Goal: Task Accomplishment & Management: Manage account settings

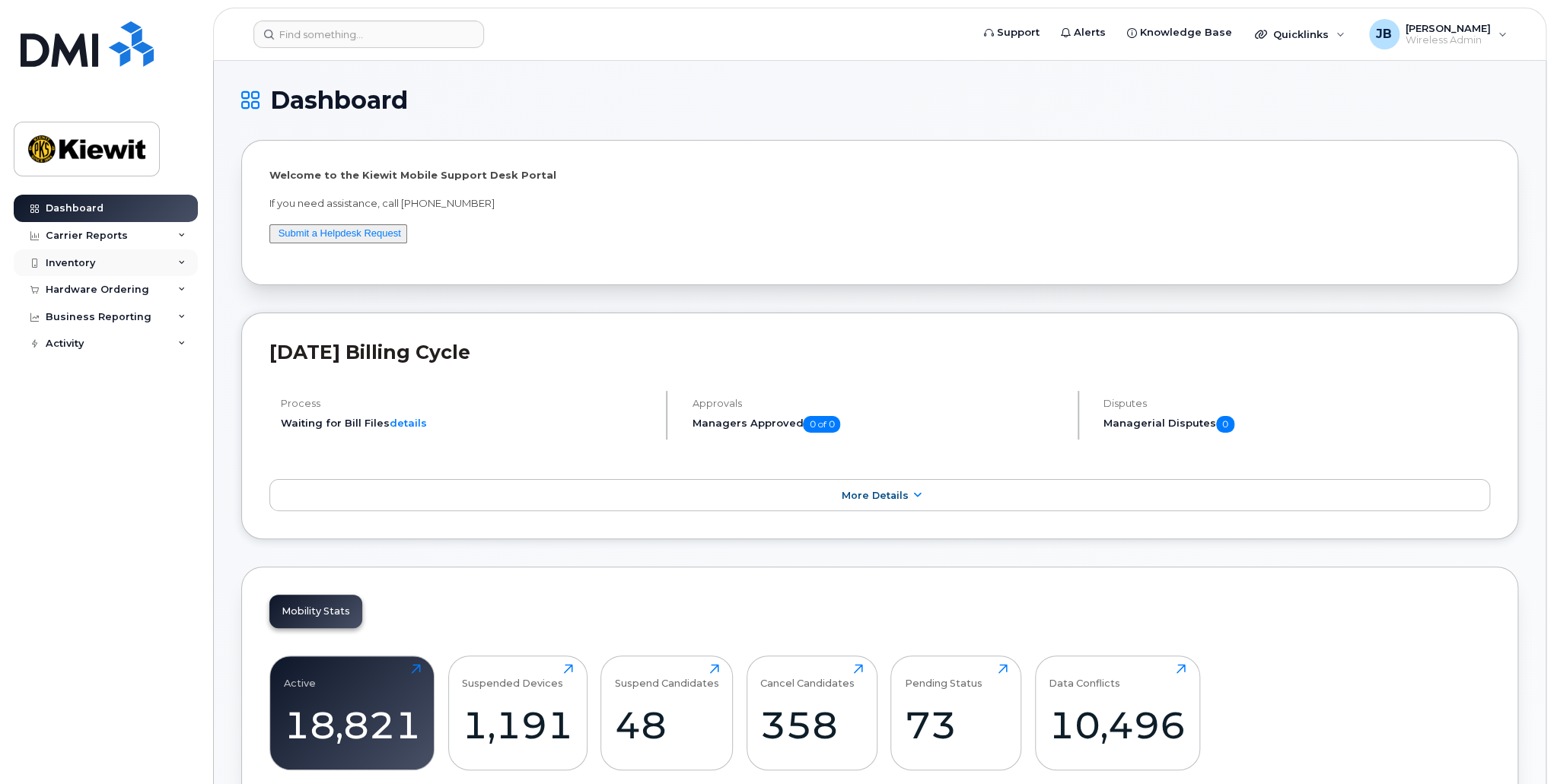
click at [107, 264] on div "Inventory" at bounding box center [106, 263] width 184 height 27
click at [107, 290] on div "Hardware Ordering" at bounding box center [98, 290] width 104 height 12
click at [112, 261] on div "Inventory" at bounding box center [106, 263] width 184 height 27
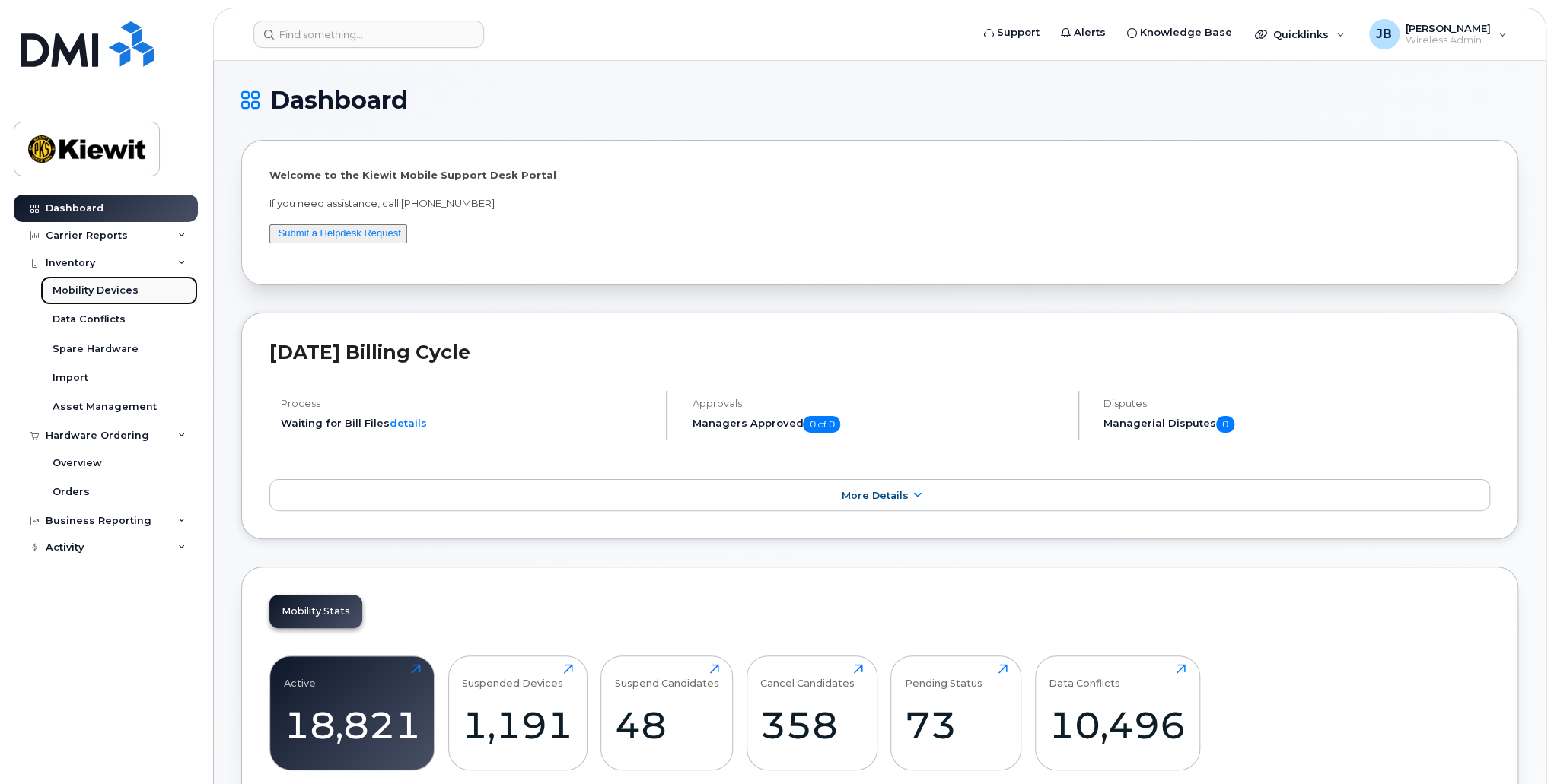
click at [108, 284] on div "Mobility Devices" at bounding box center [95, 290] width 86 height 14
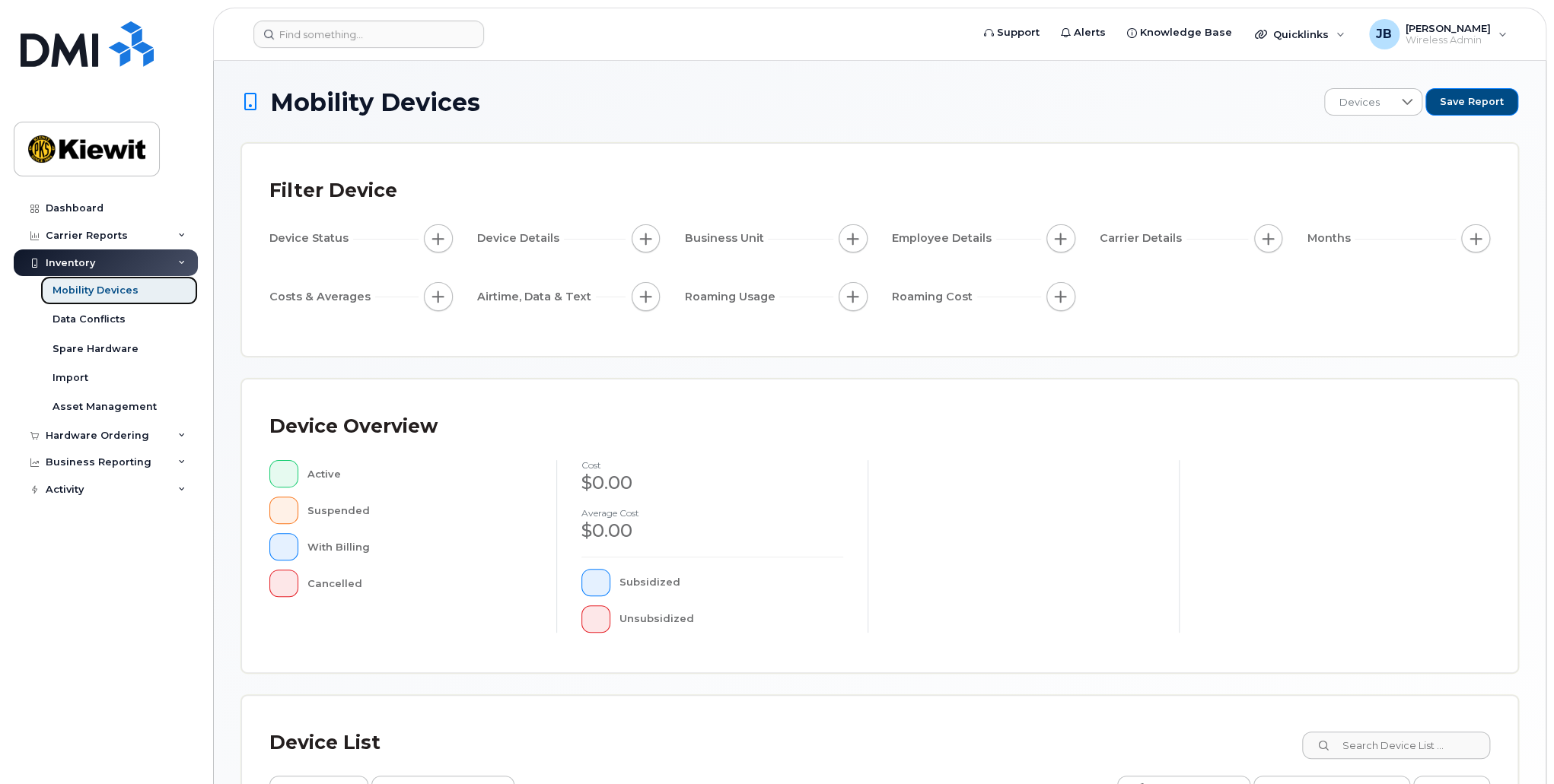
scroll to position [259, 0]
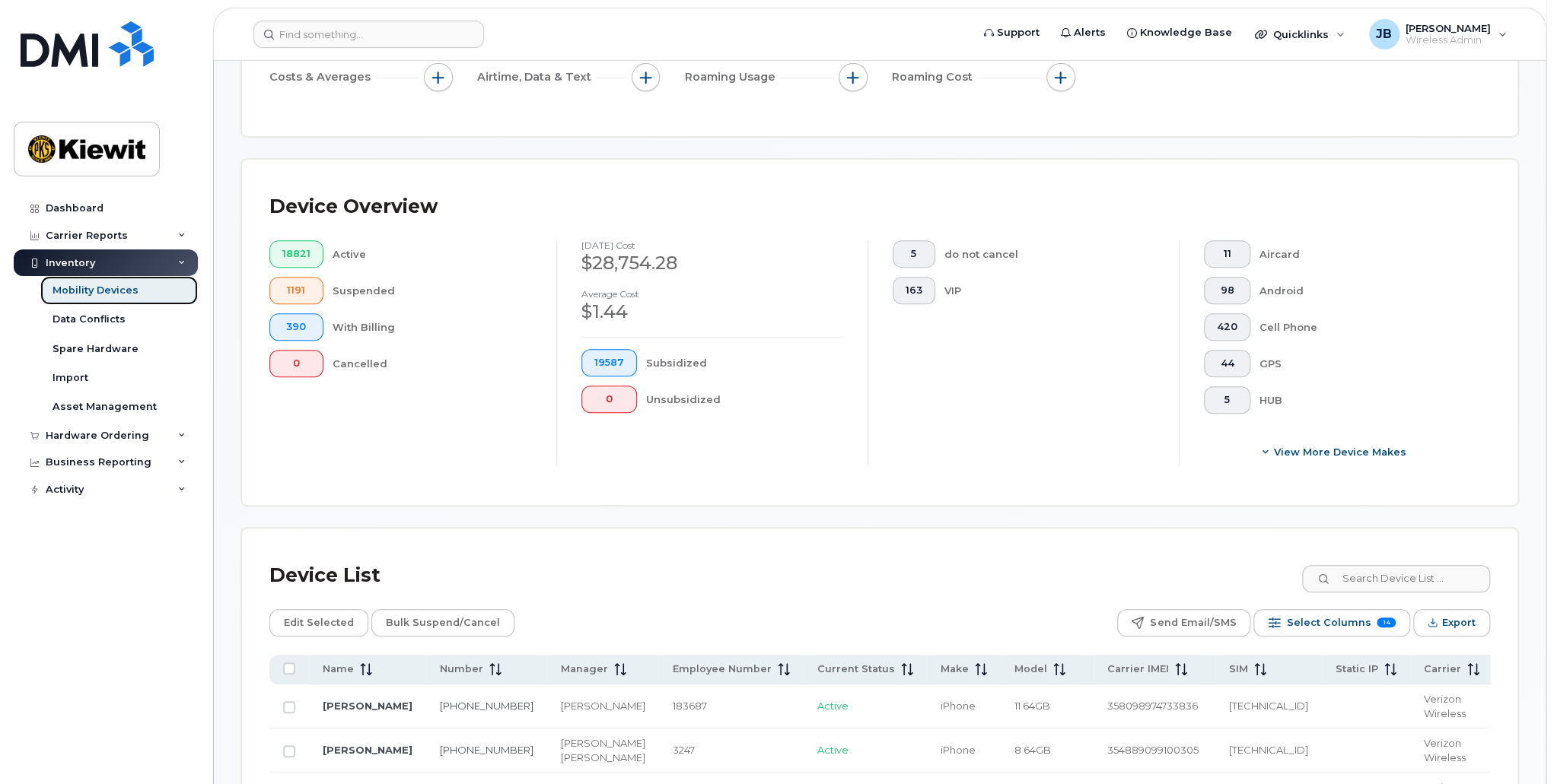
scroll to position [299, 0]
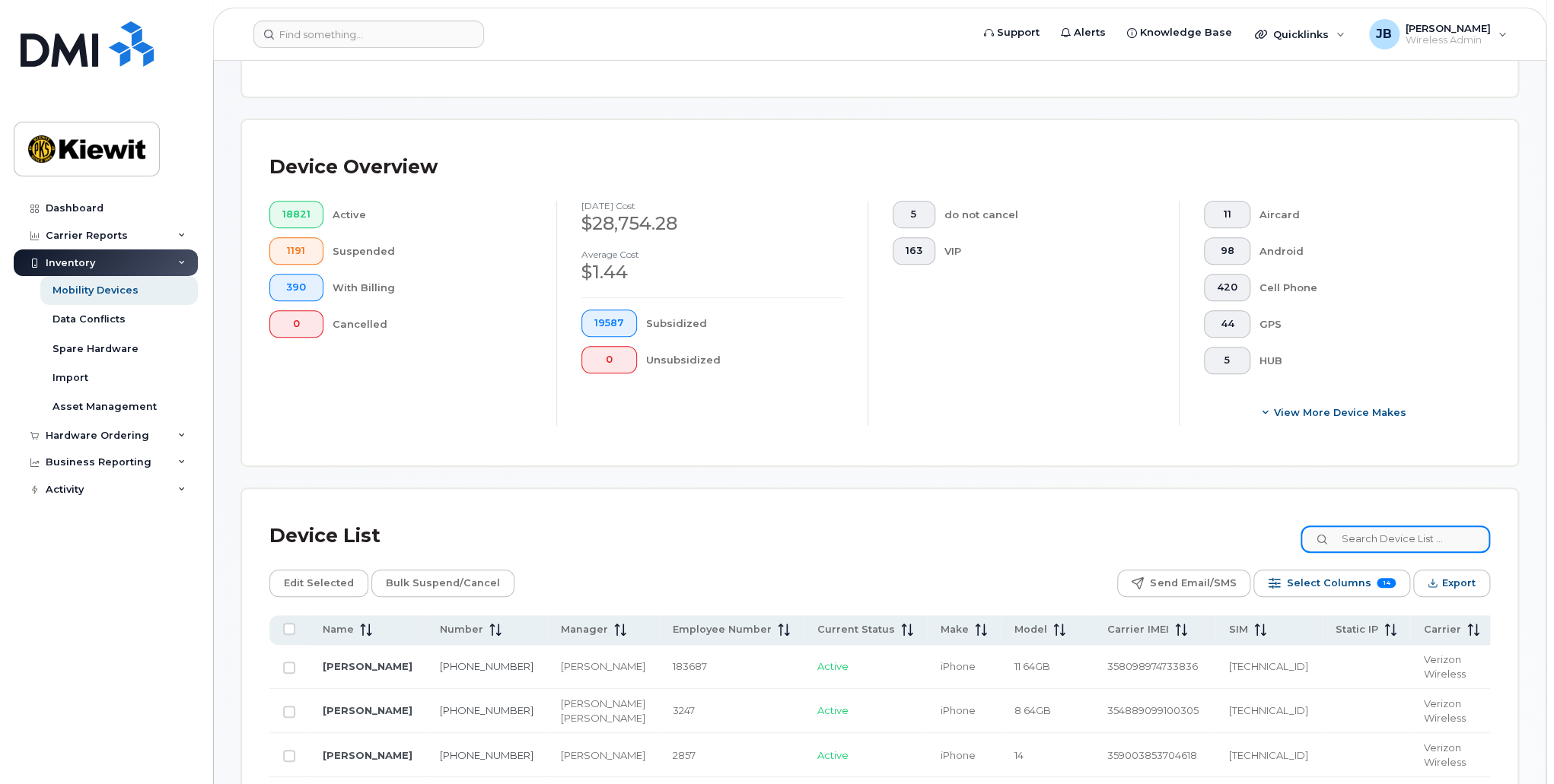
click at [1392, 549] on input at bounding box center [1395, 539] width 190 height 27
type input "katie luther"
click at [883, 594] on div "Edit Selected Bulk Suspend/Cancel Send Email/SMS Select Columns 14 Filter Refre…" at bounding box center [880, 584] width 1221 height 27
drag, startPoint x: 1361, startPoint y: 539, endPoint x: 1309, endPoint y: 547, distance: 52.6
click at [1309, 546] on div "Device List katie luther" at bounding box center [880, 536] width 1221 height 40
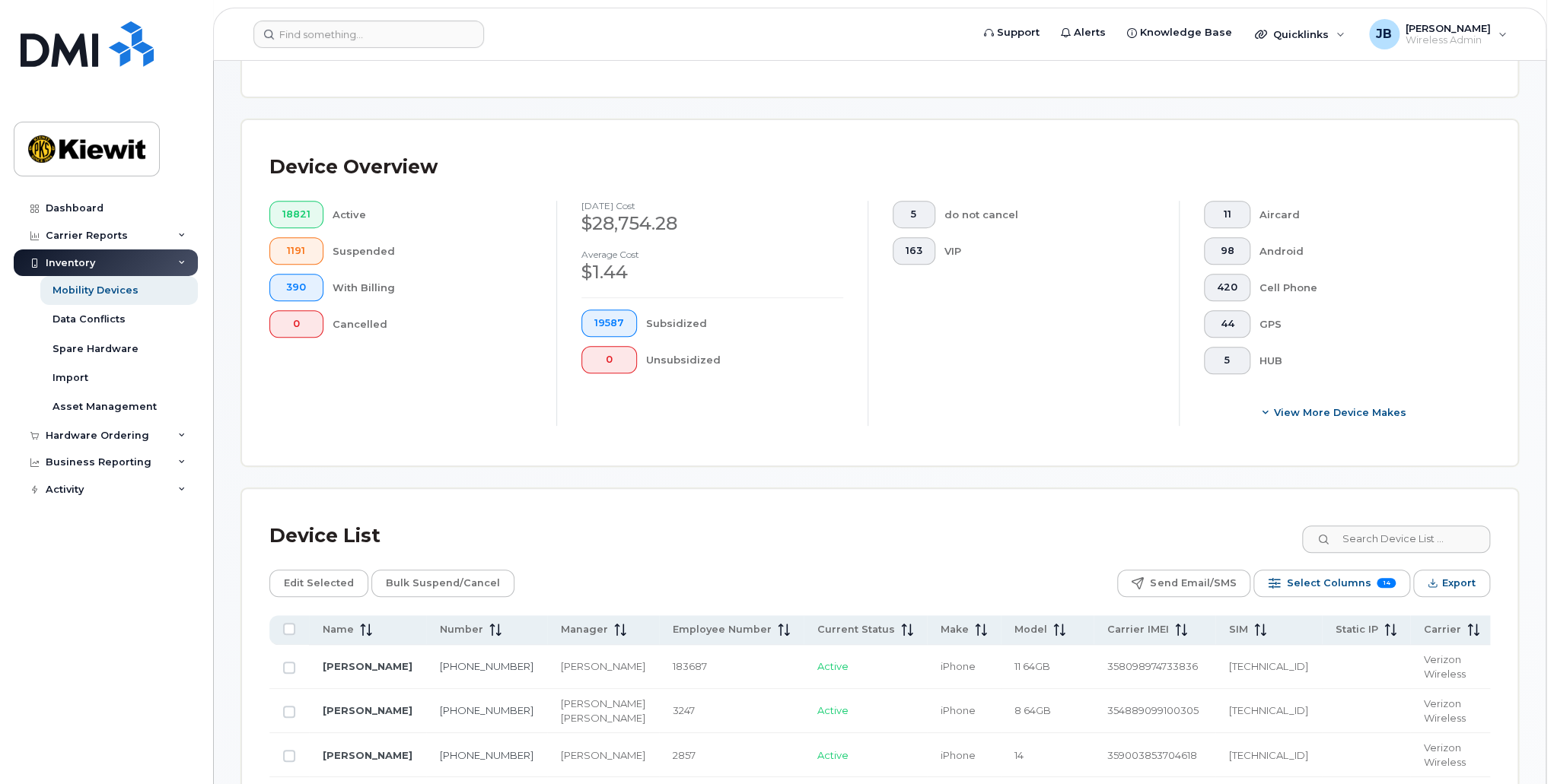
click at [931, 462] on div "Device Overview 18821 Active 1191 Suspended 390 With Billing 0 Cancelled Septem…" at bounding box center [880, 293] width 1275 height 345
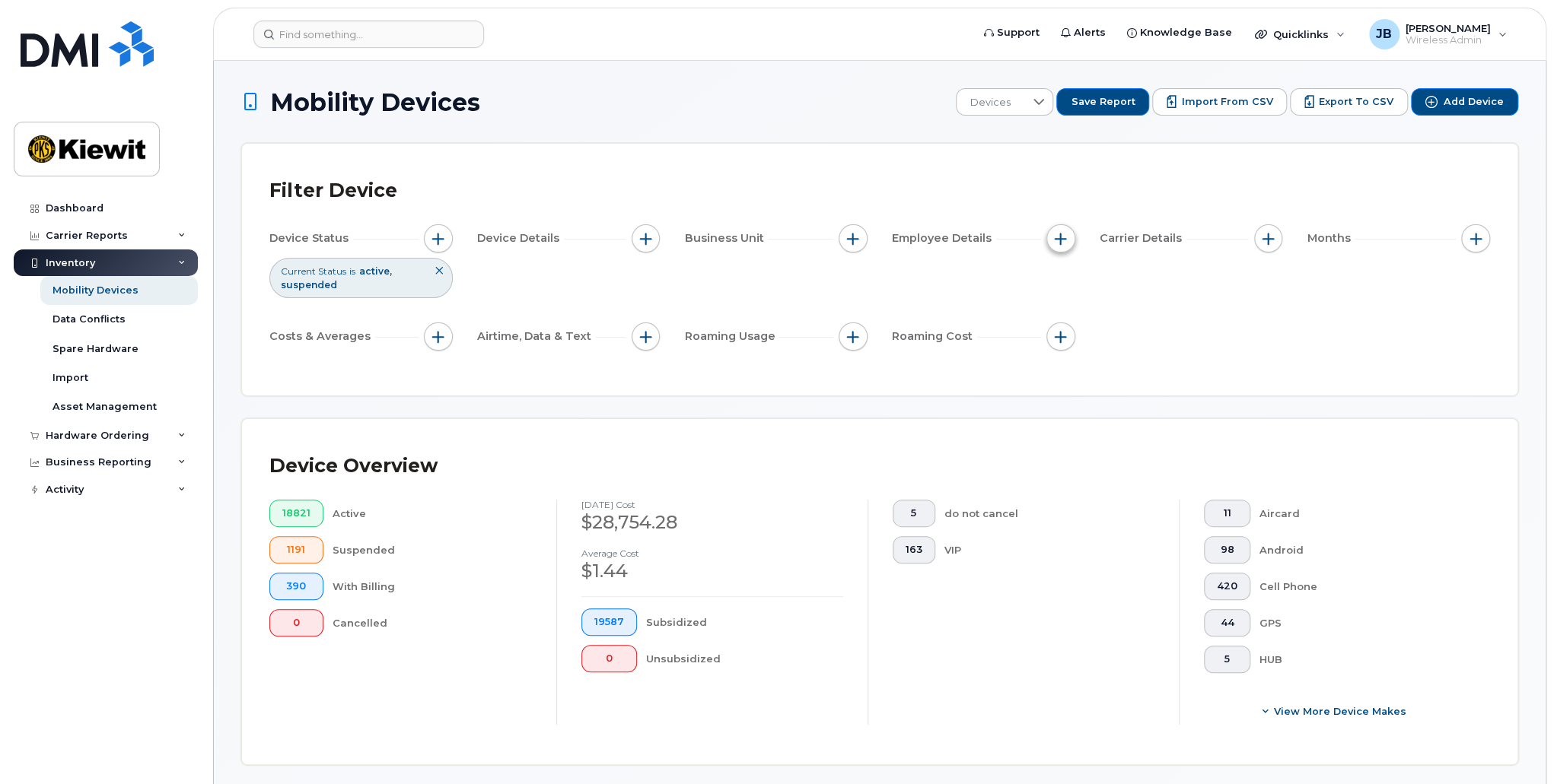
click at [1062, 240] on span "button" at bounding box center [1061, 239] width 12 height 12
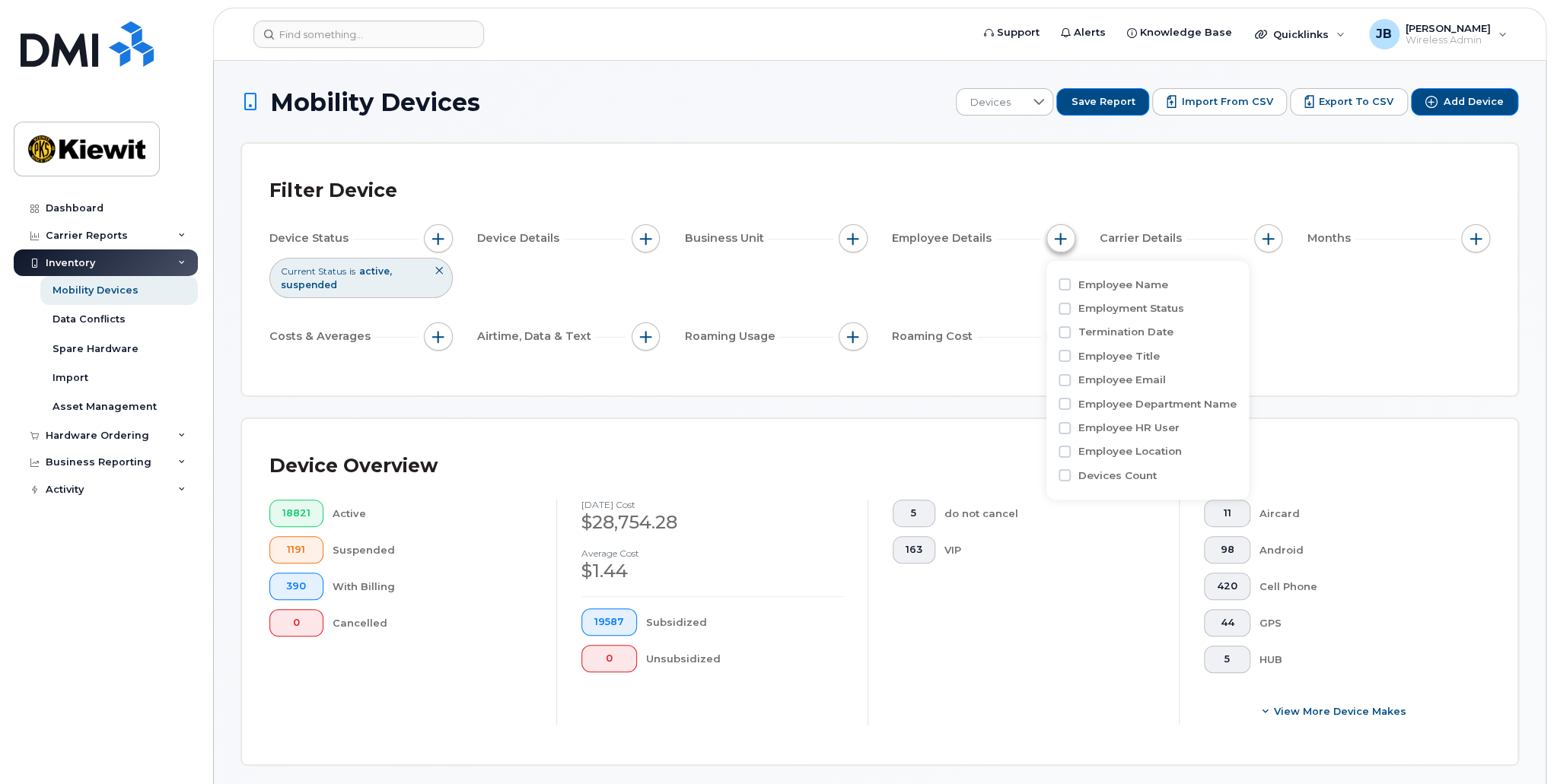
click at [1062, 240] on span "button" at bounding box center [1061, 239] width 12 height 12
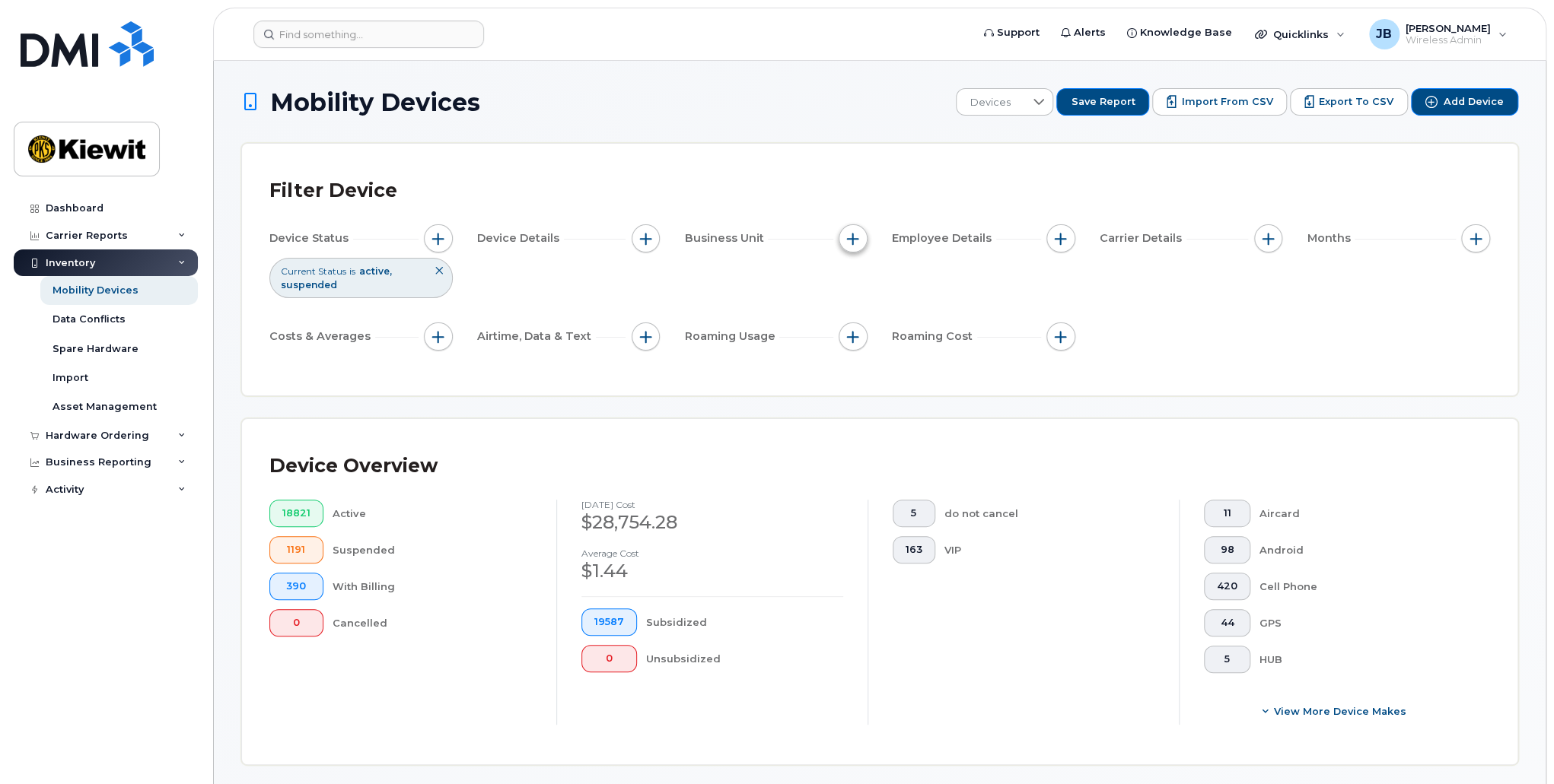
click at [847, 239] on span "button" at bounding box center [853, 239] width 12 height 12
click at [858, 284] on input "Manager" at bounding box center [857, 284] width 12 height 12
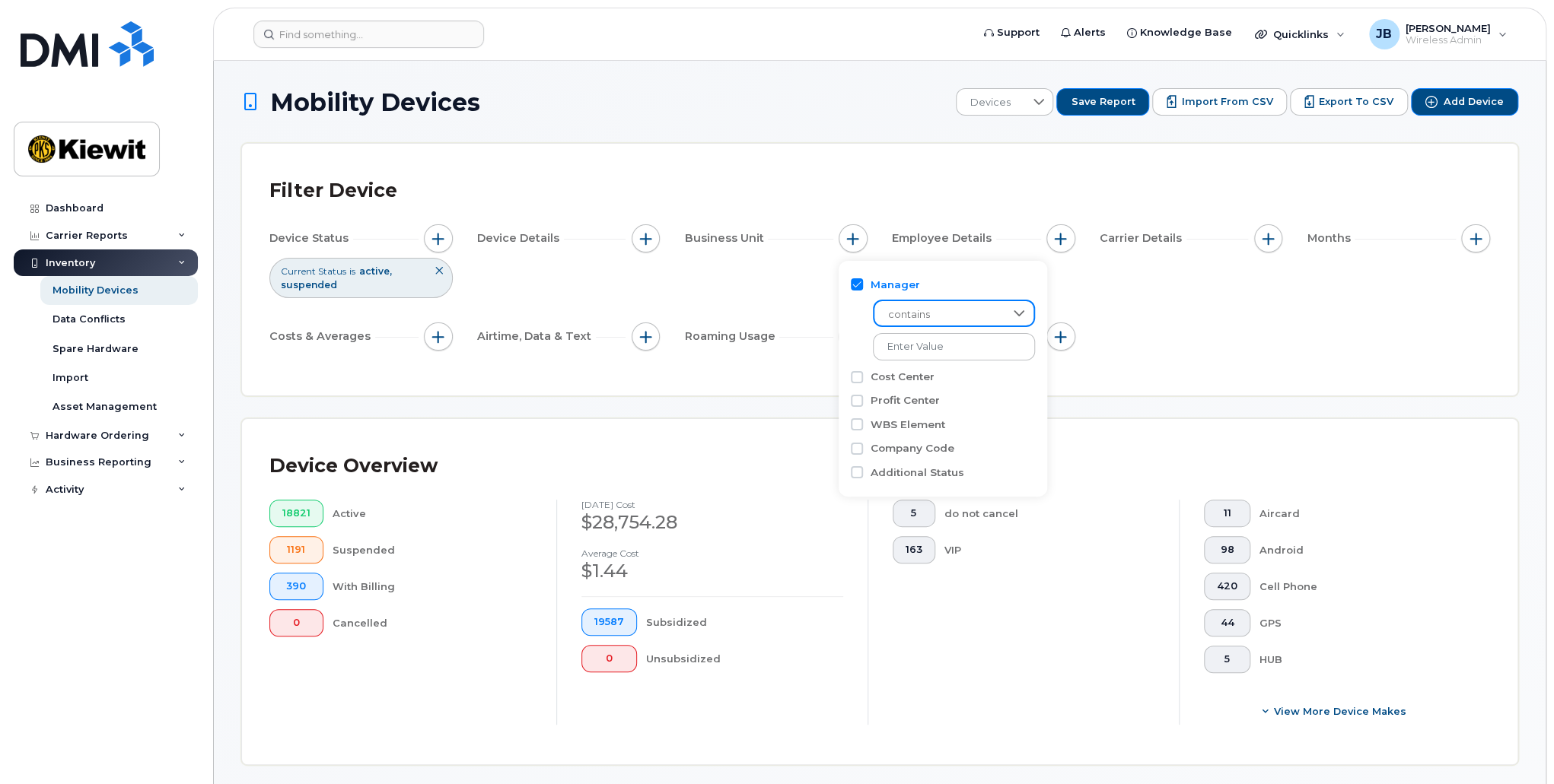
click at [940, 312] on span "contains" at bounding box center [939, 315] width 130 height 27
click at [861, 312] on div "contains" at bounding box center [943, 326] width 184 height 69
click at [864, 279] on div "Manager" at bounding box center [943, 284] width 184 height 14
click at [859, 280] on input "Manager" at bounding box center [857, 284] width 12 height 12
checkbox input "false"
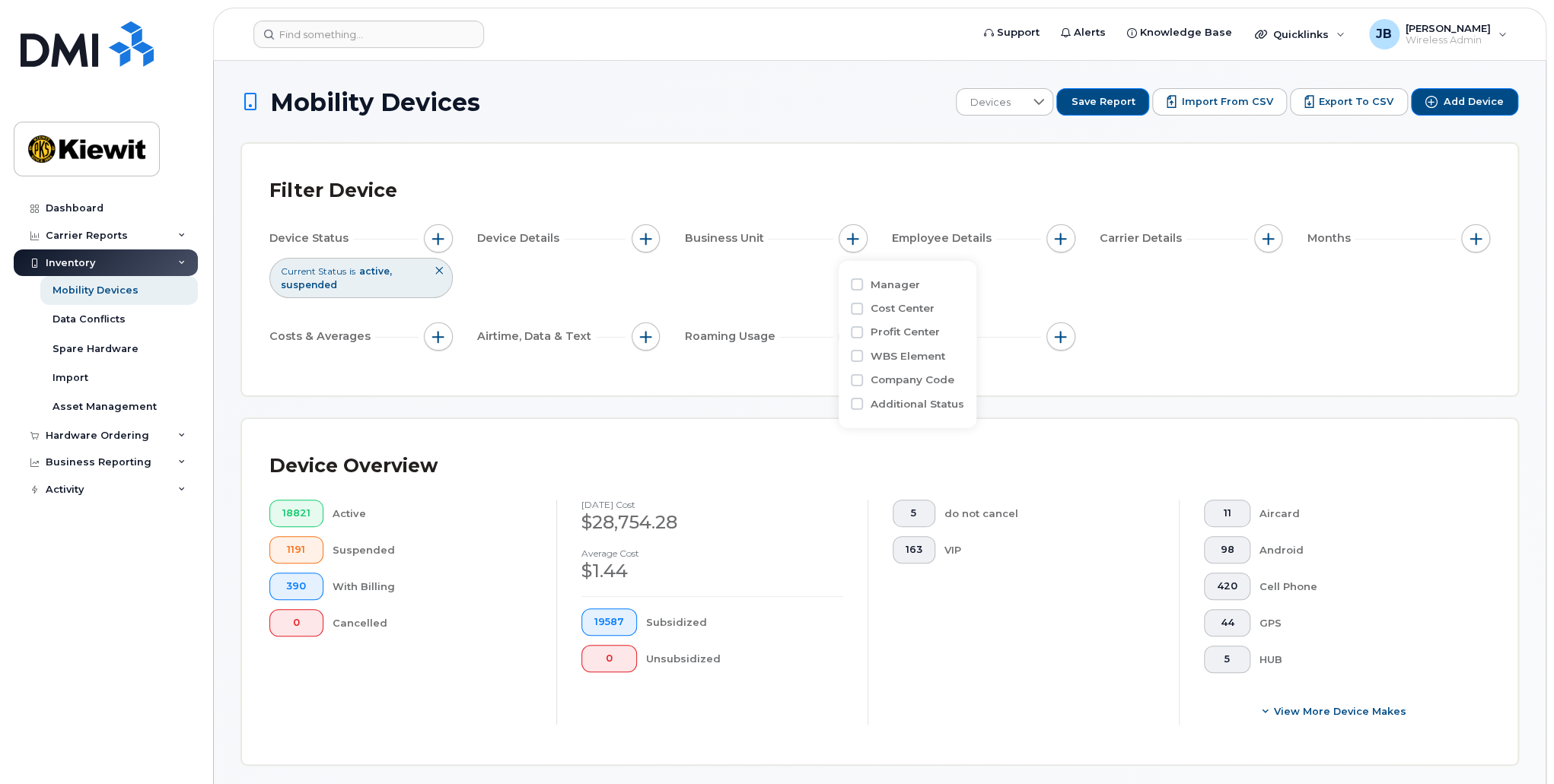
click at [1125, 490] on div "Device Overview 18821 Active 1191 Suspended 390 With Billing 0 Cancelled Septem…" at bounding box center [880, 591] width 1221 height 290
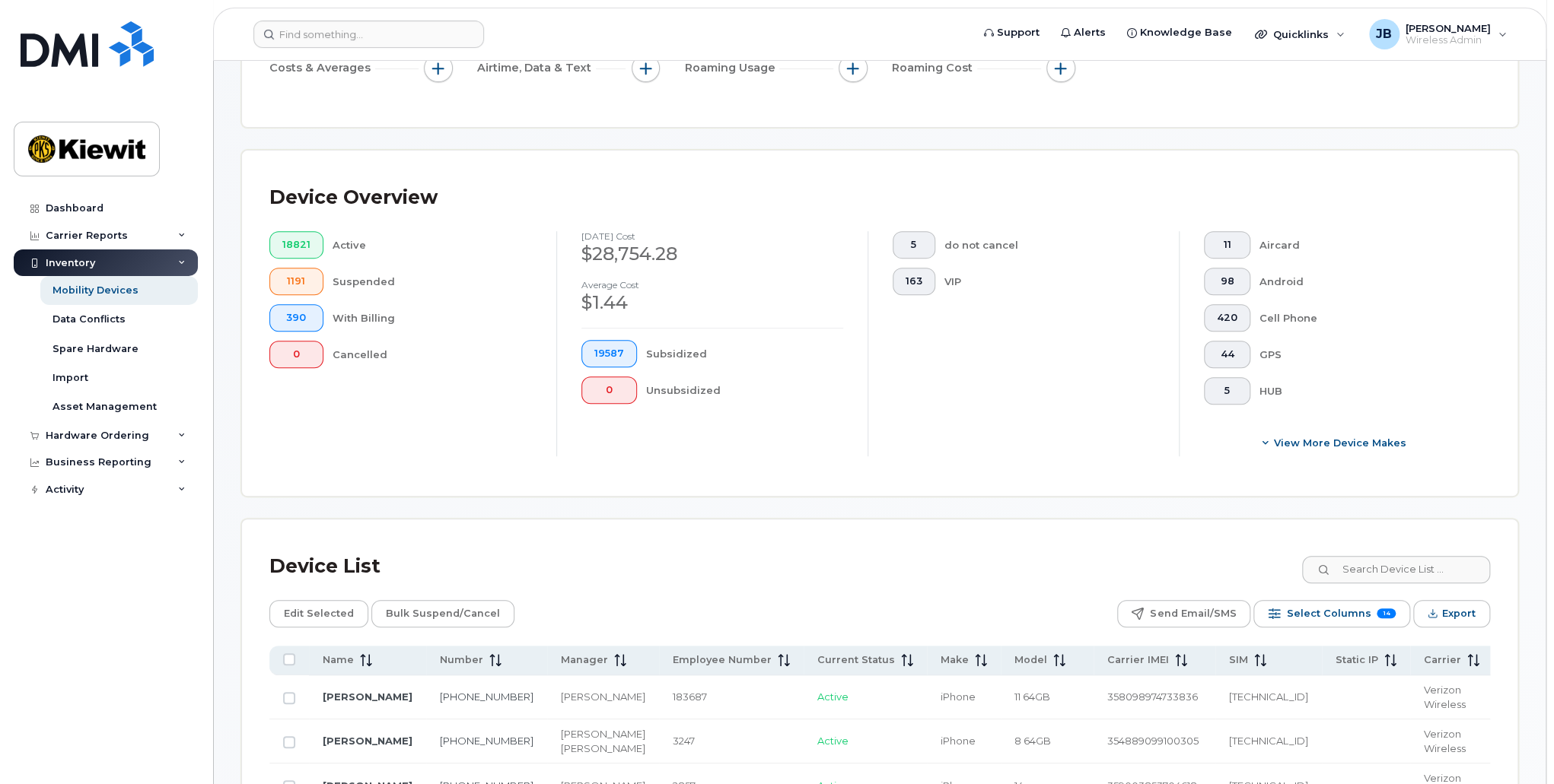
scroll to position [304, 0]
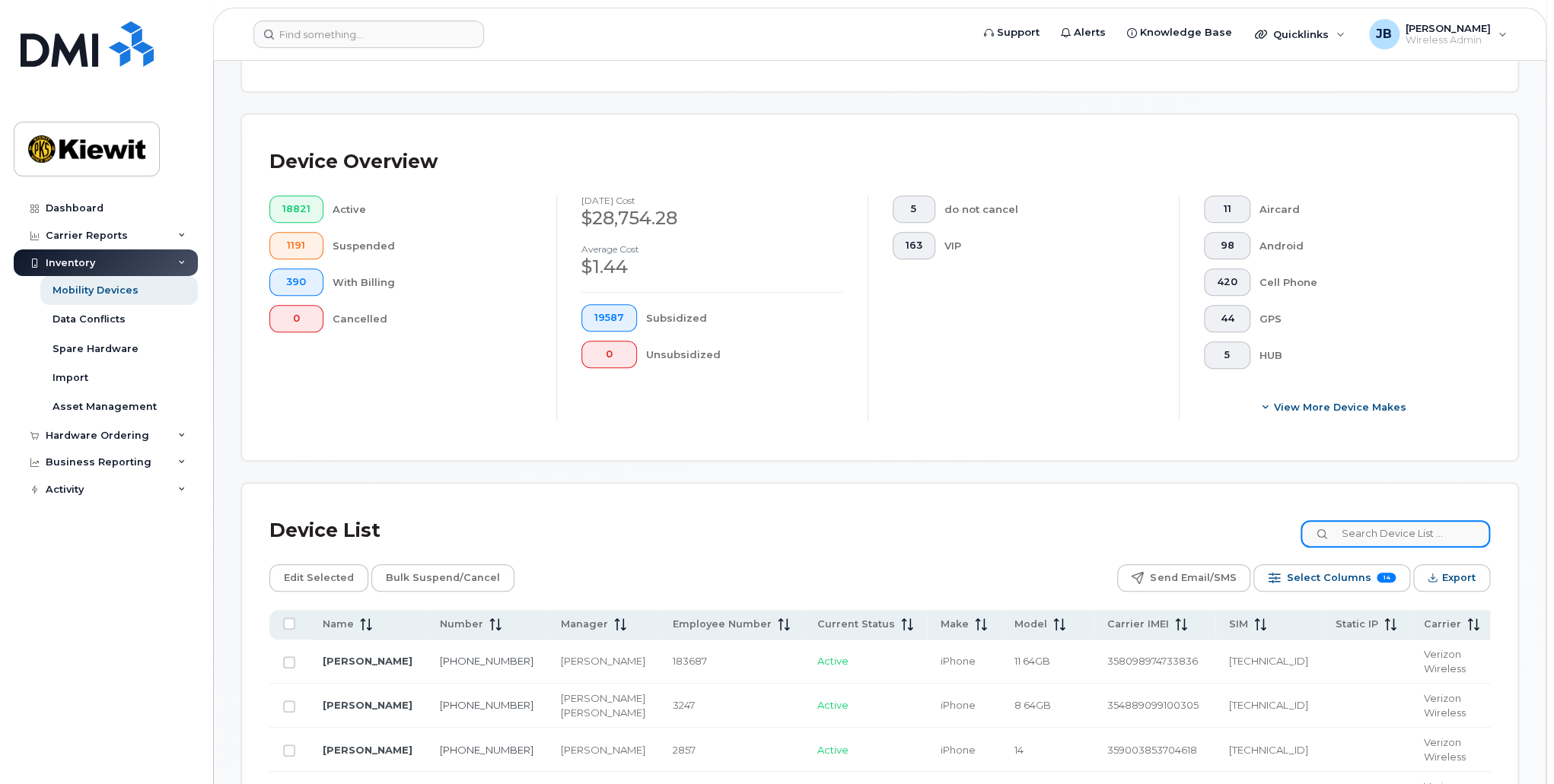
click at [1384, 541] on input at bounding box center [1395, 534] width 190 height 27
click at [1059, 532] on div "Device List 106130" at bounding box center [880, 531] width 1221 height 40
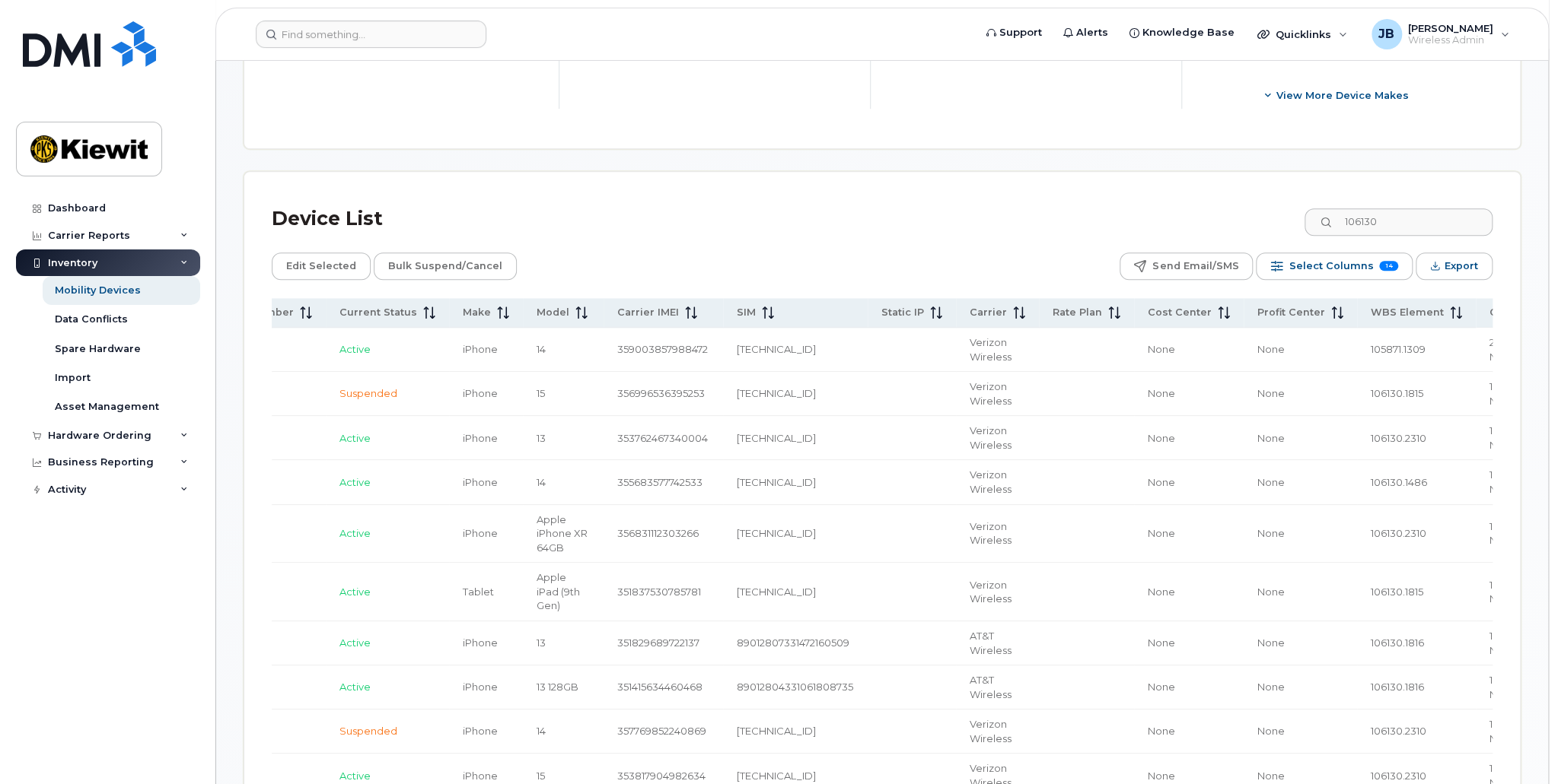
scroll to position [540, 0]
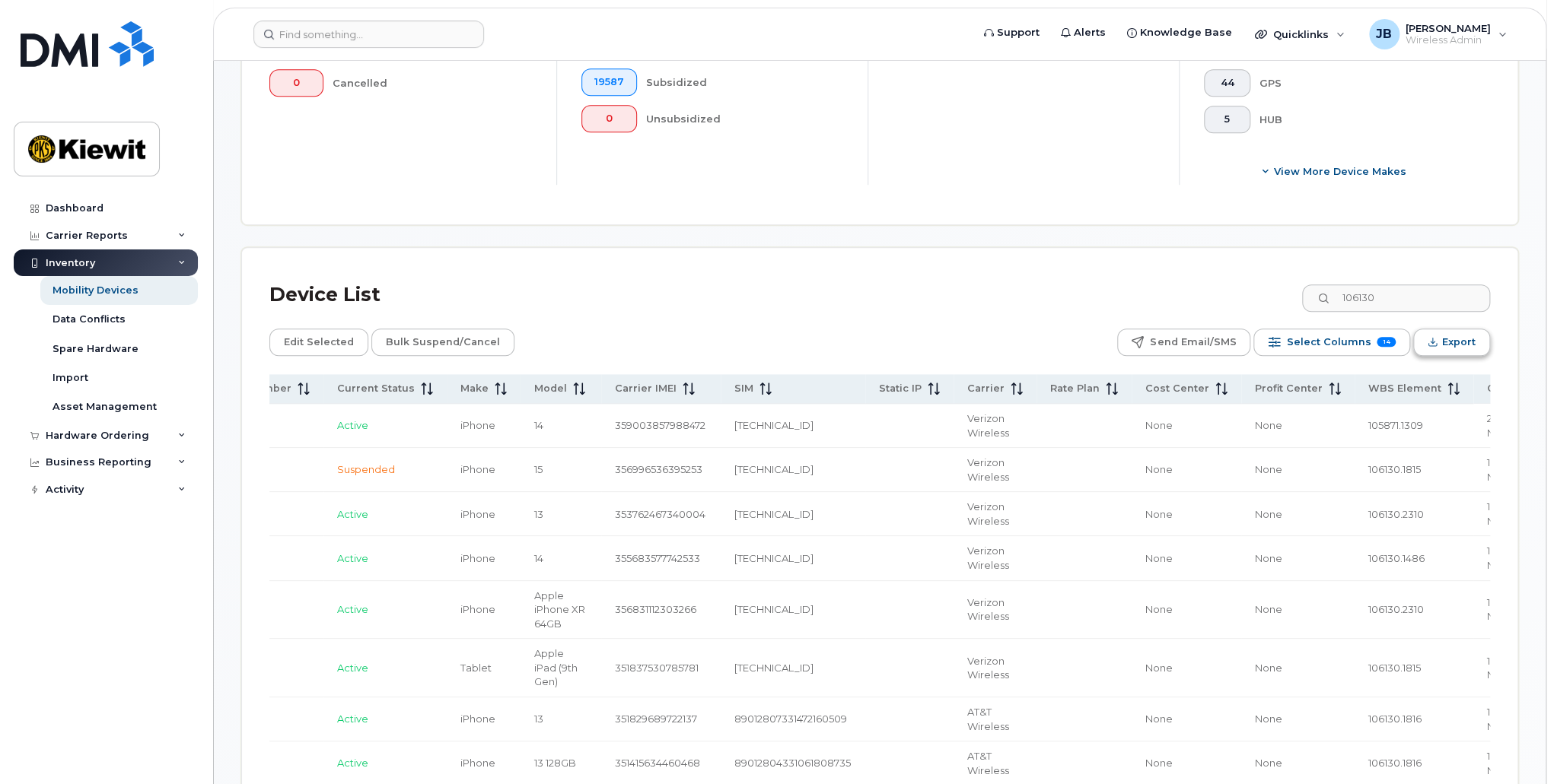
click at [1427, 345] on button "Export" at bounding box center [1451, 342] width 77 height 27
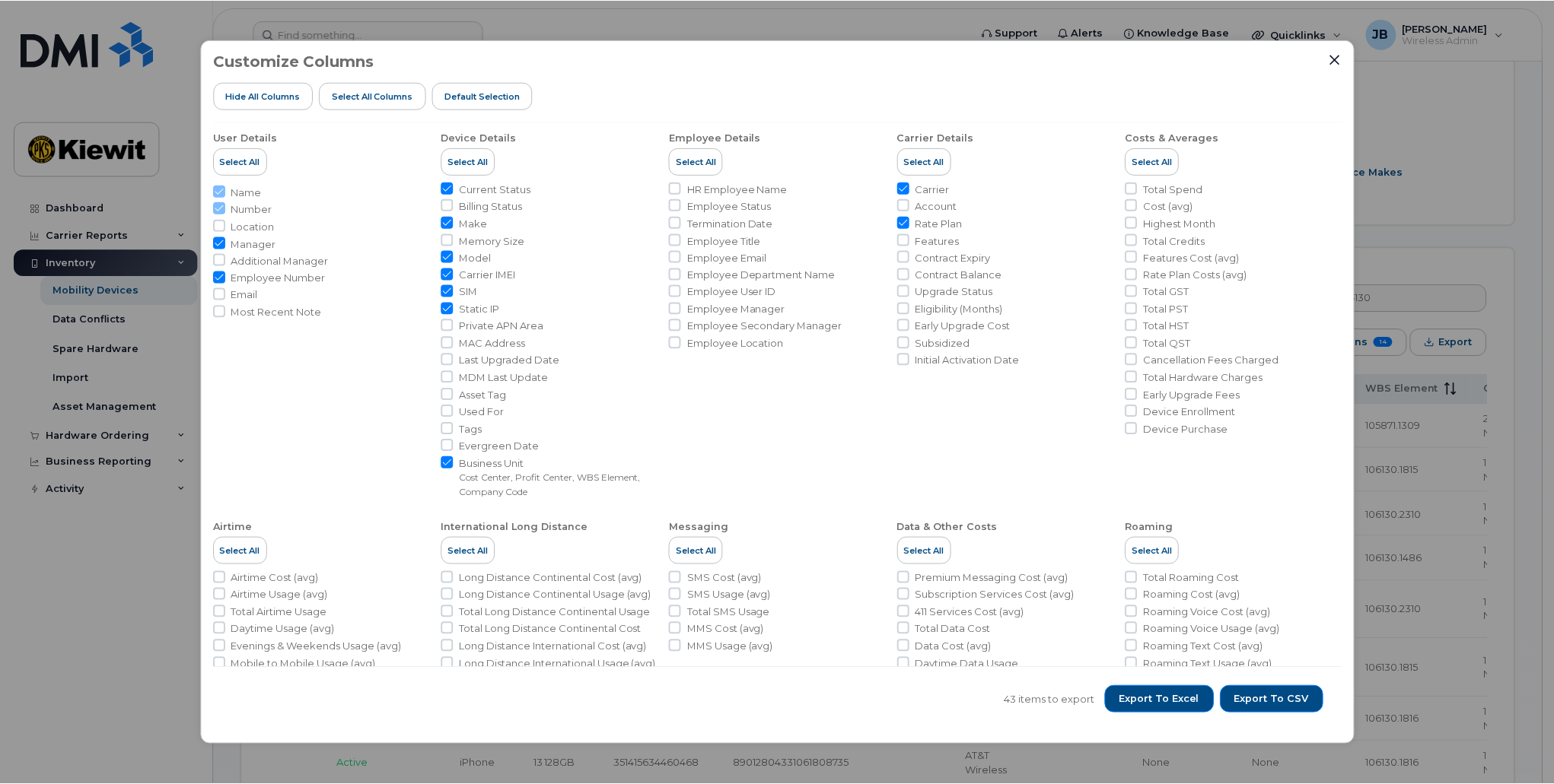
scroll to position [0, 0]
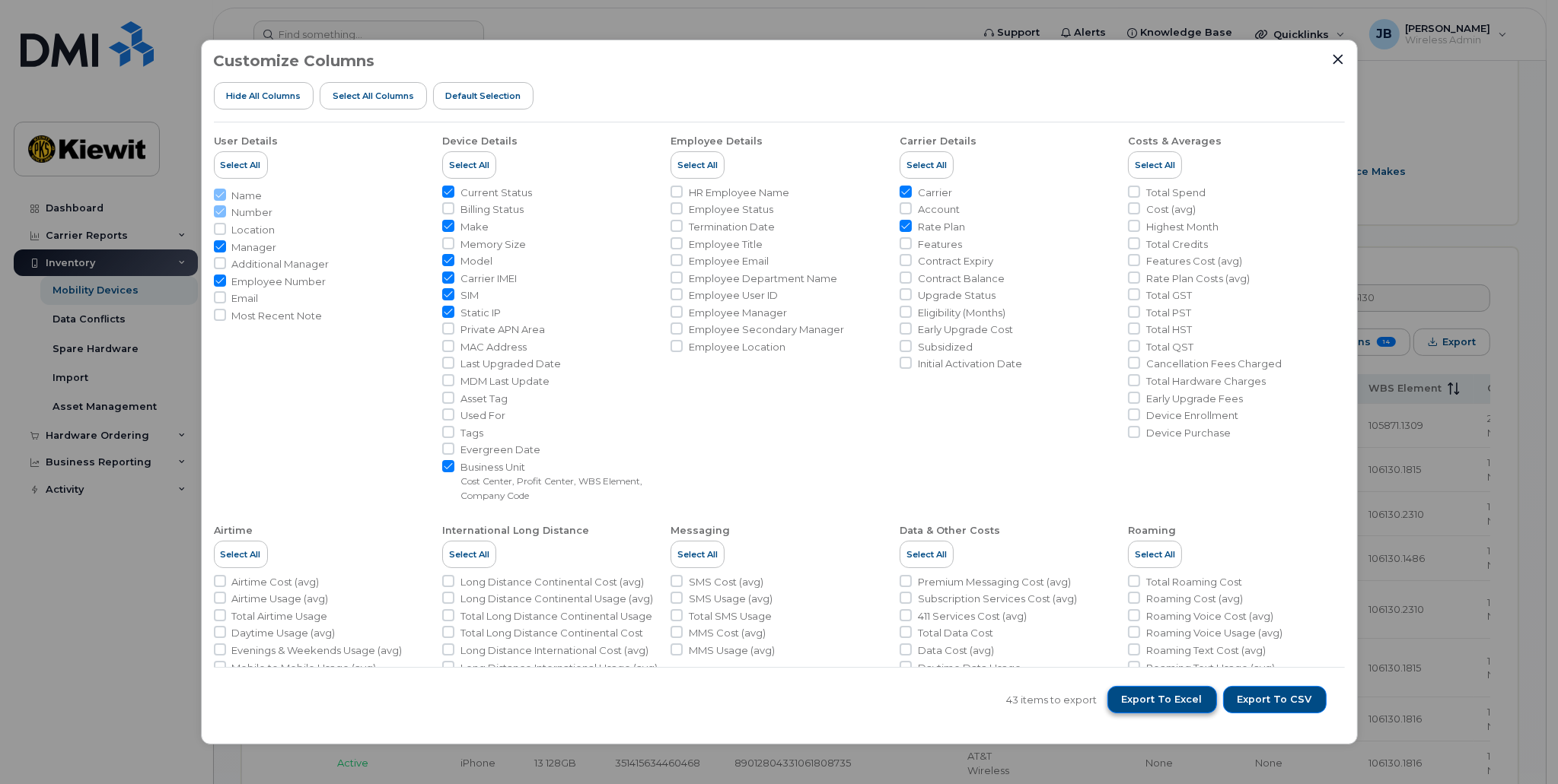
click at [1166, 702] on span "Export to Excel" at bounding box center [1162, 700] width 81 height 14
click at [1336, 60] on icon "Close" at bounding box center [1338, 59] width 12 height 12
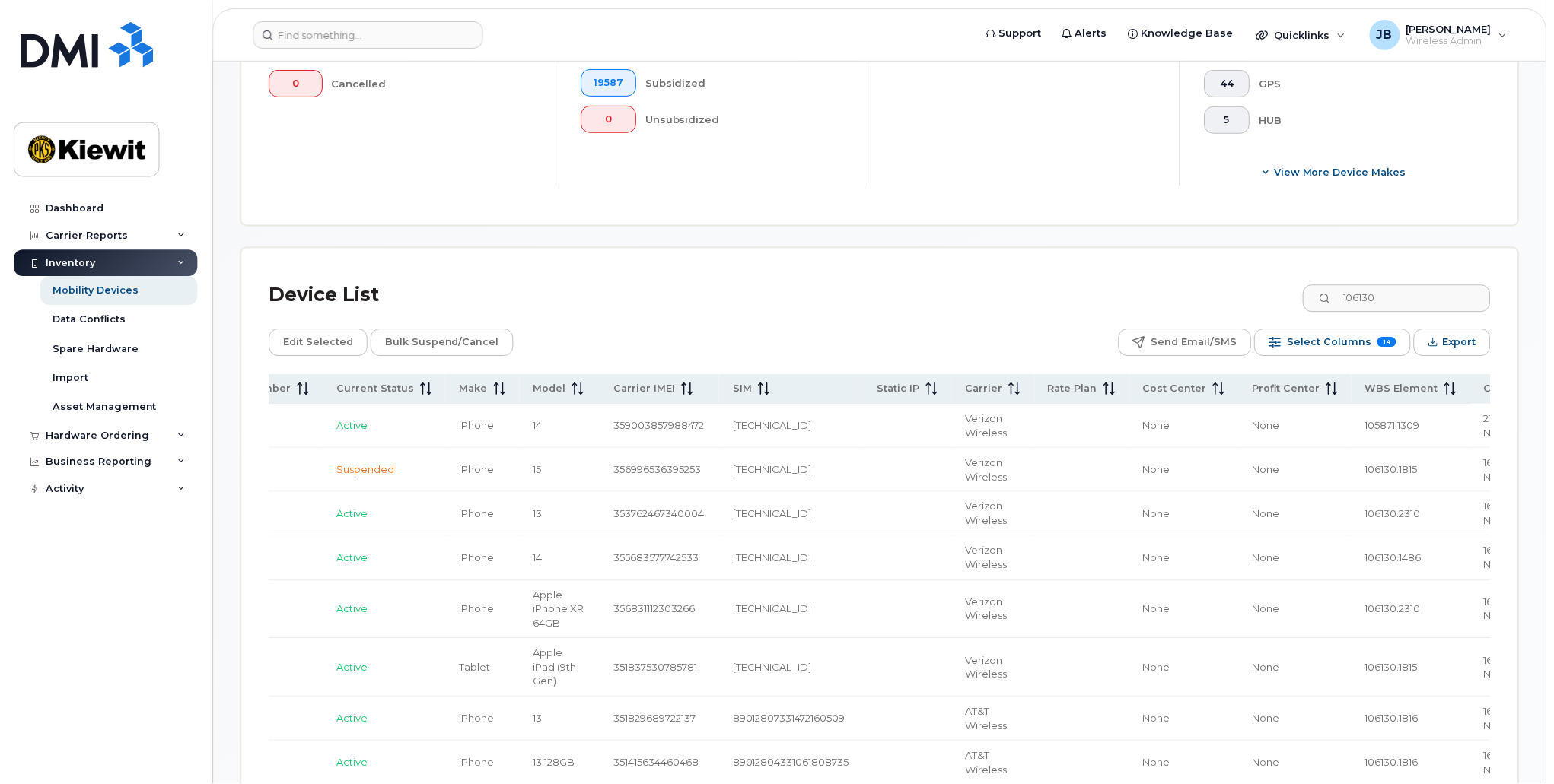
scroll to position [0, 476]
click at [937, 337] on div "Edit Selected Bulk Suspend/Cancel Send Email/SMS Select Columns 14 Filter Refre…" at bounding box center [880, 342] width 1221 height 27
drag, startPoint x: 1421, startPoint y: 303, endPoint x: 1302, endPoint y: 306, distance: 119.0
click at [1303, 306] on div "Device List 106130" at bounding box center [880, 295] width 1221 height 40
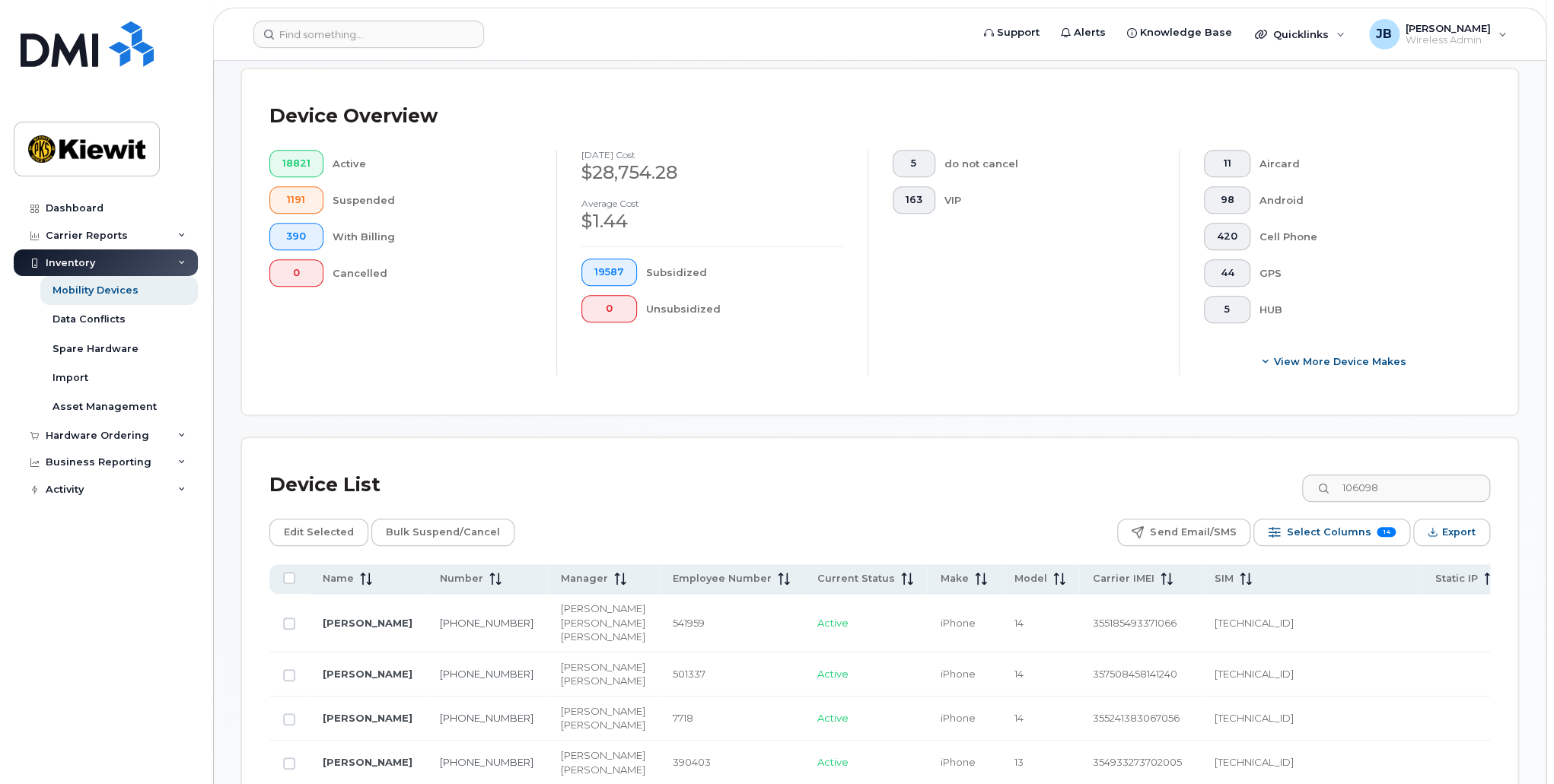
scroll to position [383, 0]
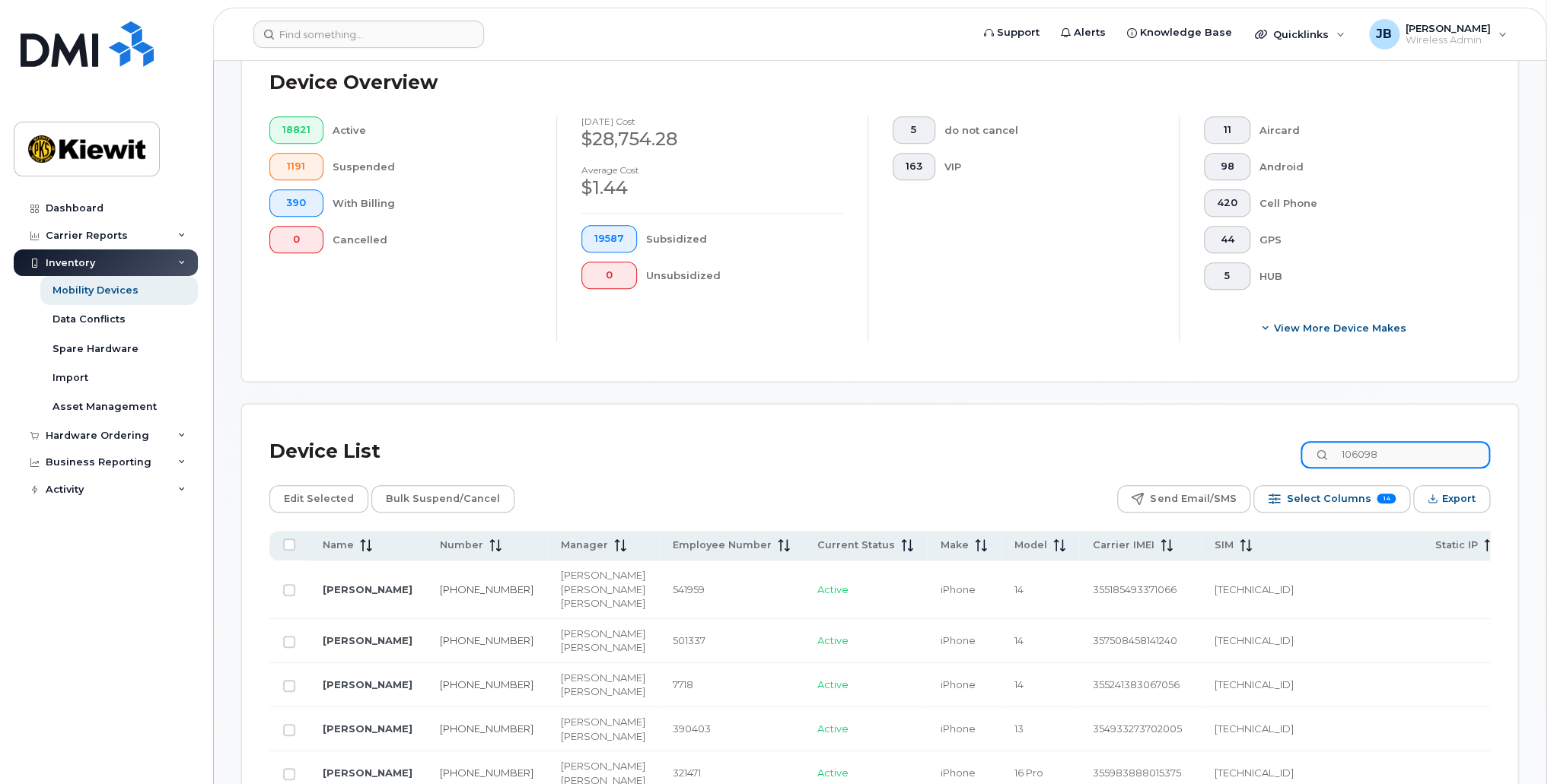
drag, startPoint x: 1320, startPoint y: 451, endPoint x: 1296, endPoint y: 449, distance: 24.1
click at [1302, 449] on div "Device List 106098" at bounding box center [880, 452] width 1221 height 40
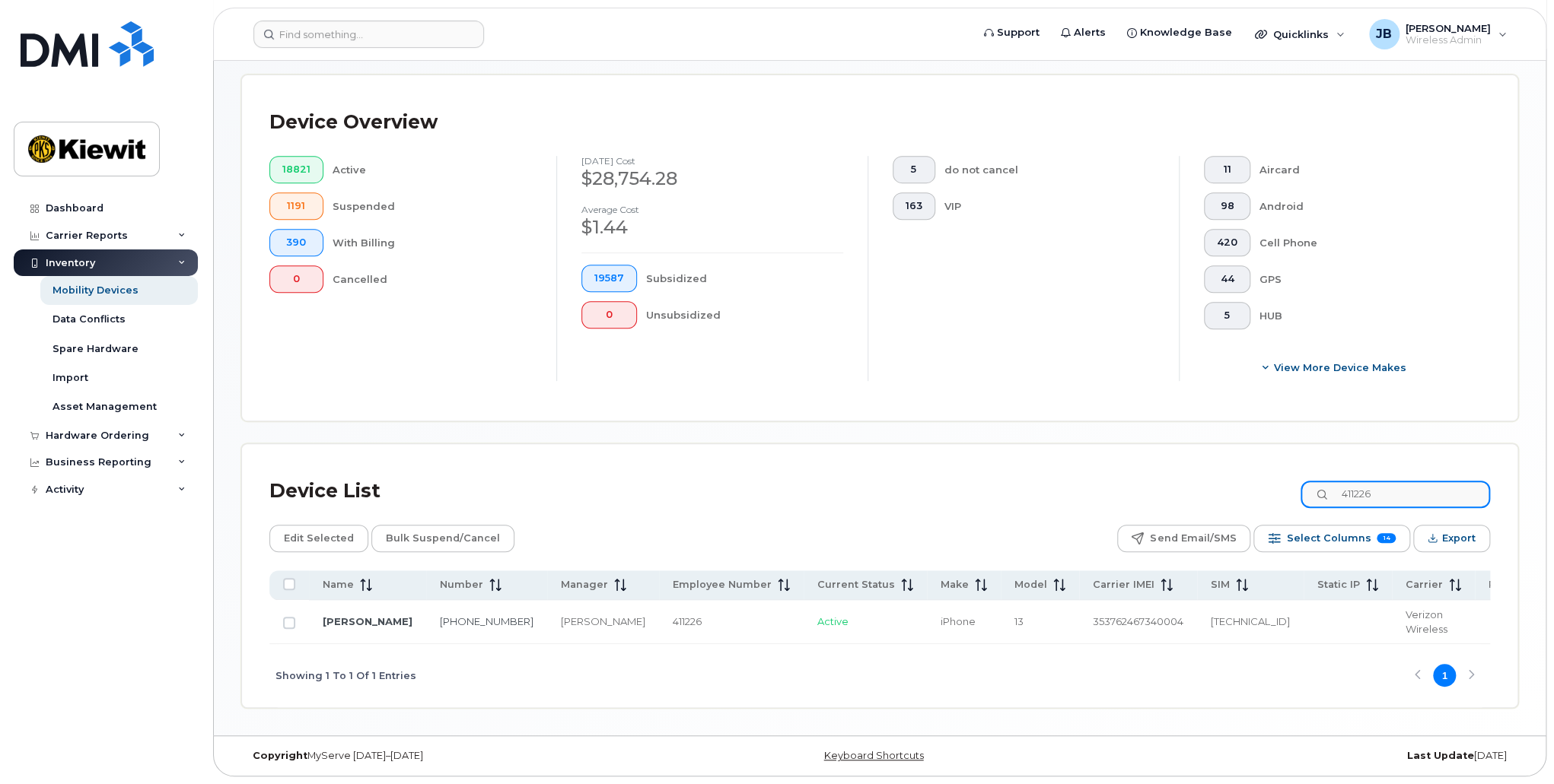
scroll to position [345, 0]
drag, startPoint x: 1339, startPoint y: 486, endPoint x: 1309, endPoint y: 488, distance: 30.1
click at [1309, 488] on div "Device List 411226" at bounding box center [880, 491] width 1221 height 40
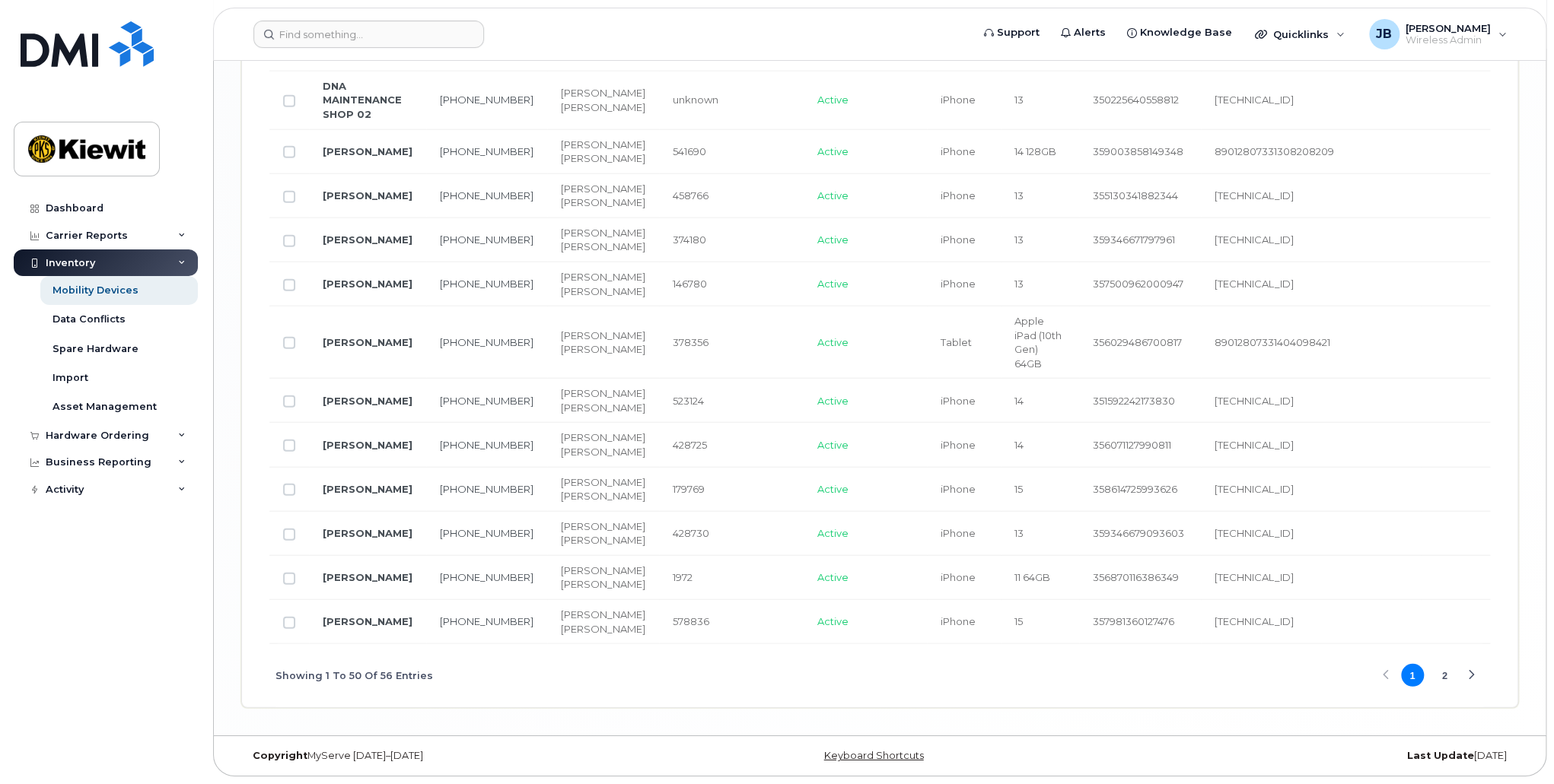
scroll to position [3959, 0]
drag, startPoint x: 1041, startPoint y: 638, endPoint x: 1178, endPoint y: 642, distance: 137.1
click at [1181, 640] on tr "BARBARA DYE 848-384-0921 Alex Banuelos Emma Sorrell 578836 Active iPhone 15 357…" at bounding box center [1213, 622] width 1887 height 44
drag, startPoint x: 1101, startPoint y: 646, endPoint x: 1352, endPoint y: 648, distance: 251.0
click at [1352, 648] on div "Showing 1 To 50 Of 56 Entries 1 2" at bounding box center [880, 676] width 1221 height 63
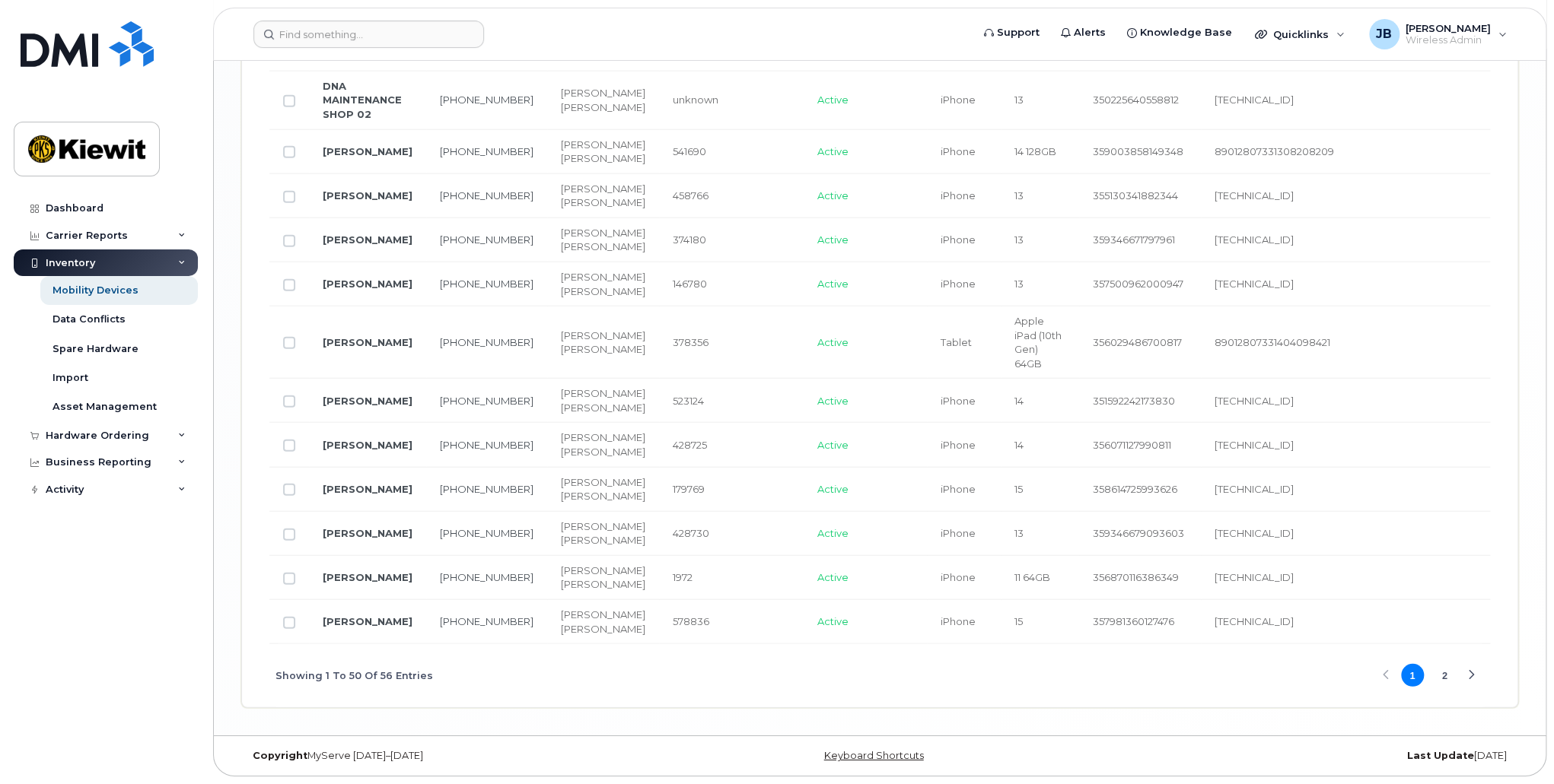
drag, startPoint x: 1049, startPoint y: 646, endPoint x: 1253, endPoint y: 646, distance: 204.0
click at [1253, 646] on div "Showing 1 To 50 Of 56 Entries 1 2" at bounding box center [880, 676] width 1221 height 63
click at [1171, 649] on div "Showing 1 To 50 Of 56 Entries 1 2" at bounding box center [880, 676] width 1221 height 63
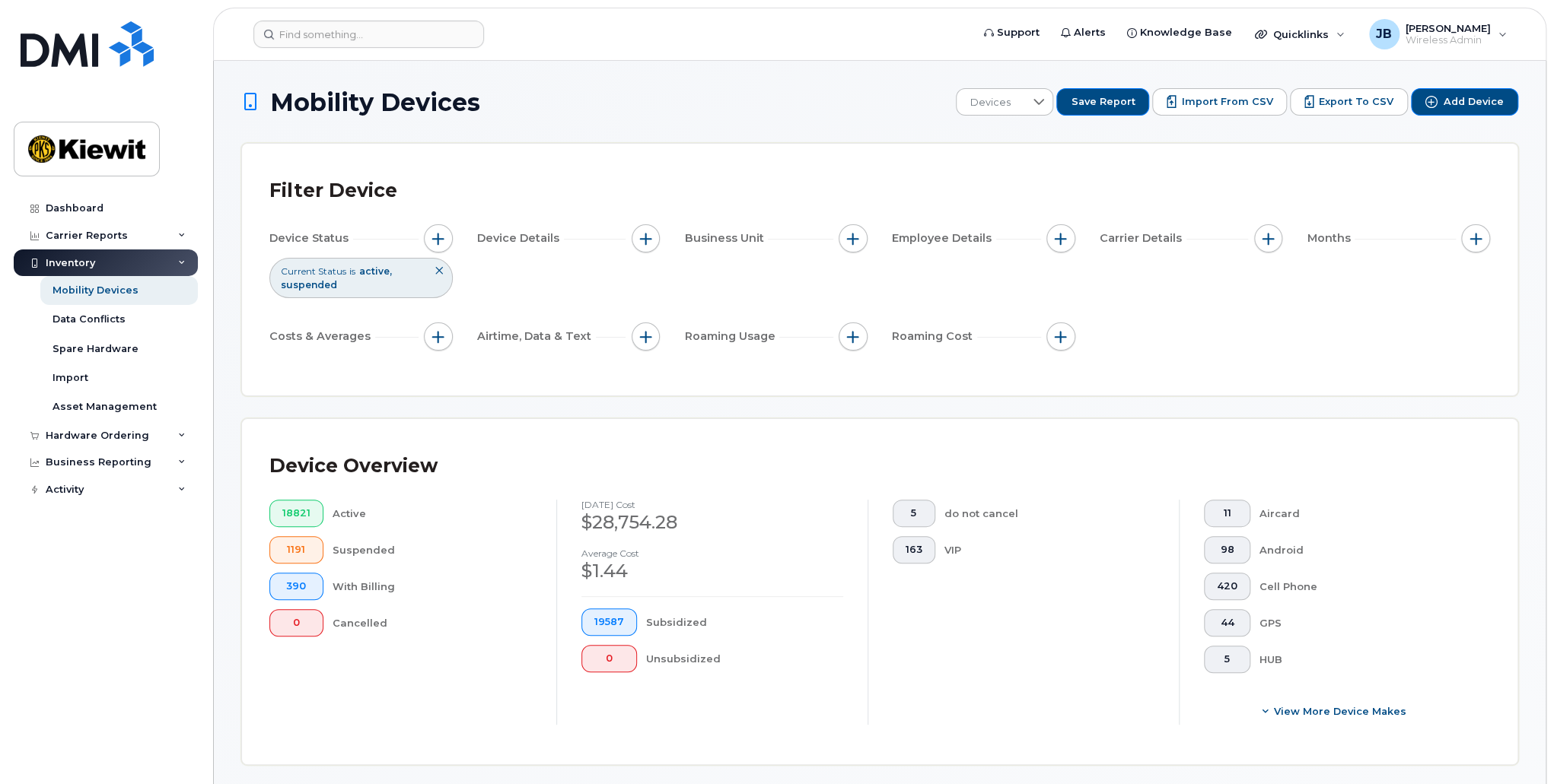
scroll to position [304, 0]
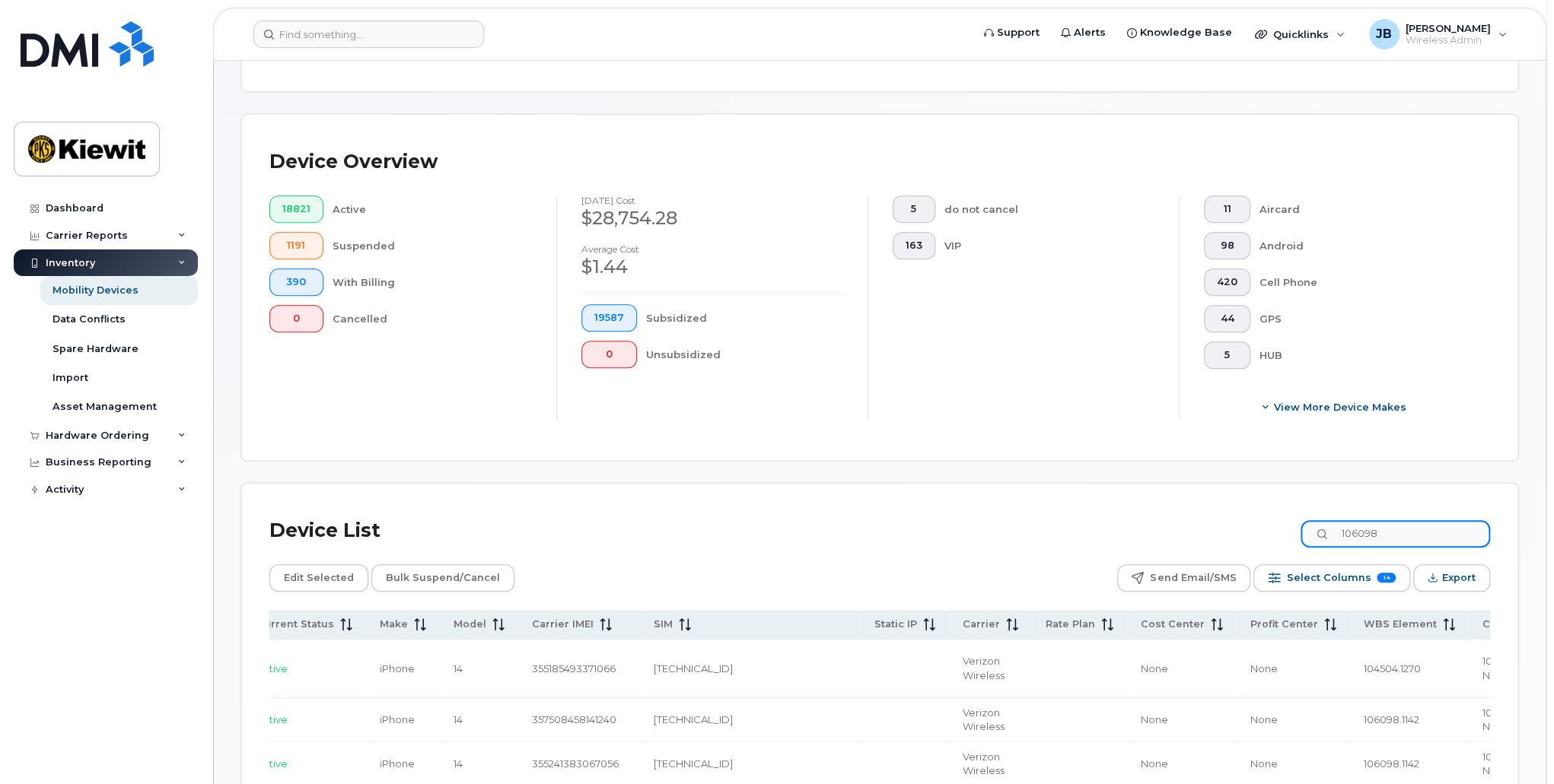
drag, startPoint x: 1347, startPoint y: 535, endPoint x: 1246, endPoint y: 543, distance: 101.3
click at [1256, 541] on div "Device List 106098" at bounding box center [880, 531] width 1221 height 40
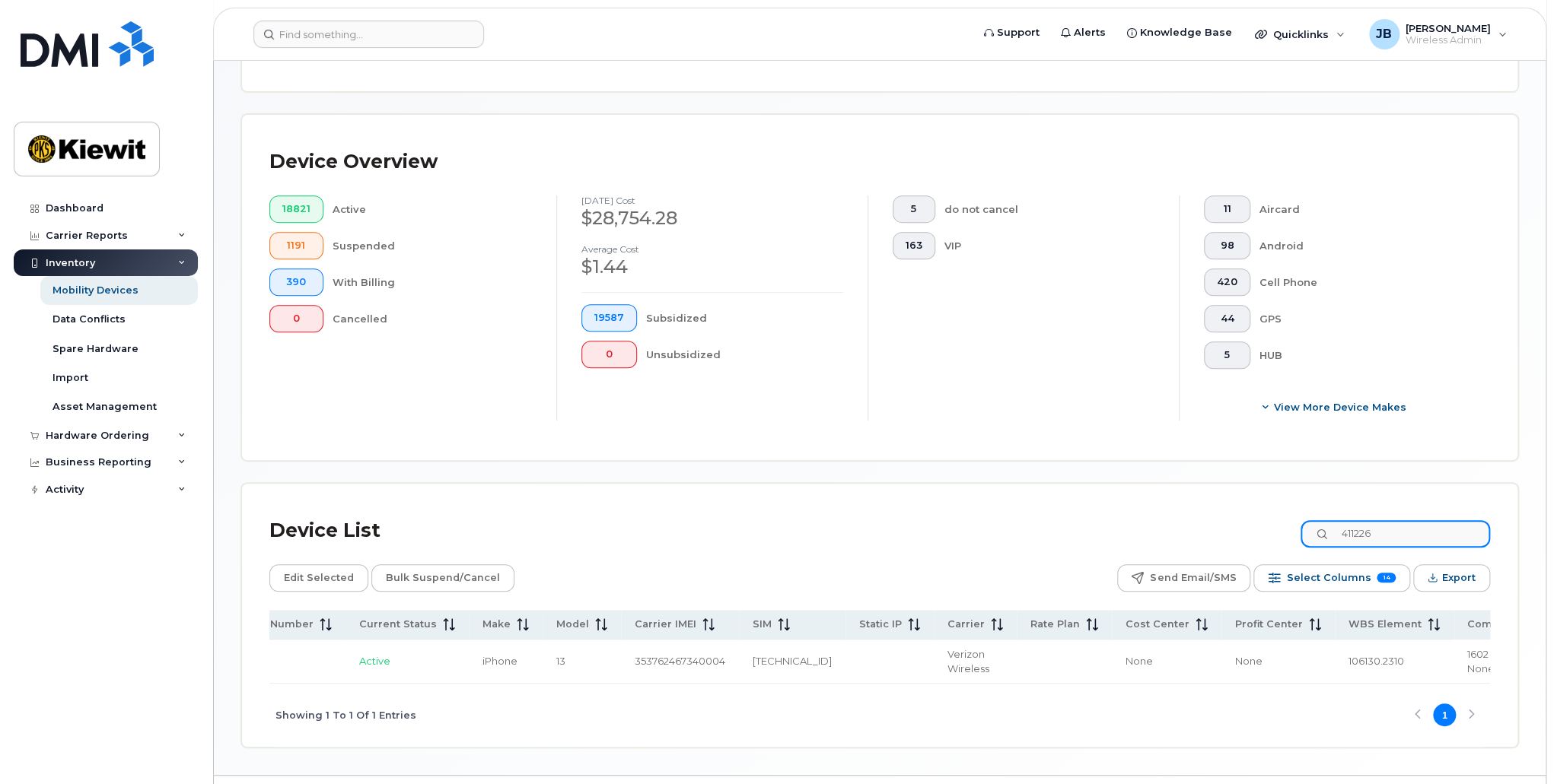
drag, startPoint x: 713, startPoint y: 687, endPoint x: 125, endPoint y: 696, distance: 588.1
click at [214, 702] on div "Support Alerts Knowledge Base Quicklinks Suspend / Cancel Device Change SIM Car…" at bounding box center [880, 265] width 1331 height 1019
type input "411226"
click at [348, 681] on td "Active" at bounding box center [407, 662] width 123 height 44
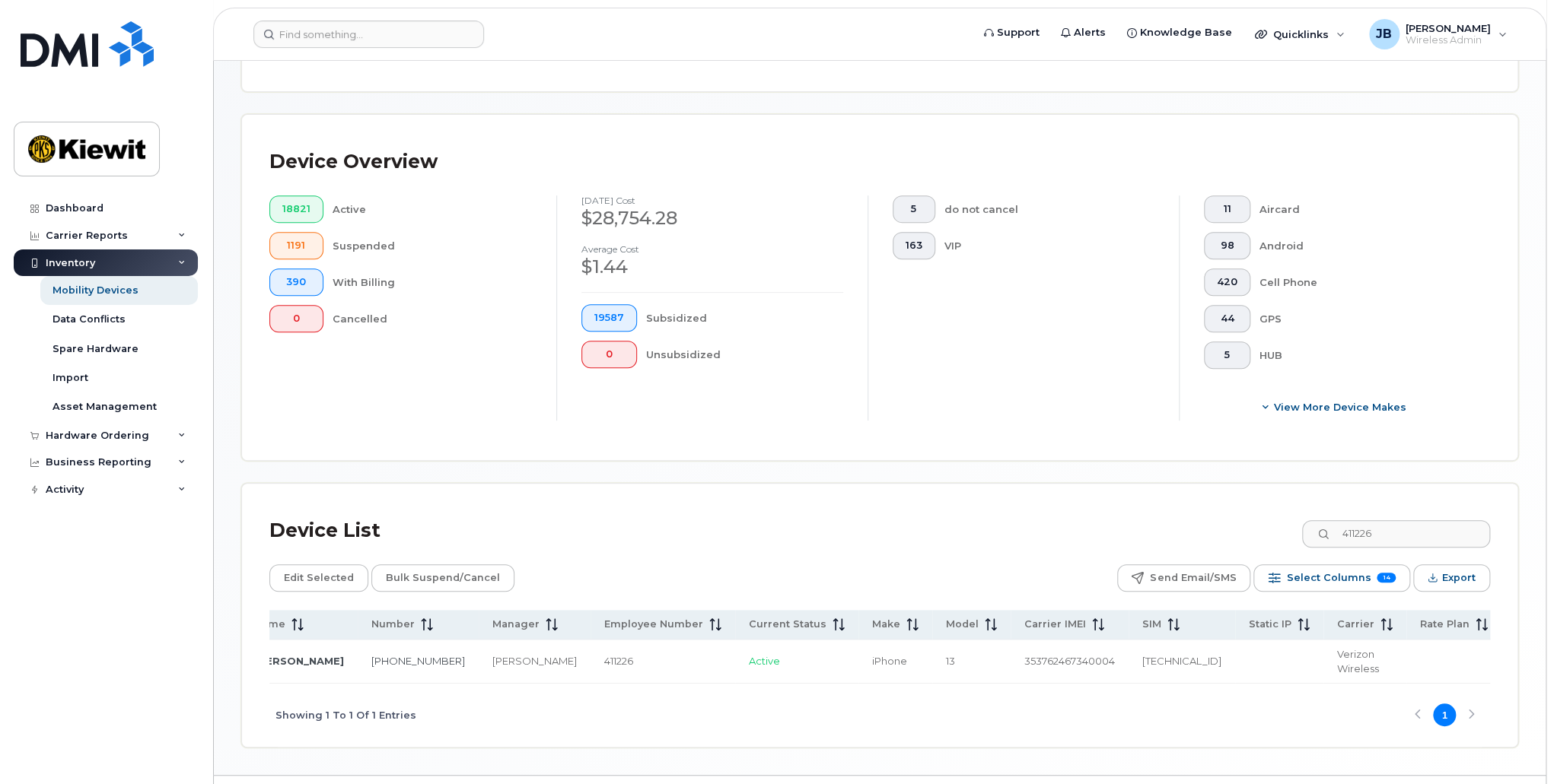
scroll to position [0, 0]
click at [291, 663] on input "Row Unselected" at bounding box center [289, 663] width 12 height 12
checkbox input "true"
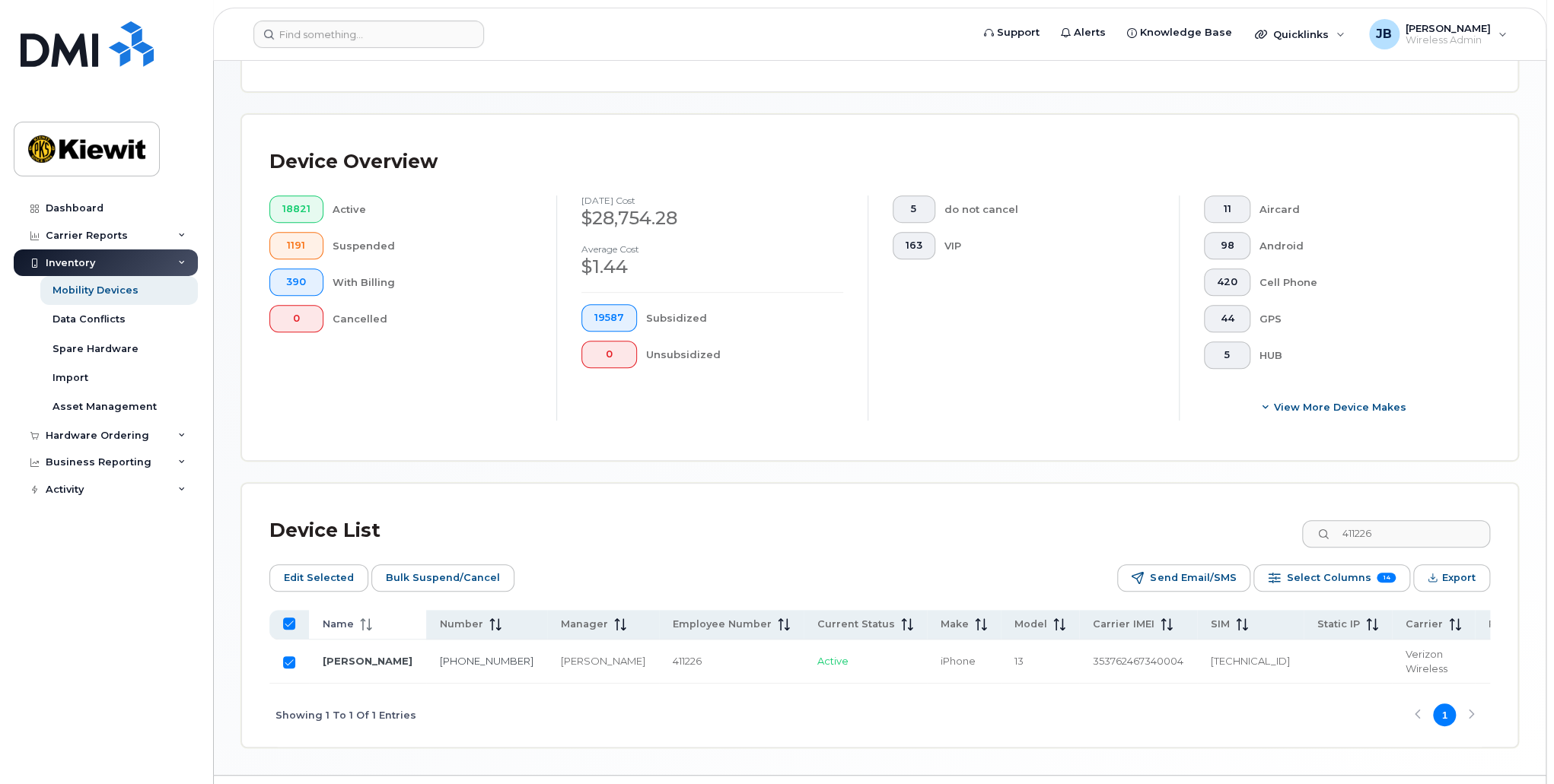
drag, startPoint x: 302, startPoint y: 578, endPoint x: 377, endPoint y: 620, distance: 86.0
click at [305, 577] on span "Edit Selected" at bounding box center [319, 578] width 70 height 23
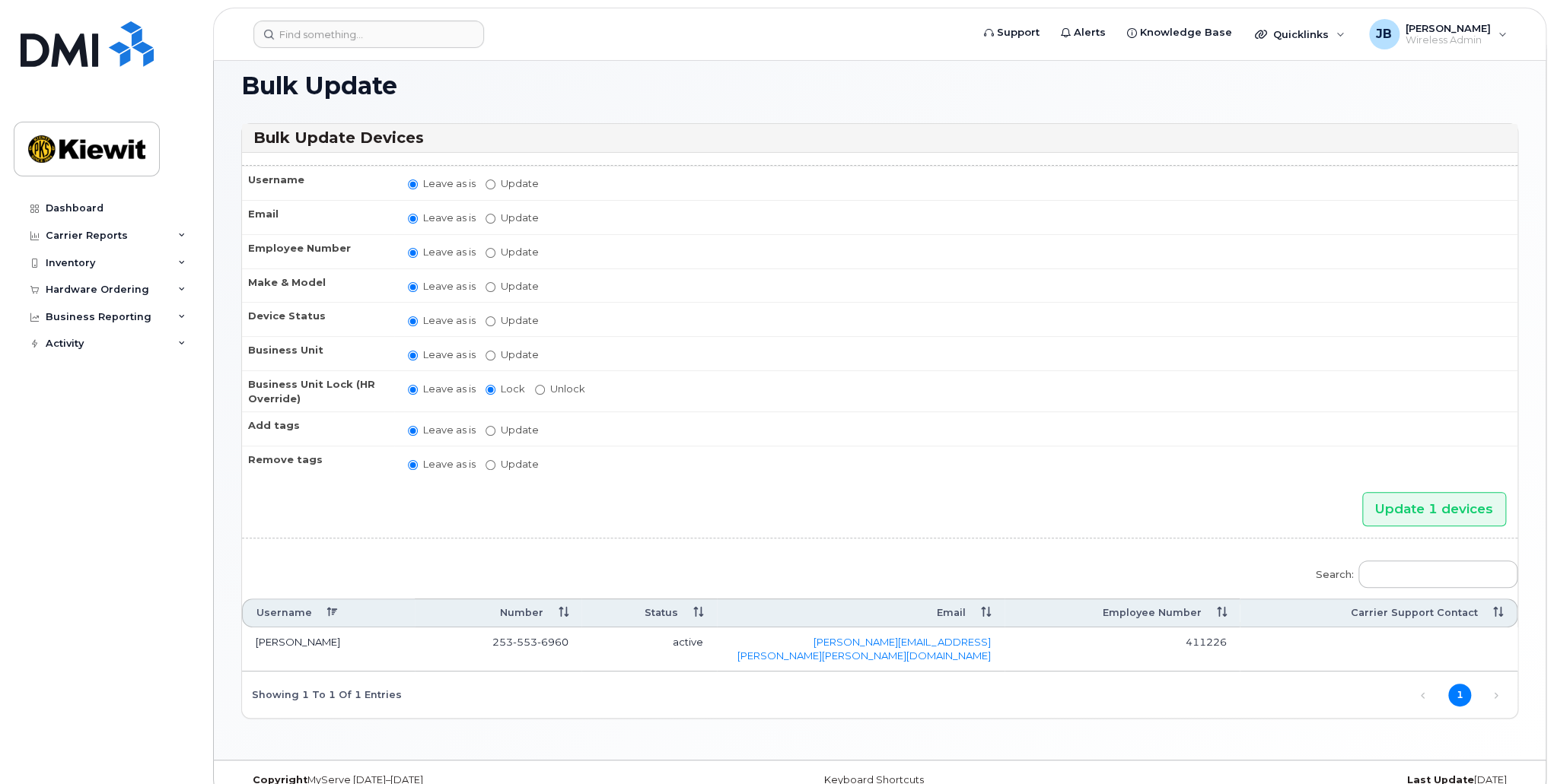
scroll to position [21, 0]
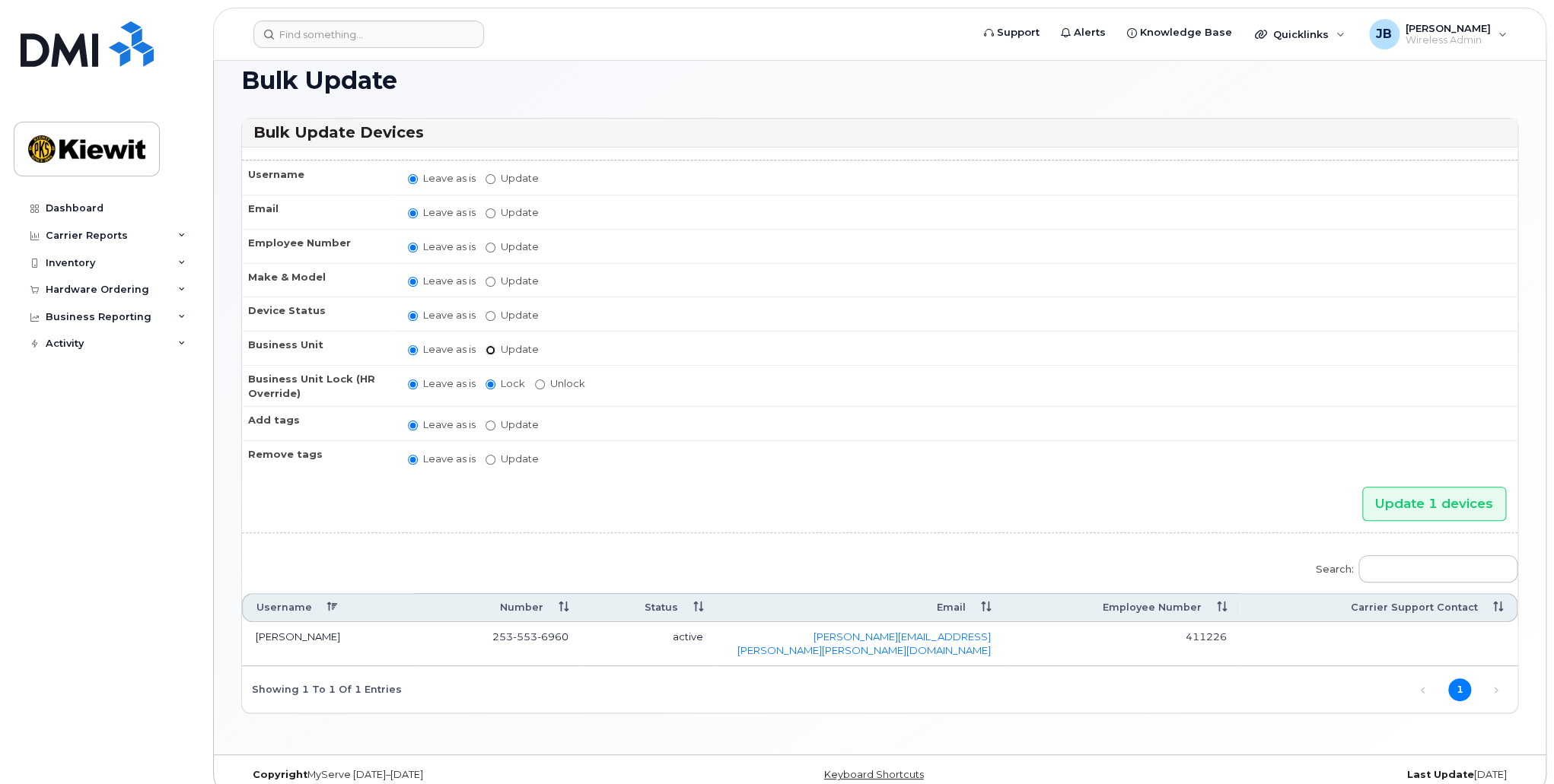
click at [490, 345] on input "Update" at bounding box center [490, 350] width 10 height 10
radio input "true"
radio input "false"
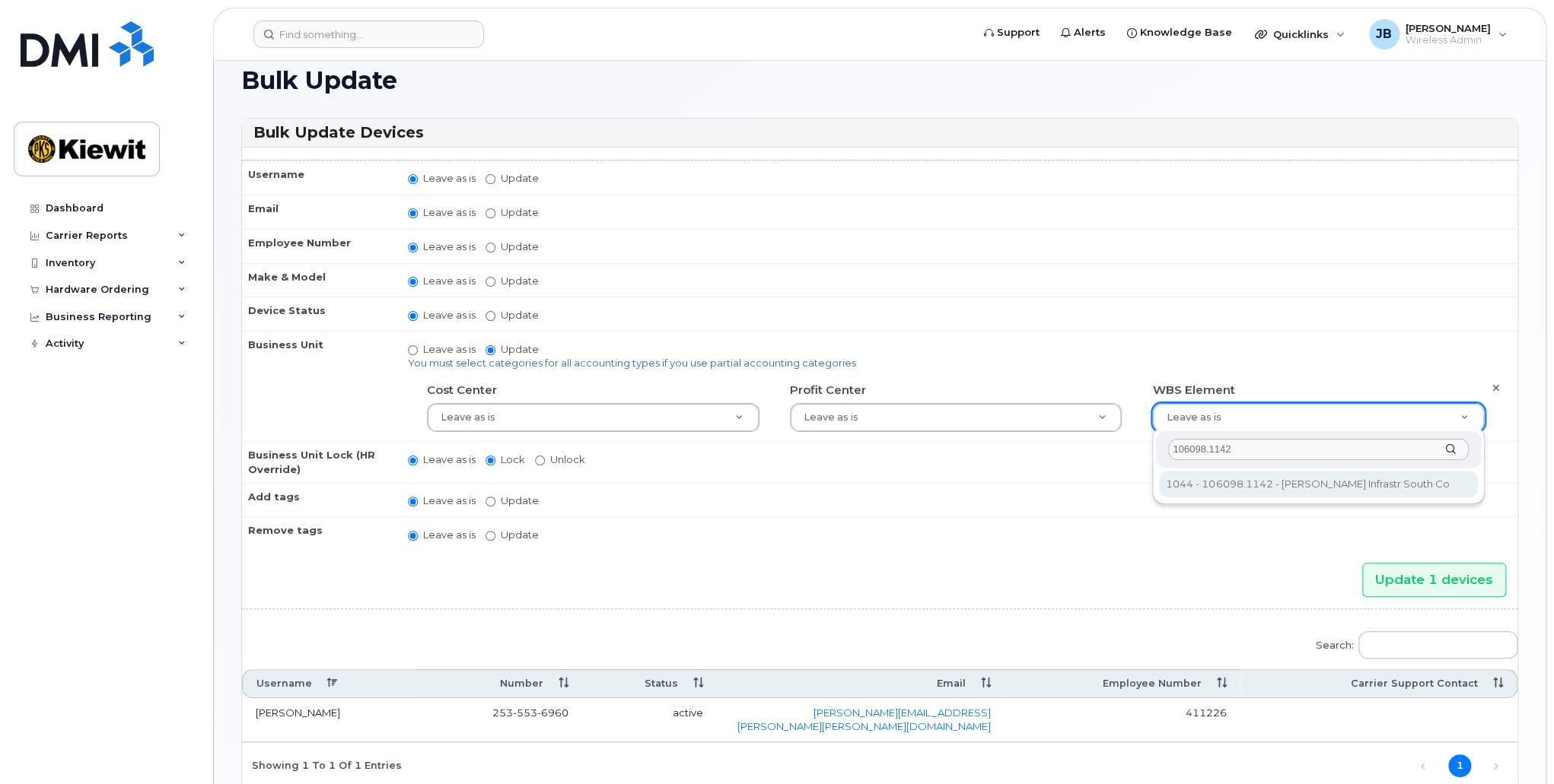
type input "106098.1142"
type input "33940834"
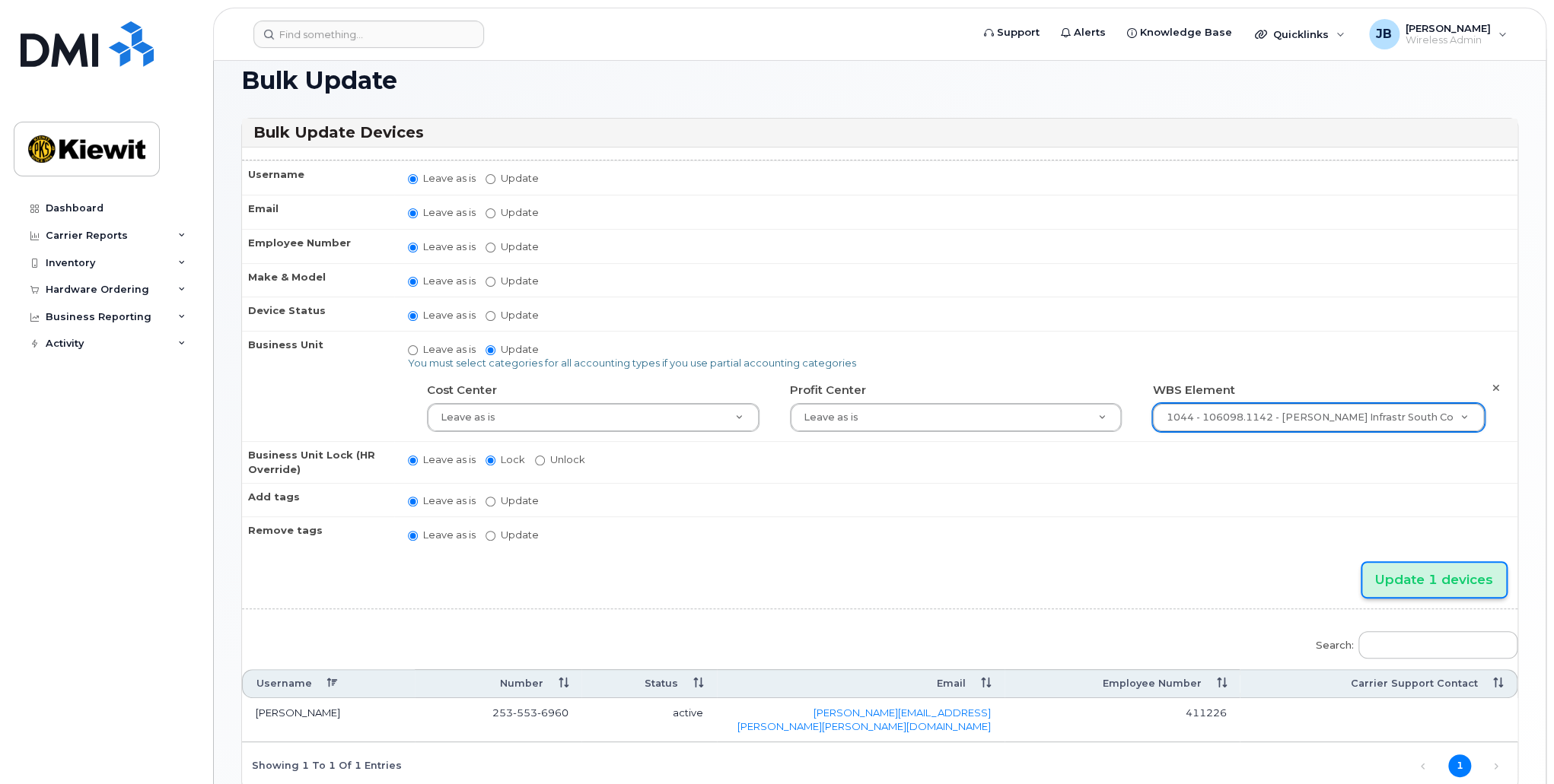
click at [1421, 577] on input "Update 1 devices" at bounding box center [1434, 580] width 144 height 34
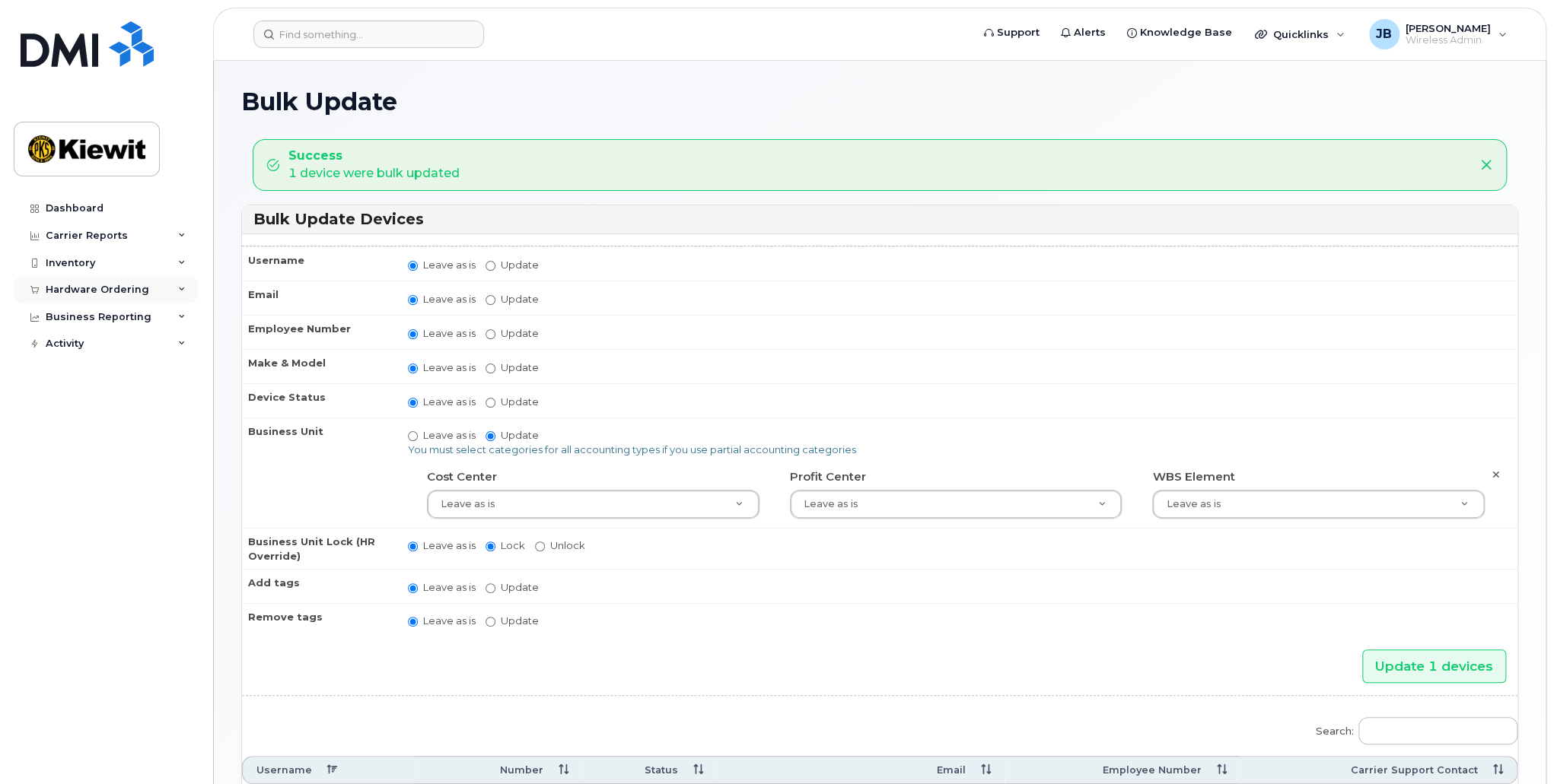
click at [140, 286] on div "Hardware Ordering" at bounding box center [98, 290] width 104 height 12
click at [131, 273] on div "Inventory" at bounding box center [106, 263] width 184 height 27
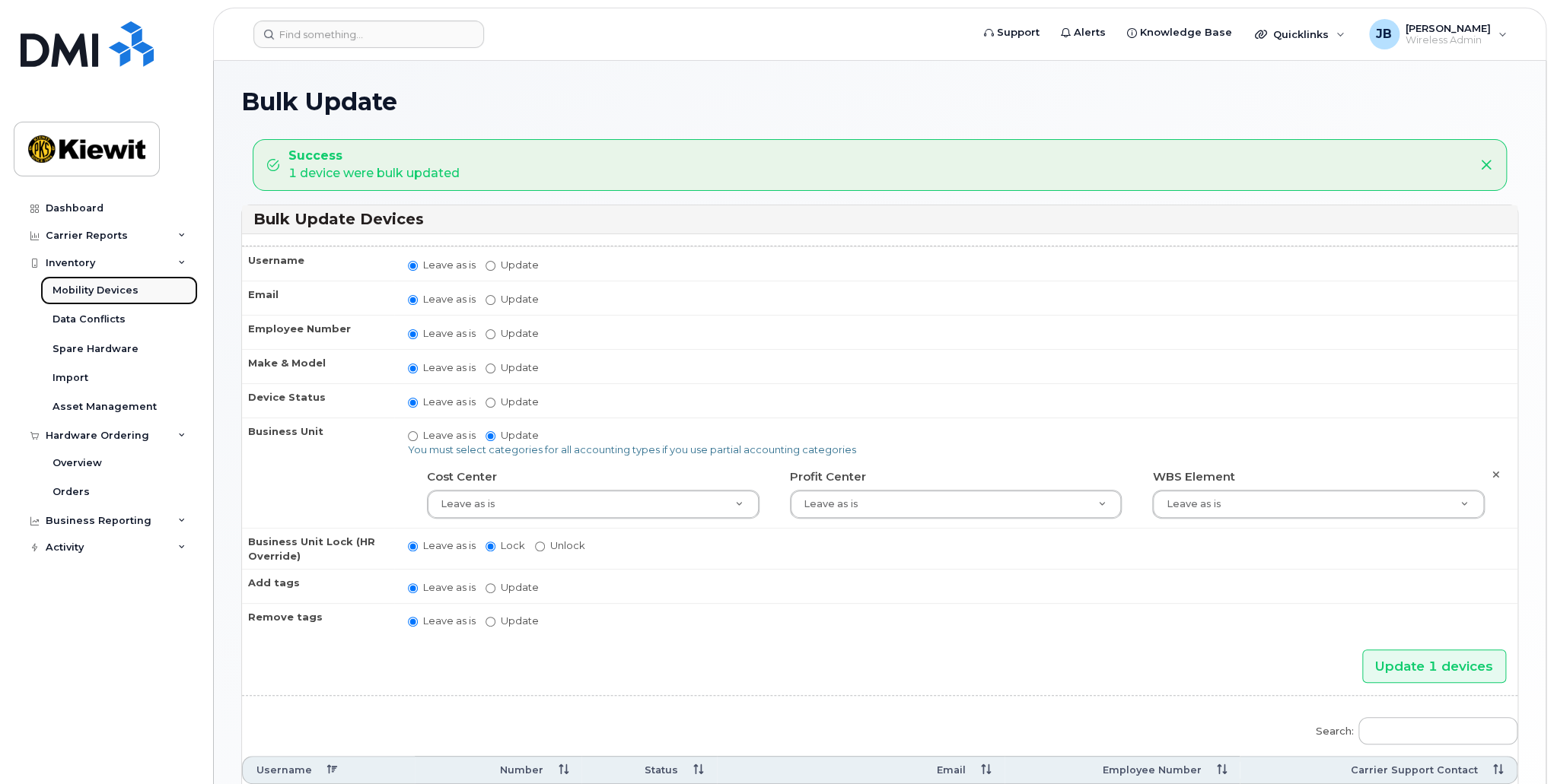
click at [119, 298] on link "Mobility Devices" at bounding box center [119, 290] width 158 height 29
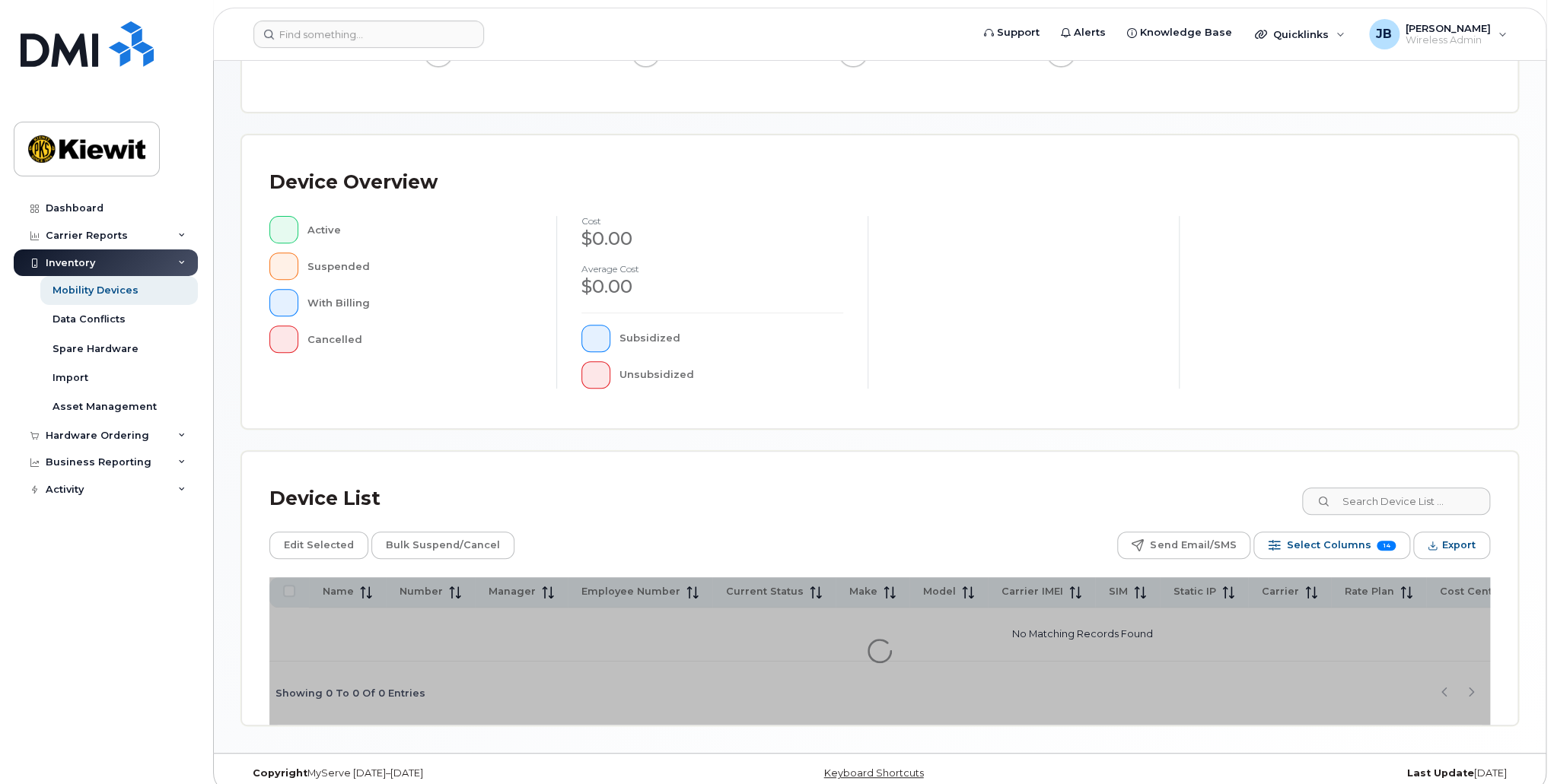
scroll to position [264, 0]
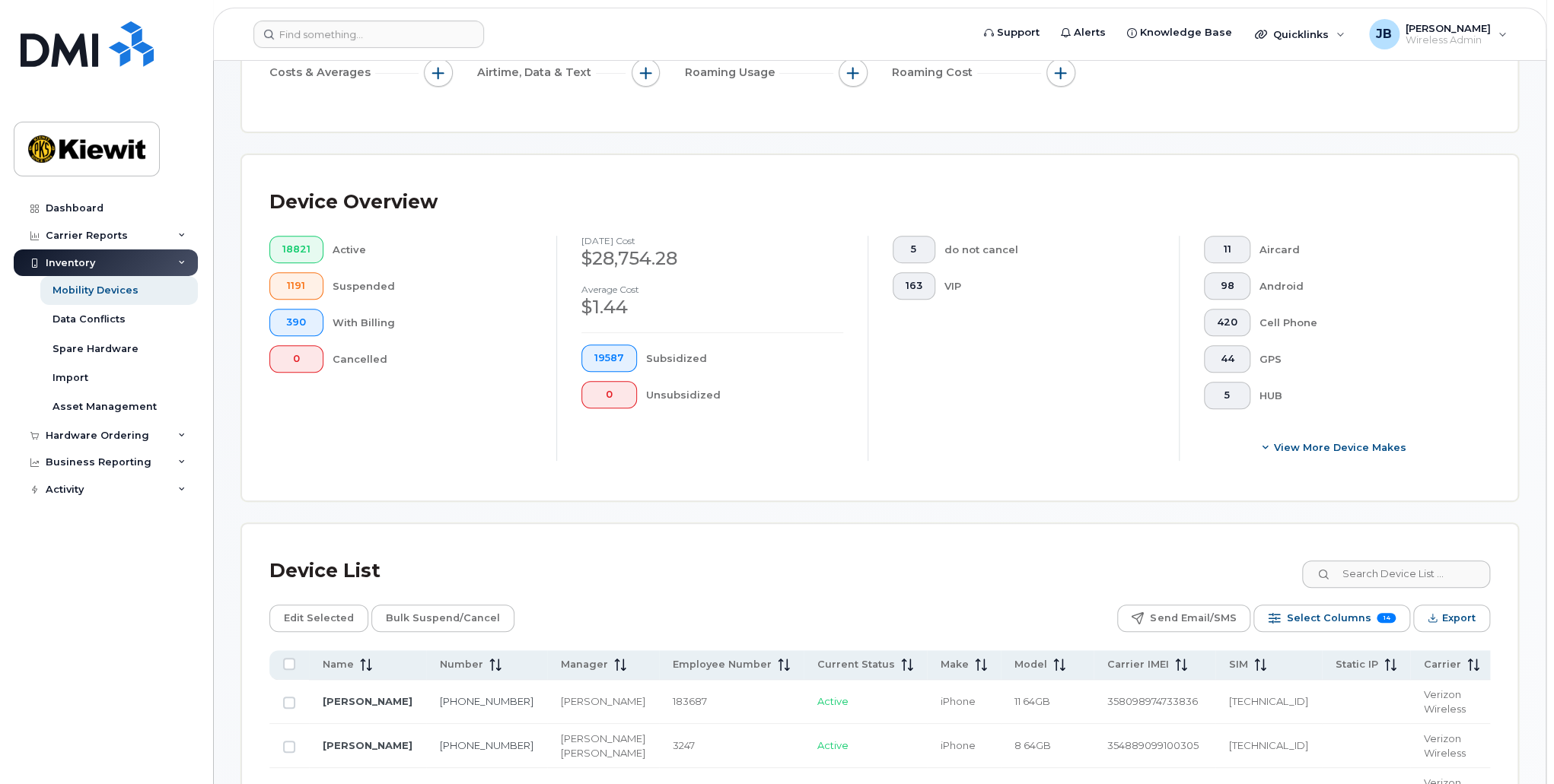
scroll to position [303, 0]
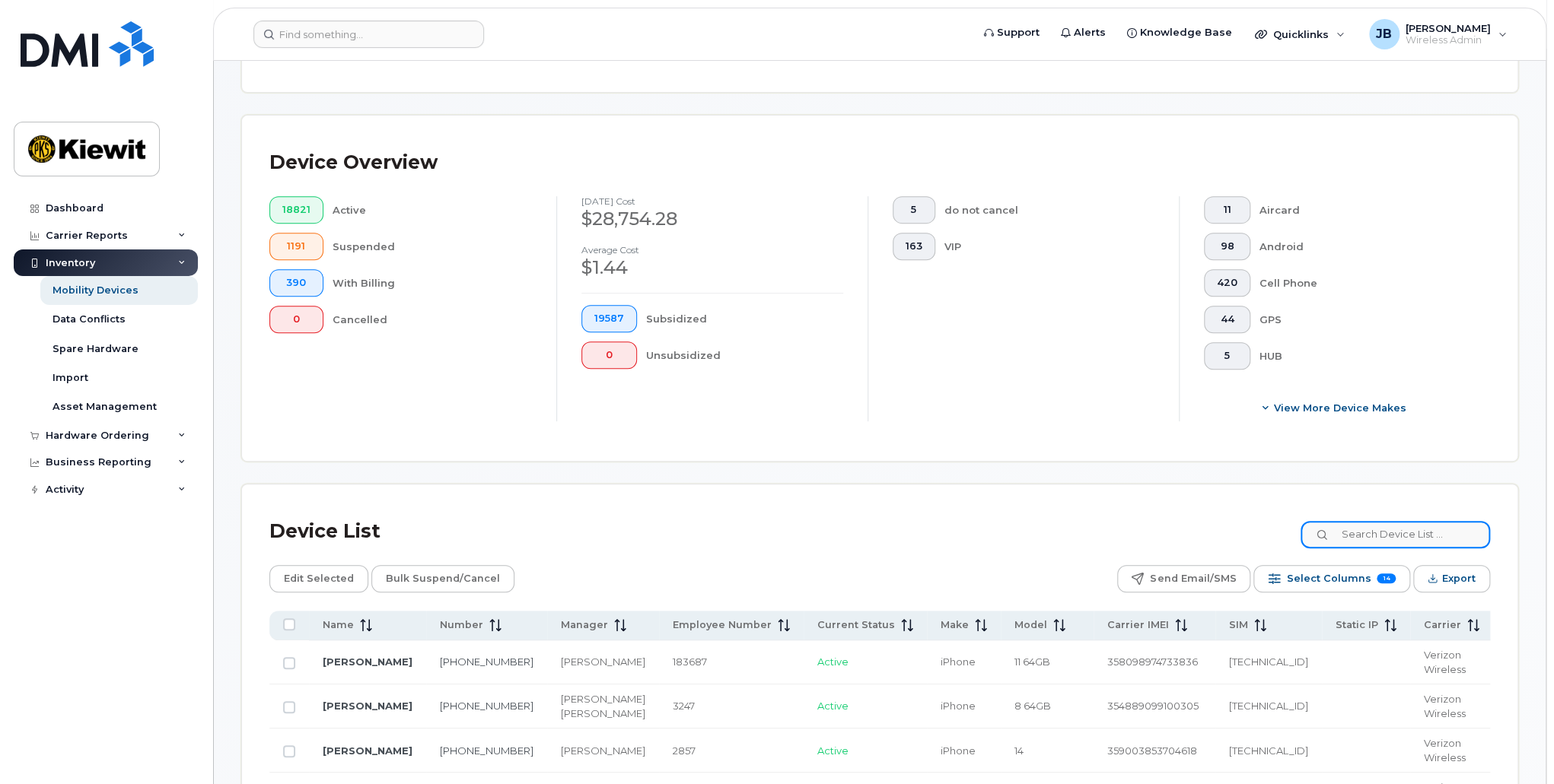
click at [1440, 523] on input at bounding box center [1395, 535] width 190 height 27
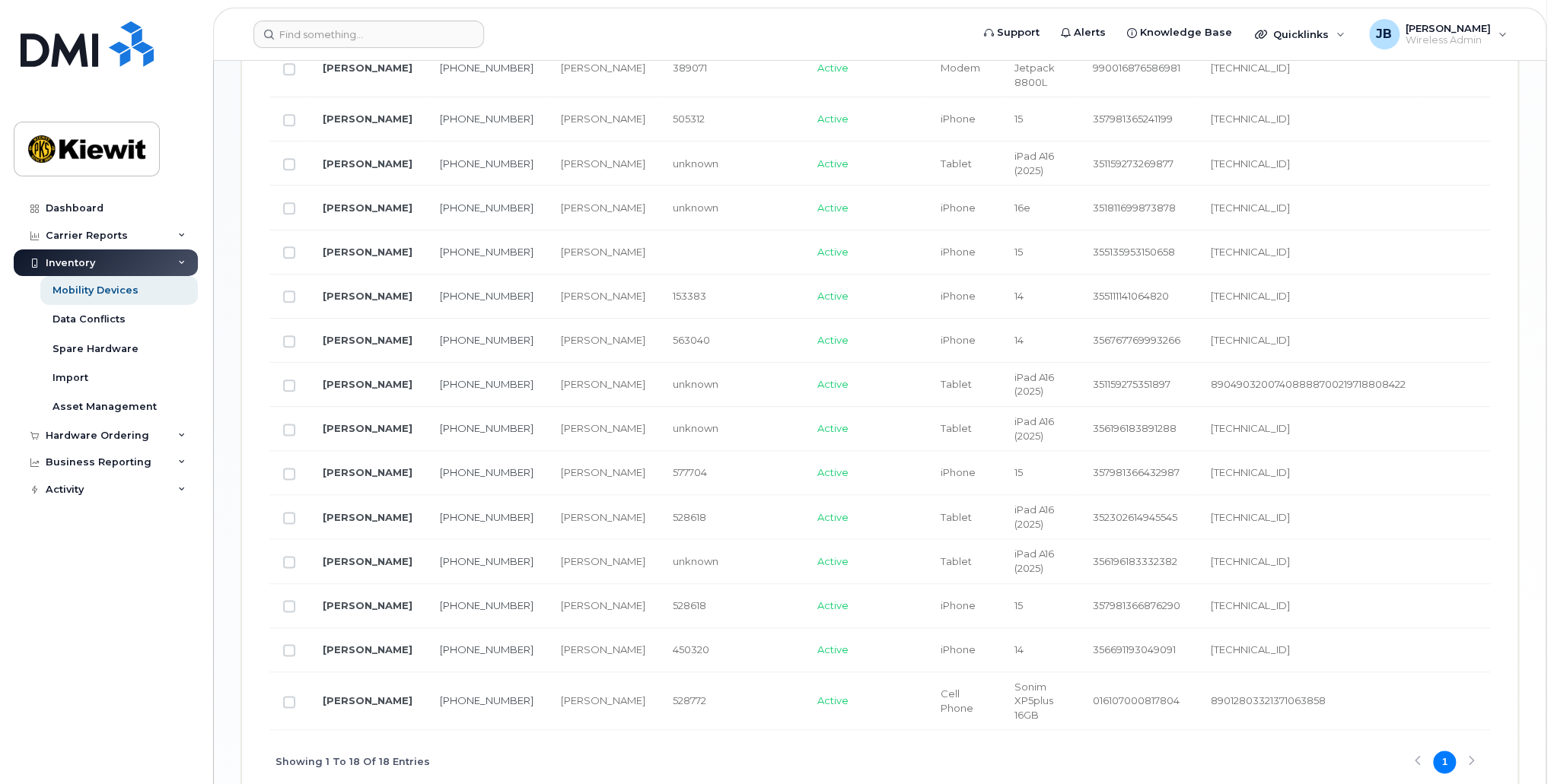
scroll to position [1138, 0]
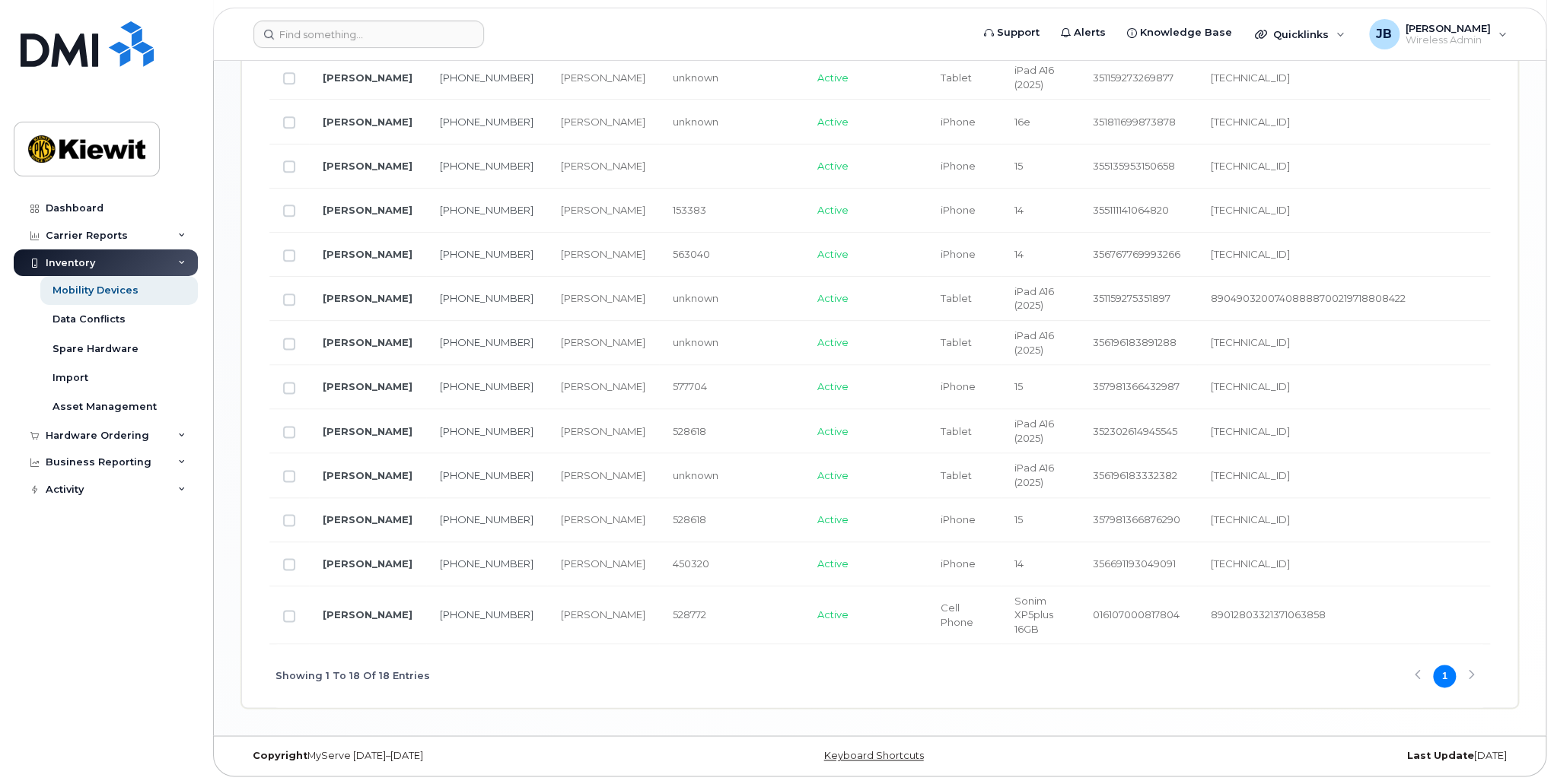
drag, startPoint x: 1088, startPoint y: 645, endPoint x: 1293, endPoint y: 642, distance: 205.0
click at [1293, 642] on div "Name Number Manager Employee Number Current Status Make Model Carrier IMEI SIM …" at bounding box center [880, 248] width 1221 height 917
click at [1227, 639] on td "89012803321371063858" at bounding box center [1309, 616] width 223 height 59
drag, startPoint x: 1086, startPoint y: 641, endPoint x: 1203, endPoint y: 638, distance: 117.0
click at [1203, 638] on tr "SEAN BROOKINS 817-734-4152 Carole Stoltz 528772 Active Cell Phone Sonim XP5plus…" at bounding box center [1211, 616] width 1885 height 59
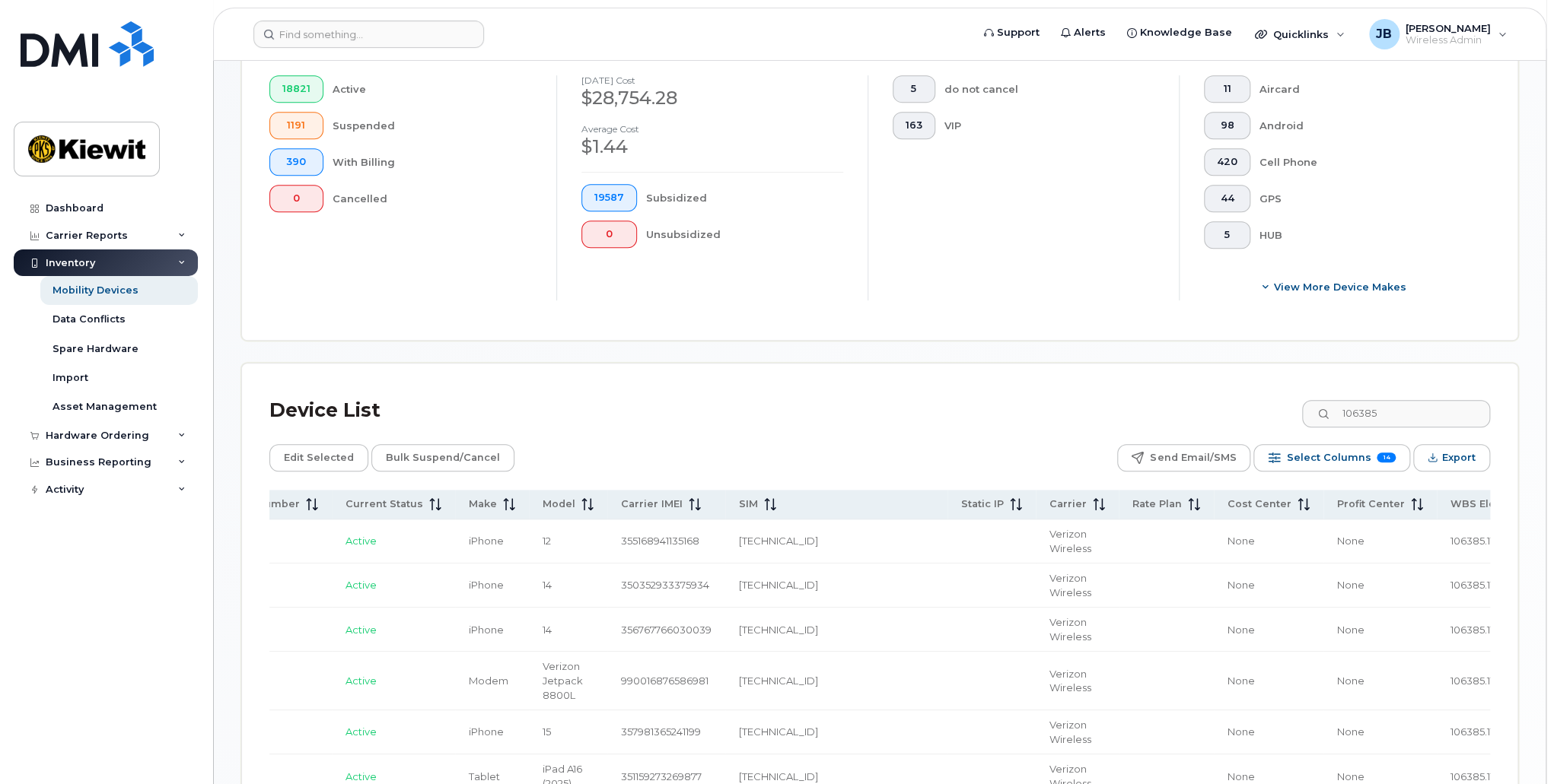
scroll to position [300, 0]
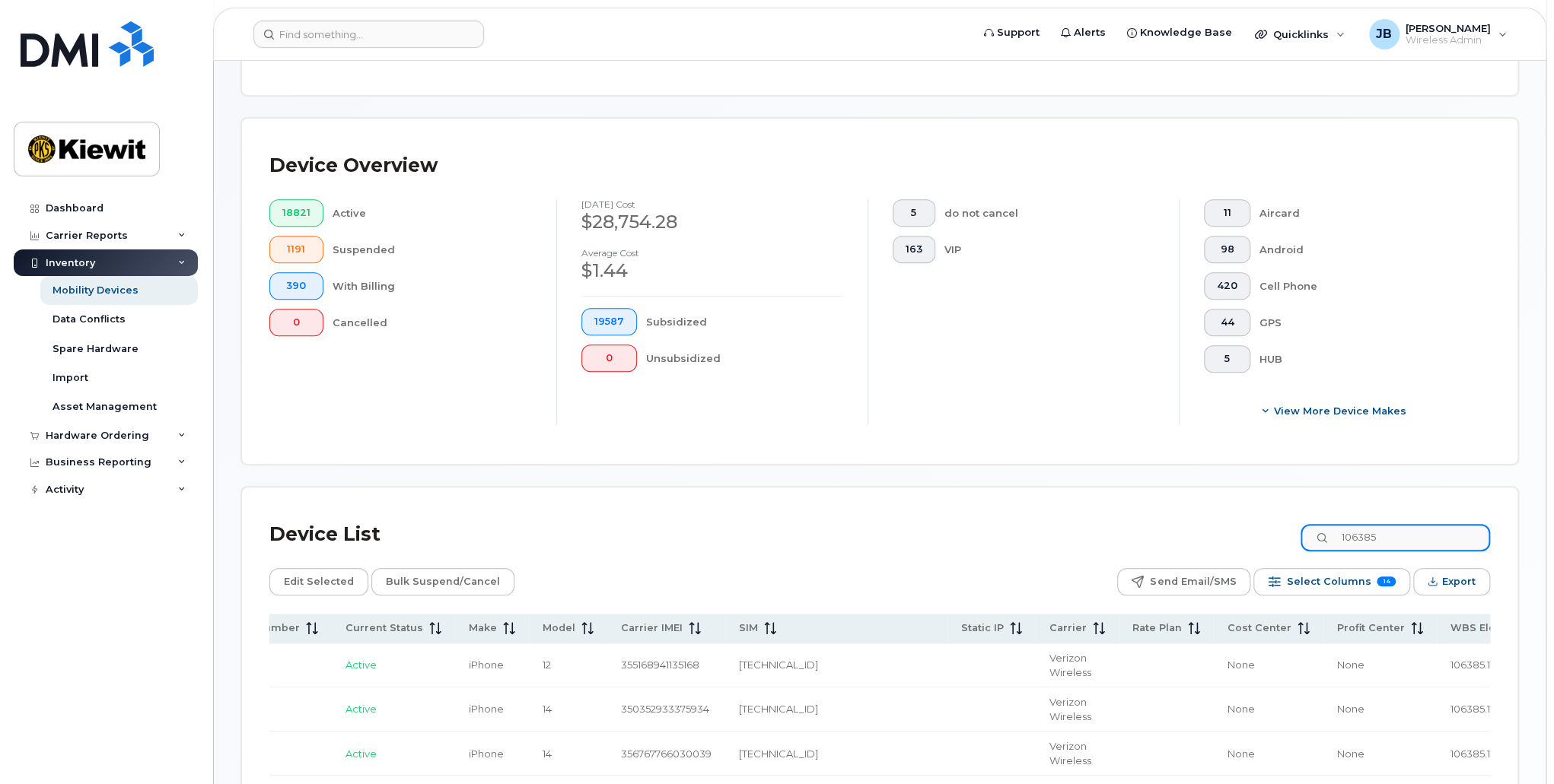
drag, startPoint x: 1286, startPoint y: 530, endPoint x: 1265, endPoint y: 532, distance: 21.1
click at [1265, 532] on div "Device List 106385" at bounding box center [880, 535] width 1221 height 40
paste input "416852"
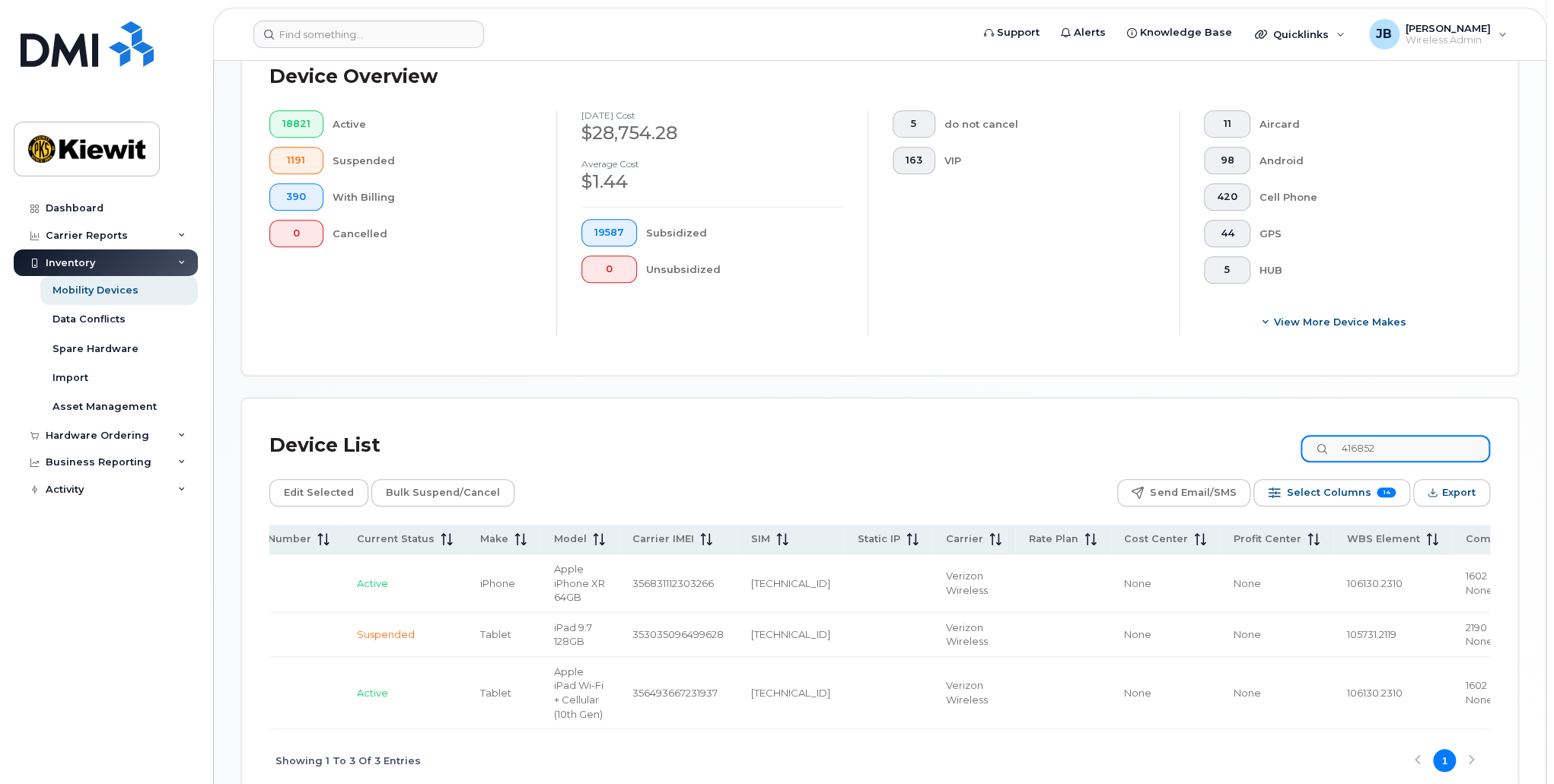
scroll to position [504, 0]
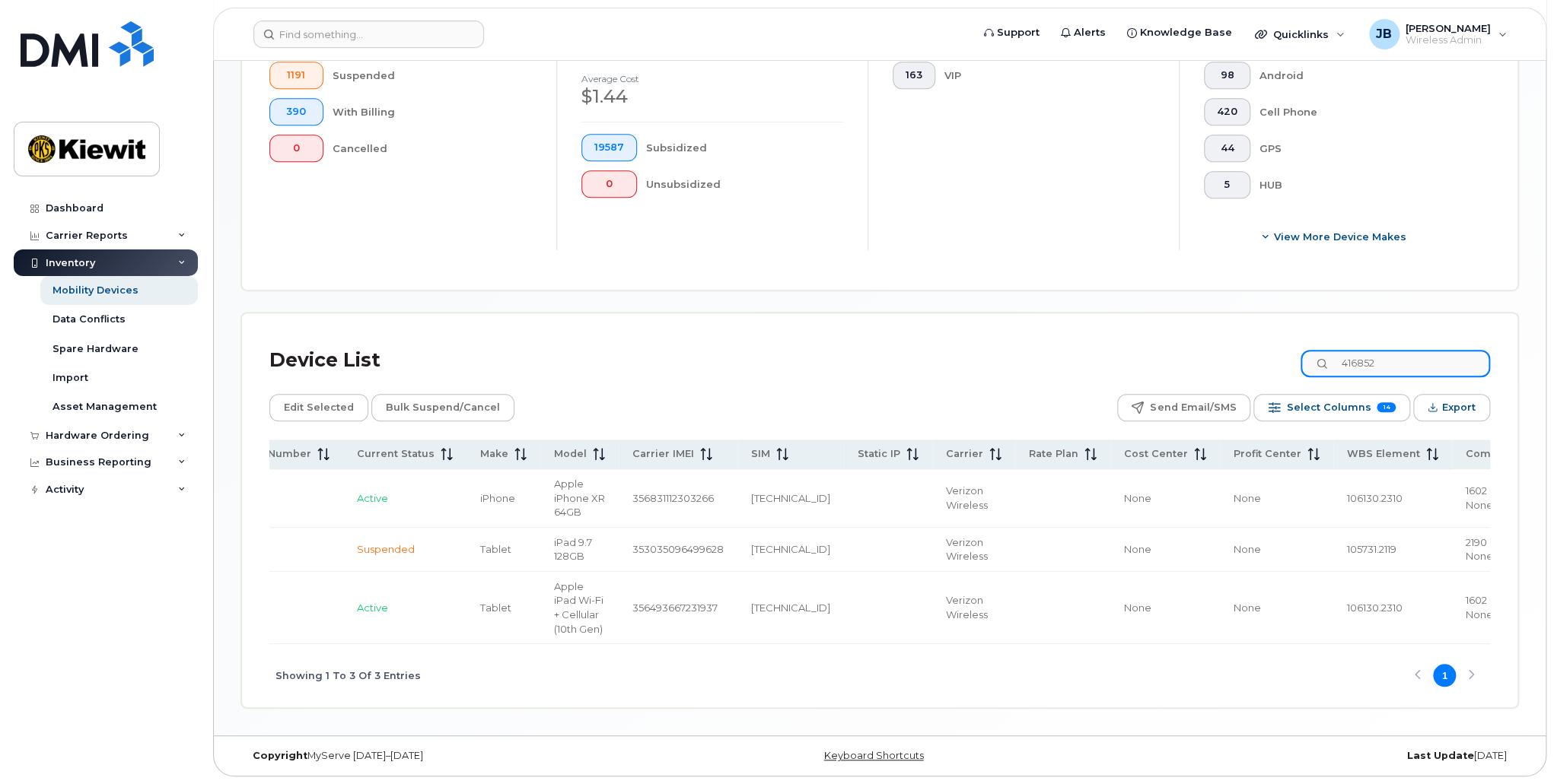
type input "416852"
drag, startPoint x: 770, startPoint y: 656, endPoint x: 300, endPoint y: 661, distance: 470.0
click at [300, 661] on div "Showing 1 To 3 Of 3 Entries 1" at bounding box center [880, 676] width 1221 height 63
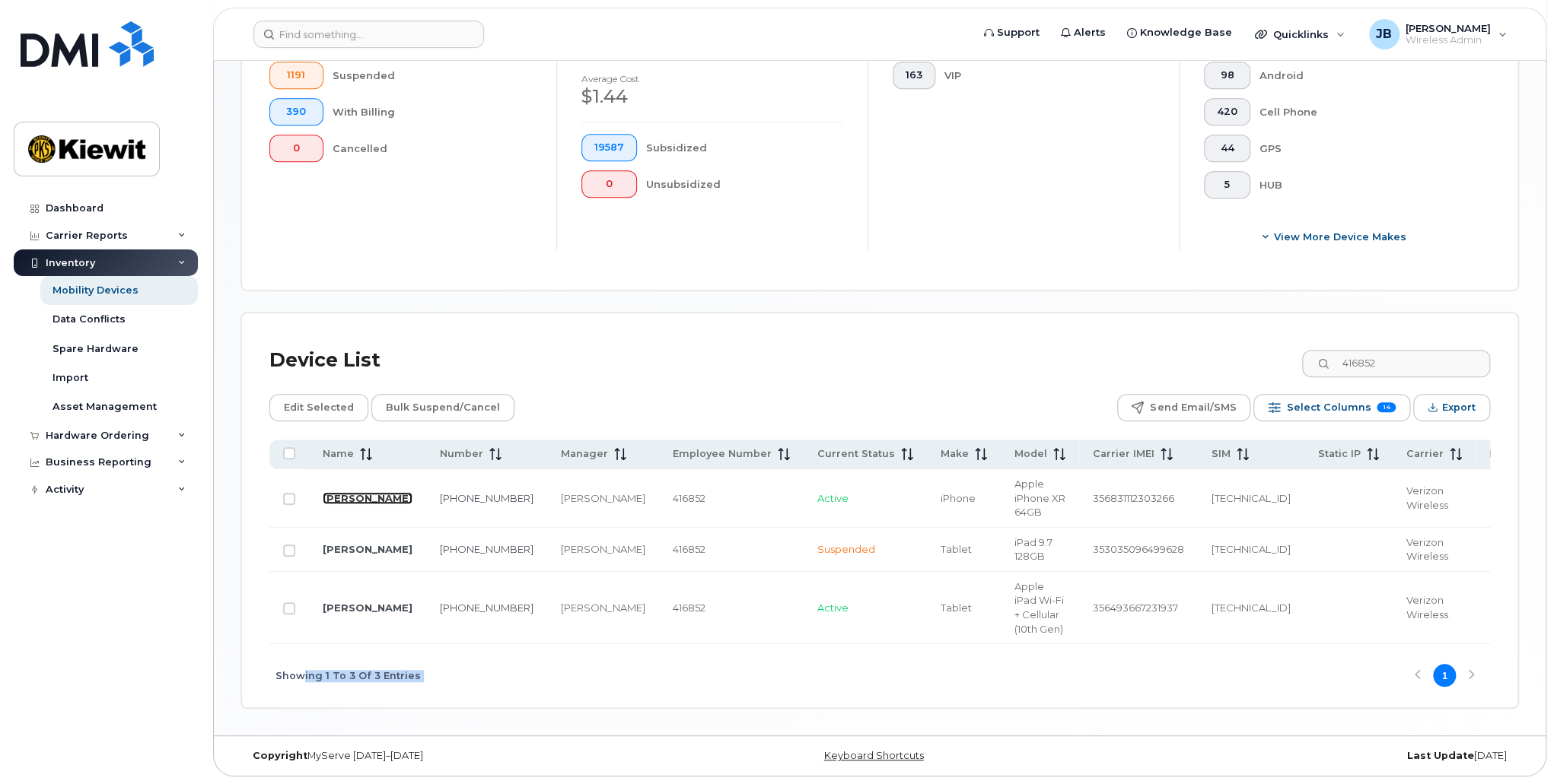
click at [343, 492] on link "JEREMY ROHDE" at bounding box center [367, 498] width 90 height 12
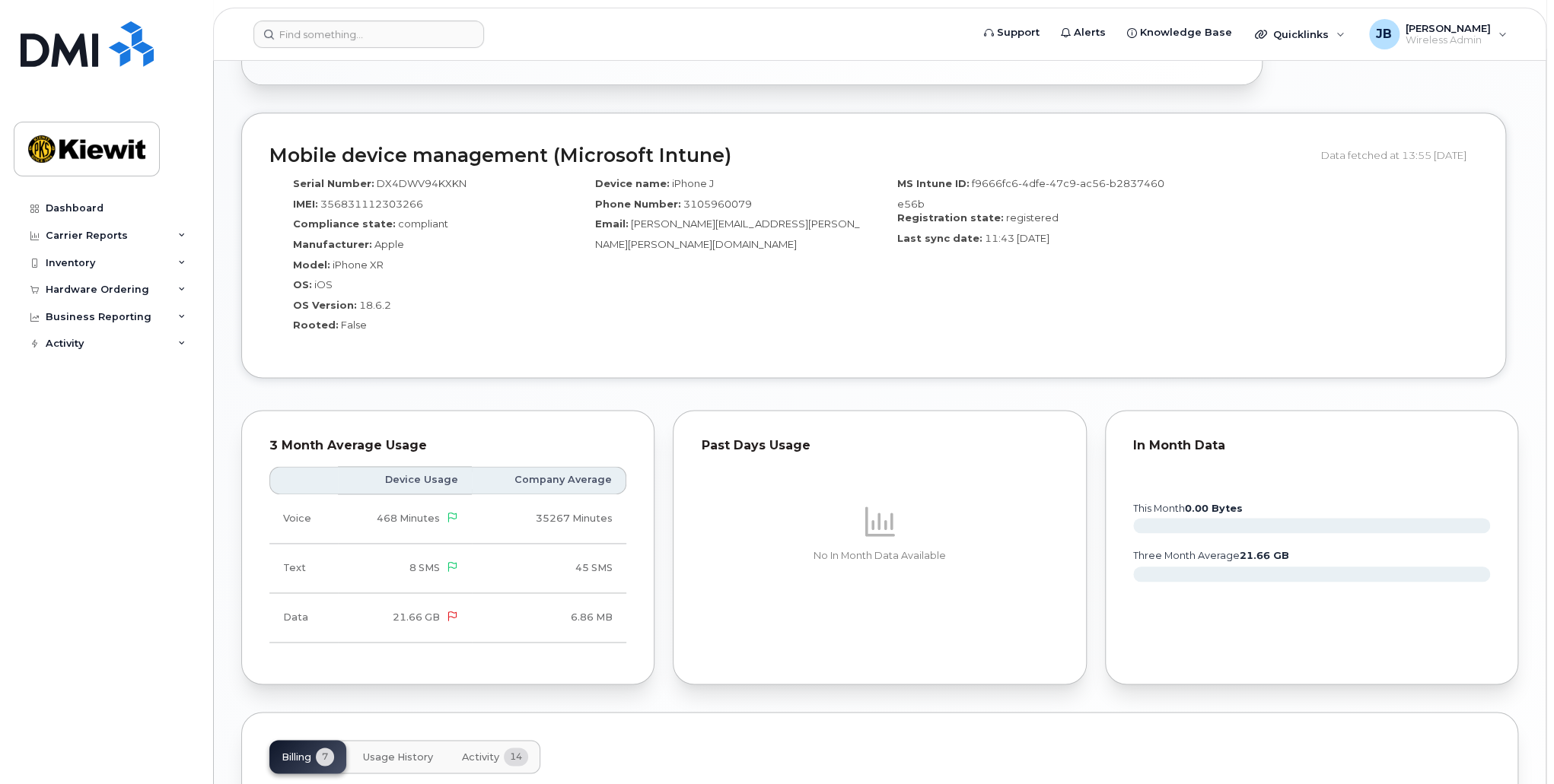
scroll to position [1218, 0]
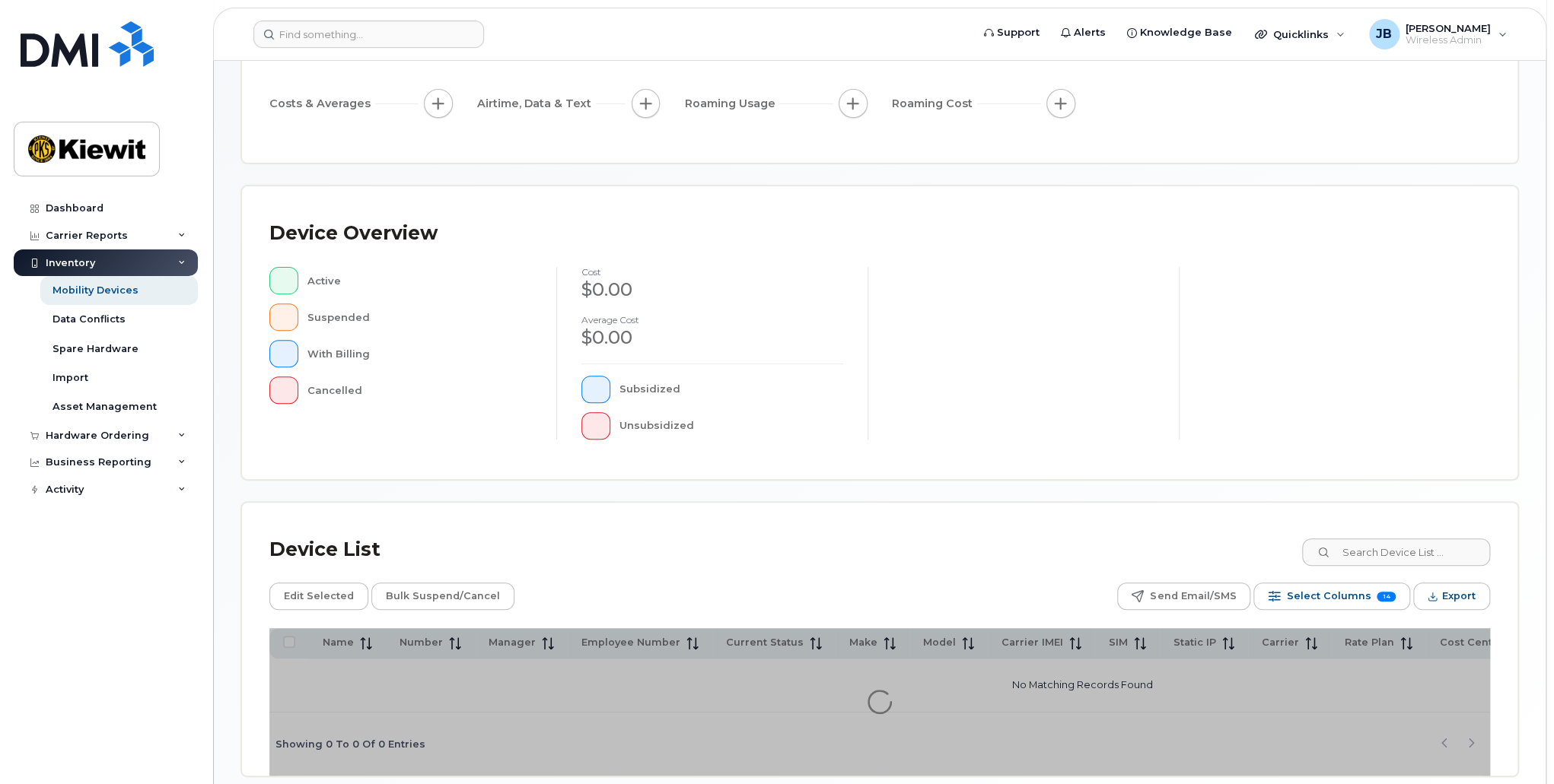
scroll to position [264, 0]
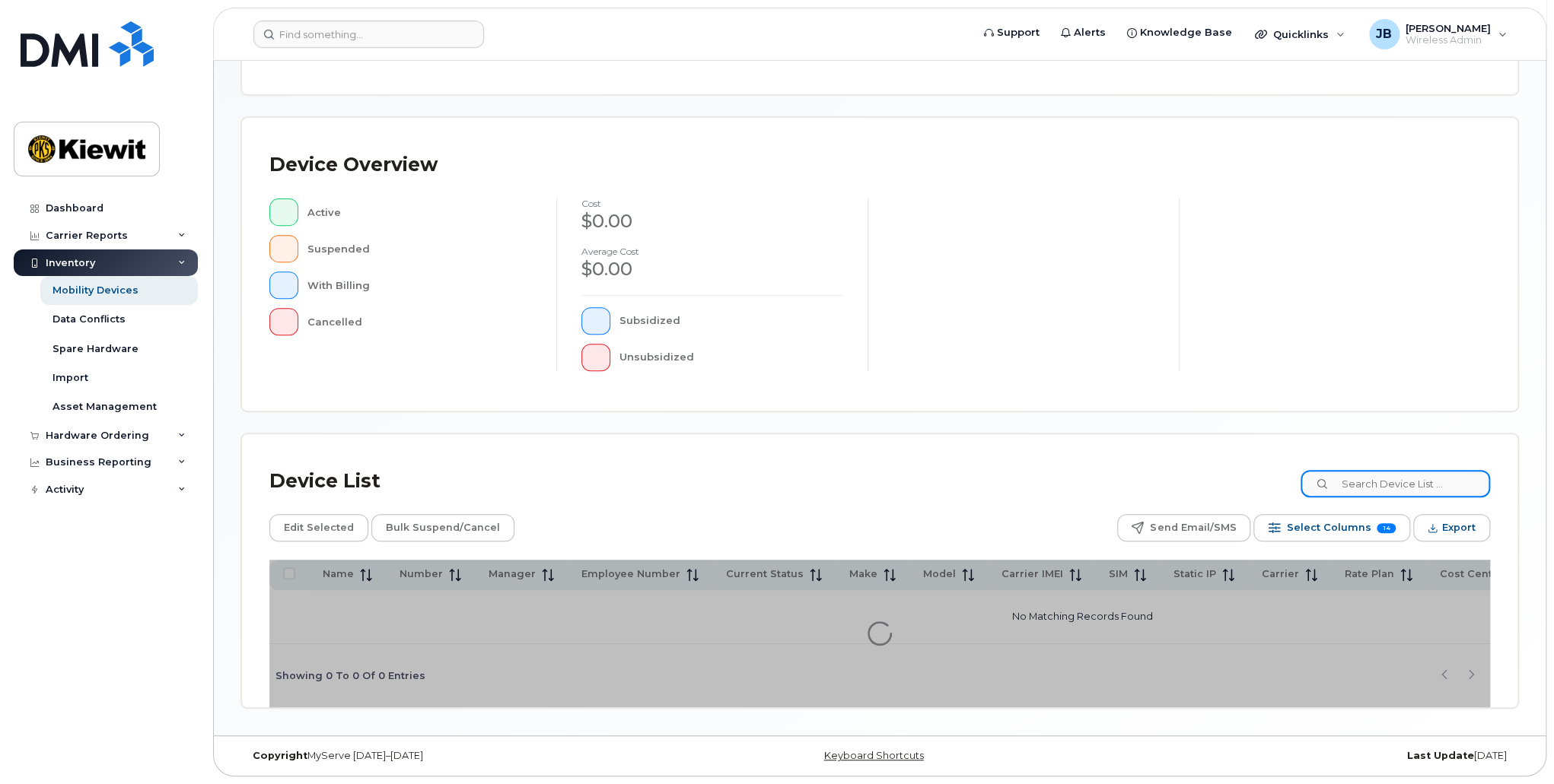
click at [1376, 480] on input at bounding box center [1395, 484] width 190 height 27
click at [1405, 474] on input at bounding box center [1395, 484] width 190 height 27
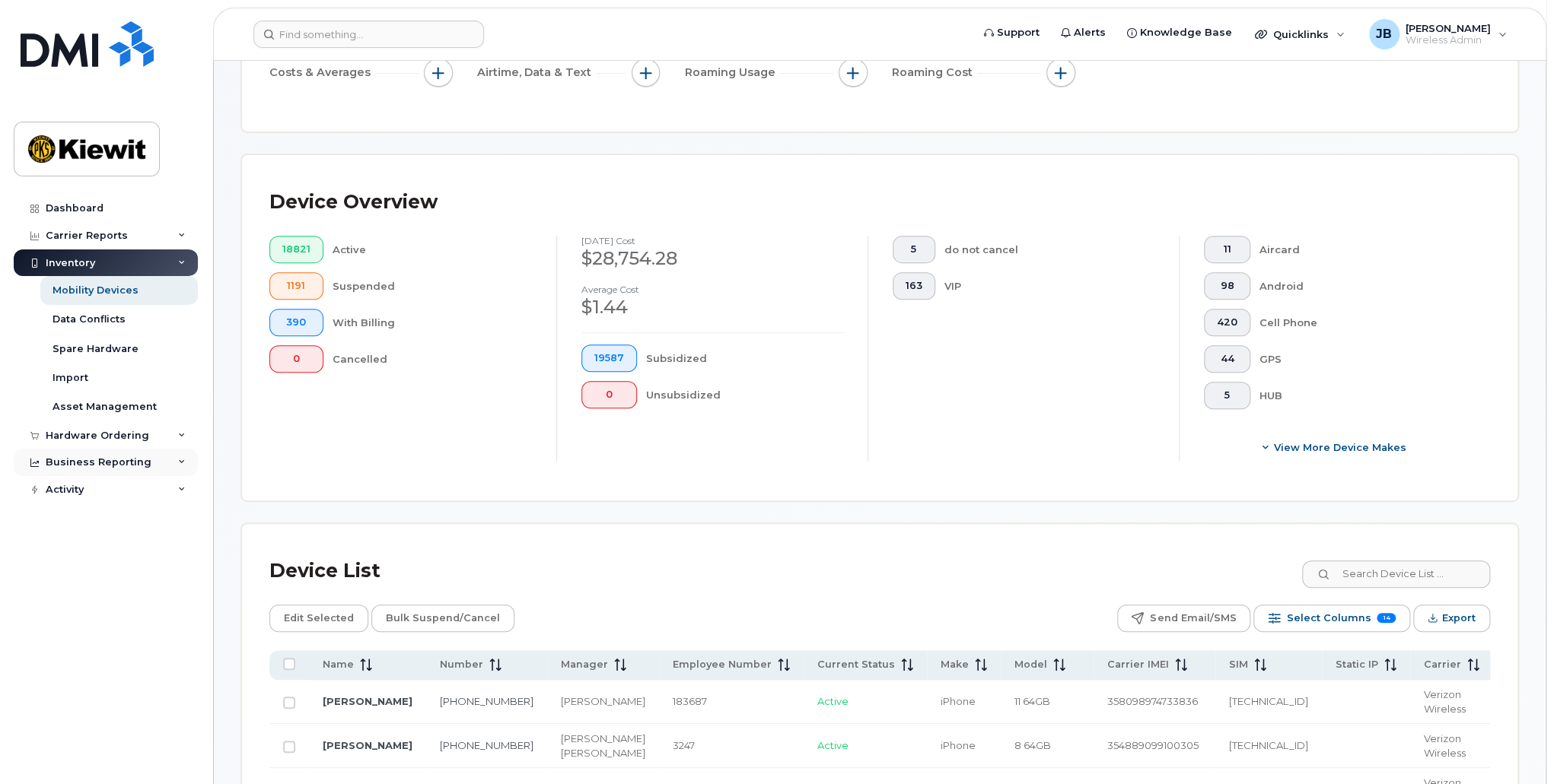
scroll to position [303, 0]
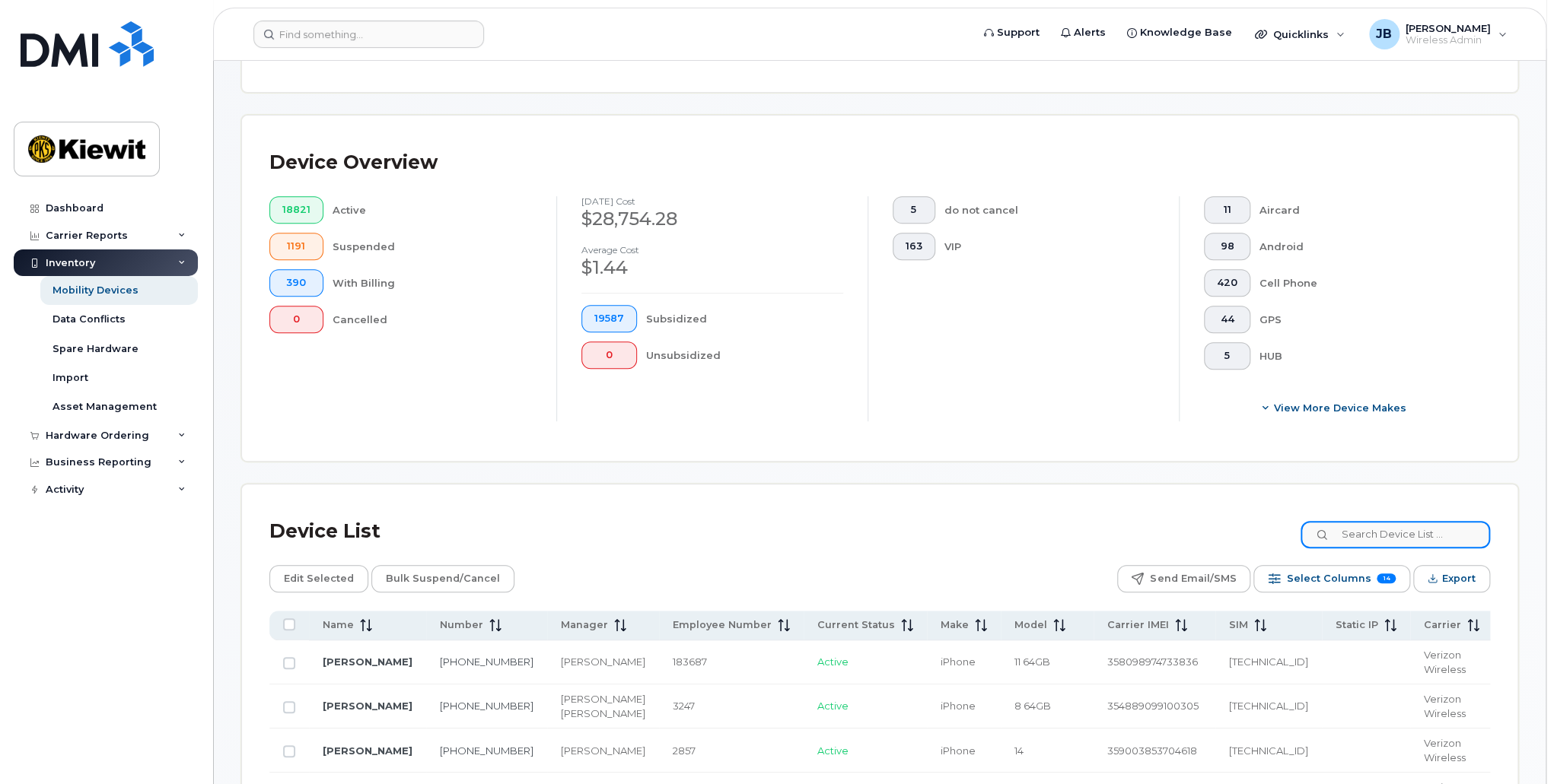
click at [1452, 525] on input at bounding box center [1395, 535] width 190 height 27
paste input "416852"
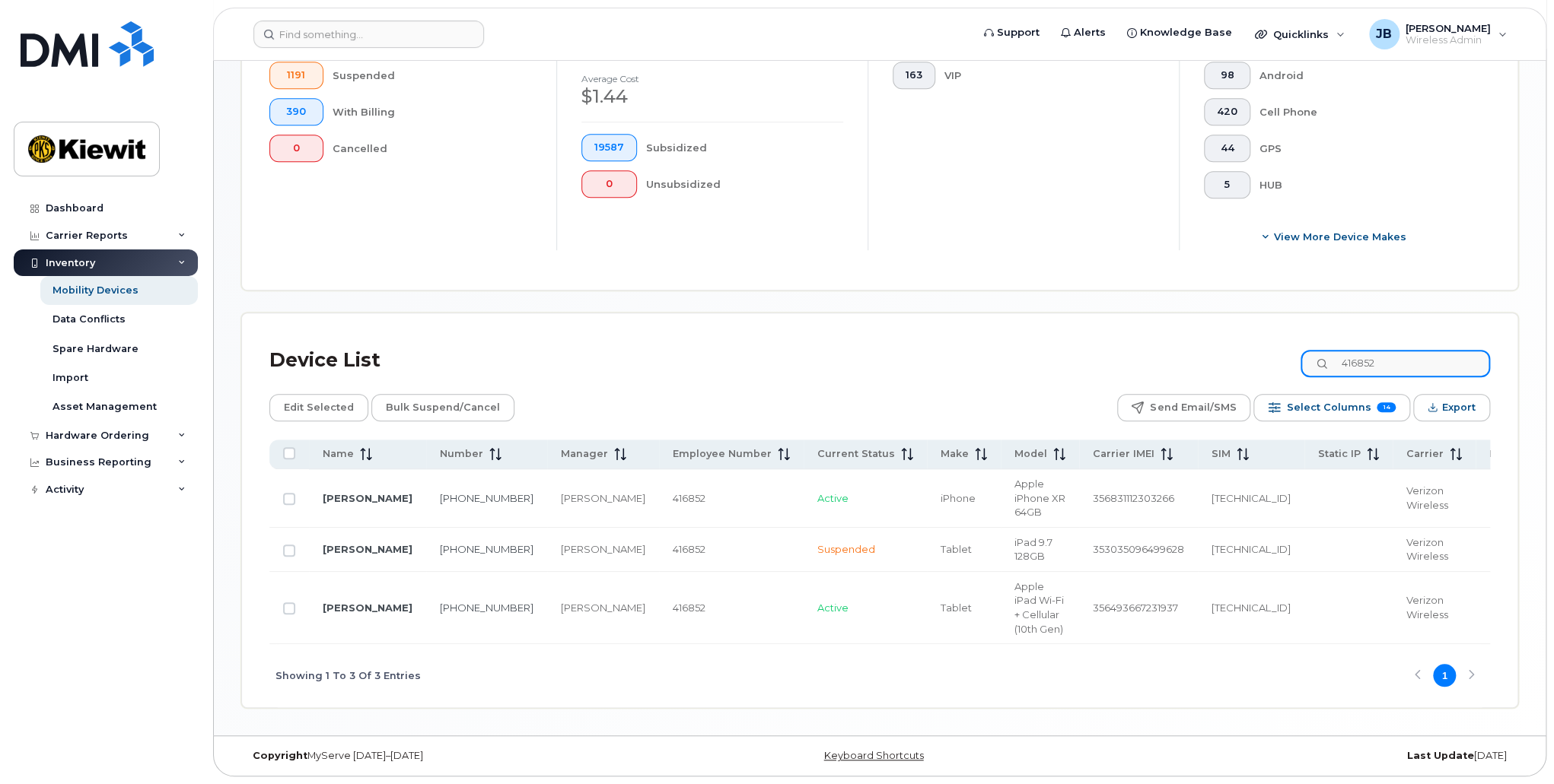
scroll to position [504, 0]
type input "416852"
click at [287, 493] on input "Row Unselected" at bounding box center [289, 499] width 12 height 12
checkbox input "true"
click at [307, 396] on span "Edit Selected" at bounding box center [319, 408] width 70 height 23
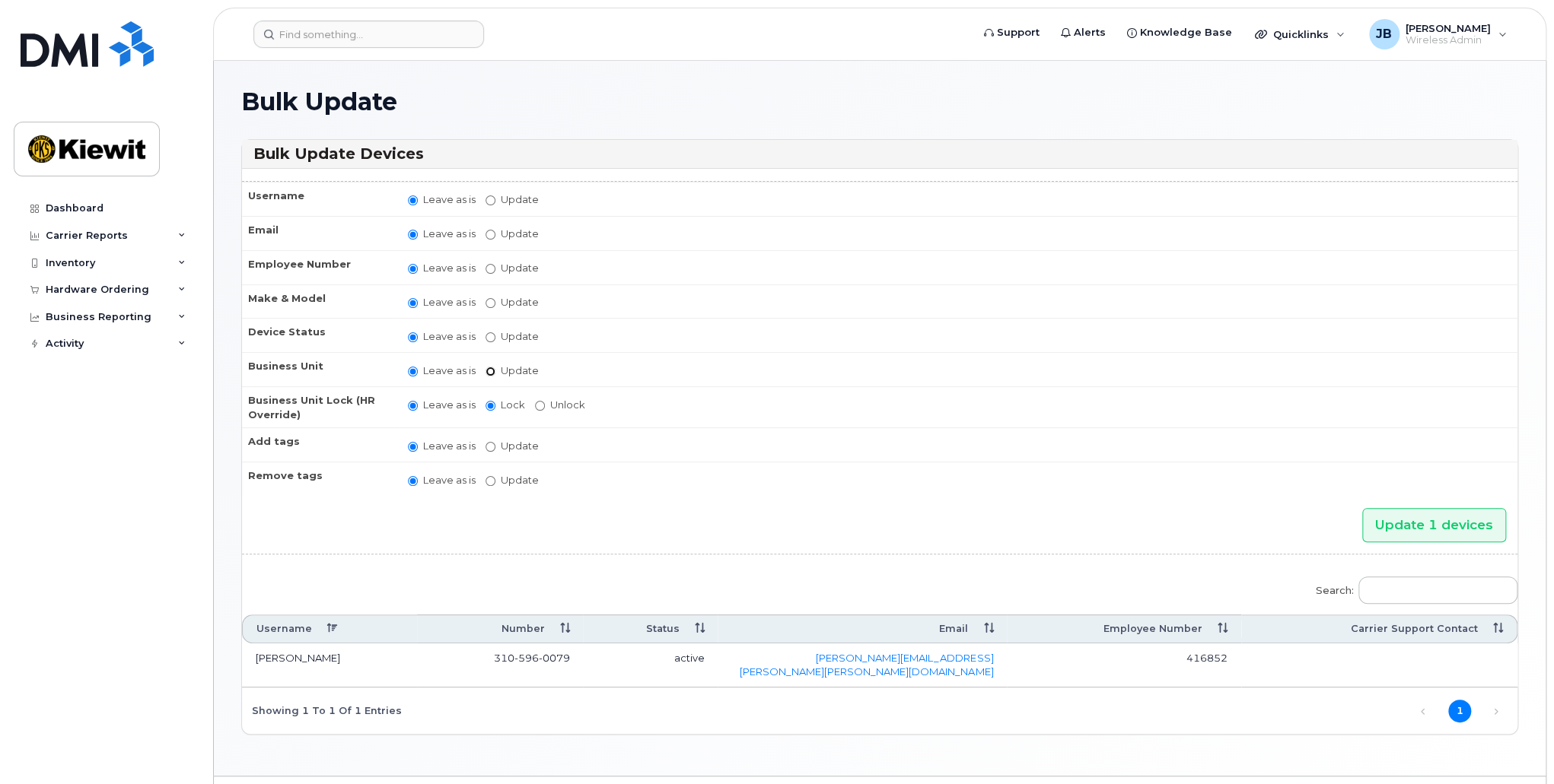
click at [487, 367] on input "Update" at bounding box center [490, 371] width 10 height 10
radio input "true"
radio input "false"
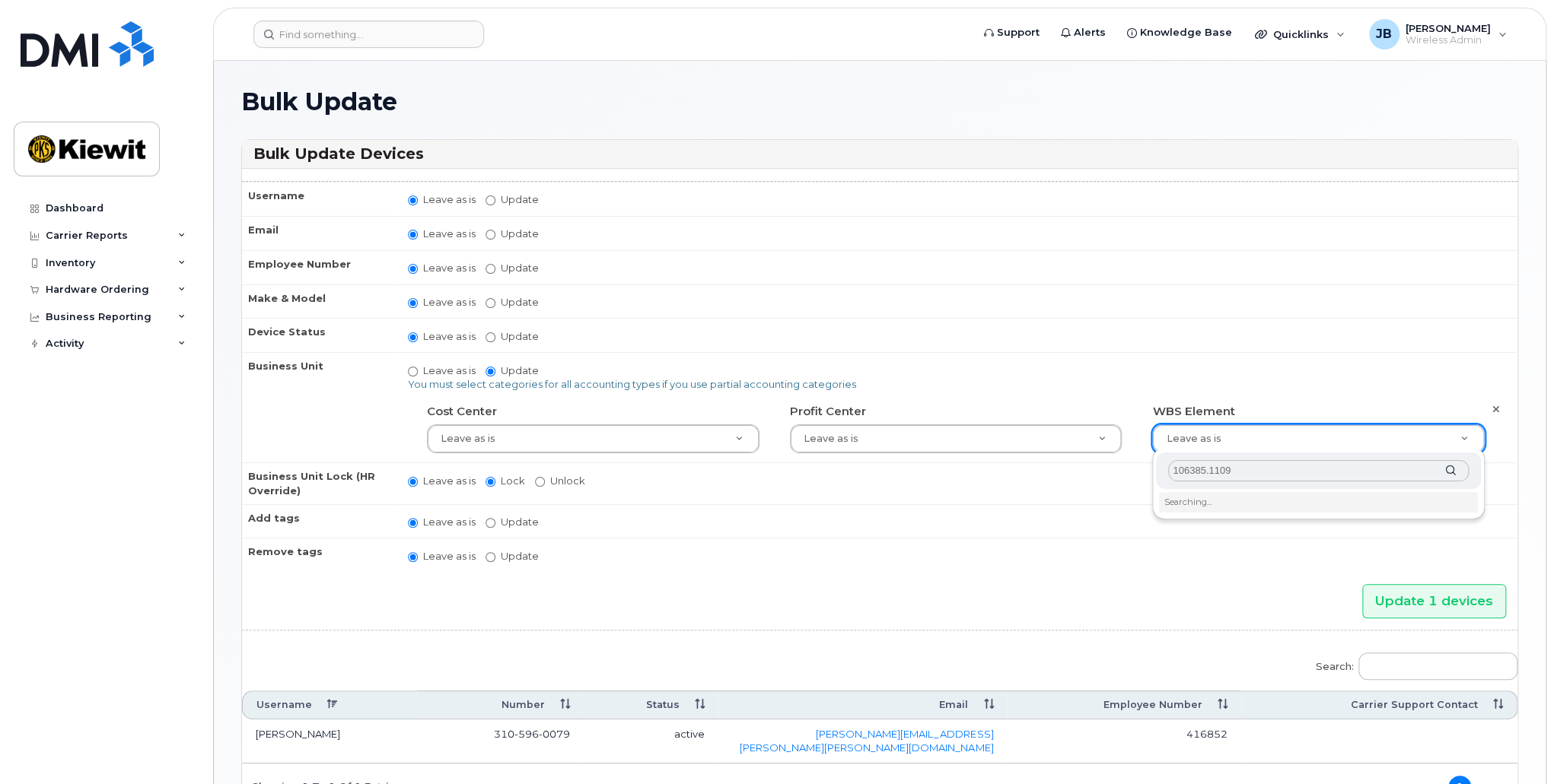
click at [1238, 462] on input "106385.1109" at bounding box center [1318, 471] width 300 height 22
drag, startPoint x: 1238, startPoint y: 471, endPoint x: 1229, endPoint y: 471, distance: 9.0
click at [1229, 471] on input "106385.1109" at bounding box center [1318, 471] width 300 height 22
type input "1"
type input "106385"
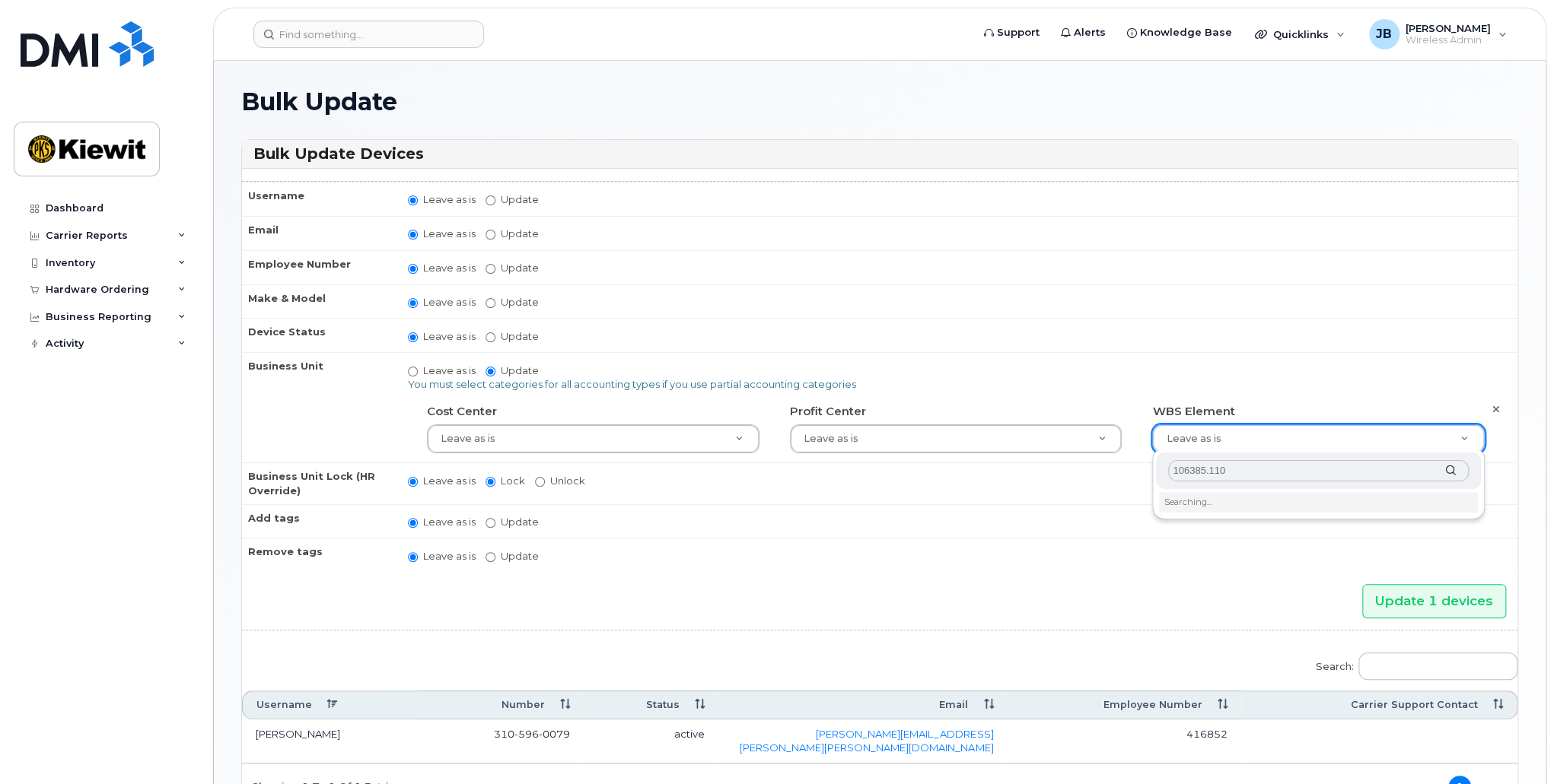
type input "106385.1109"
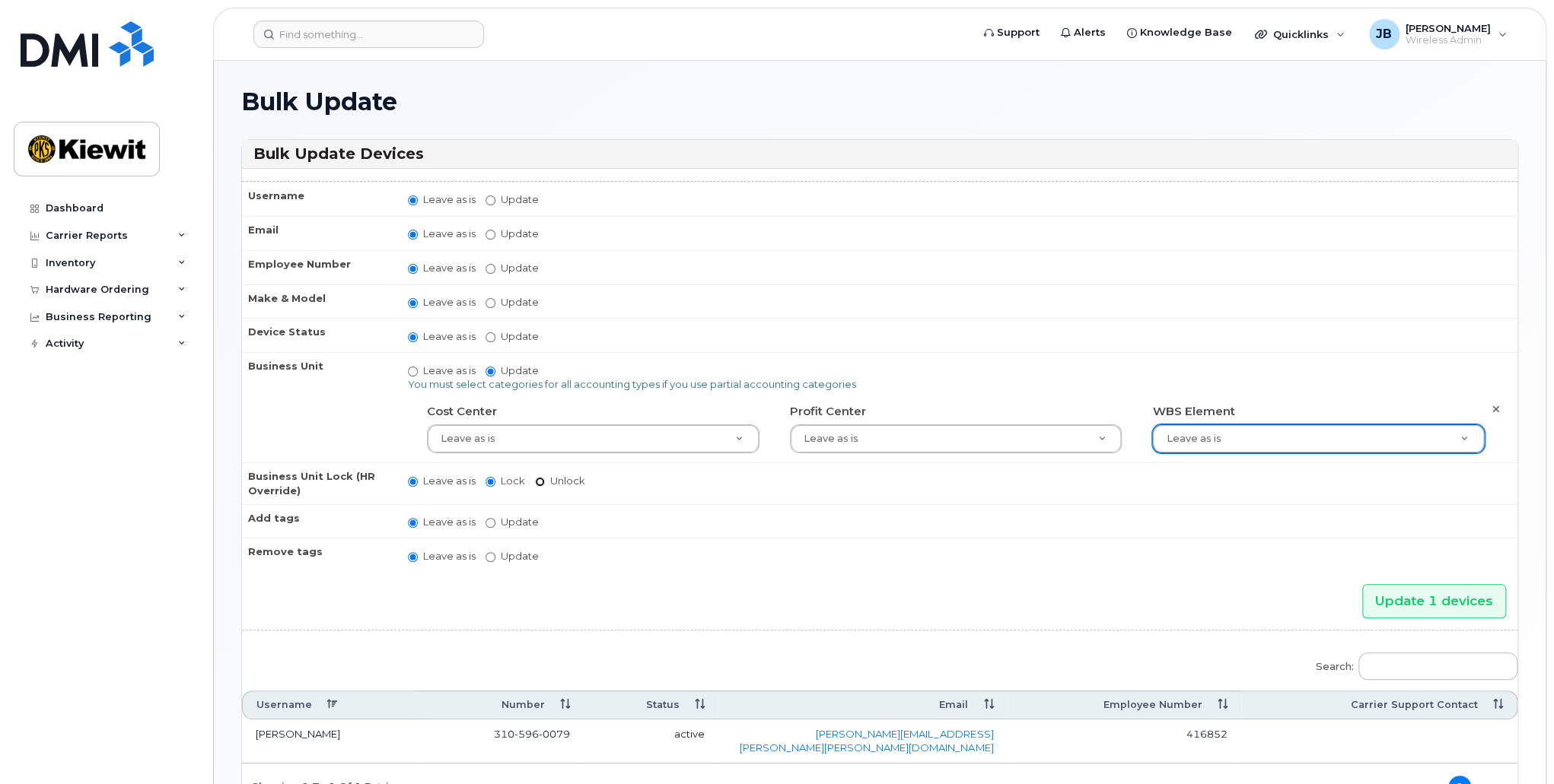
click at [539, 477] on input "Unlock" at bounding box center [540, 482] width 10 height 10
radio input "true"
radio input "false"
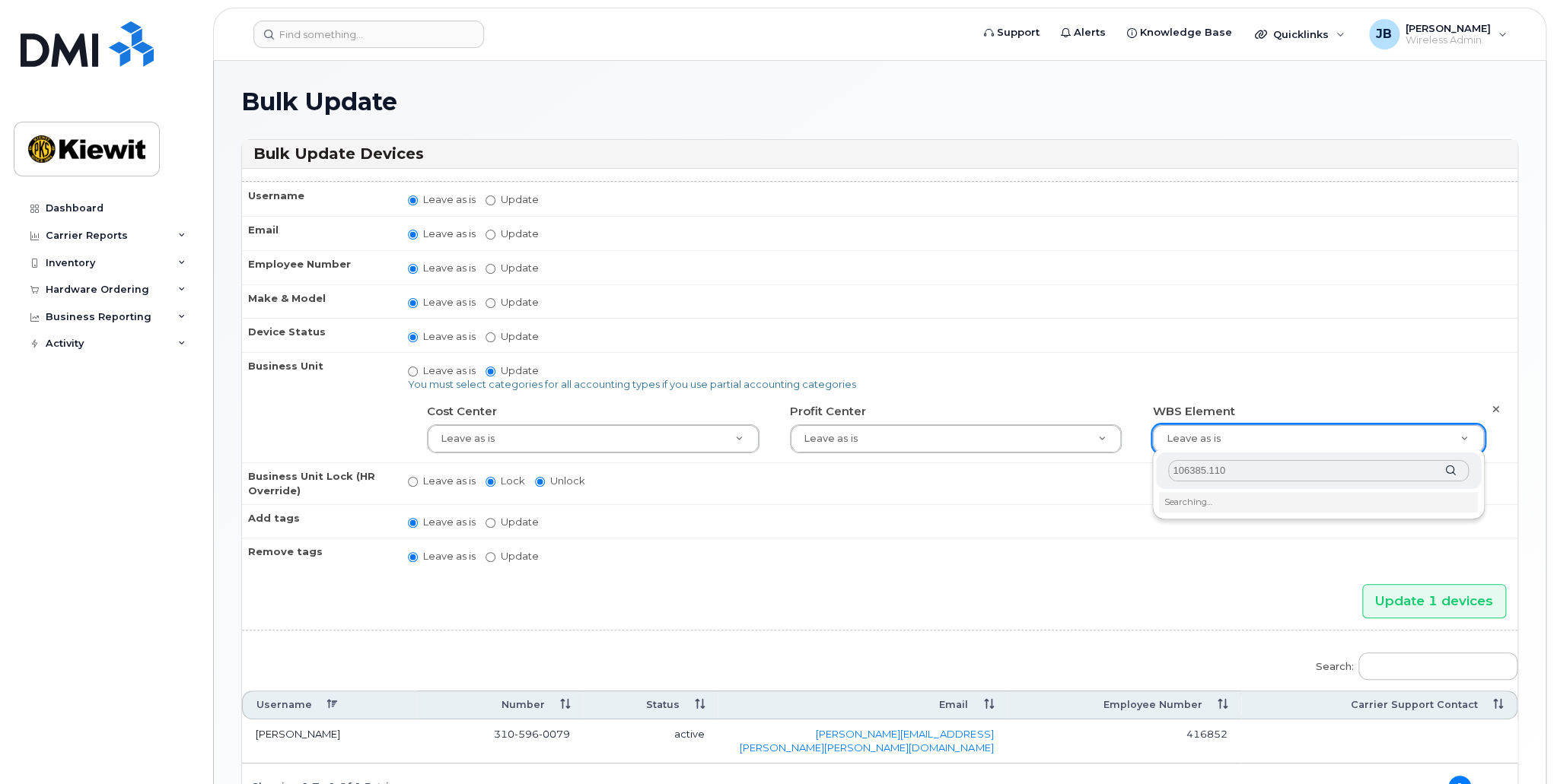
type input "106385.1109"
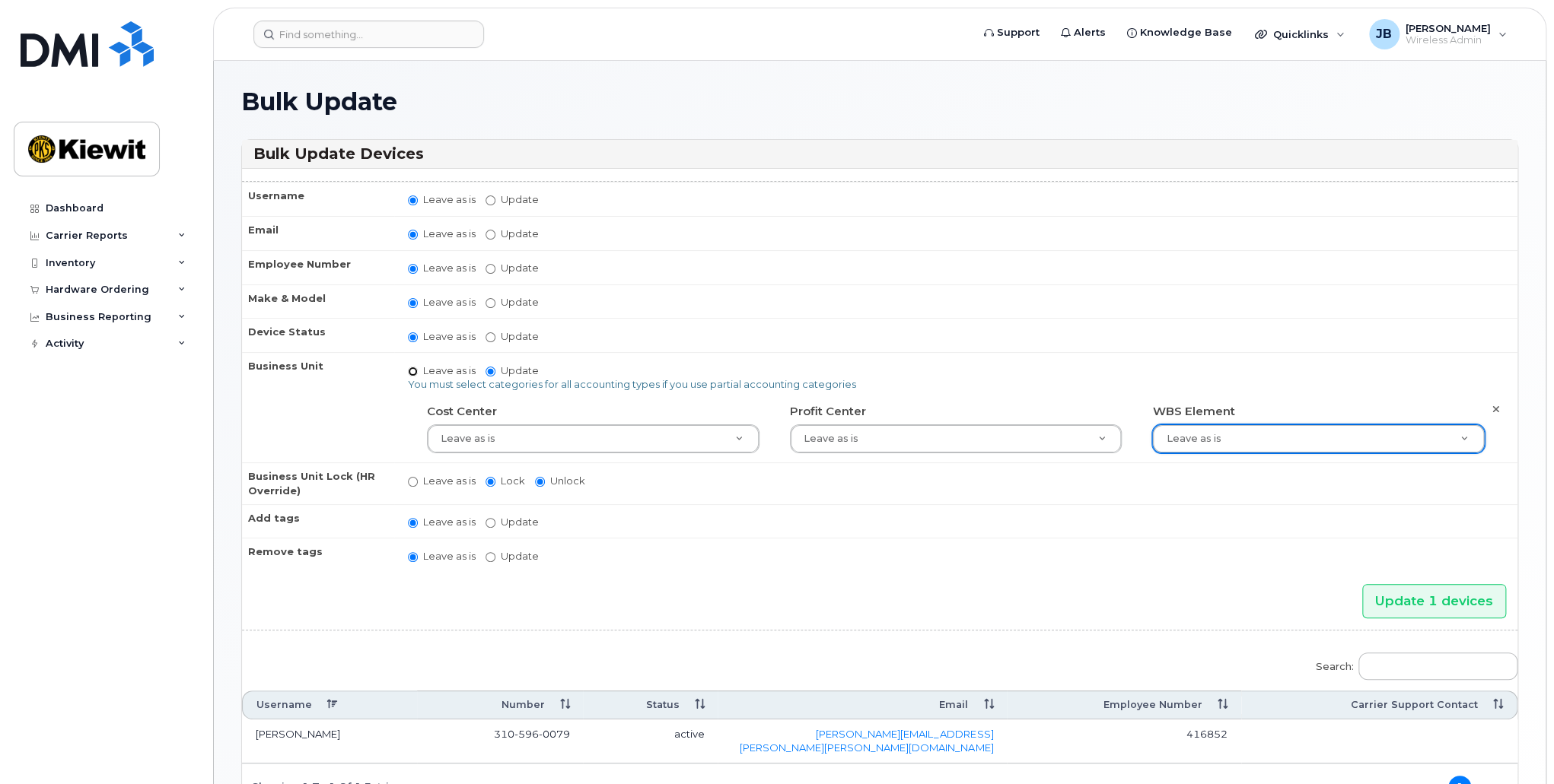
click at [412, 366] on input "Leave as is" at bounding box center [412, 371] width 10 height 10
radio input "true"
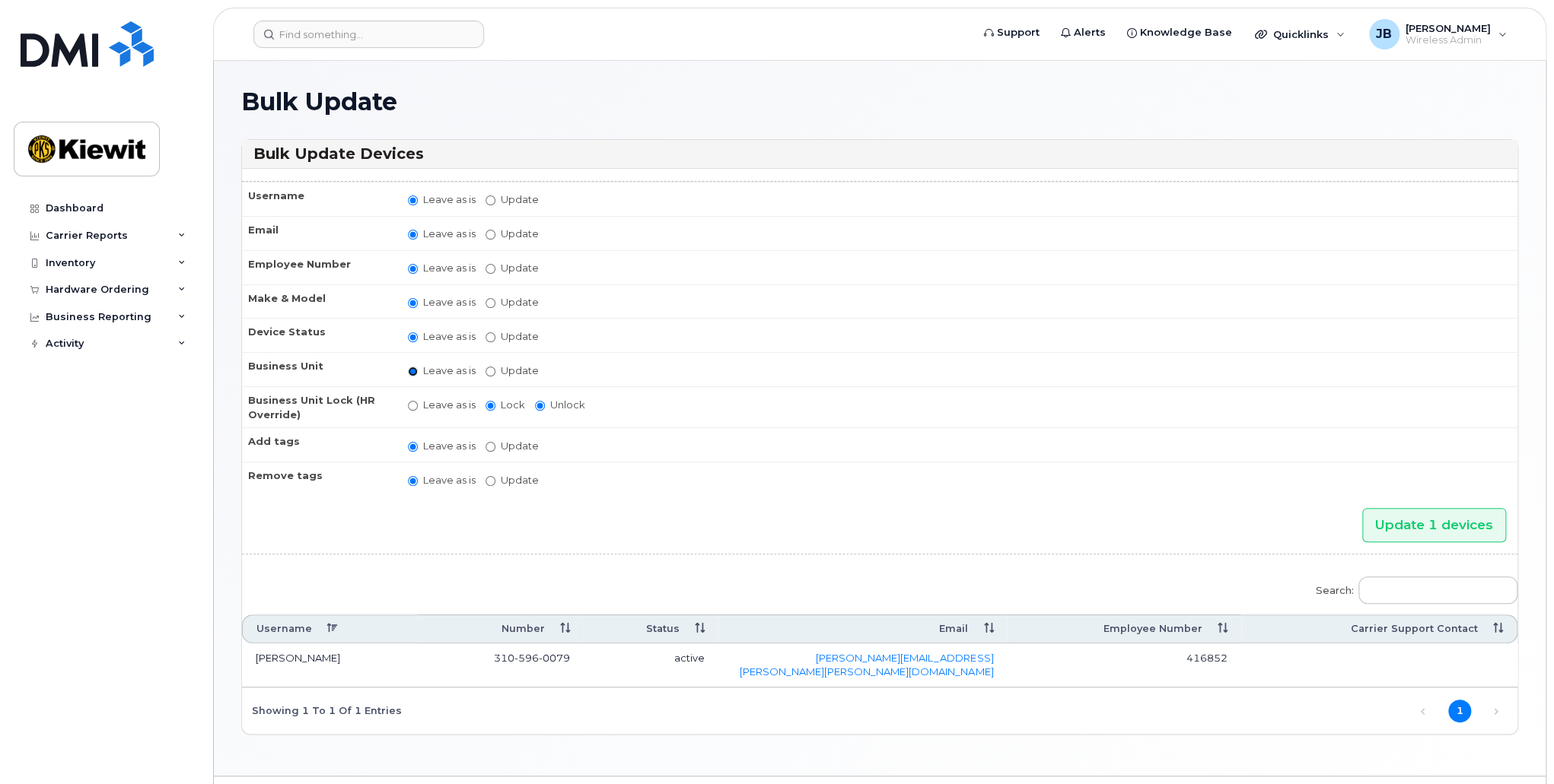
click at [412, 366] on input "Leave as is" at bounding box center [412, 371] width 10 height 10
click at [487, 370] on input "Update" at bounding box center [490, 371] width 10 height 10
radio input "true"
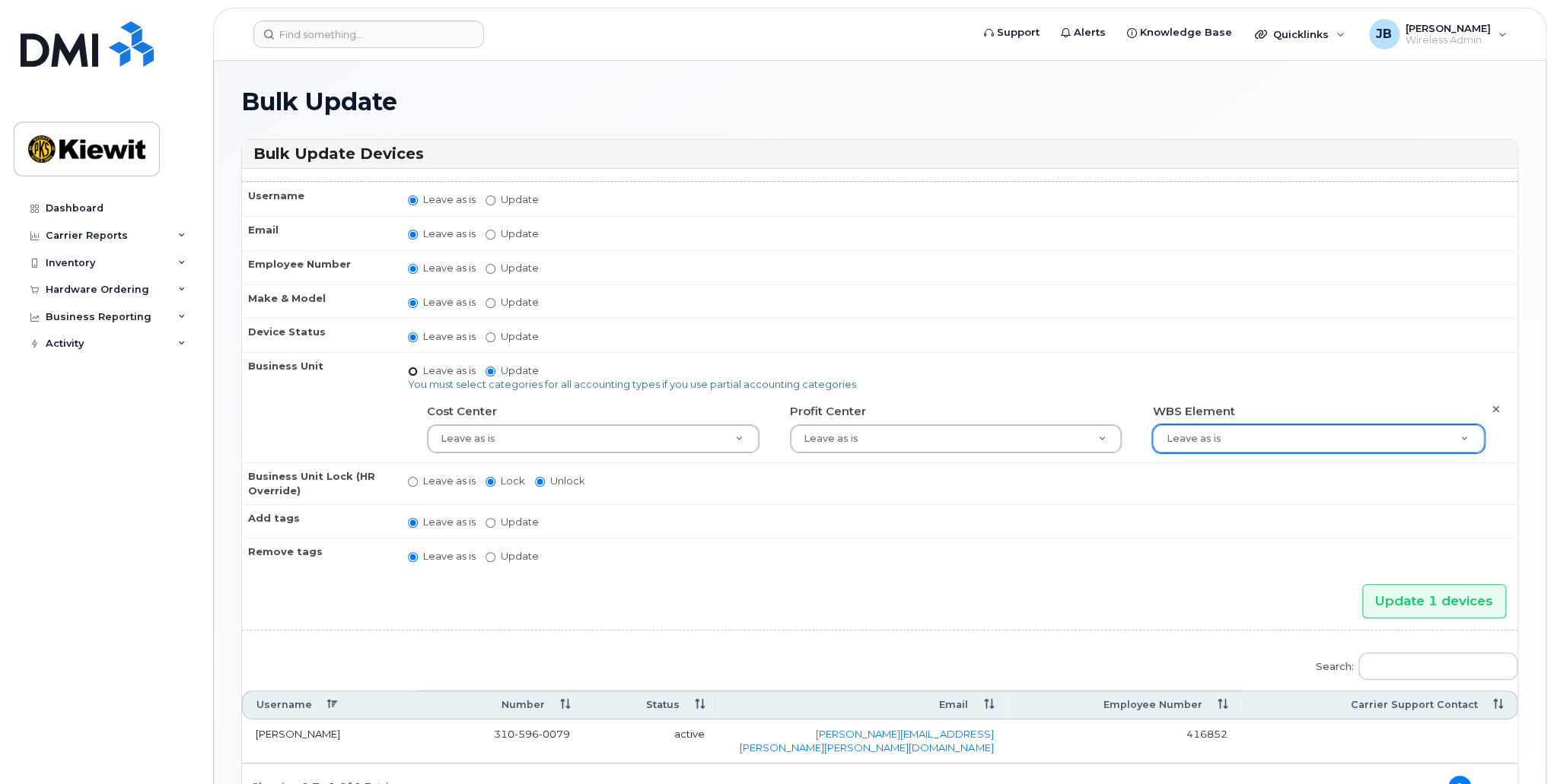
click at [413, 367] on input "Leave as is" at bounding box center [412, 371] width 10 height 10
radio input "true"
radio input "false"
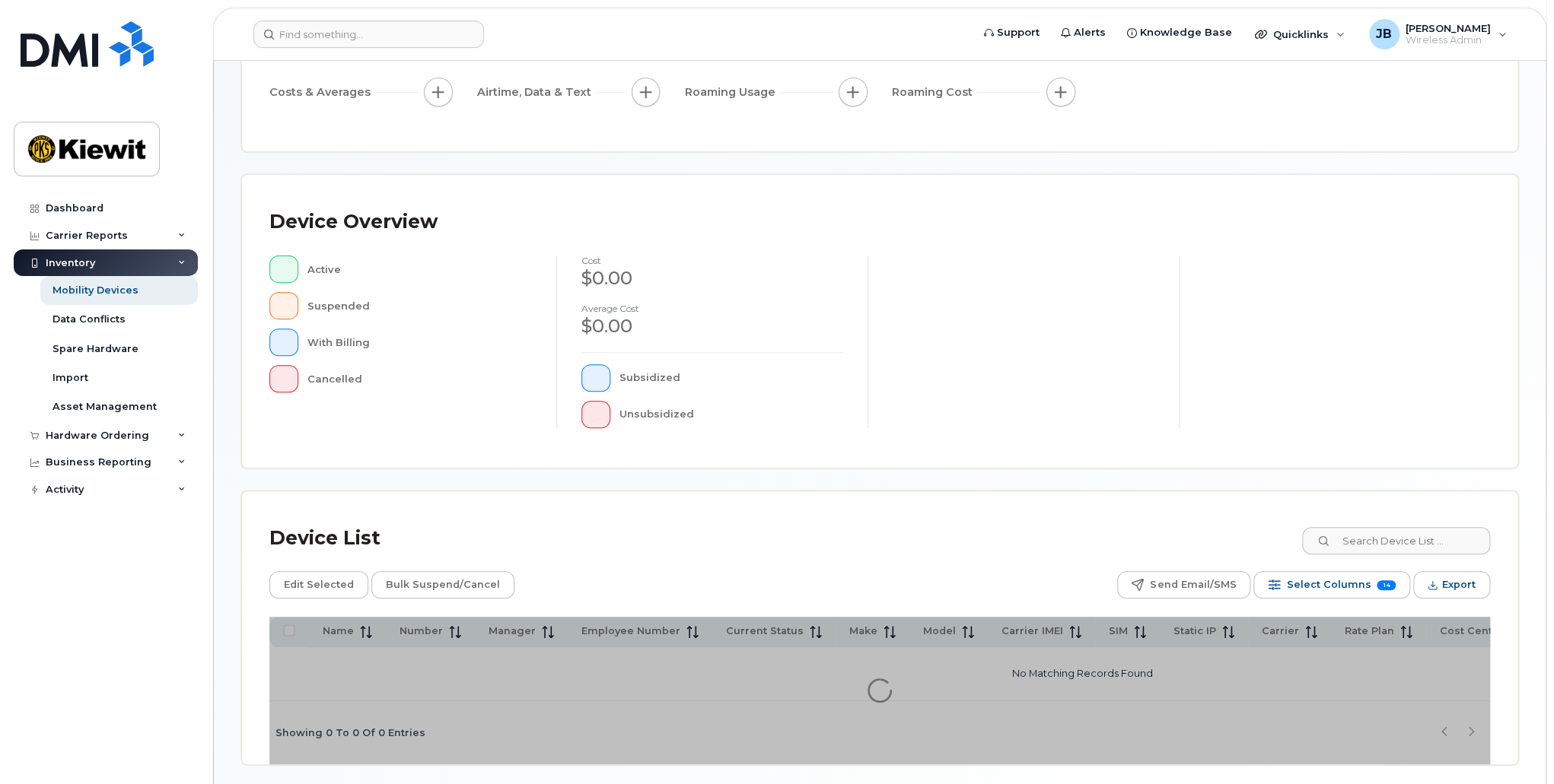
scroll to position [264, 0]
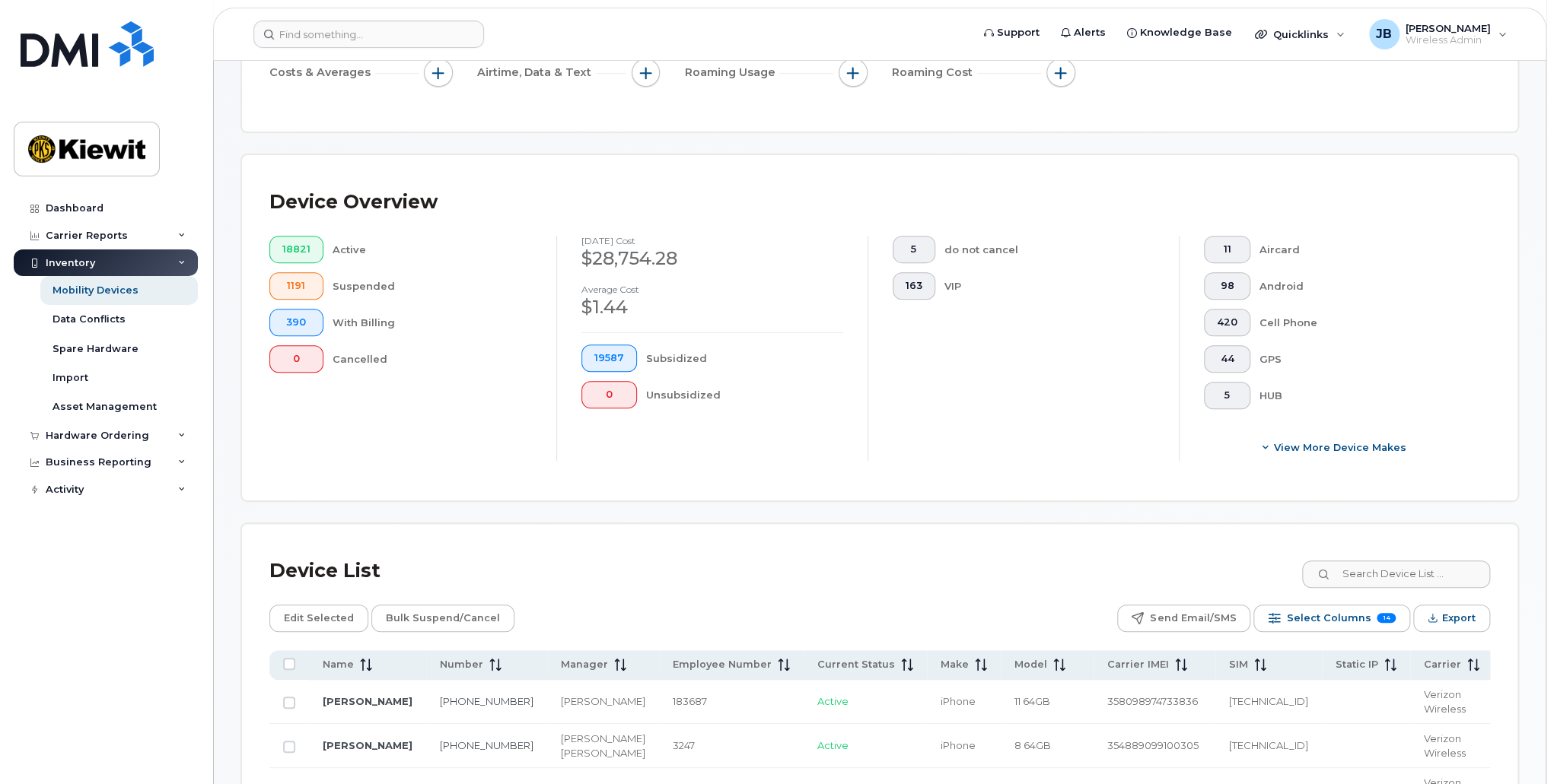
scroll to position [303, 0]
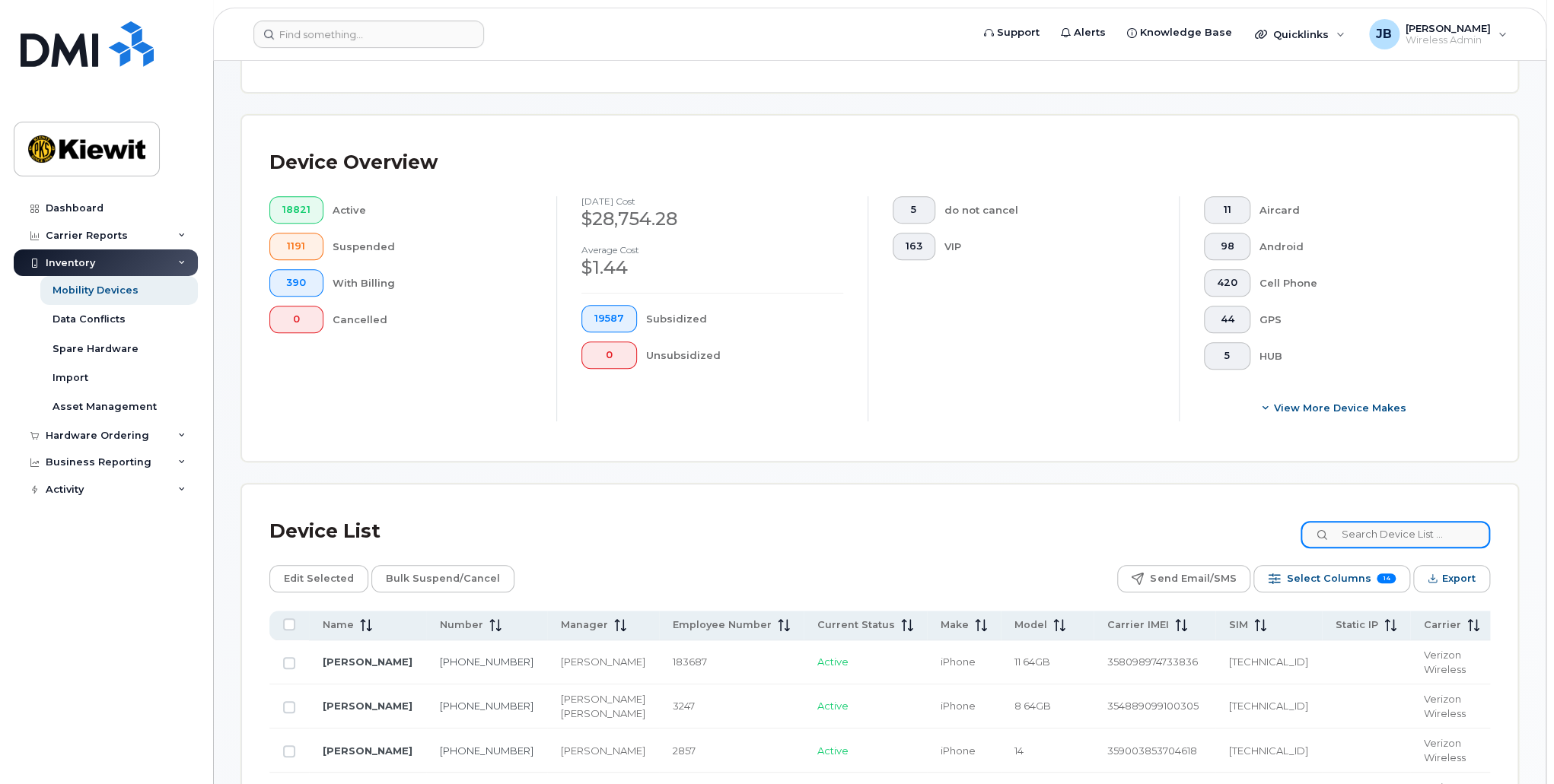
click at [1366, 537] on input at bounding box center [1395, 535] width 190 height 27
paste input "416852"
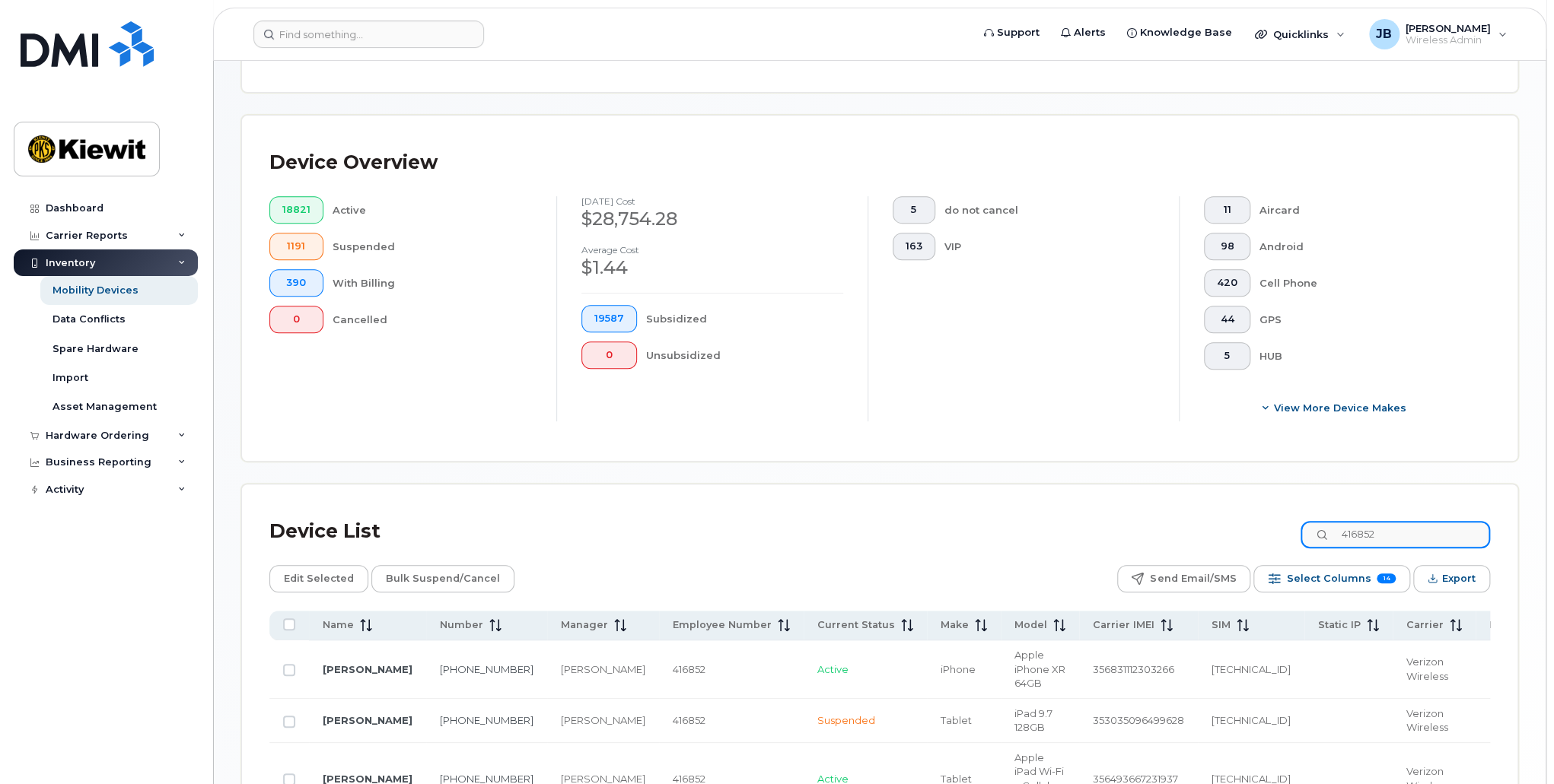
scroll to position [504, 0]
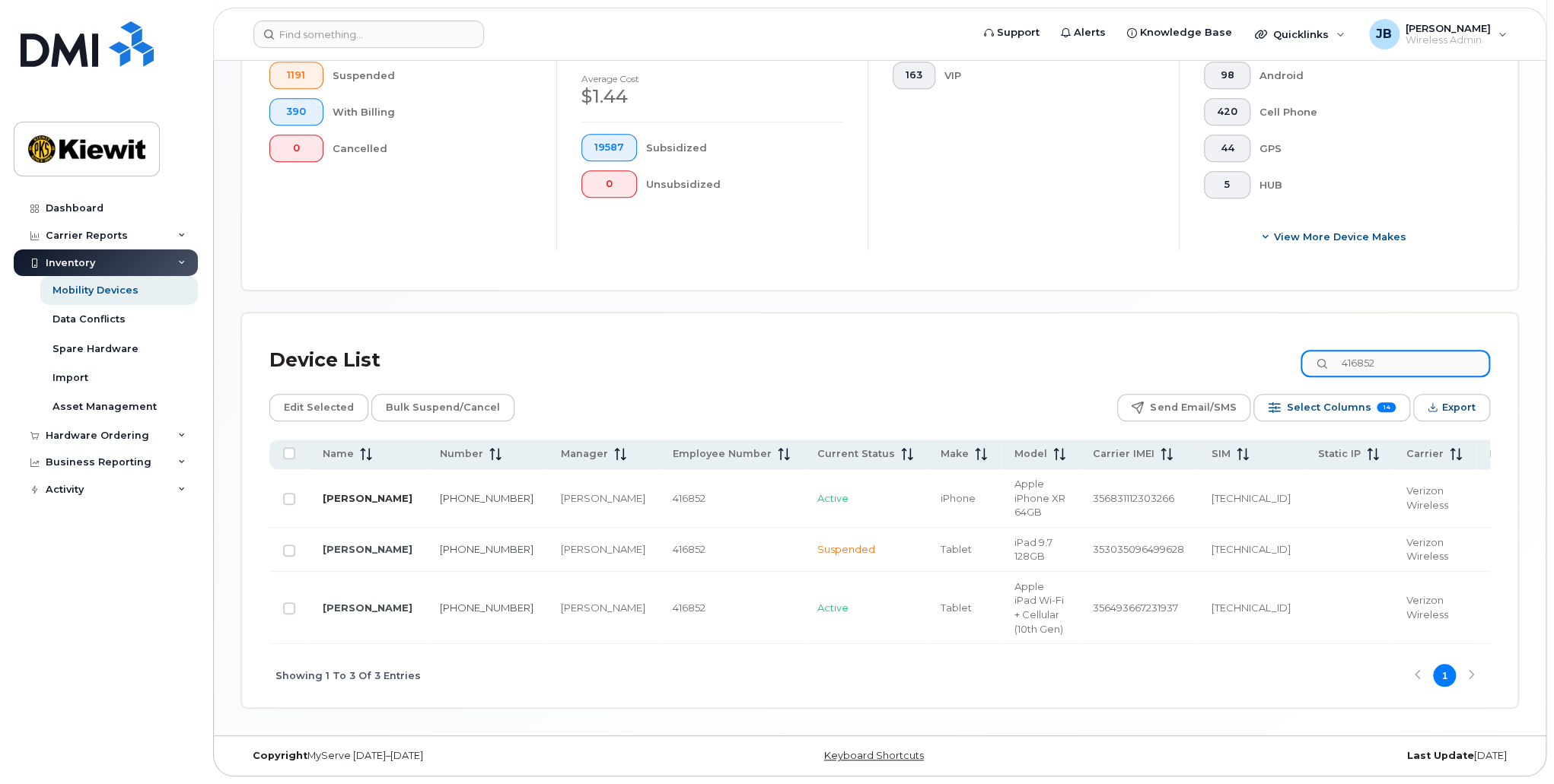
type input "416852"
click at [344, 492] on link "[PERSON_NAME]" at bounding box center [367, 498] width 90 height 12
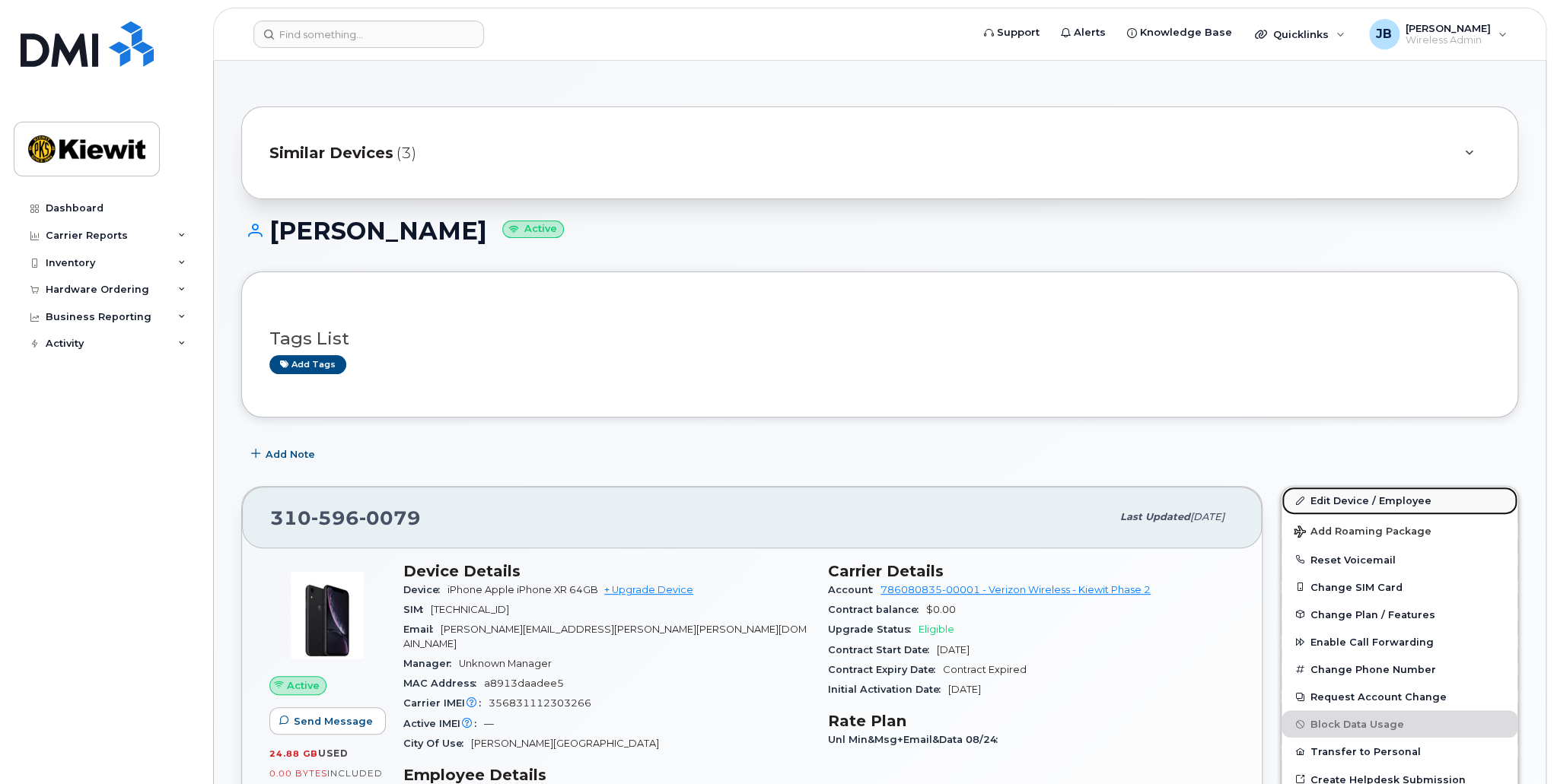
click at [1341, 494] on link "Edit Device / Employee" at bounding box center [1399, 501] width 236 height 27
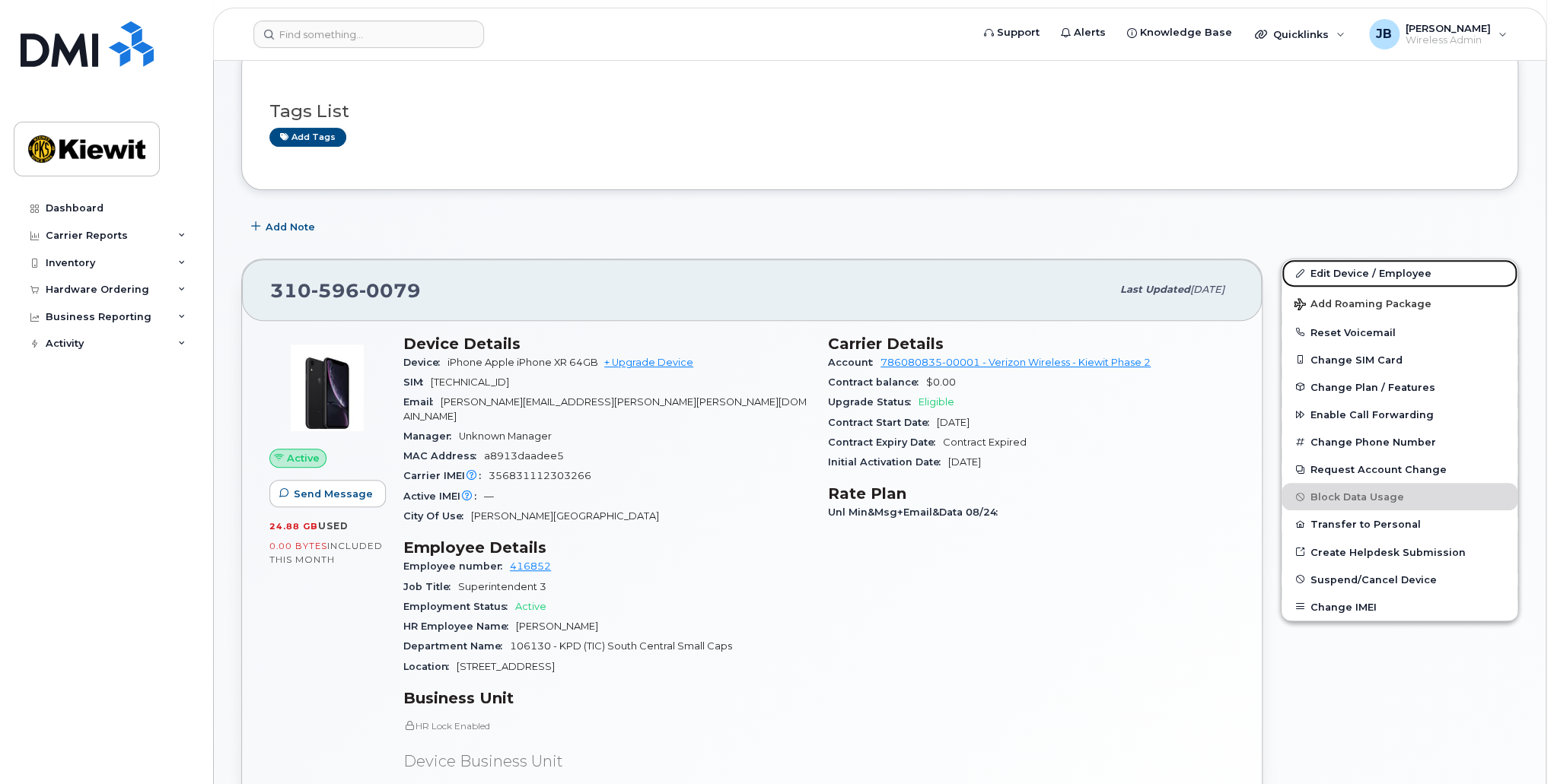
scroll to position [229, 0]
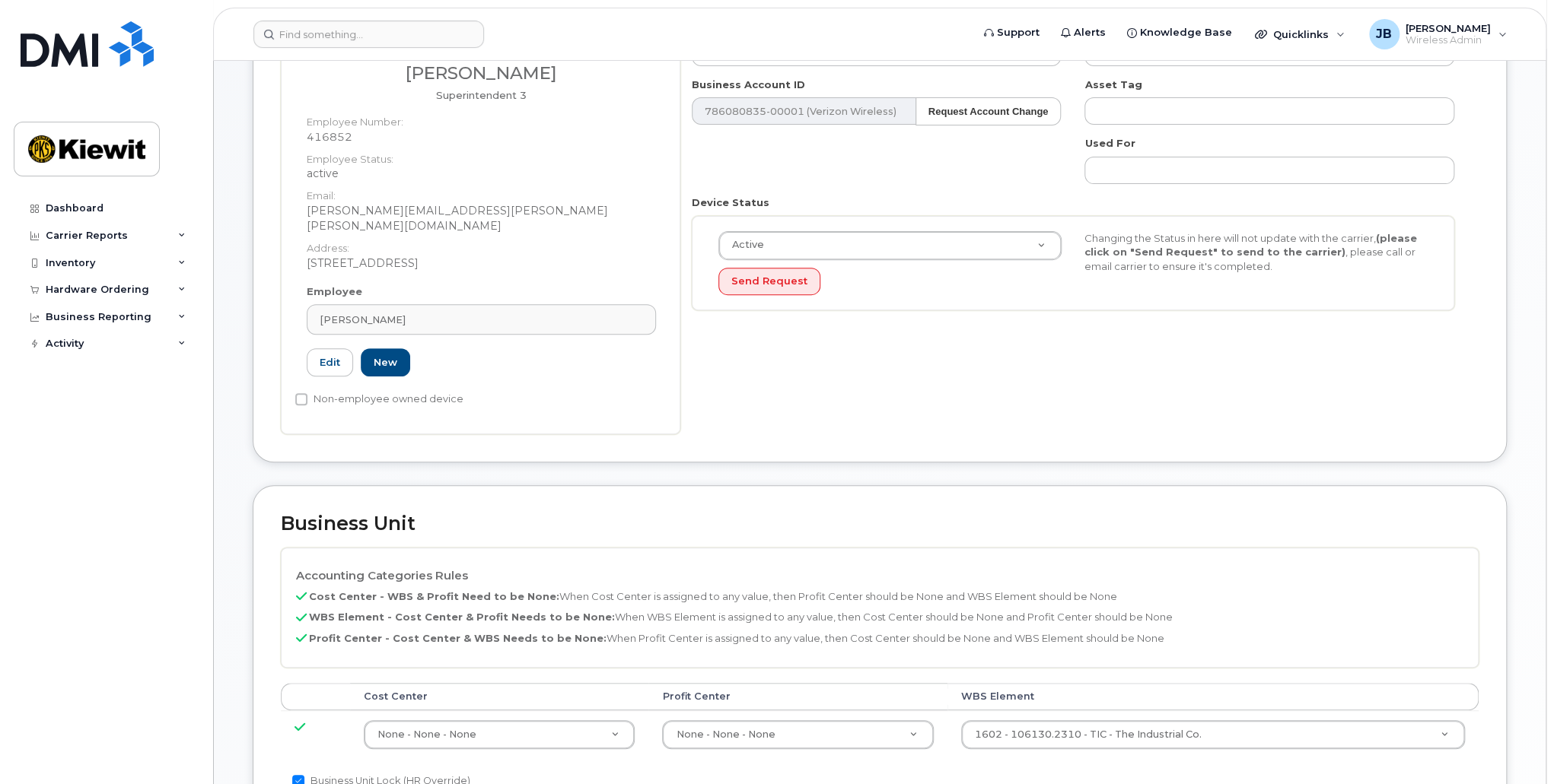
scroll to position [456, 0]
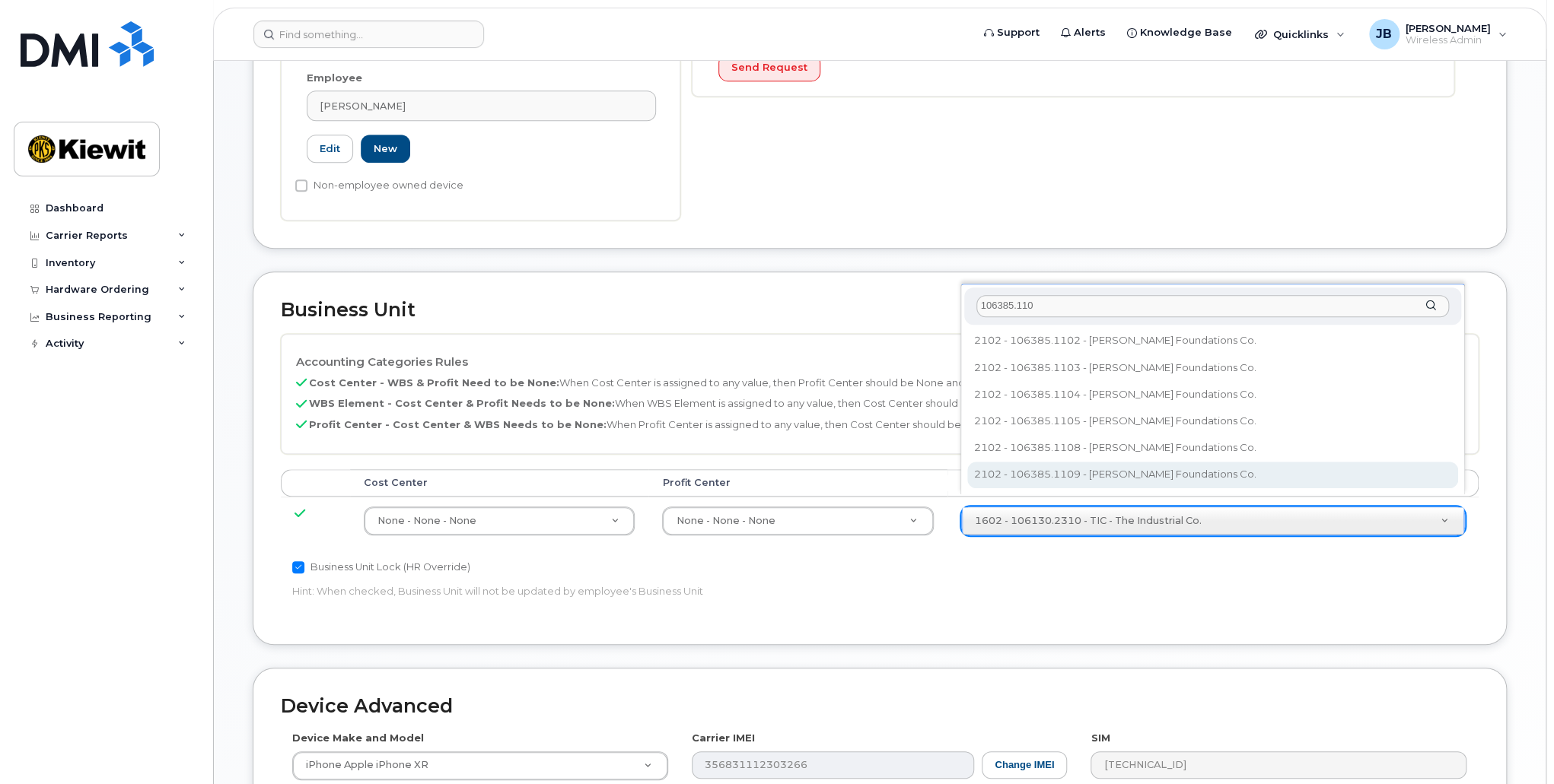
type input "106385.110"
type input "35076198"
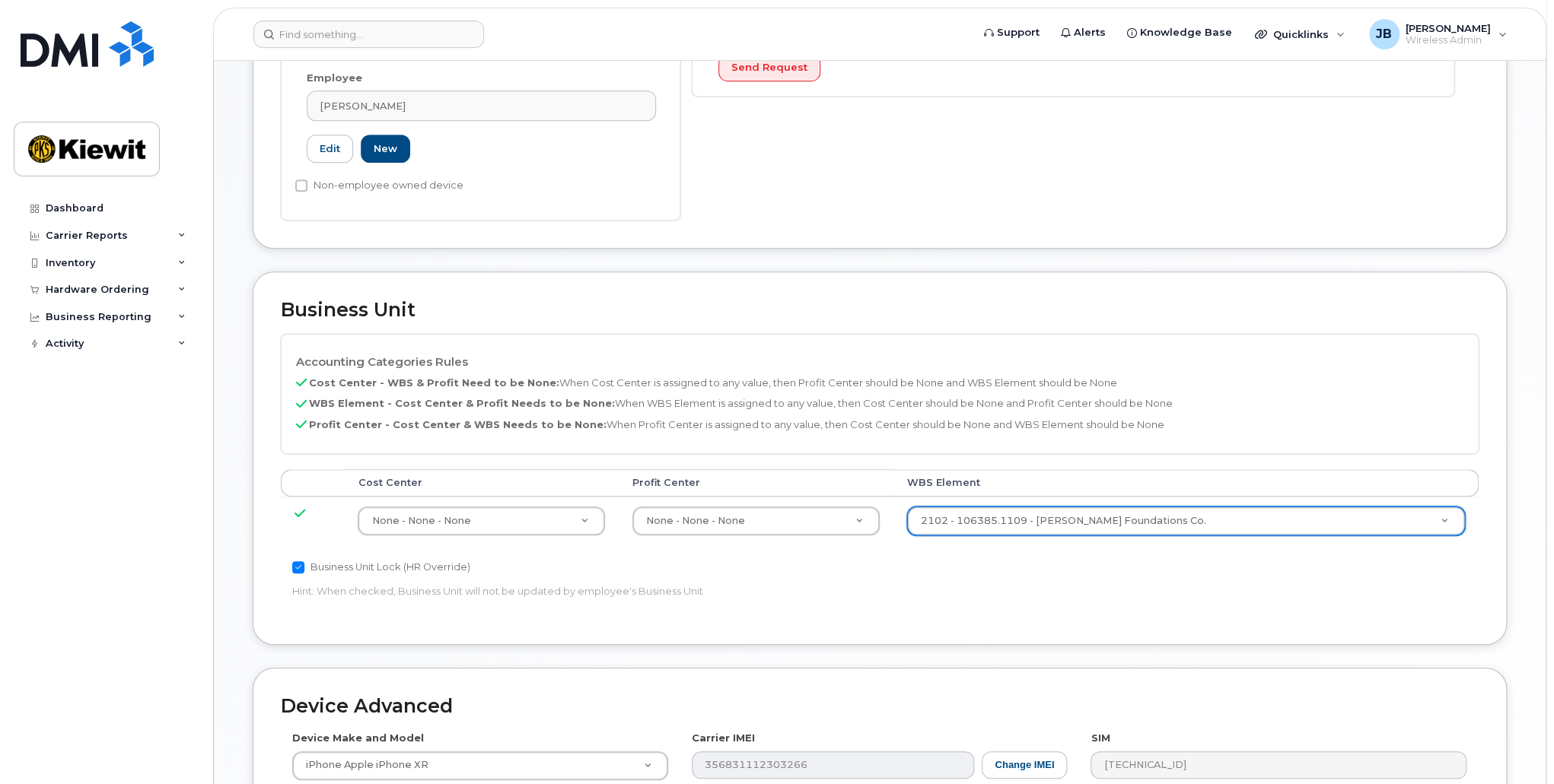
click at [1024, 588] on div "Business Unit Lock (HR Override) Hint: When checked, Business Unit will not be …" at bounding box center [679, 582] width 798 height 48
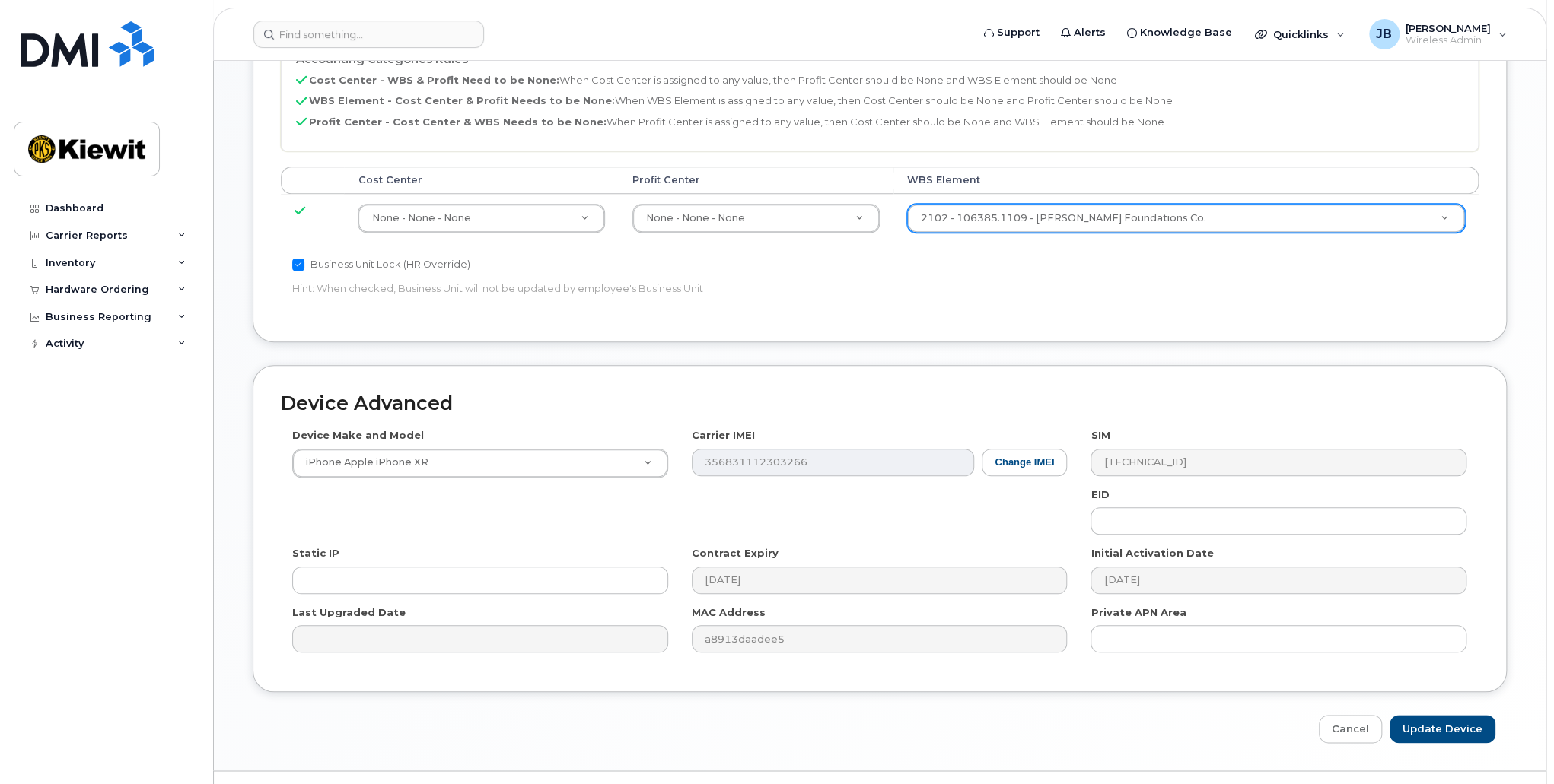
scroll to position [760, 0]
click at [1450, 714] on input "Update Device" at bounding box center [1442, 728] width 106 height 28
type input "Saving..."
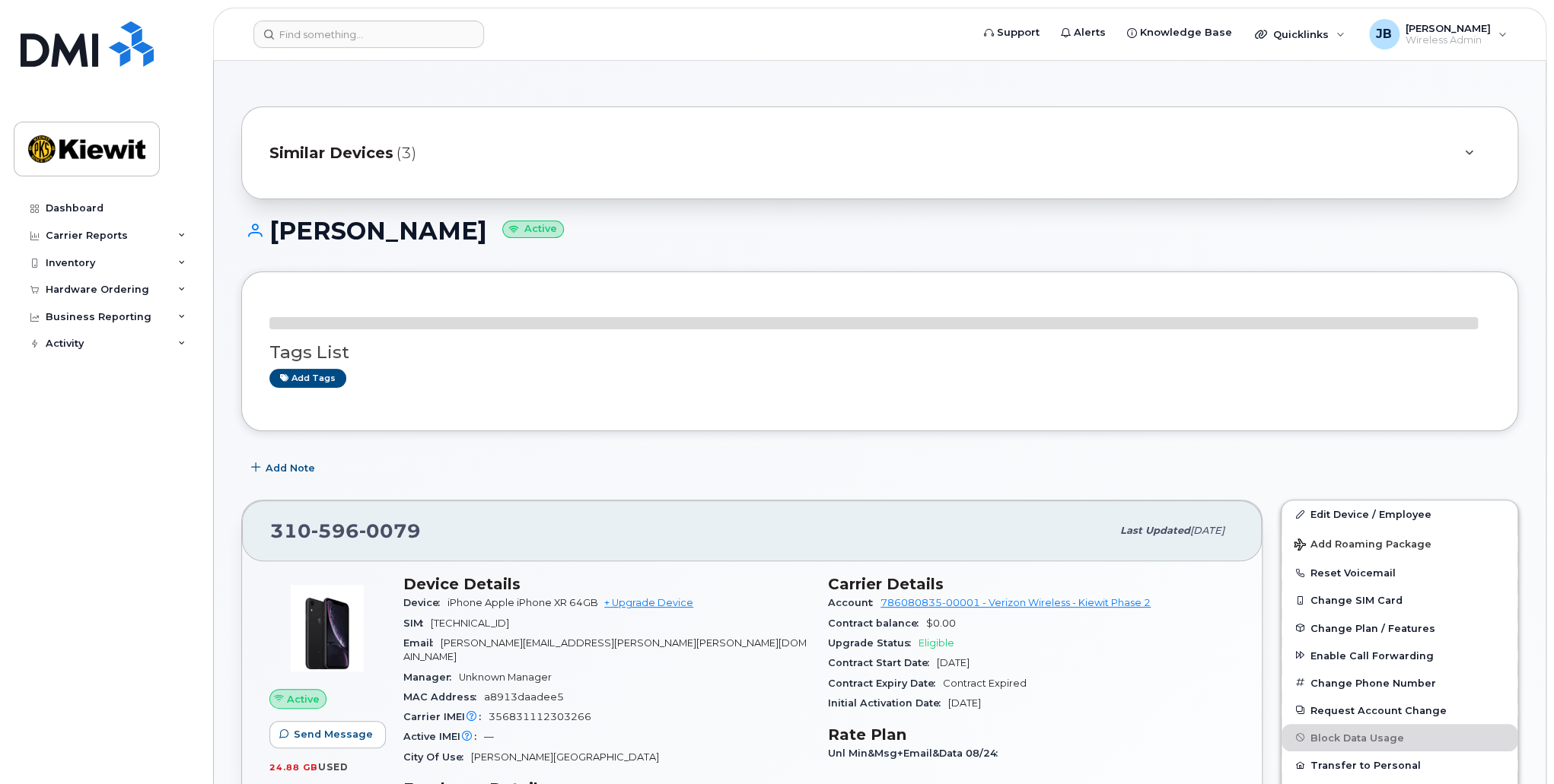
click at [342, 152] on span "Similar Devices" at bounding box center [331, 153] width 124 height 22
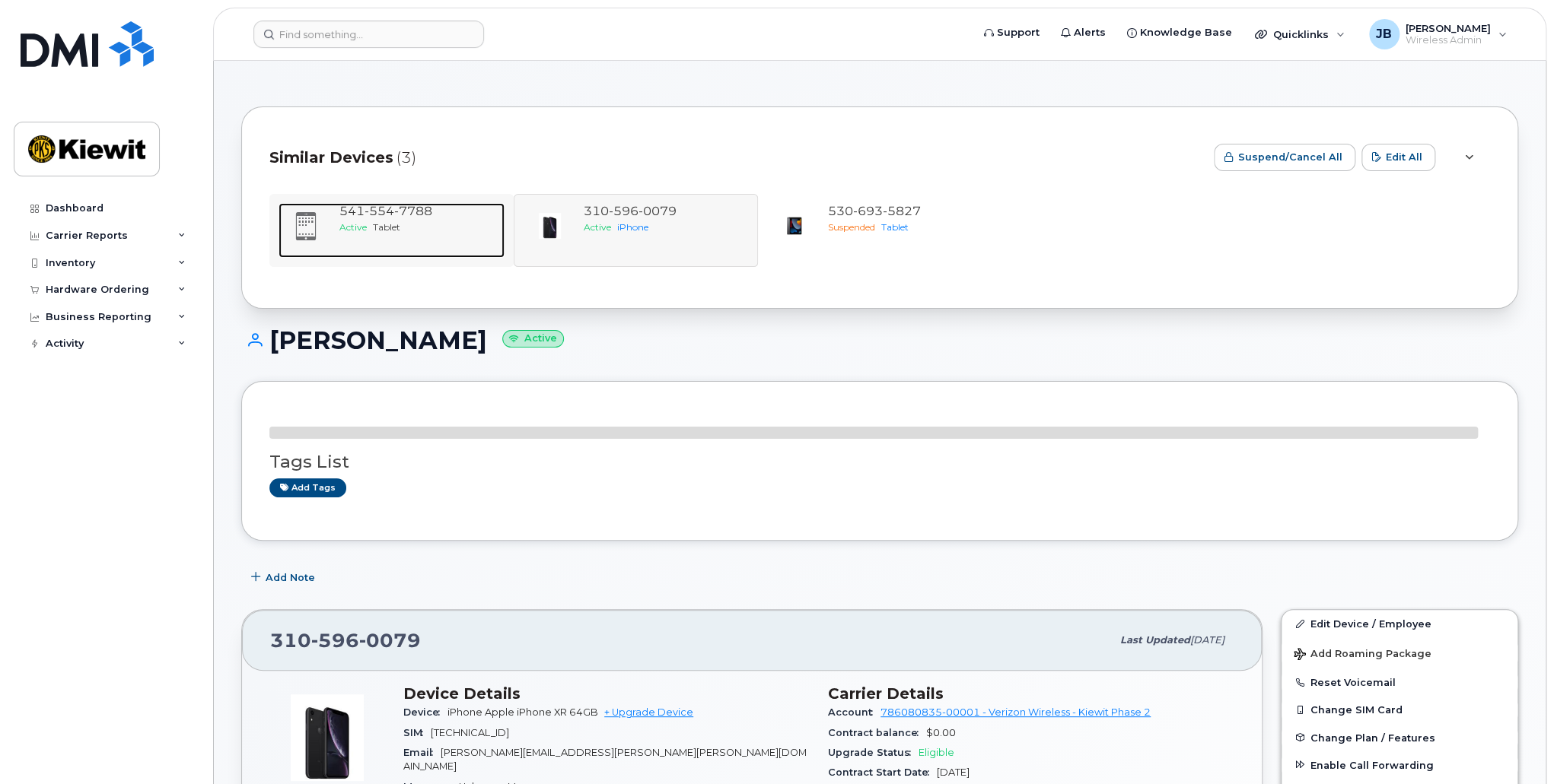
click at [383, 219] on div "[PHONE_NUMBER]" at bounding box center [418, 212] width 159 height 18
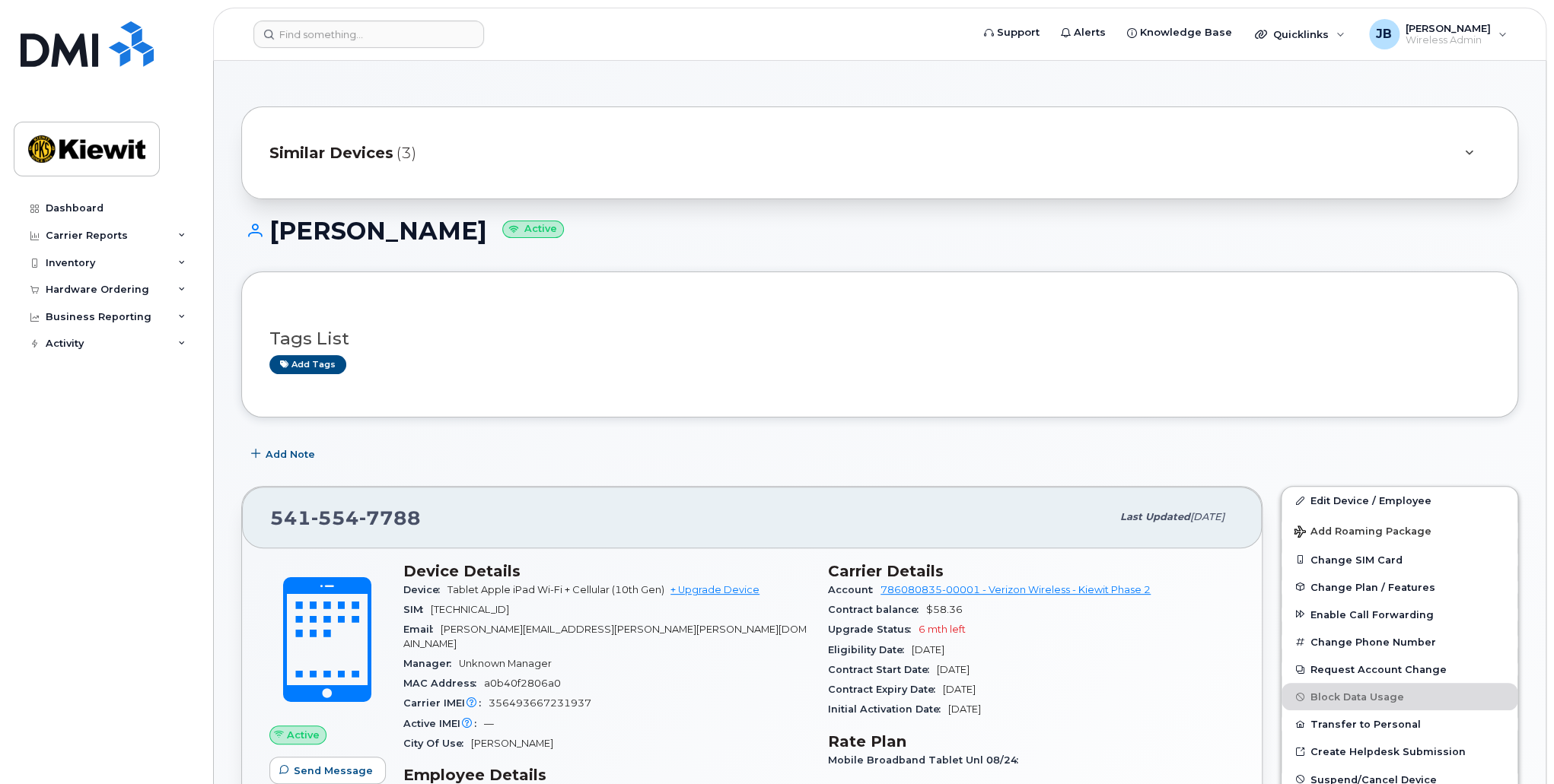
click at [334, 150] on span "Similar Devices" at bounding box center [331, 153] width 124 height 22
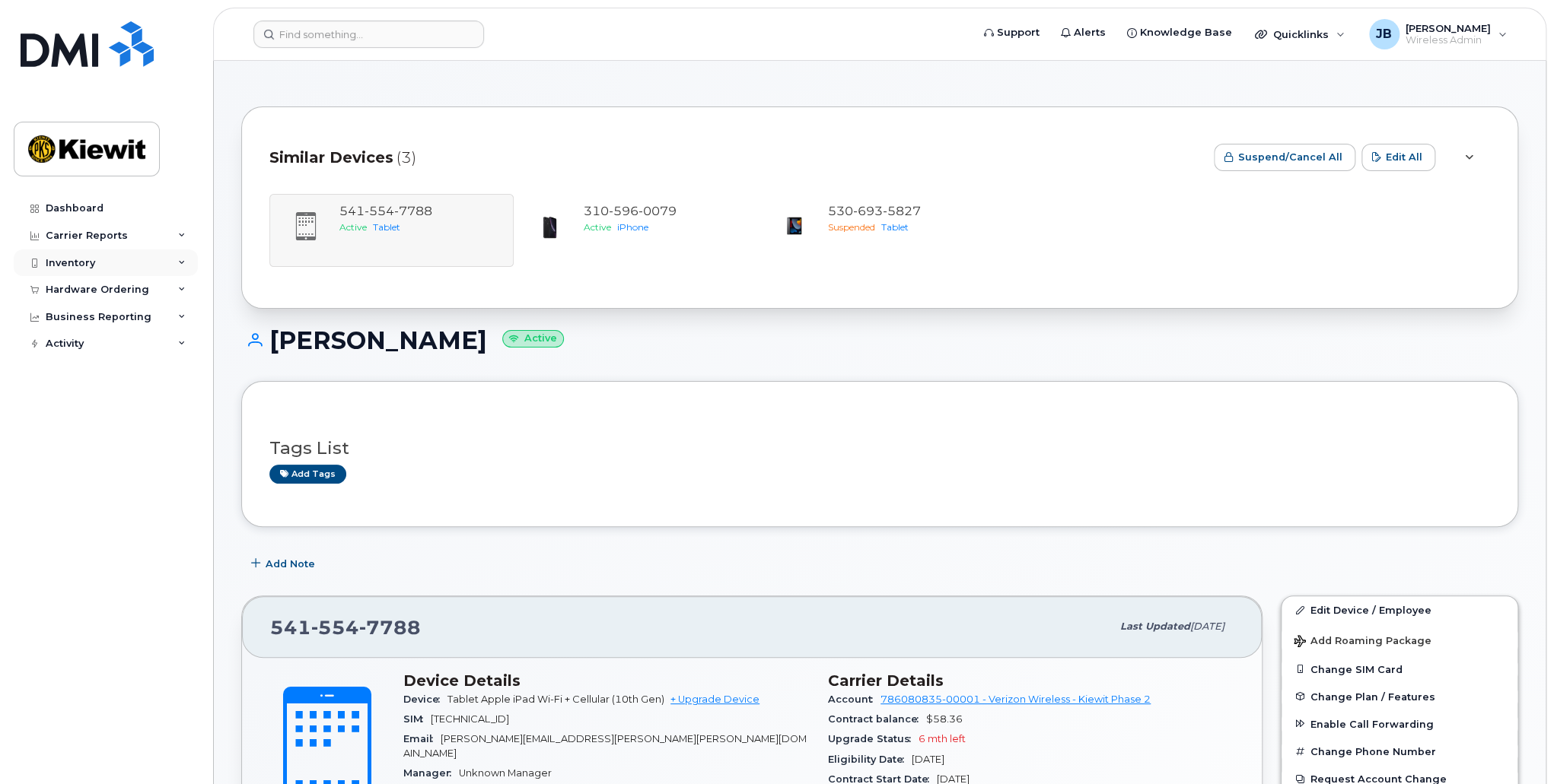
click at [168, 266] on div "Inventory" at bounding box center [106, 263] width 184 height 27
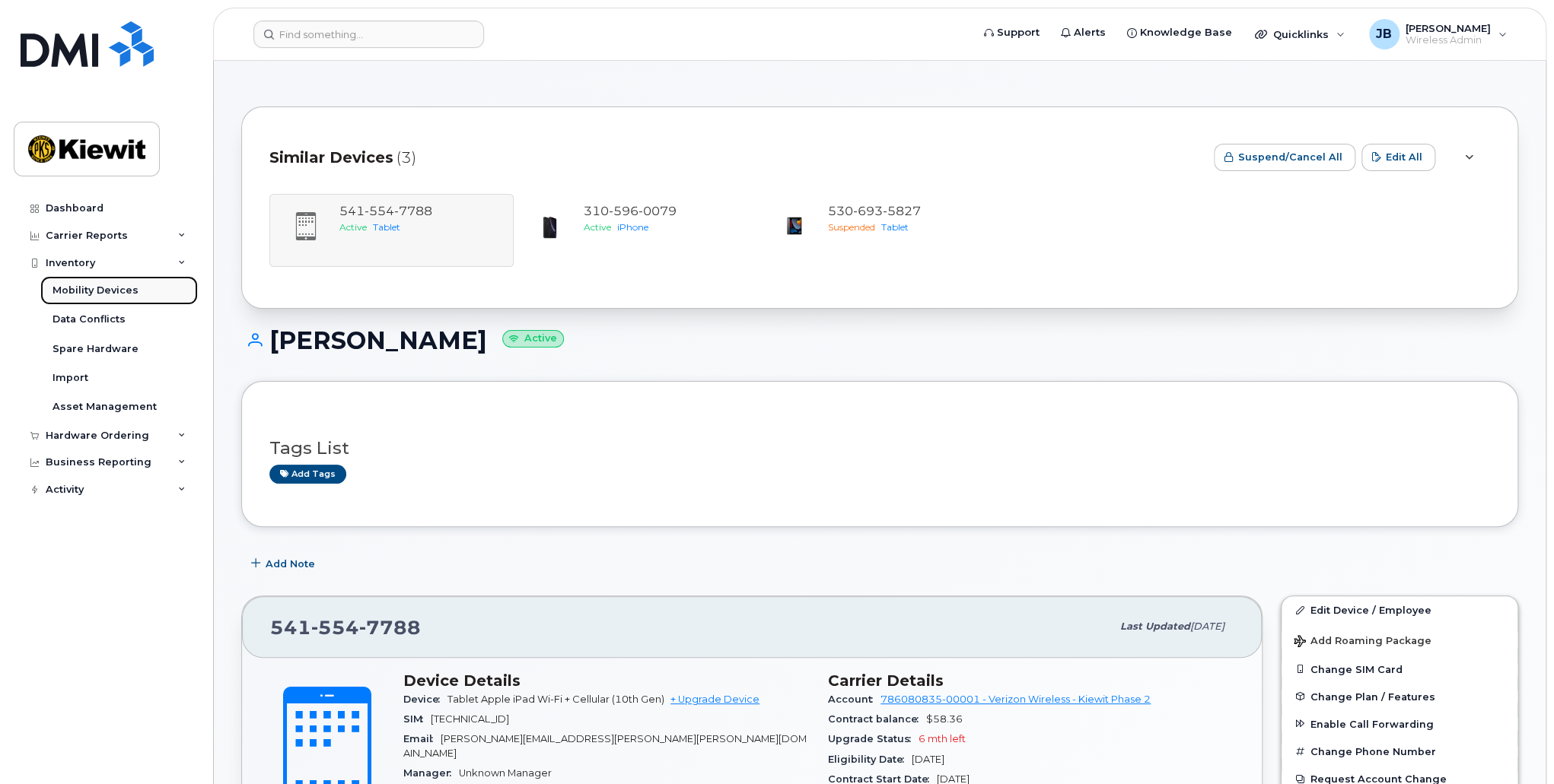
click at [83, 291] on div "Mobility Devices" at bounding box center [95, 290] width 86 height 14
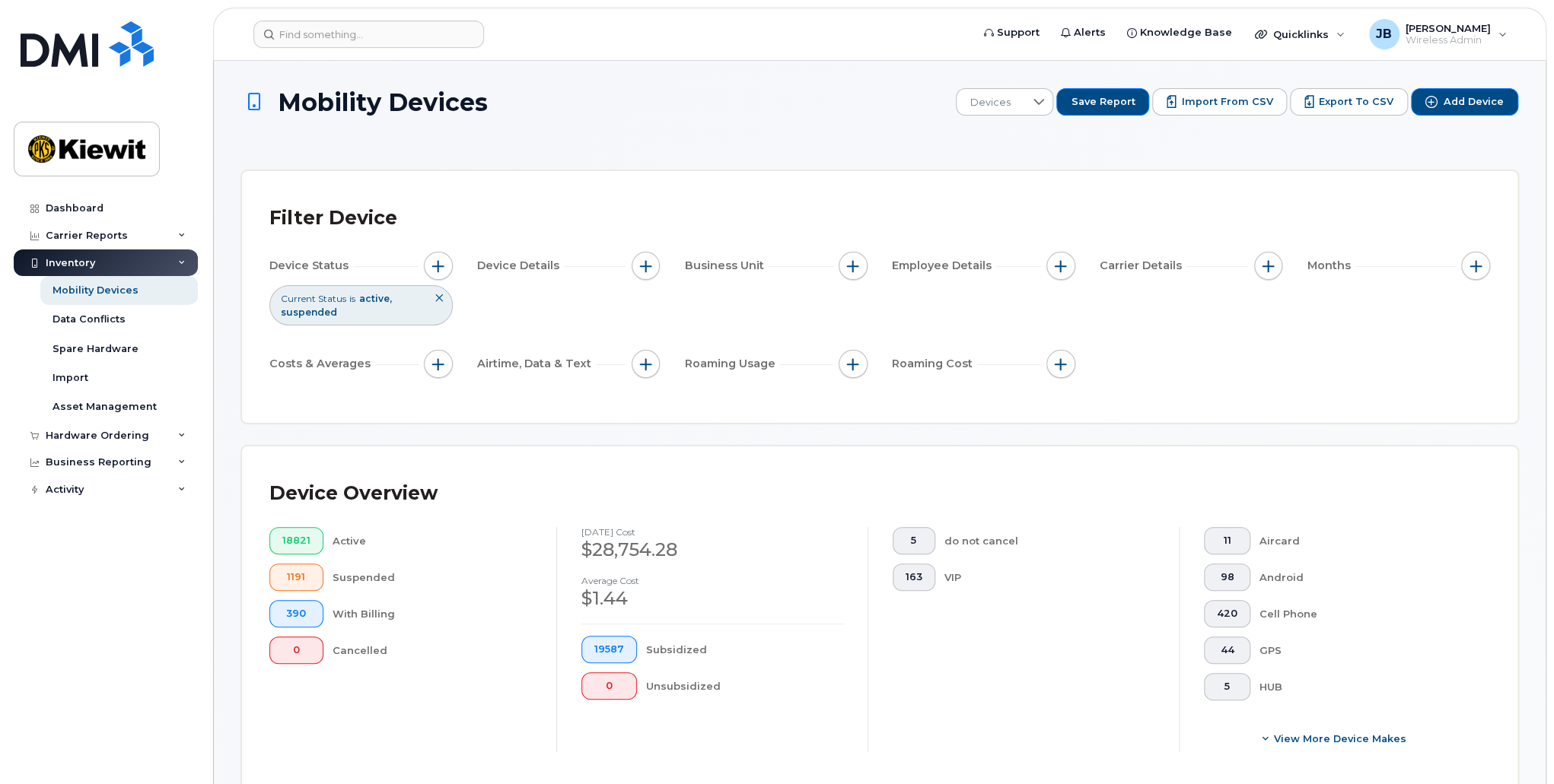
scroll to position [380, 0]
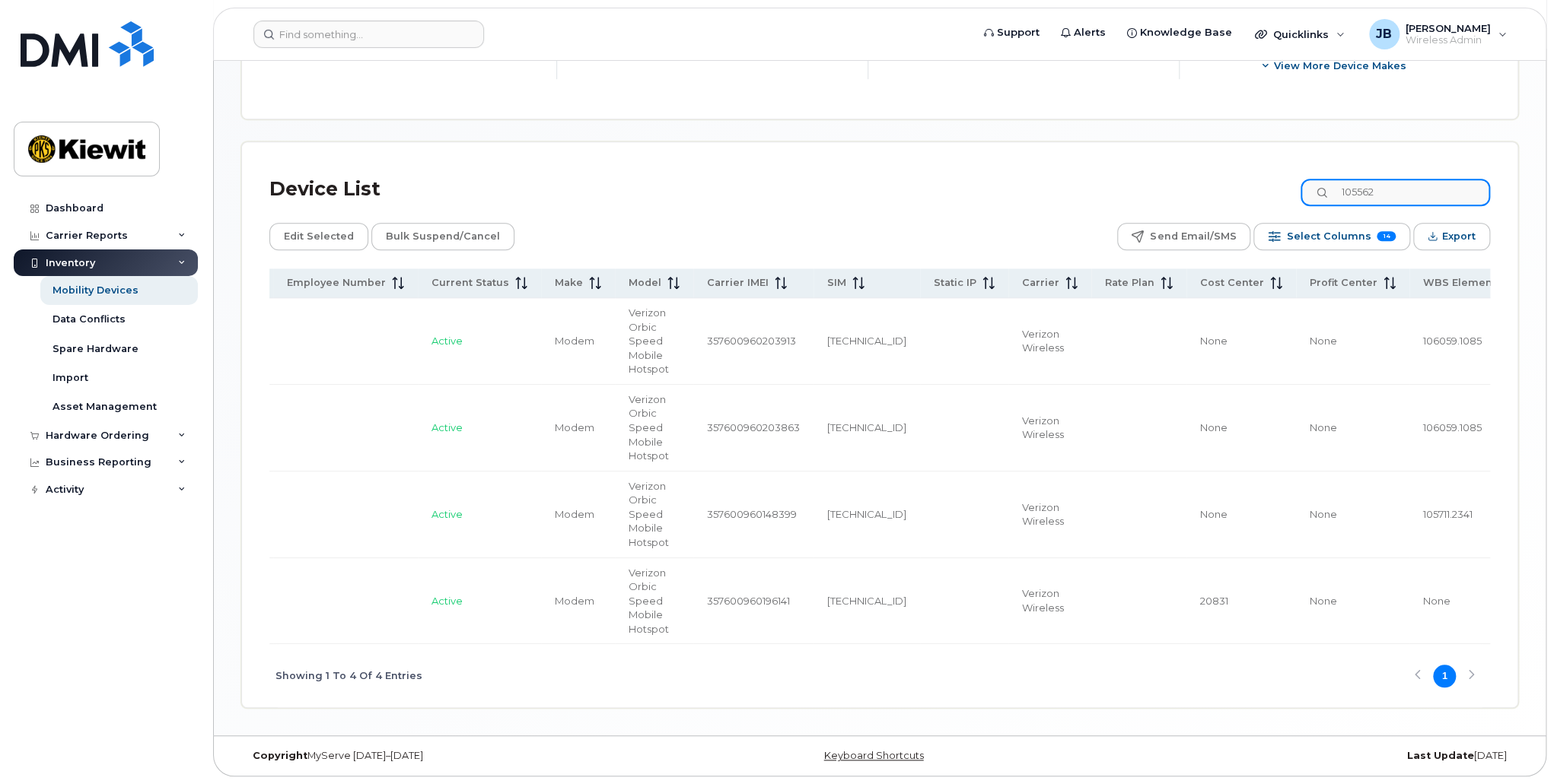
scroll to position [0, 0]
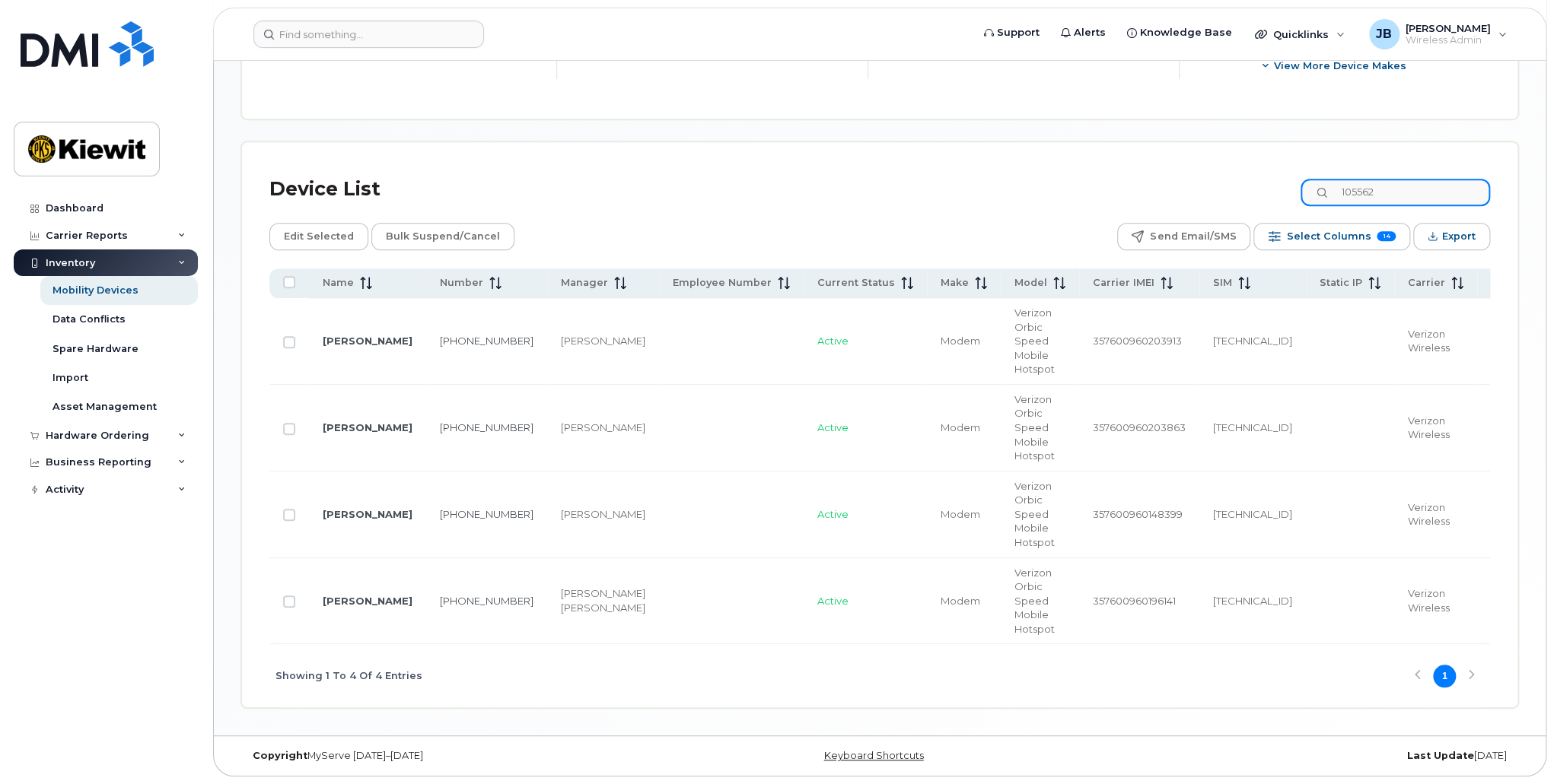
drag, startPoint x: 1354, startPoint y: 194, endPoint x: 1261, endPoint y: 207, distance: 93.9
click at [1261, 207] on div "Device List 105562 Edit Selected Bulk Suspend/Cancel Send Email/SMS Select Colu…" at bounding box center [880, 439] width 1221 height 538
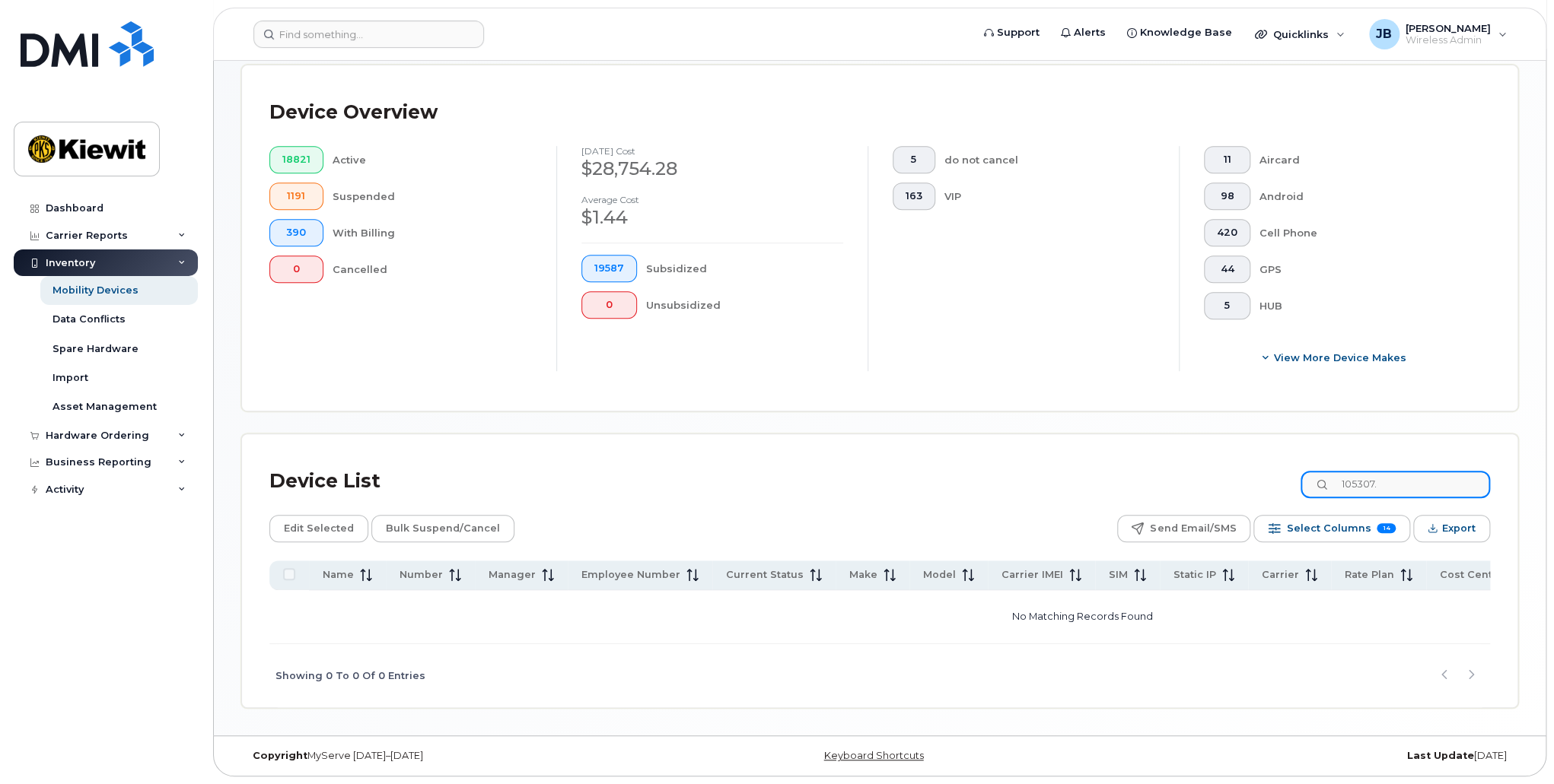
scroll to position [383, 0]
click at [1400, 480] on input "105307" at bounding box center [1395, 485] width 190 height 27
click at [1219, 492] on div "Device List 105307" at bounding box center [880, 482] width 1221 height 40
type input "105889"
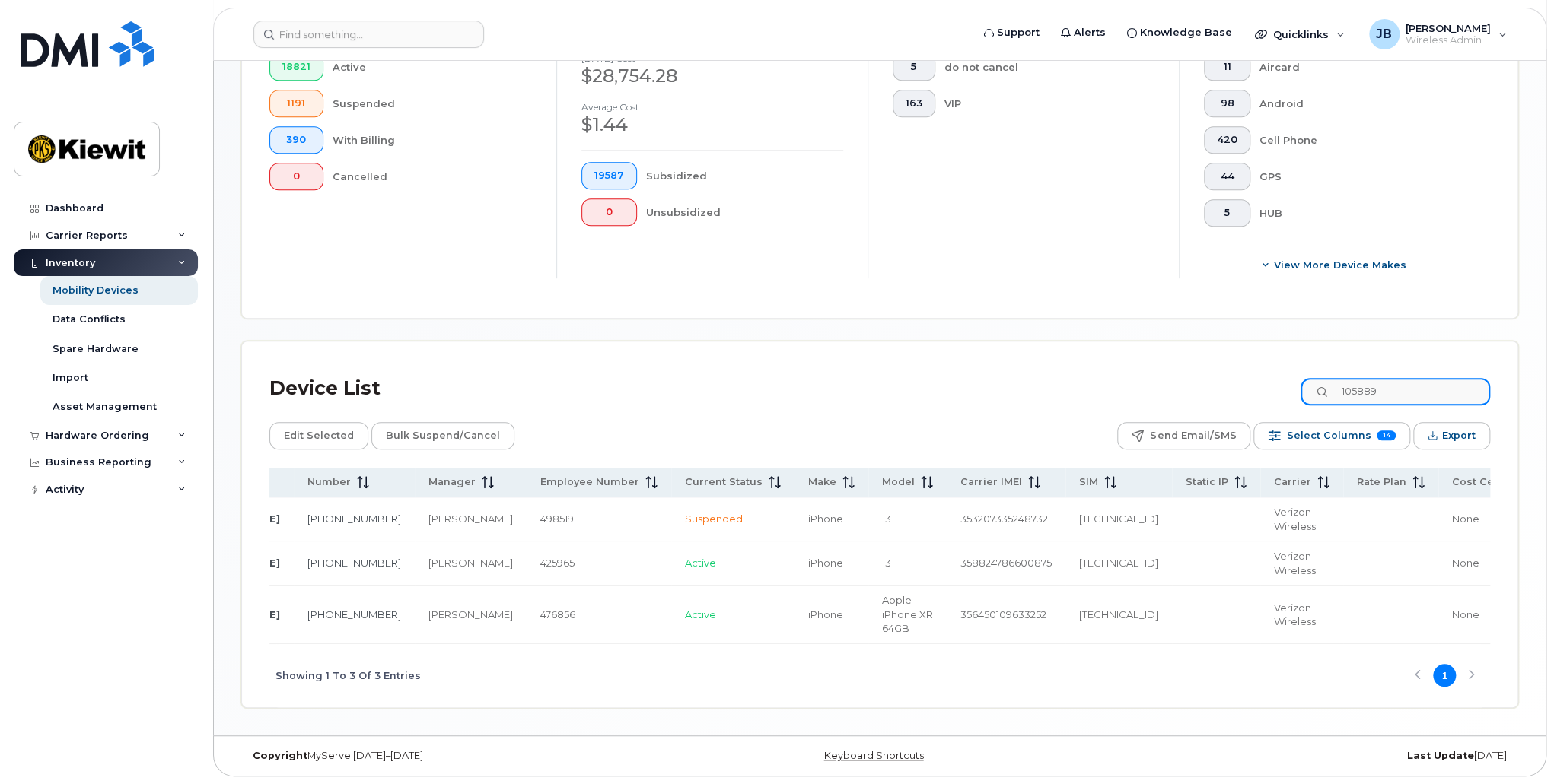
scroll to position [0, 0]
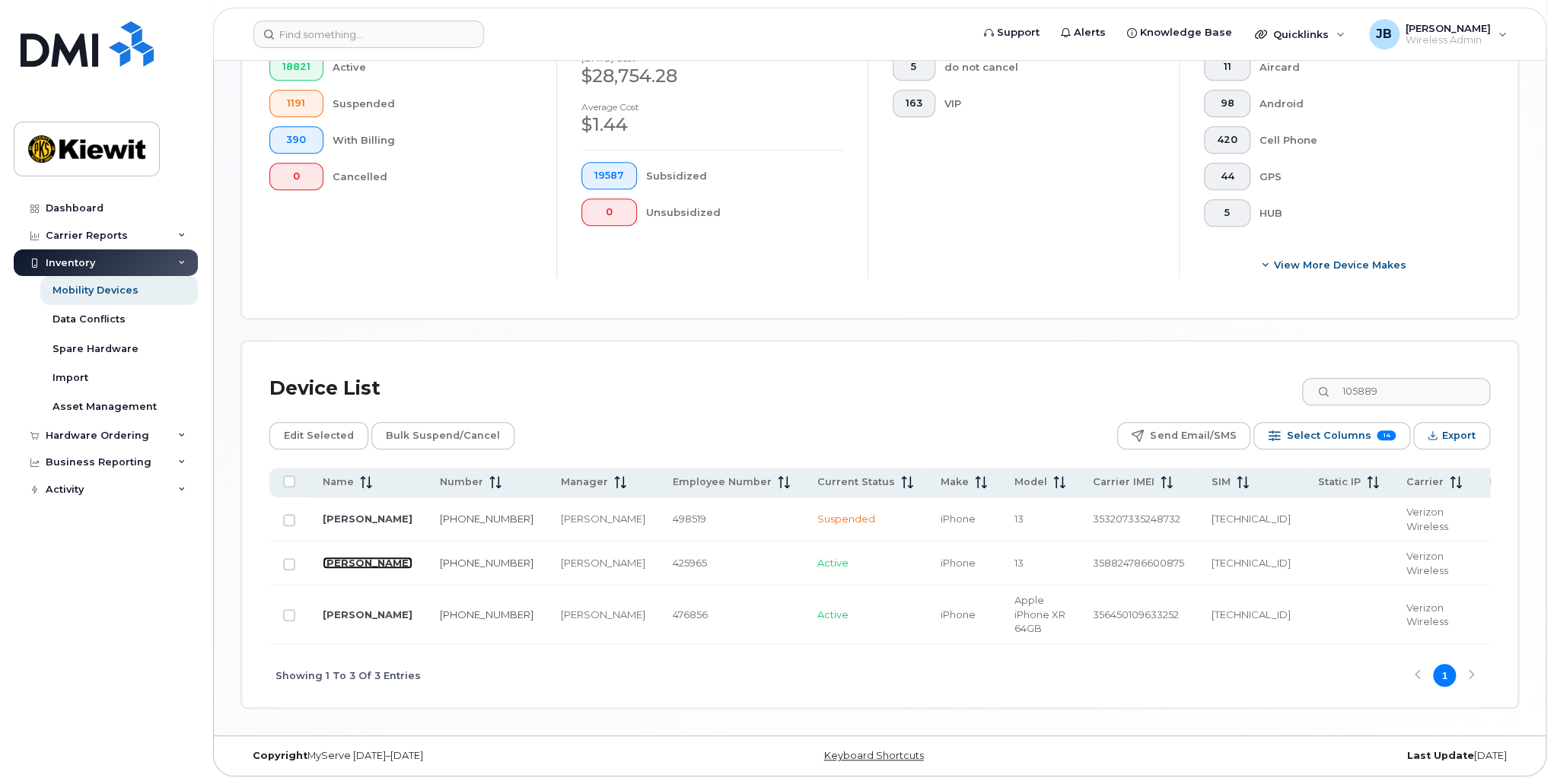
click at [362, 564] on link "[PERSON_NAME]" at bounding box center [367, 563] width 90 height 12
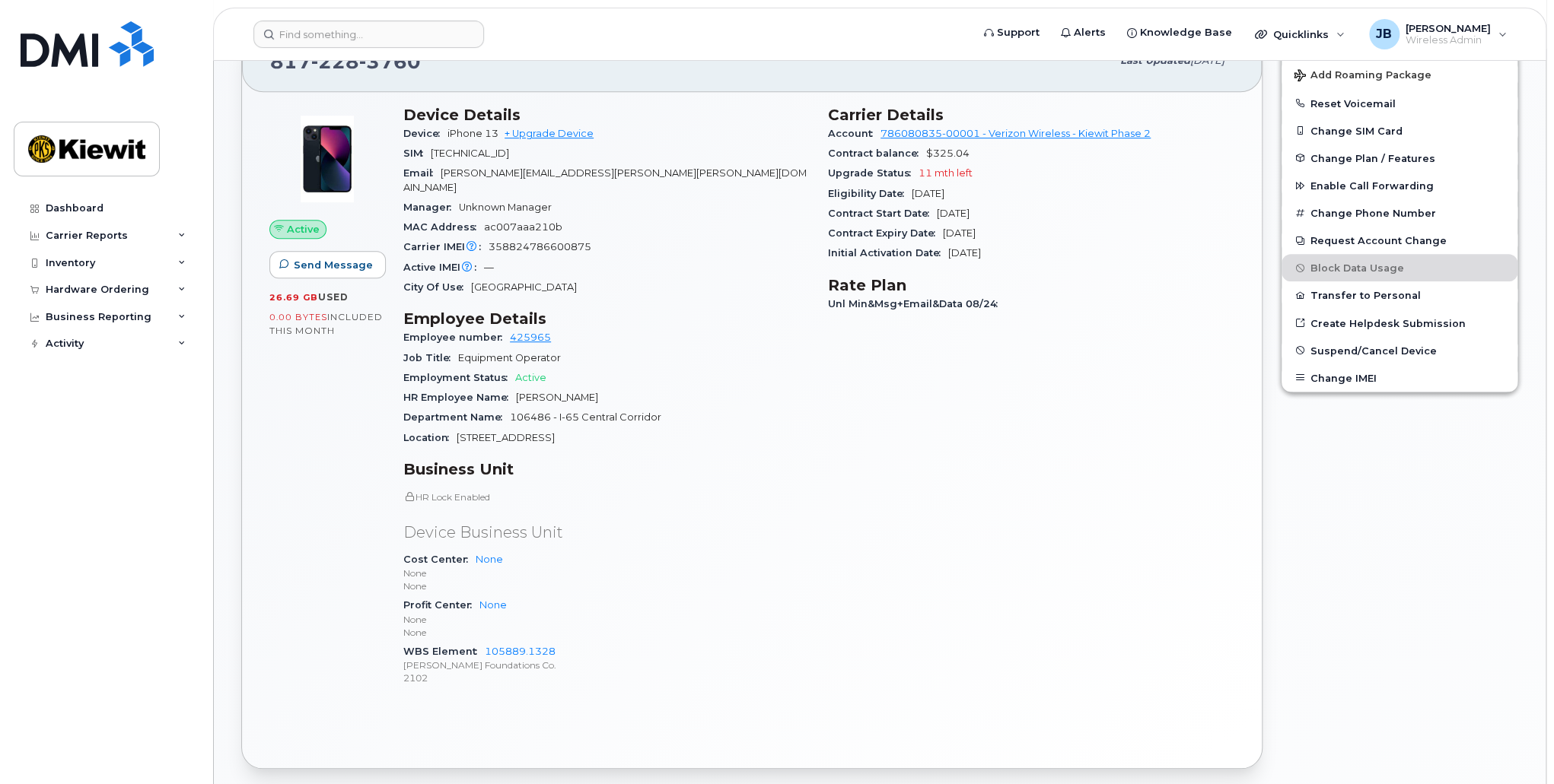
scroll to position [76, 0]
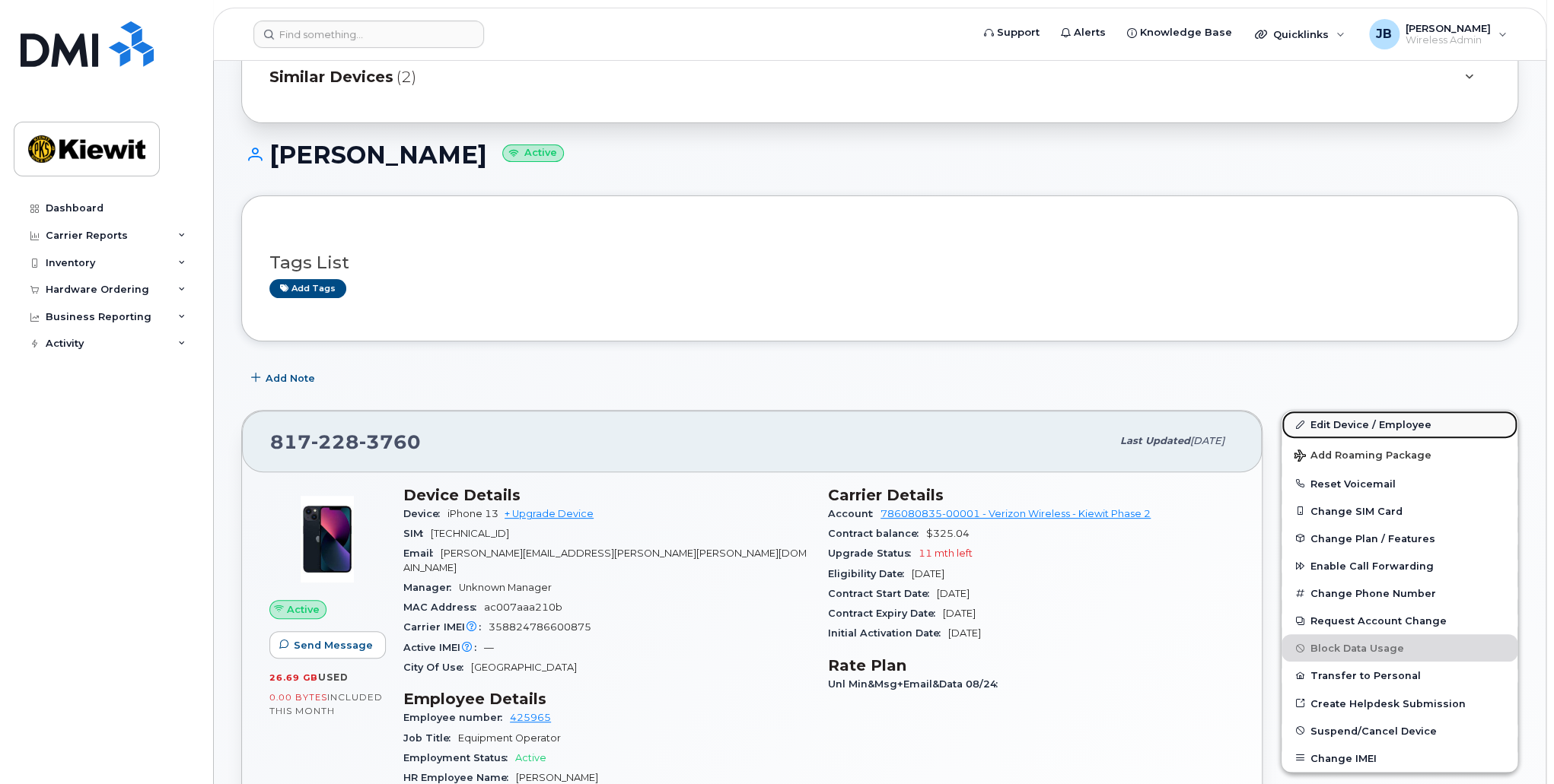
click at [1373, 422] on link "Edit Device / Employee" at bounding box center [1399, 424] width 236 height 27
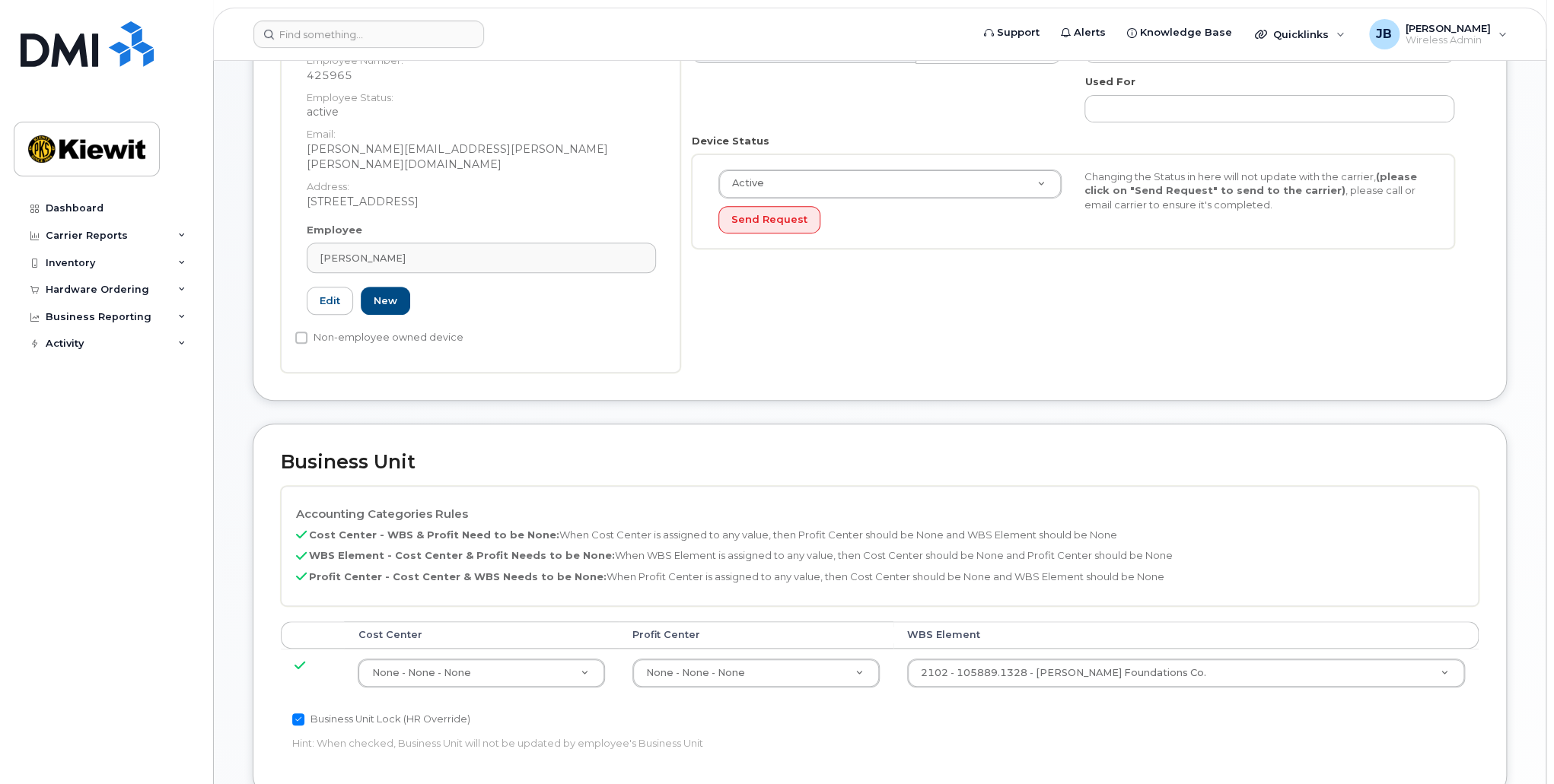
scroll to position [609, 0]
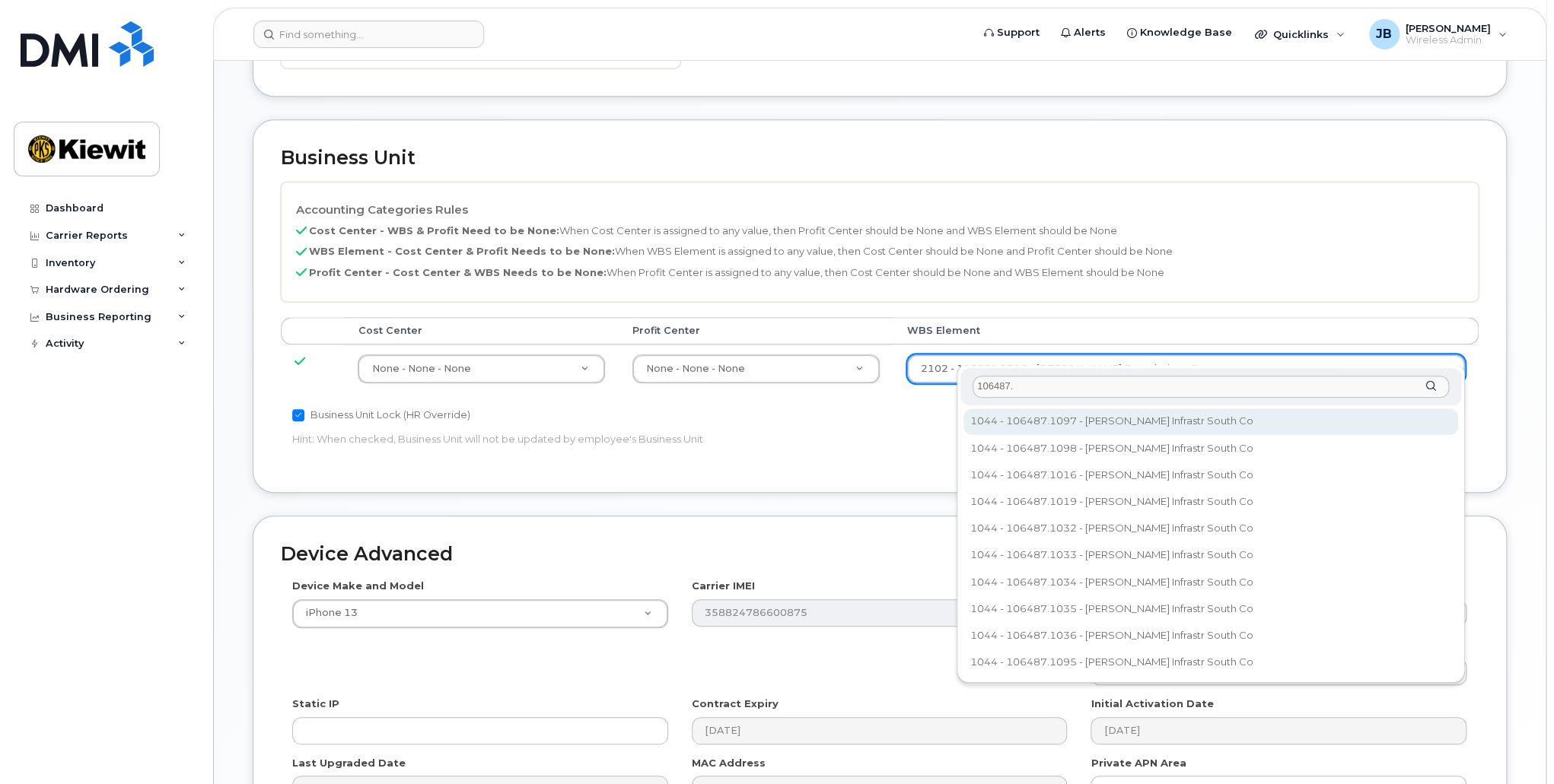
type input "106487."
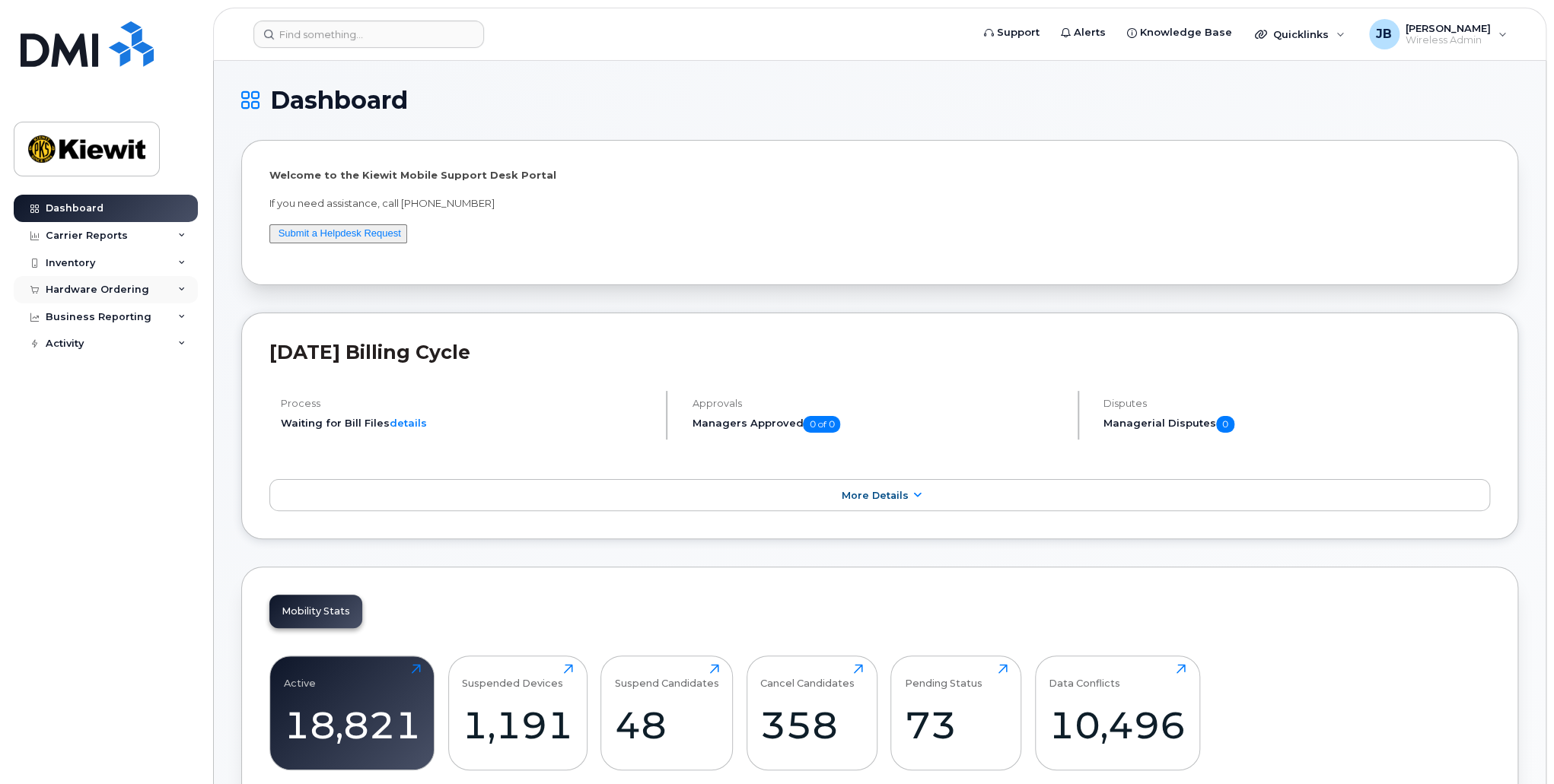
click at [143, 288] on div "Hardware Ordering" at bounding box center [98, 290] width 104 height 12
click at [134, 311] on link "Overview" at bounding box center [119, 318] width 158 height 29
click at [106, 267] on div "Inventory" at bounding box center [106, 263] width 184 height 27
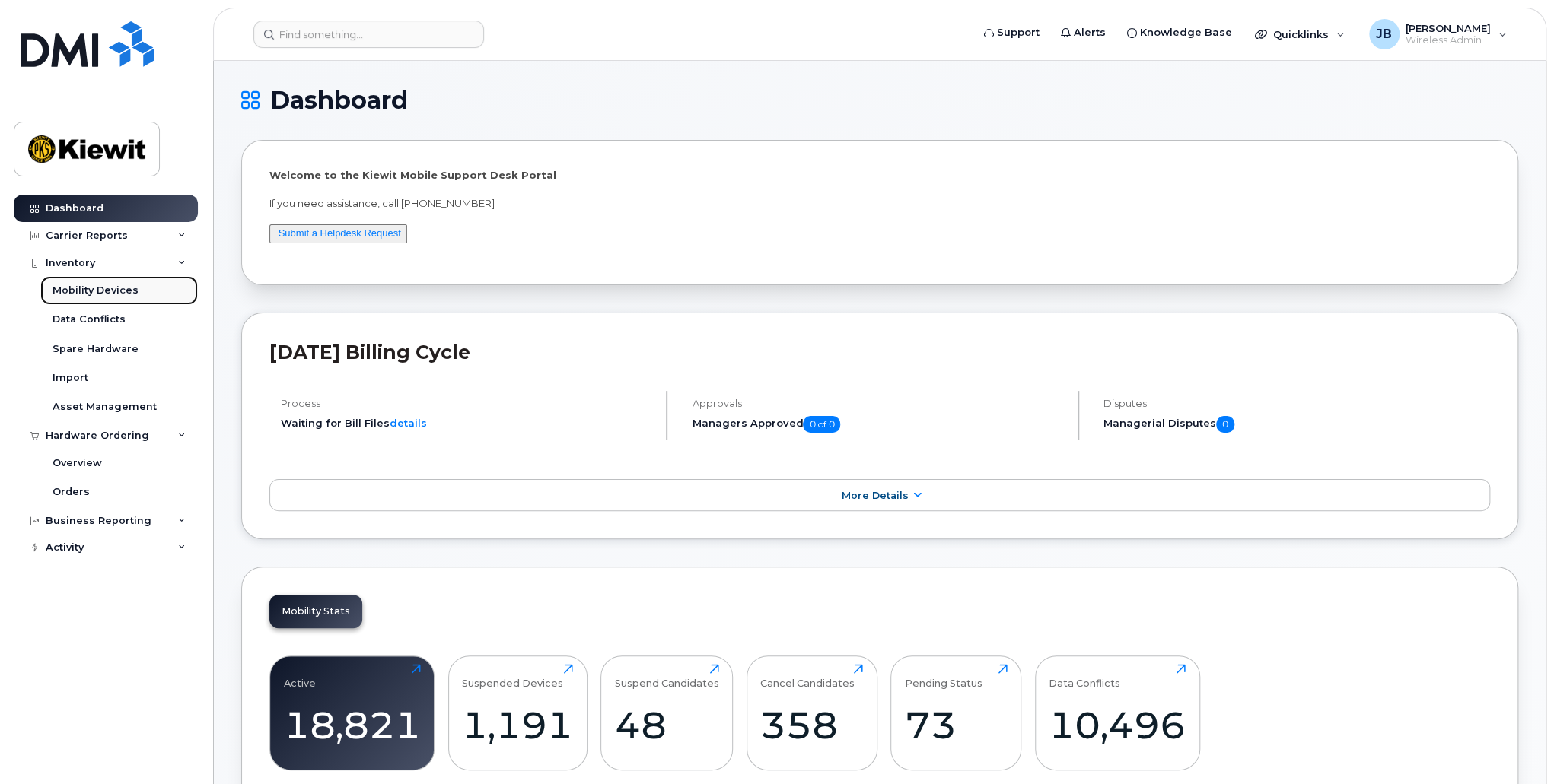
click at [91, 293] on div "Mobility Devices" at bounding box center [95, 290] width 86 height 14
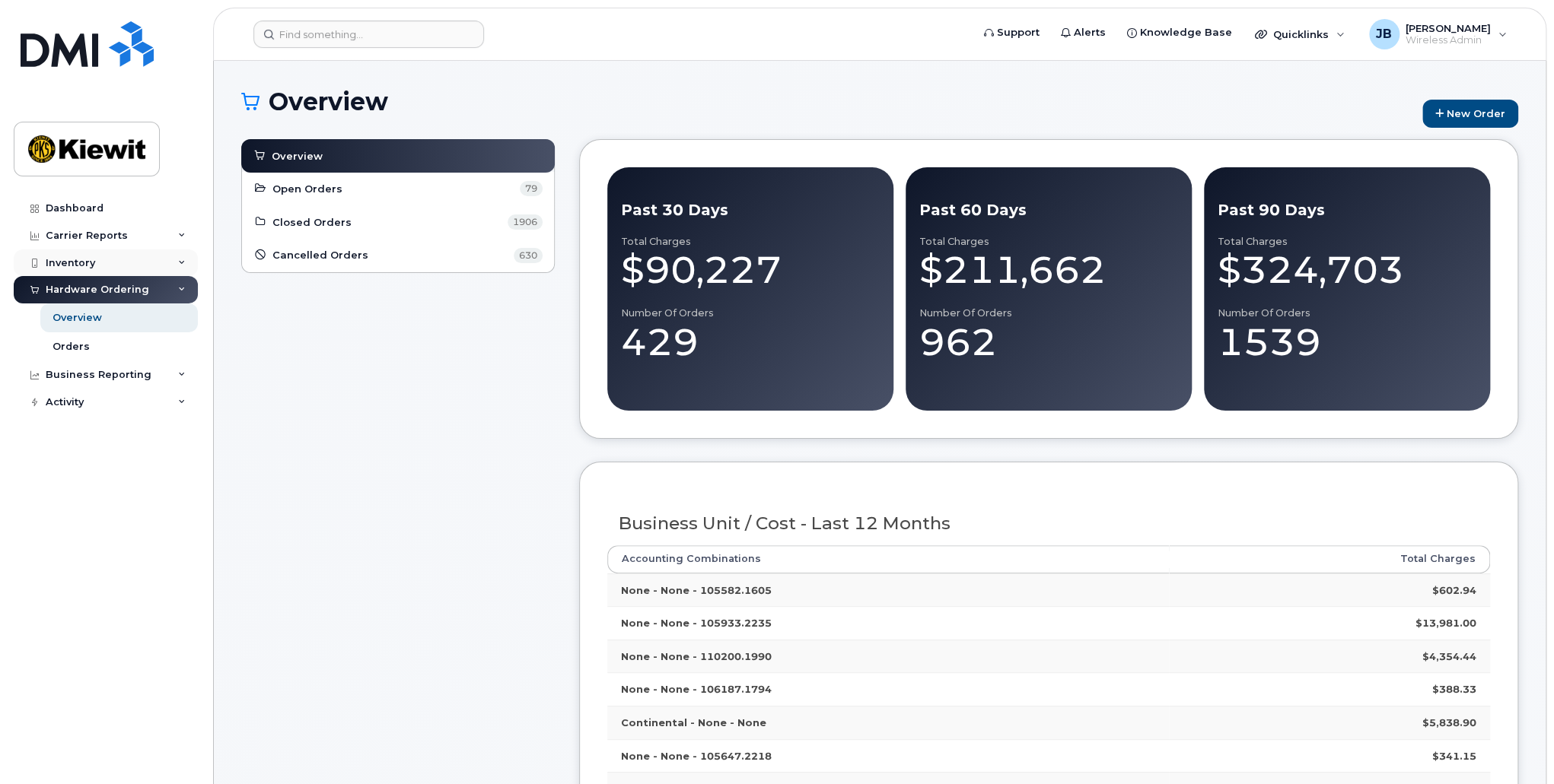
click at [113, 258] on div "Inventory" at bounding box center [106, 263] width 184 height 27
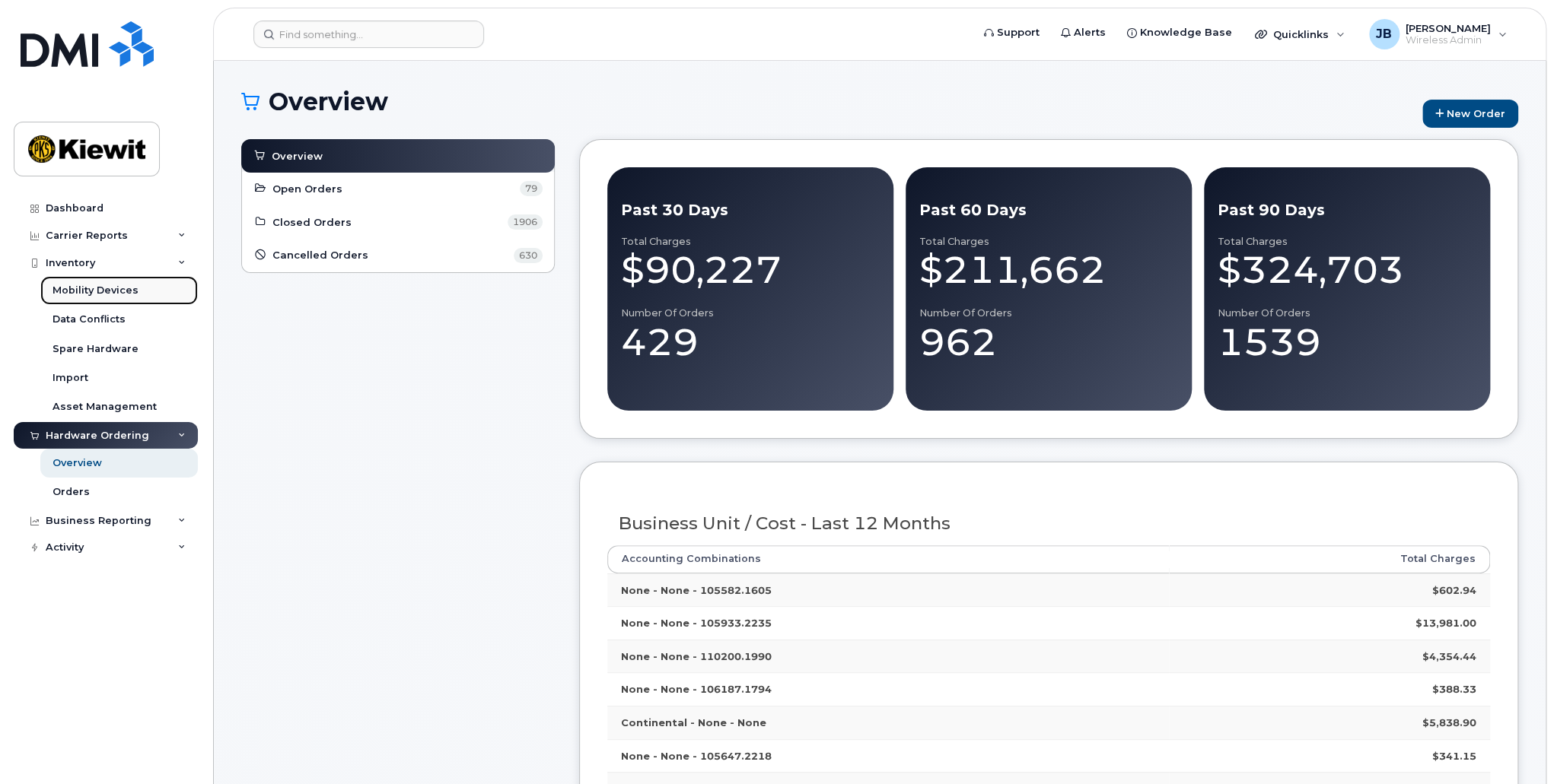
click at [97, 286] on div "Mobility Devices" at bounding box center [95, 290] width 86 height 14
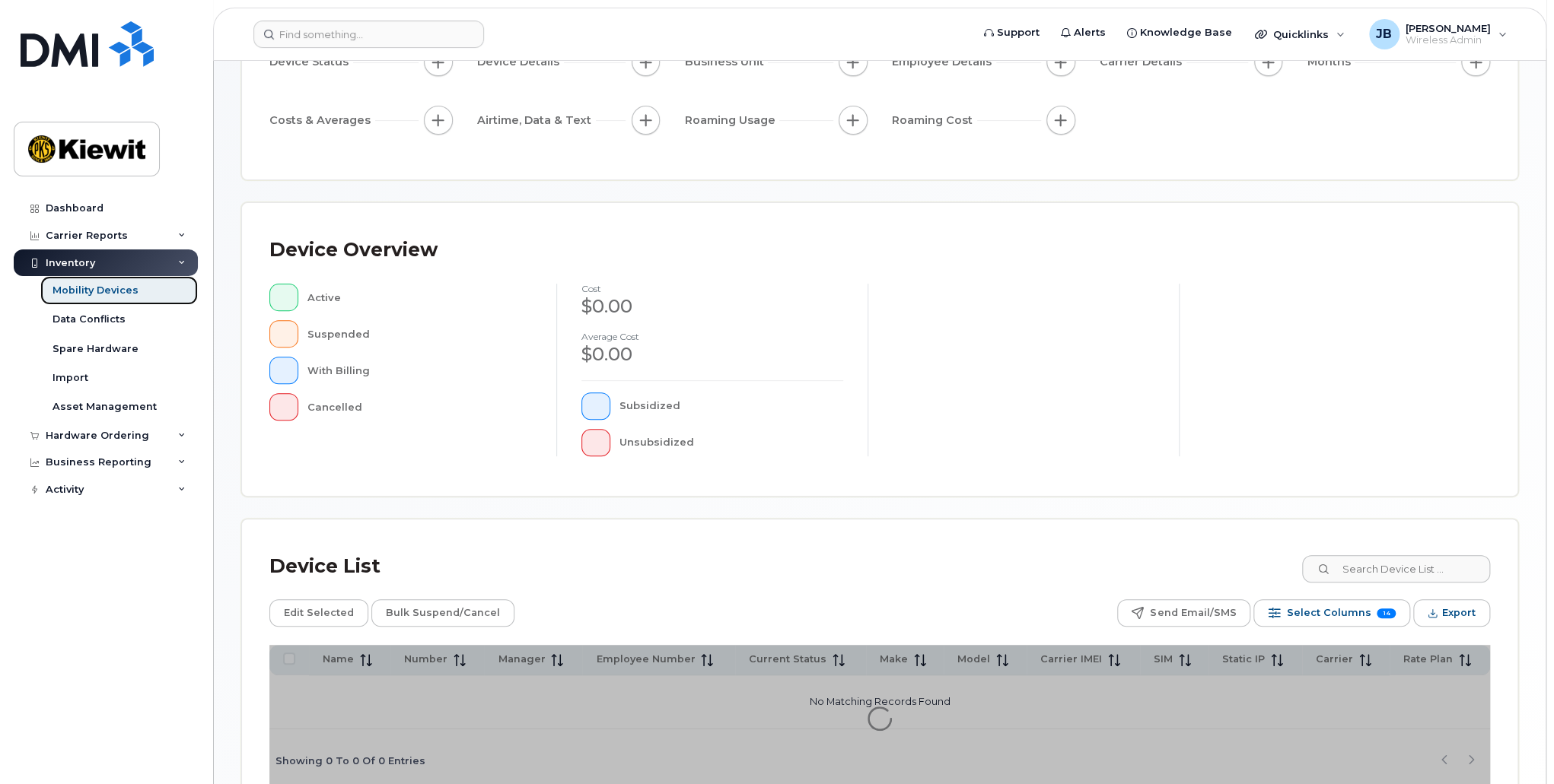
scroll to position [259, 0]
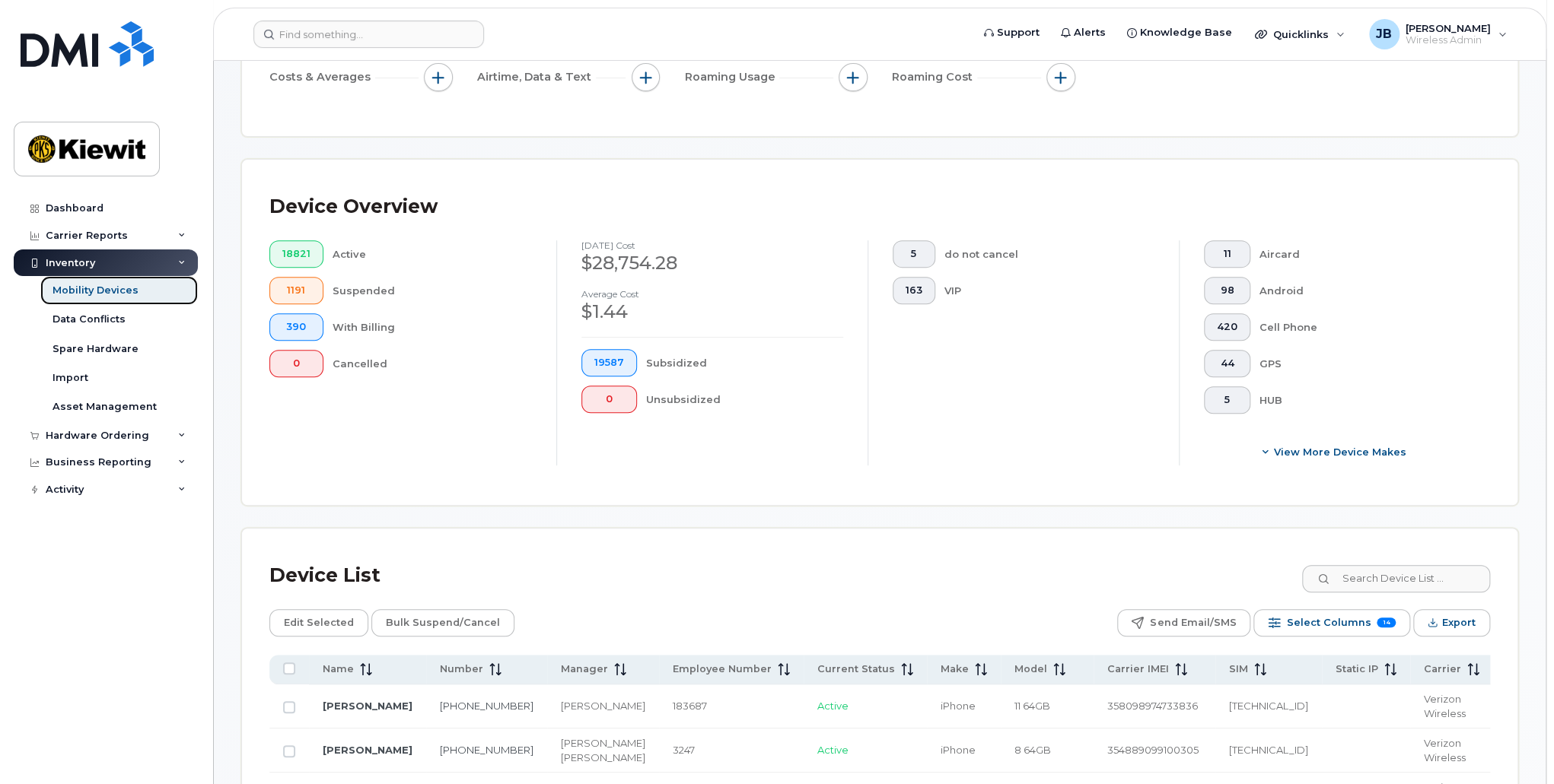
scroll to position [299, 0]
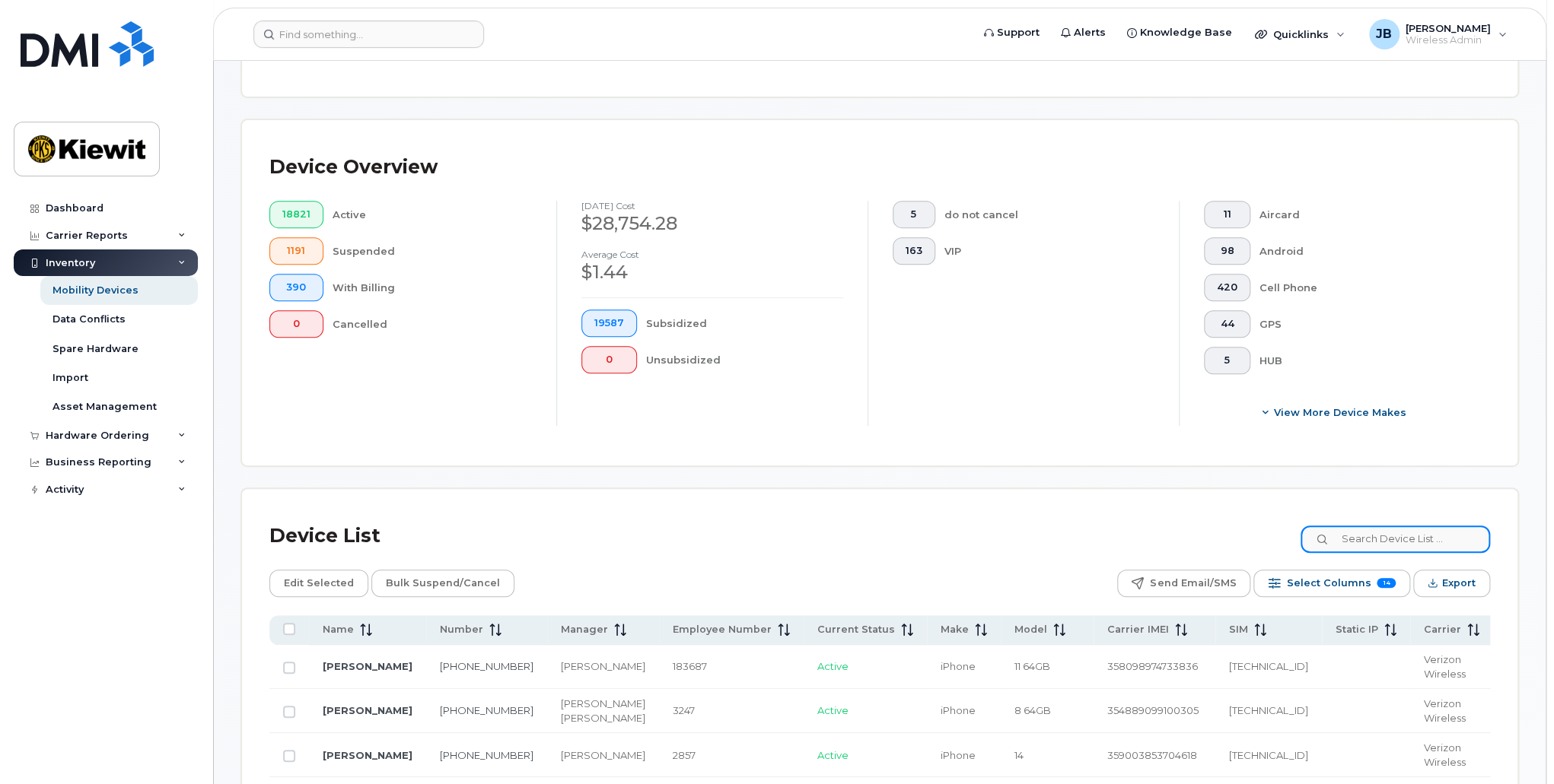
click at [1436, 530] on input at bounding box center [1395, 539] width 190 height 27
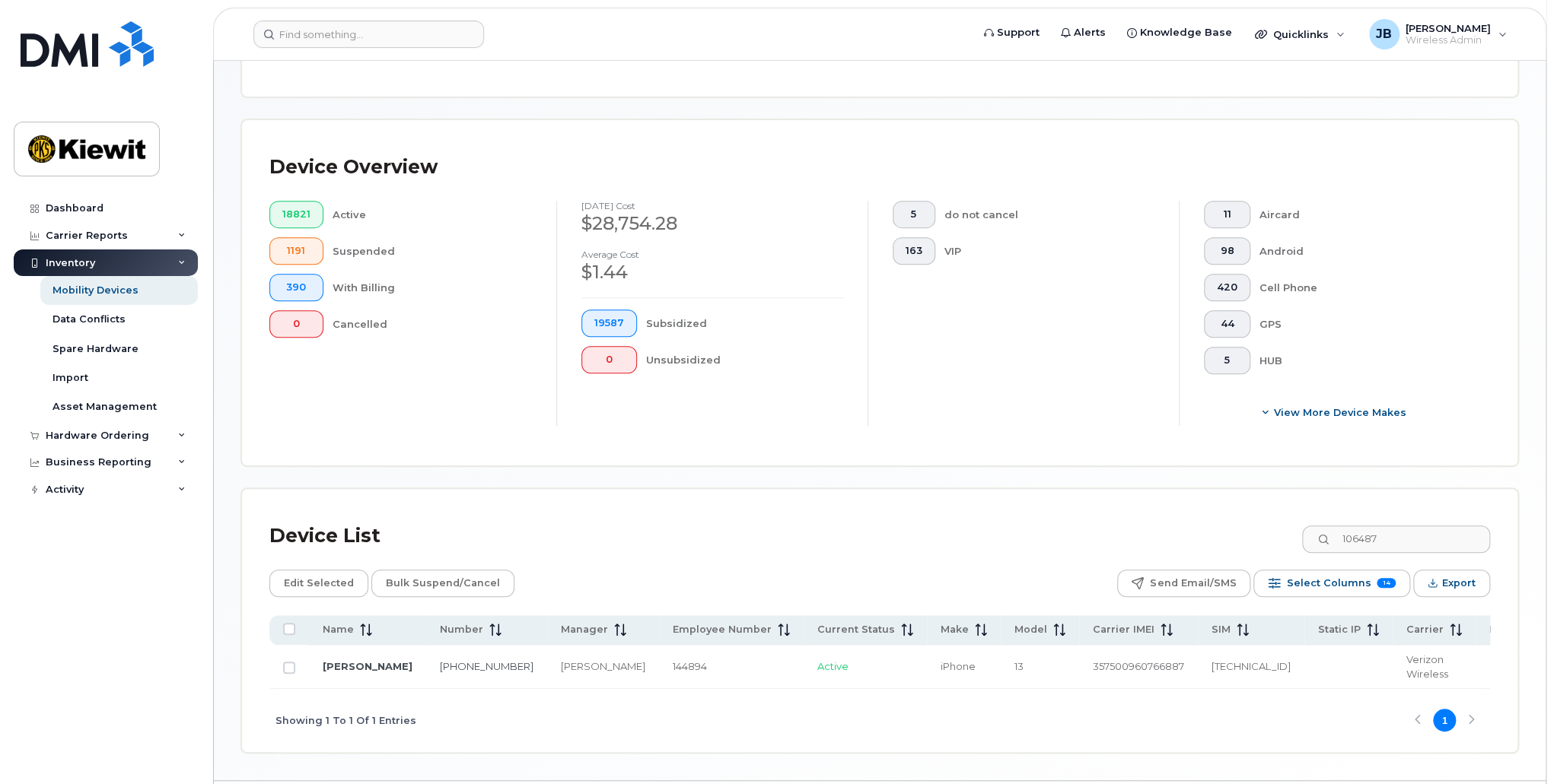
drag, startPoint x: 1004, startPoint y: 693, endPoint x: 1280, endPoint y: 693, distance: 276.0
click at [1280, 693] on div "Showing 1 To 1 Of 1 Entries 1" at bounding box center [880, 721] width 1221 height 63
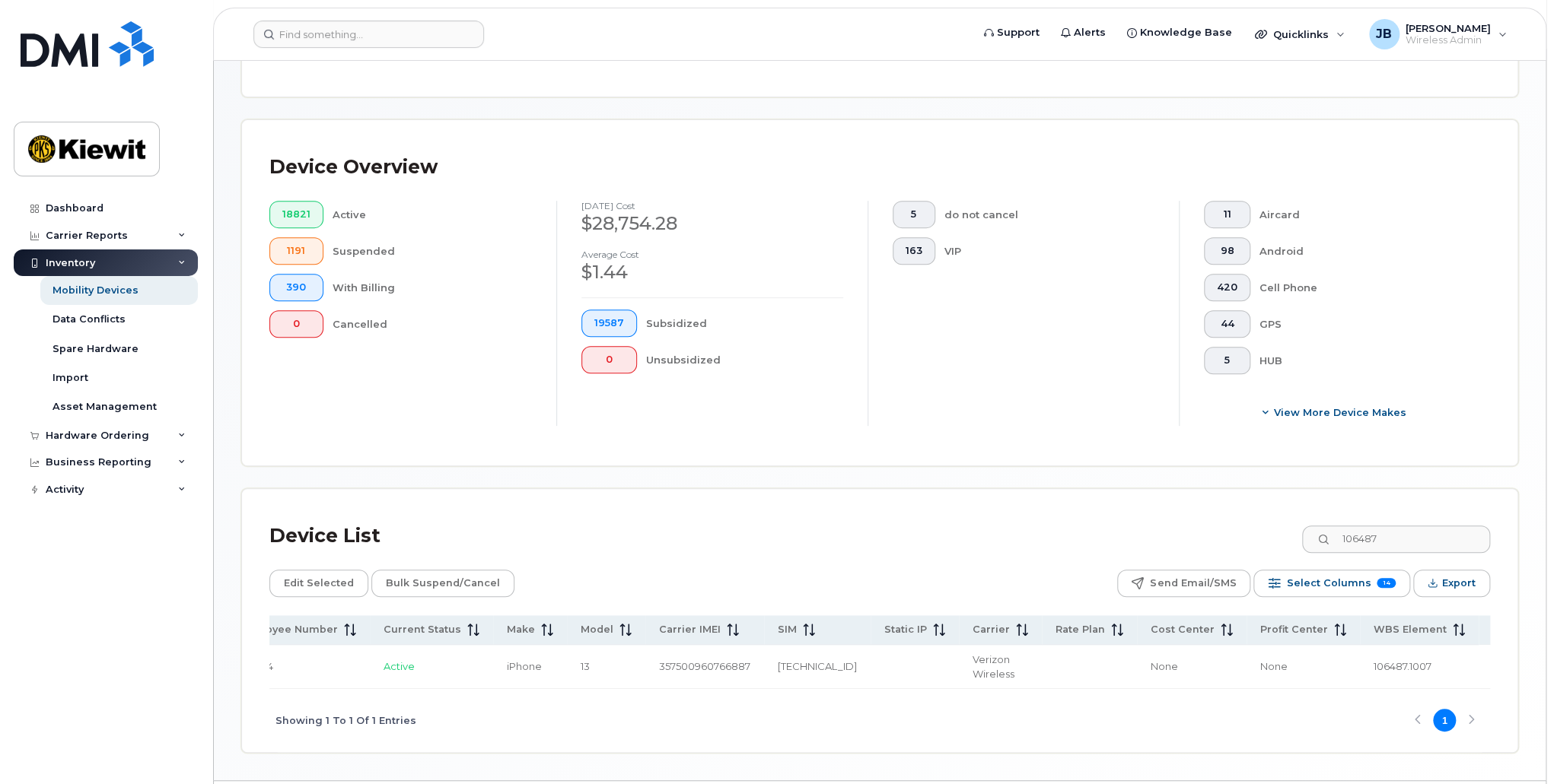
scroll to position [0, 0]
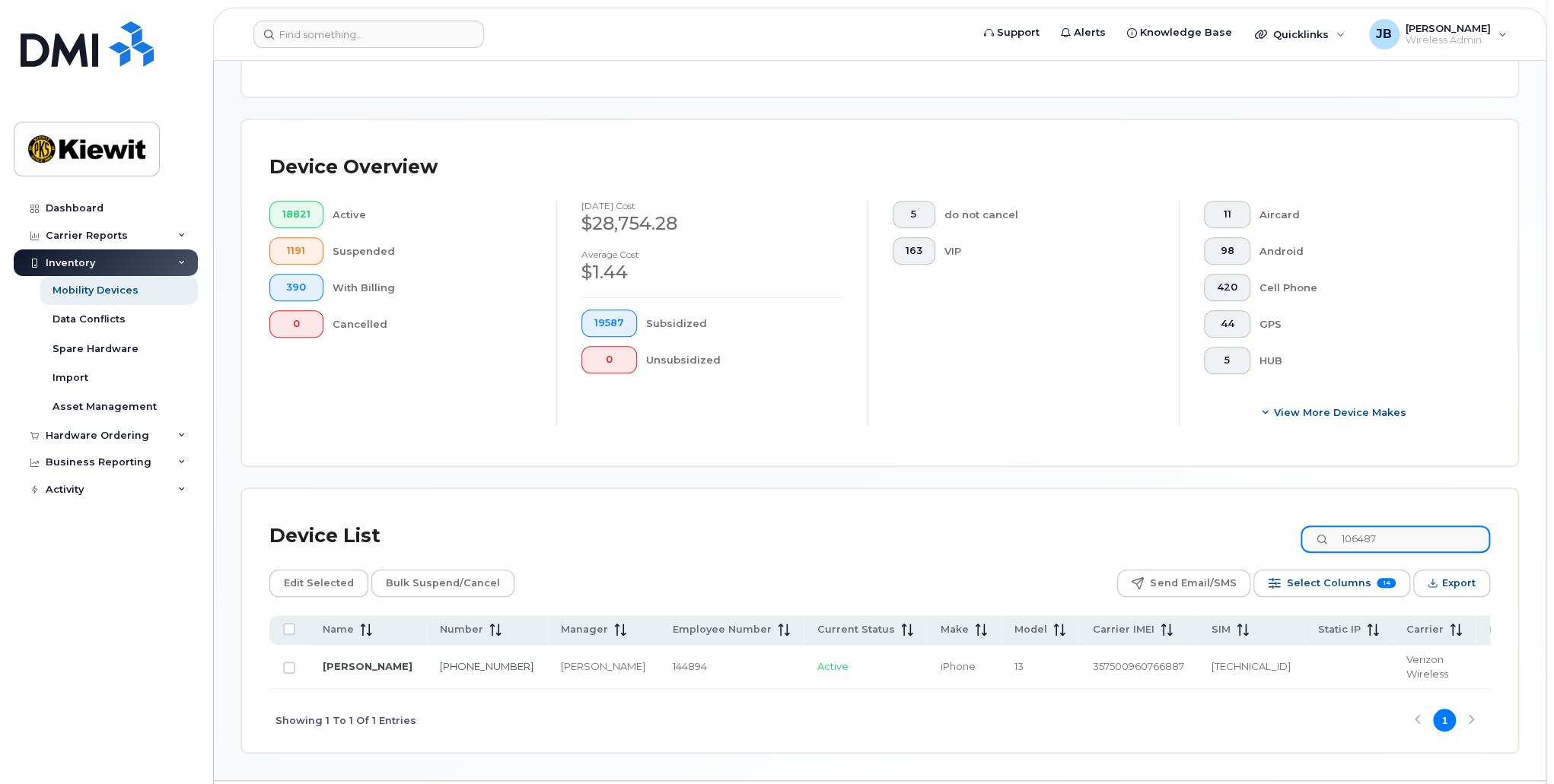
click at [1383, 537] on input "106487" at bounding box center [1395, 539] width 190 height 27
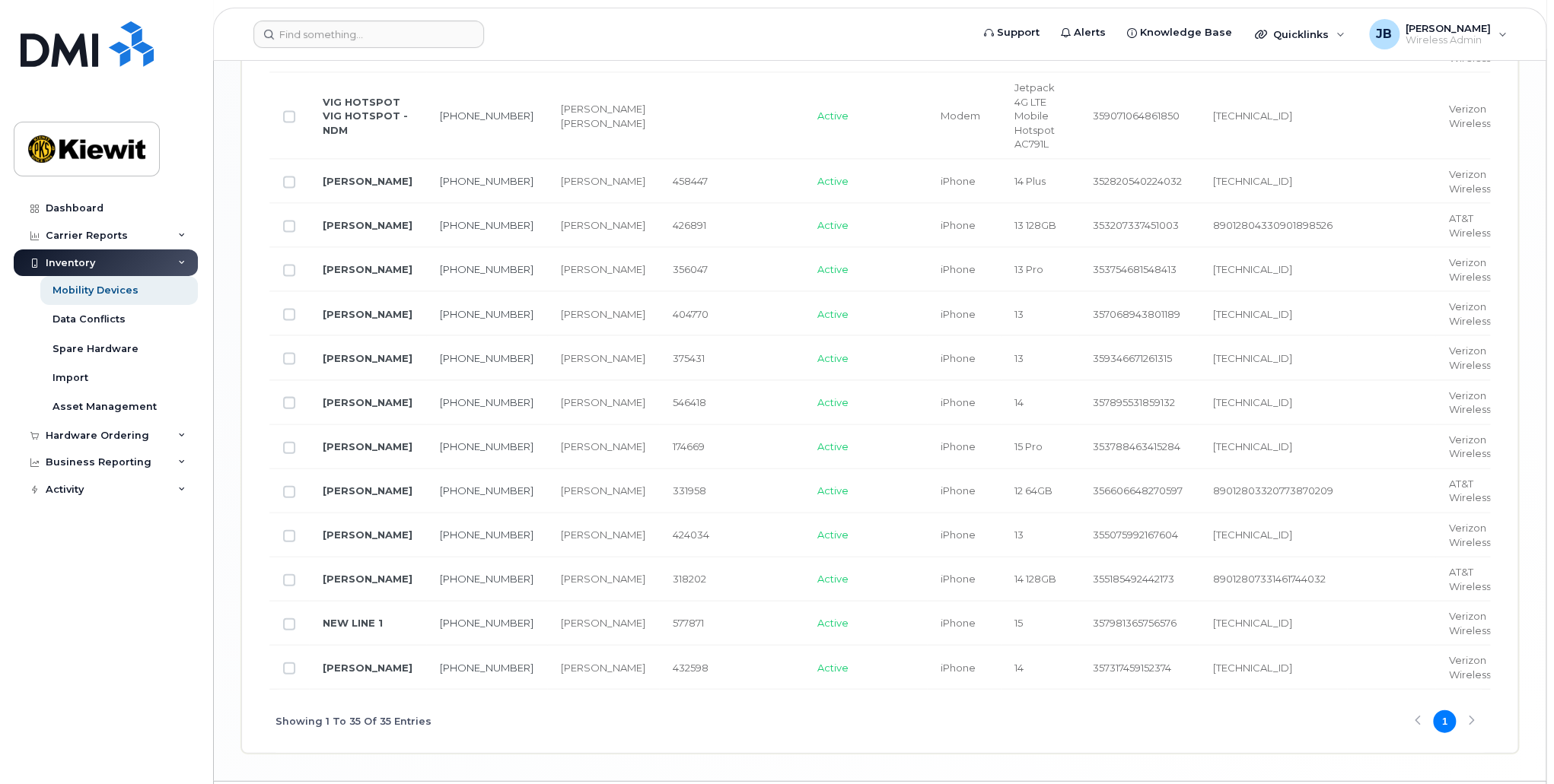
scroll to position [2098, 0]
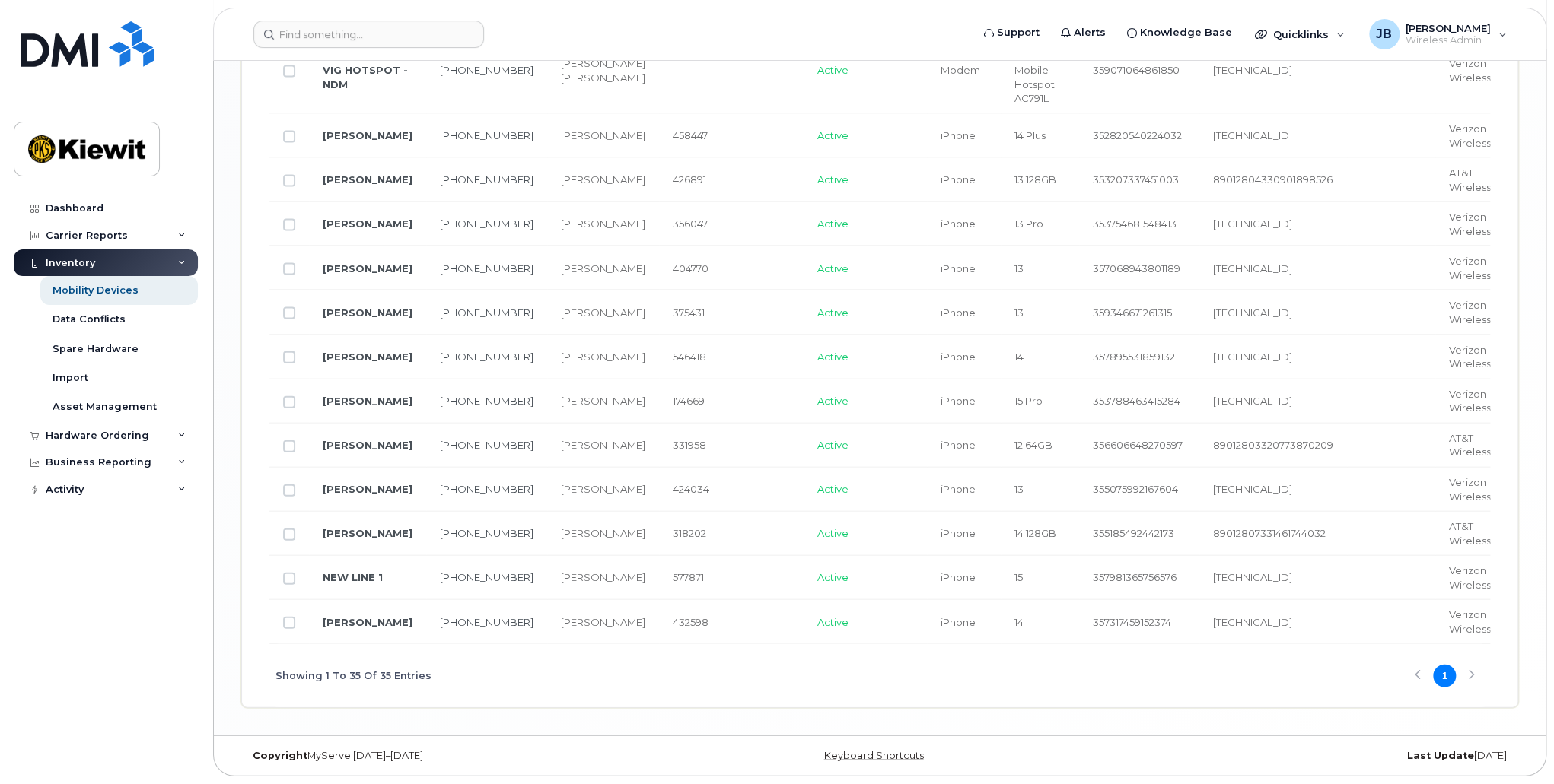
type input "106486"
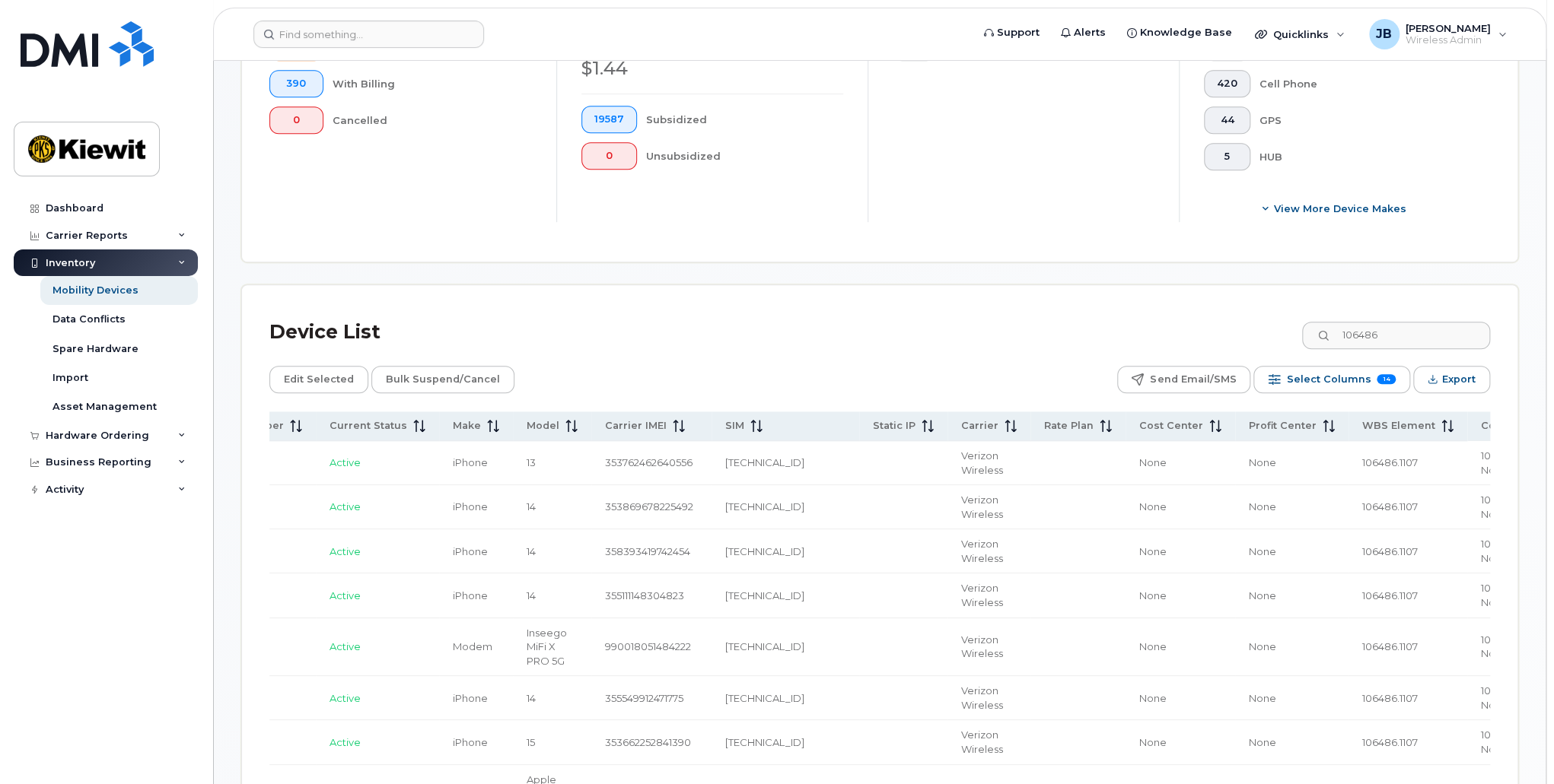
scroll to position [501, 0]
drag, startPoint x: 1411, startPoint y: 339, endPoint x: 1263, endPoint y: 348, distance: 148.3
click at [1268, 346] on div "Device List 106486" at bounding box center [880, 334] width 1221 height 40
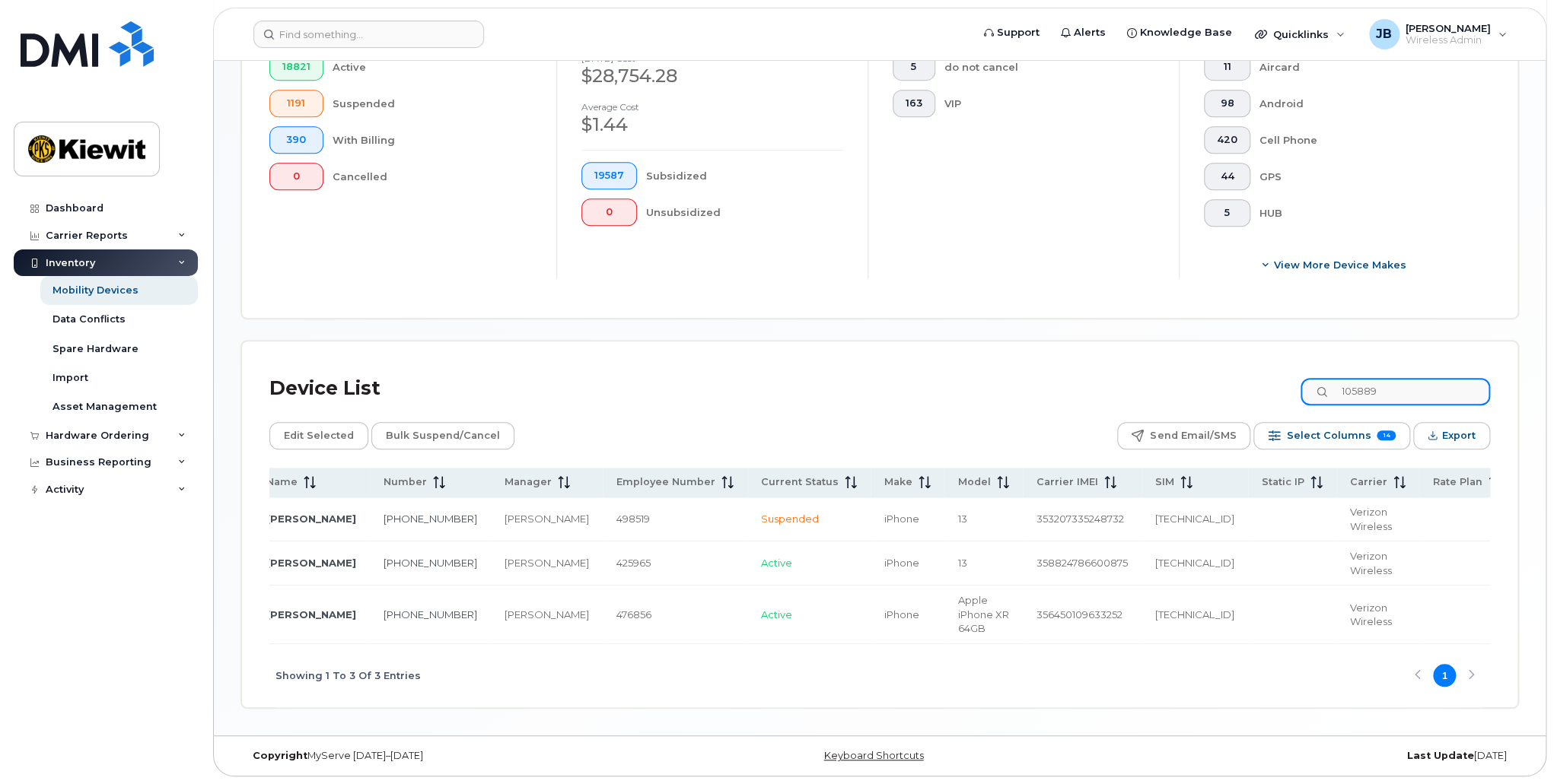
scroll to position [0, 0]
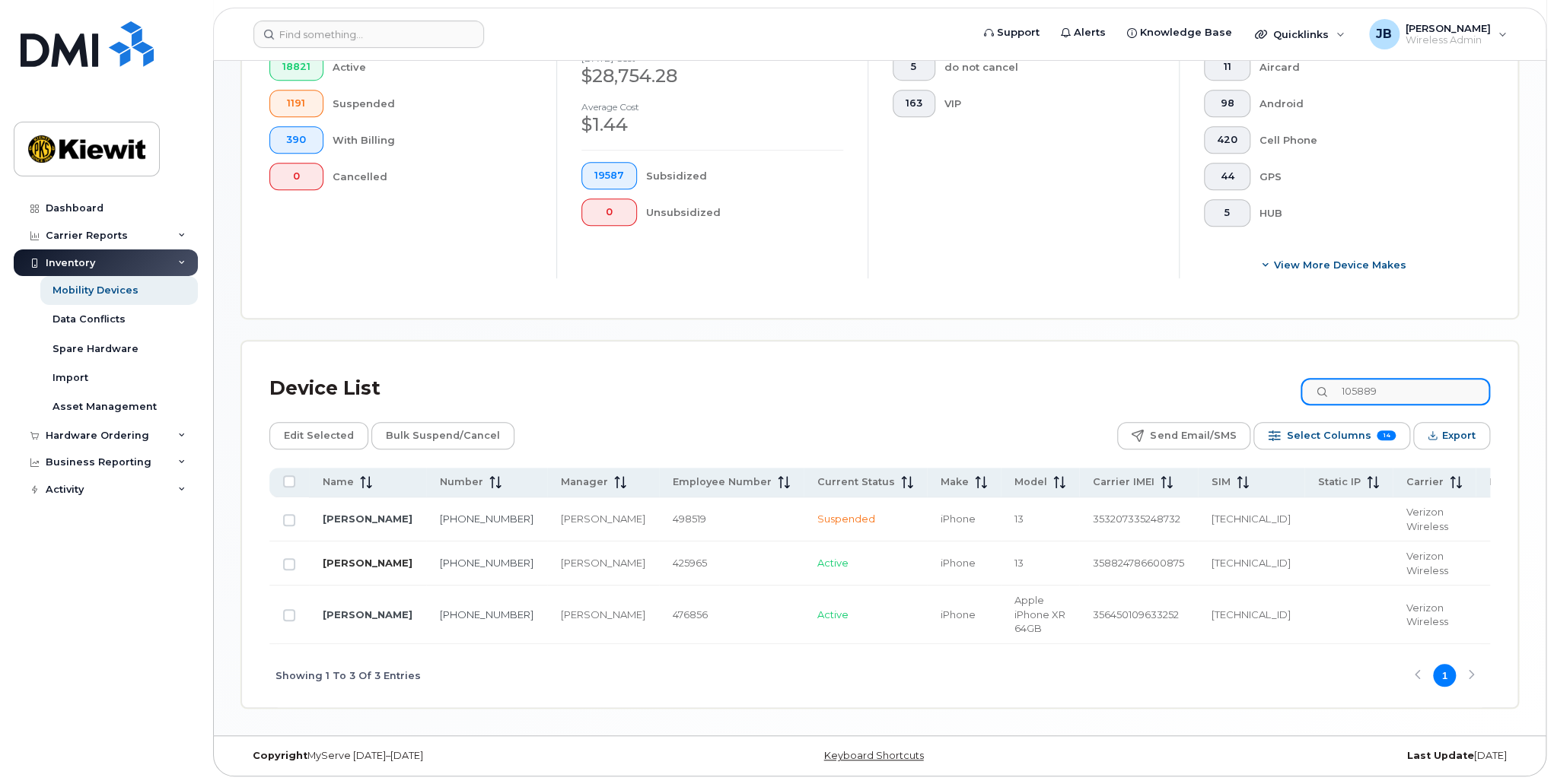
type input "105889"
click at [357, 562] on link "ROBERT ROGERS" at bounding box center [367, 563] width 90 height 12
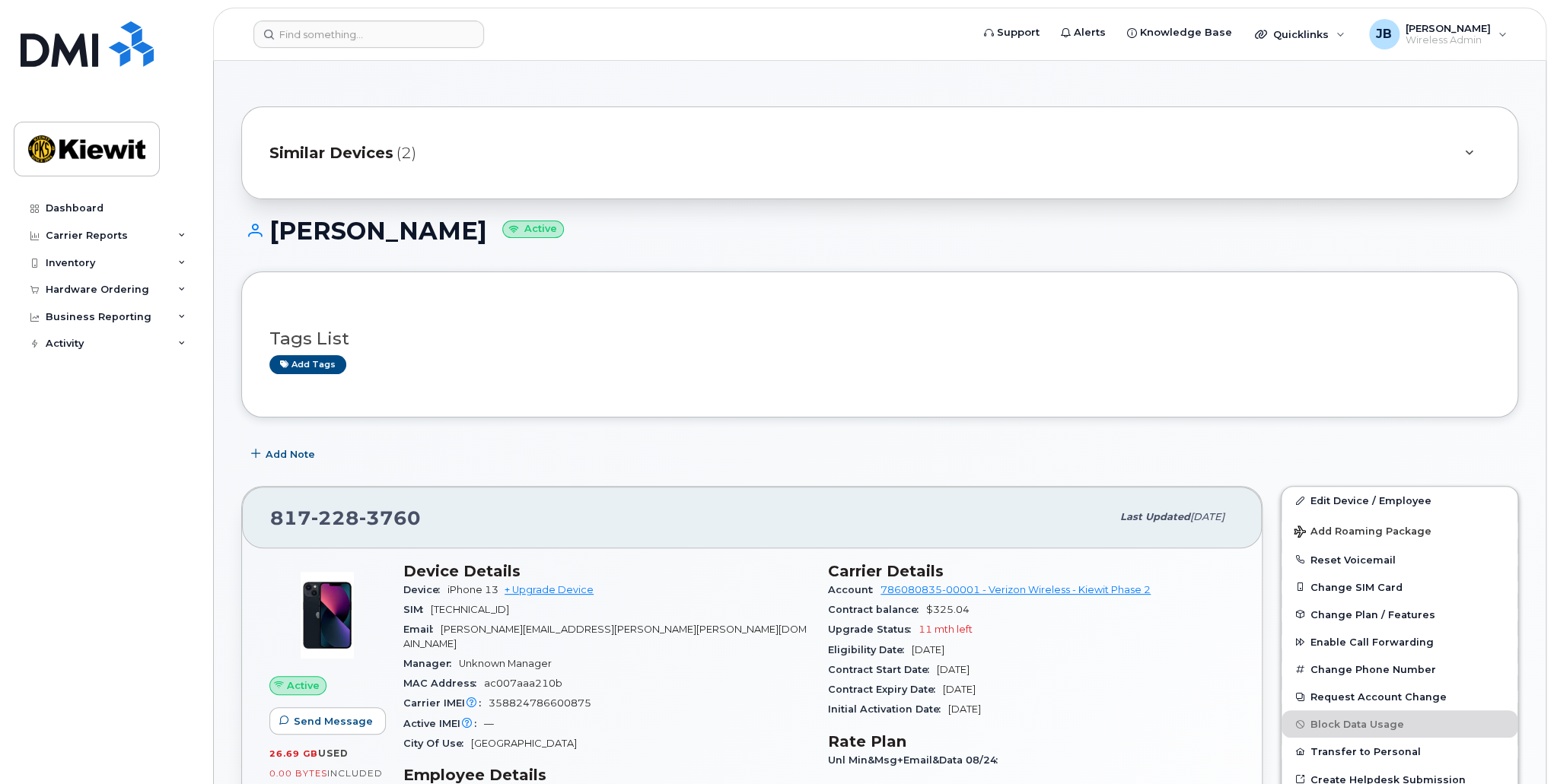
scroll to position [76, 0]
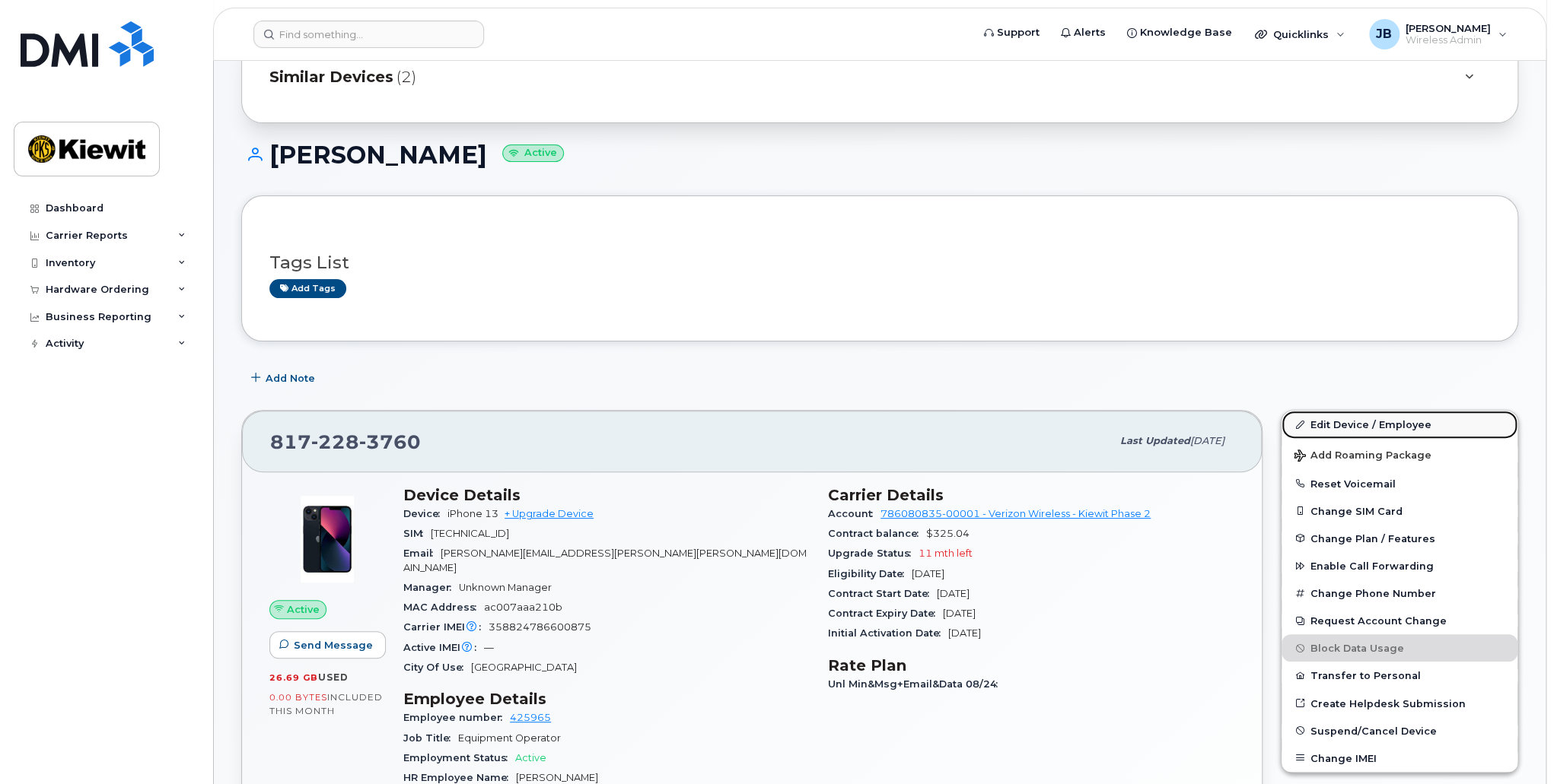
click at [1360, 416] on link "Edit Device / Employee" at bounding box center [1399, 424] width 236 height 27
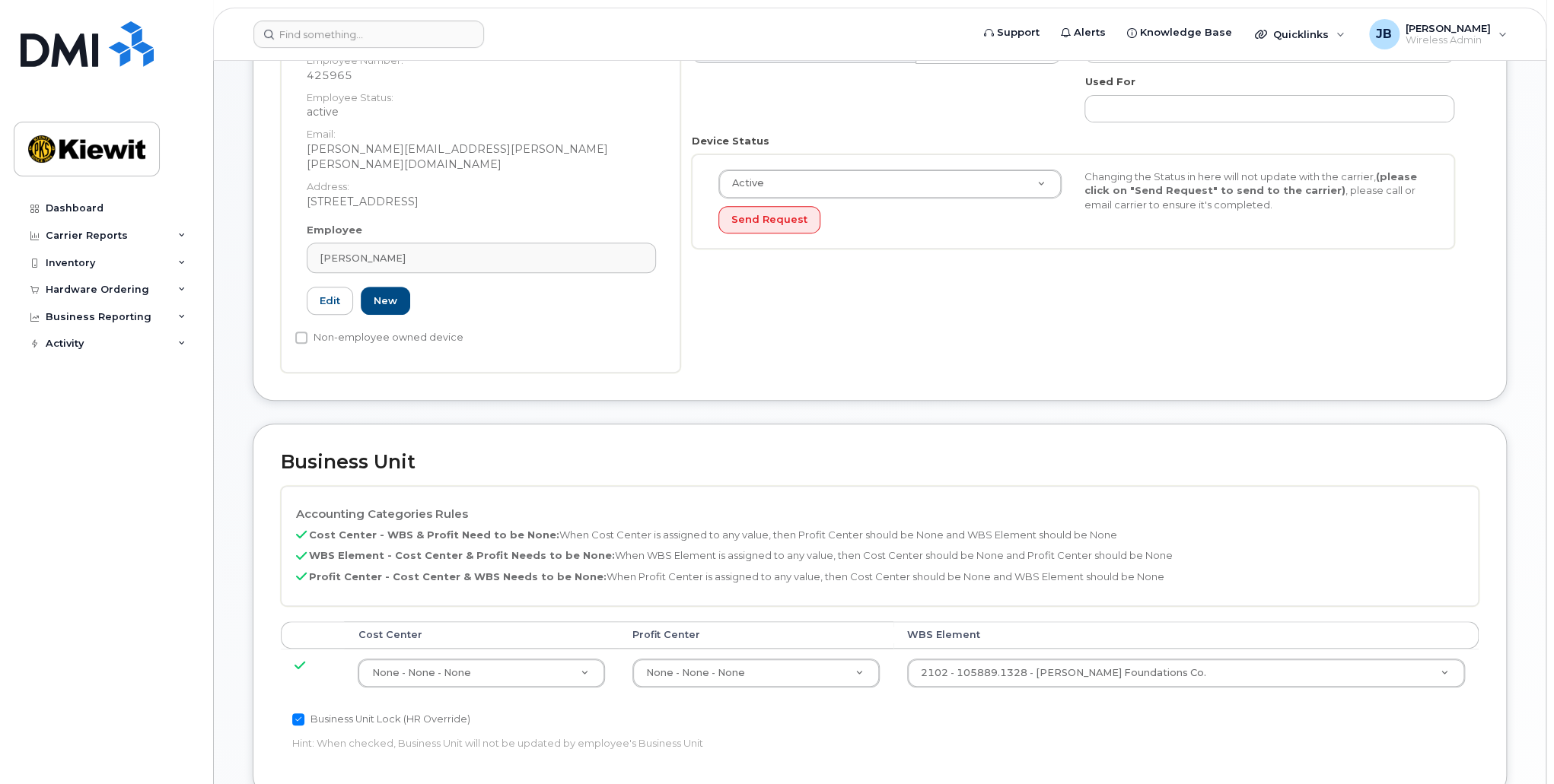
scroll to position [533, 0]
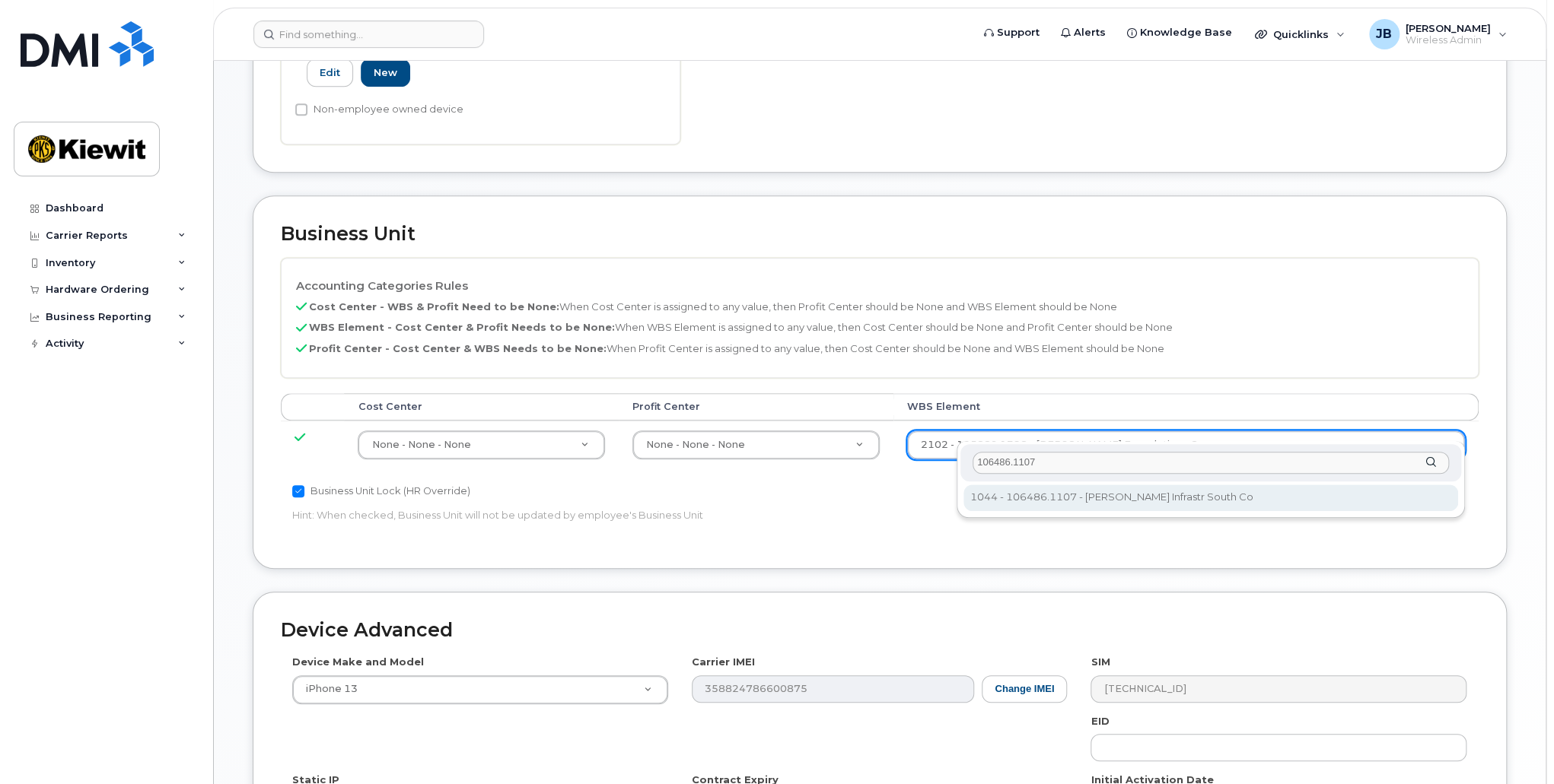
type input "106486.1107"
type input "35742708"
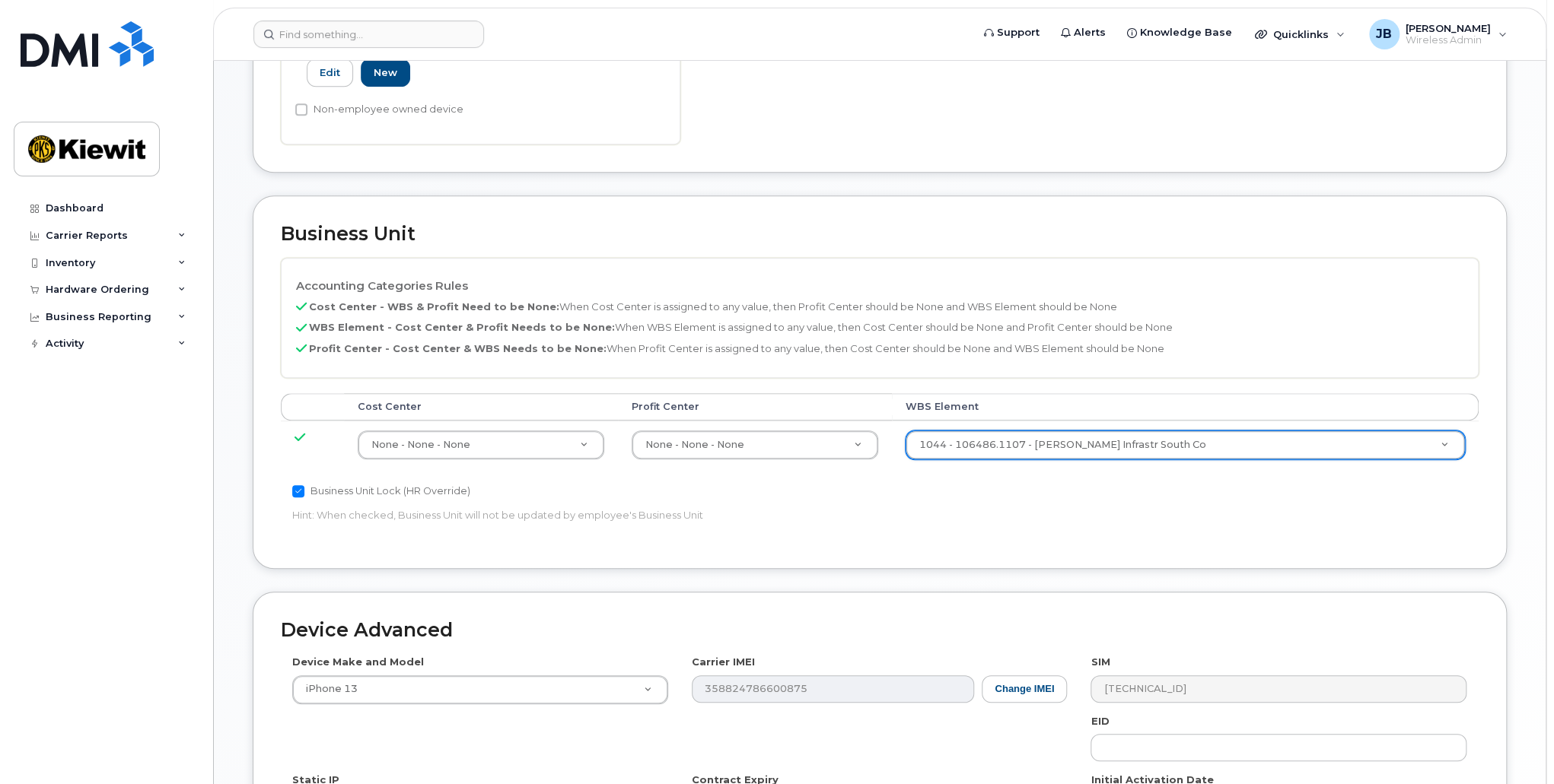
click at [1020, 509] on div "Business Unit Lock (HR Override) Hint: When checked, Business Unit will not be …" at bounding box center [679, 506] width 798 height 48
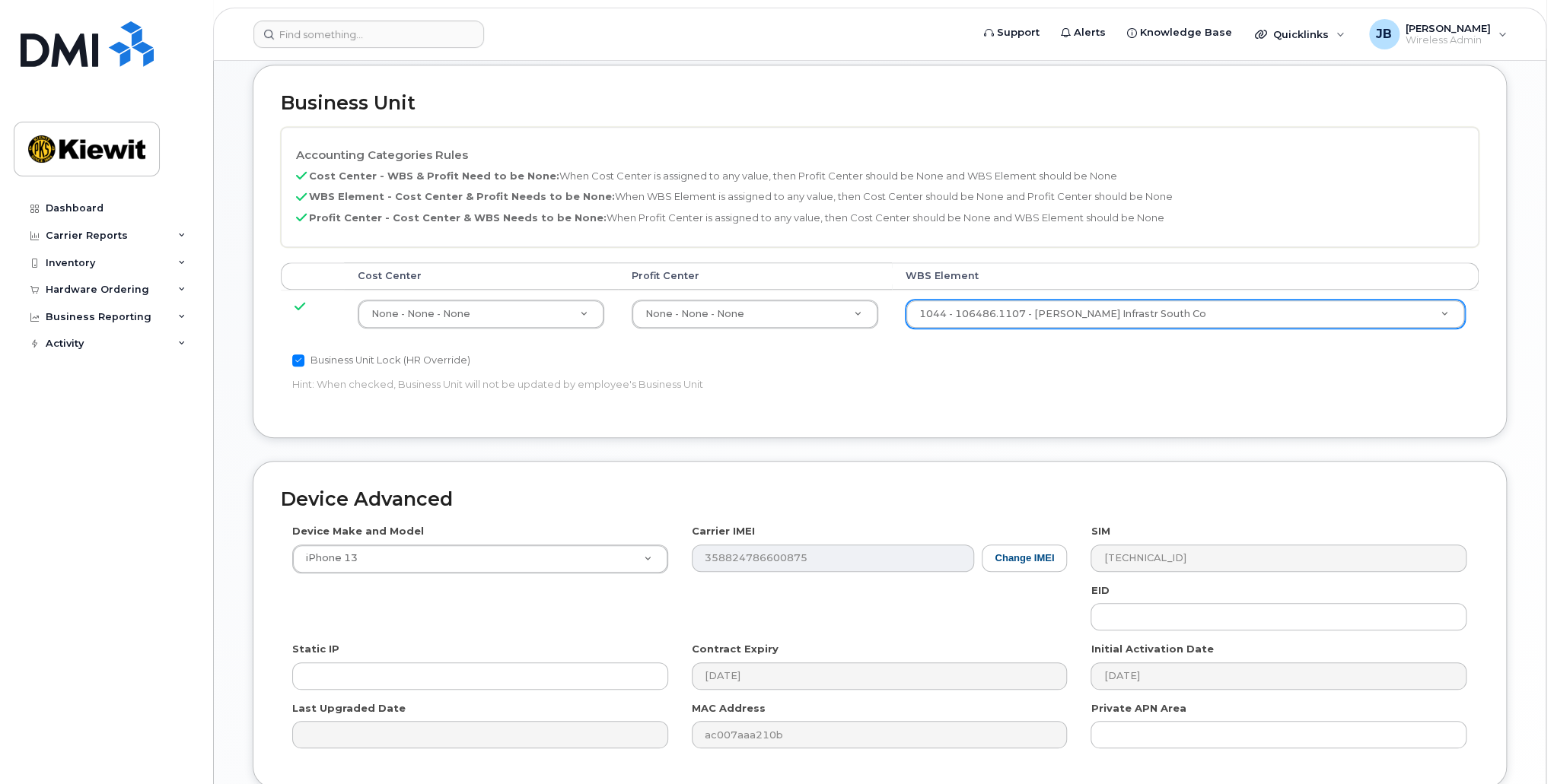
scroll to position [776, 0]
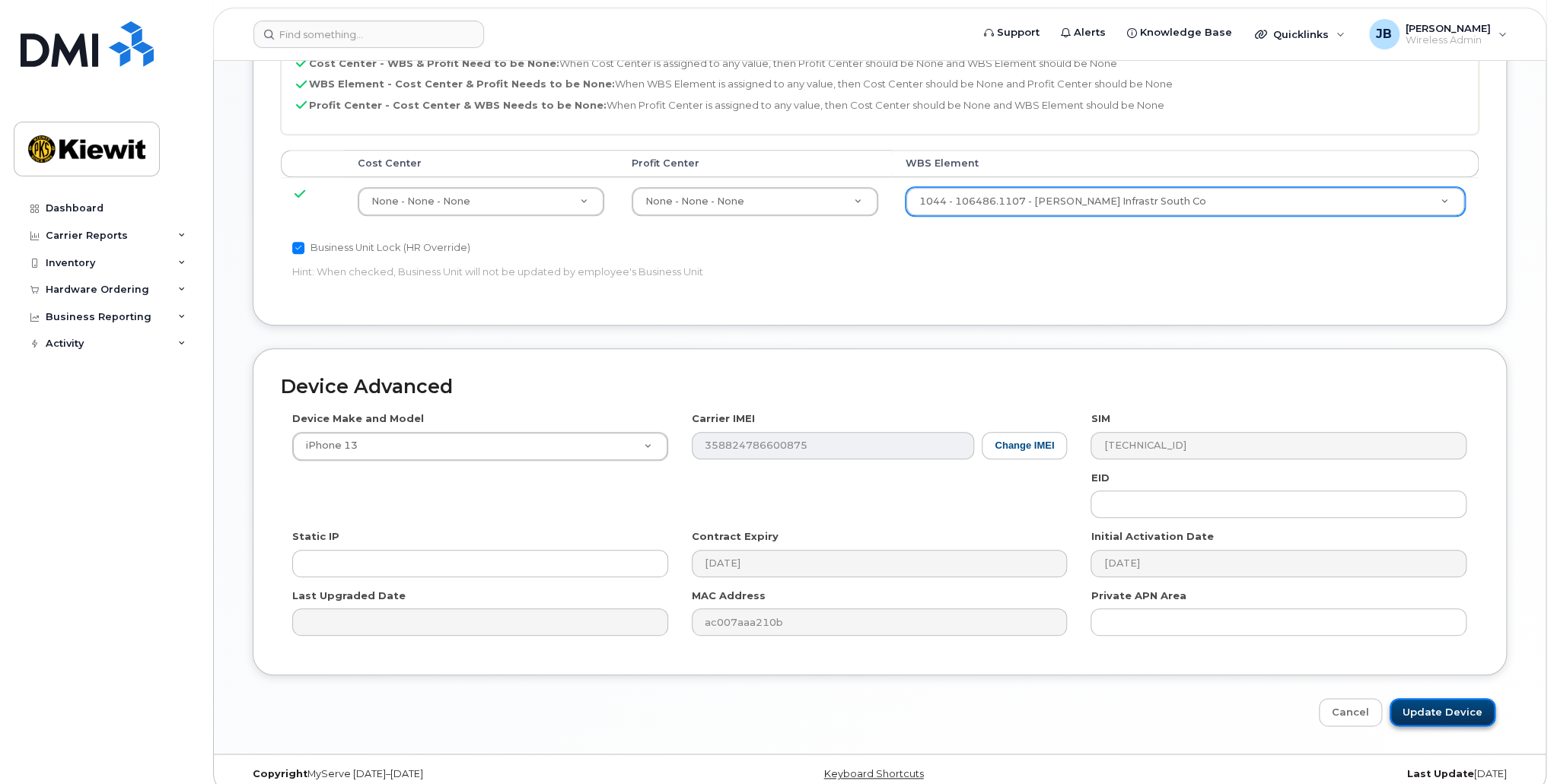
click at [1449, 699] on input "Update Device" at bounding box center [1442, 712] width 106 height 28
type input "Saving..."
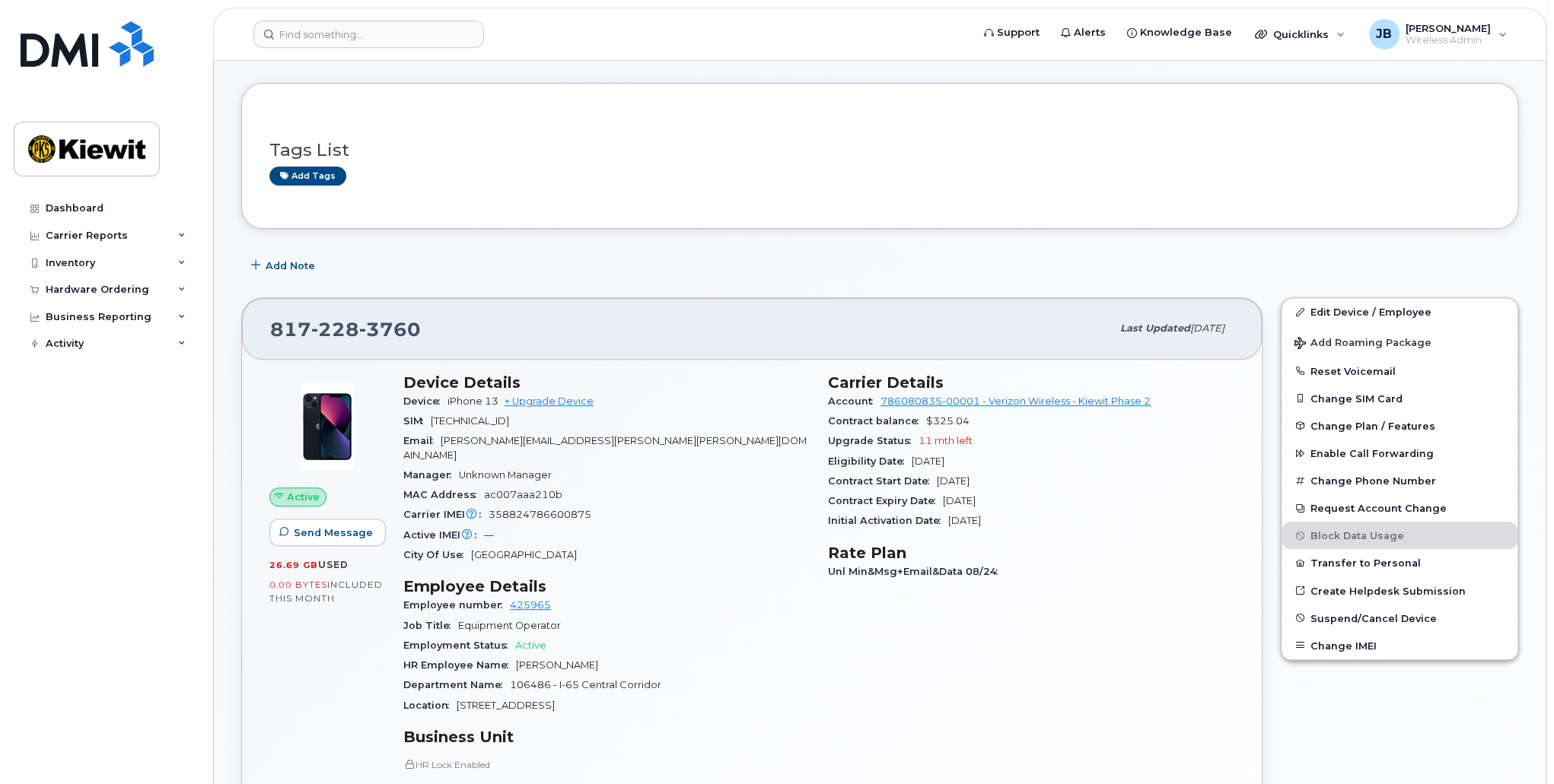
scroll to position [304, 0]
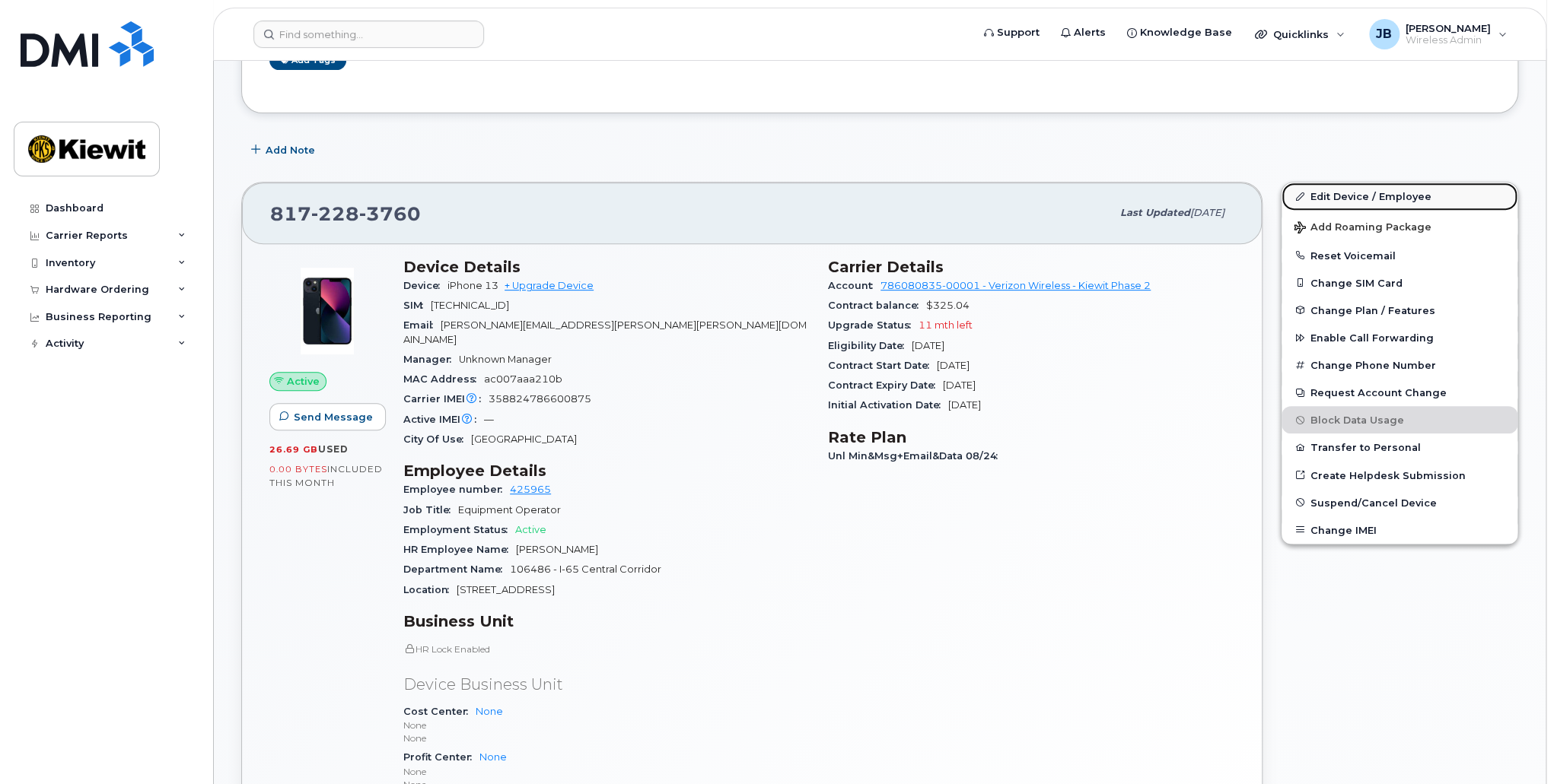
click at [1381, 203] on link "Edit Device / Employee" at bounding box center [1399, 197] width 236 height 27
click at [1338, 188] on link "Edit Device / Employee" at bounding box center [1399, 197] width 236 height 27
click at [1351, 197] on link "Edit Device / Employee" at bounding box center [1399, 197] width 236 height 27
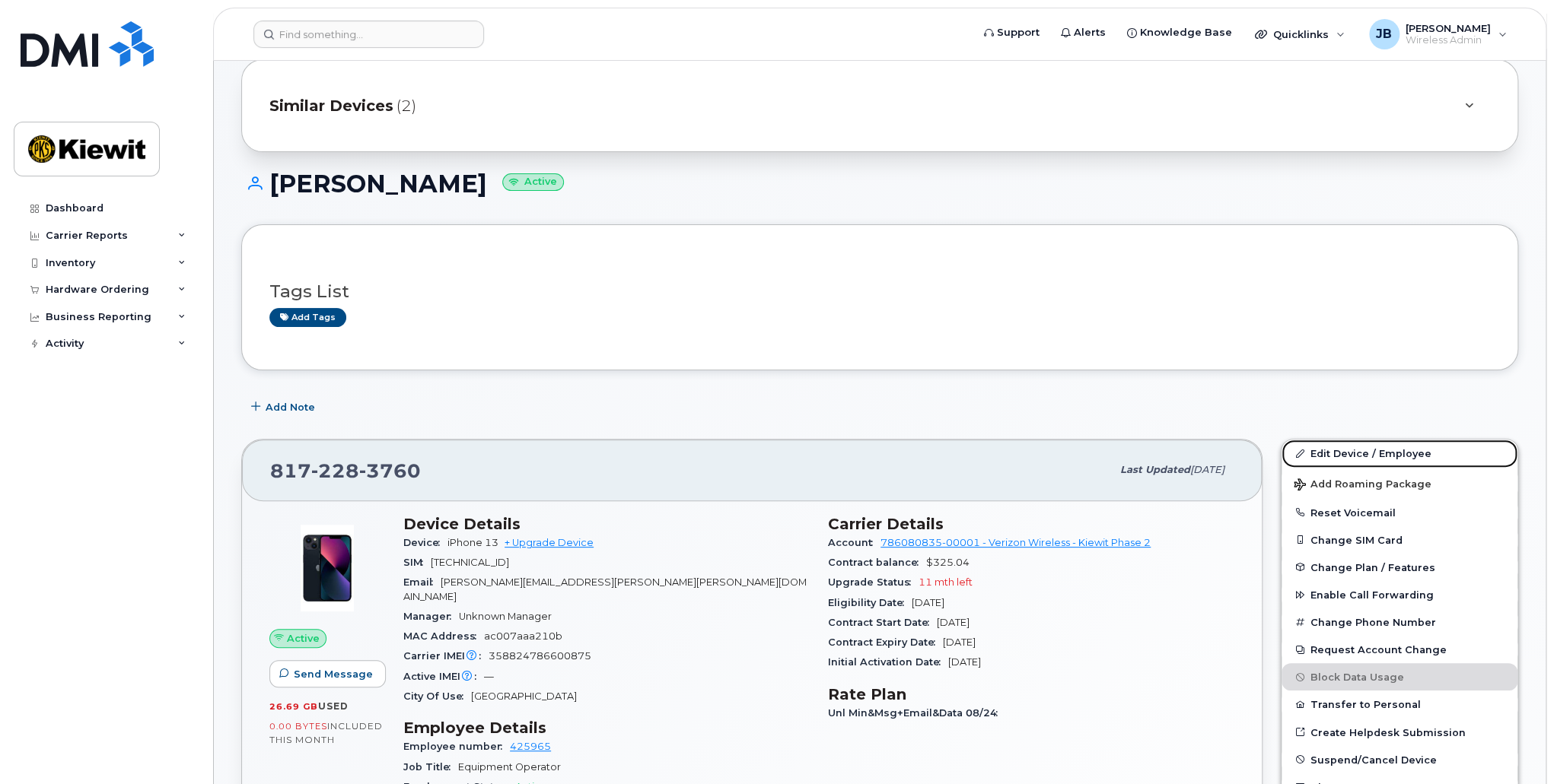
scroll to position [0, 0]
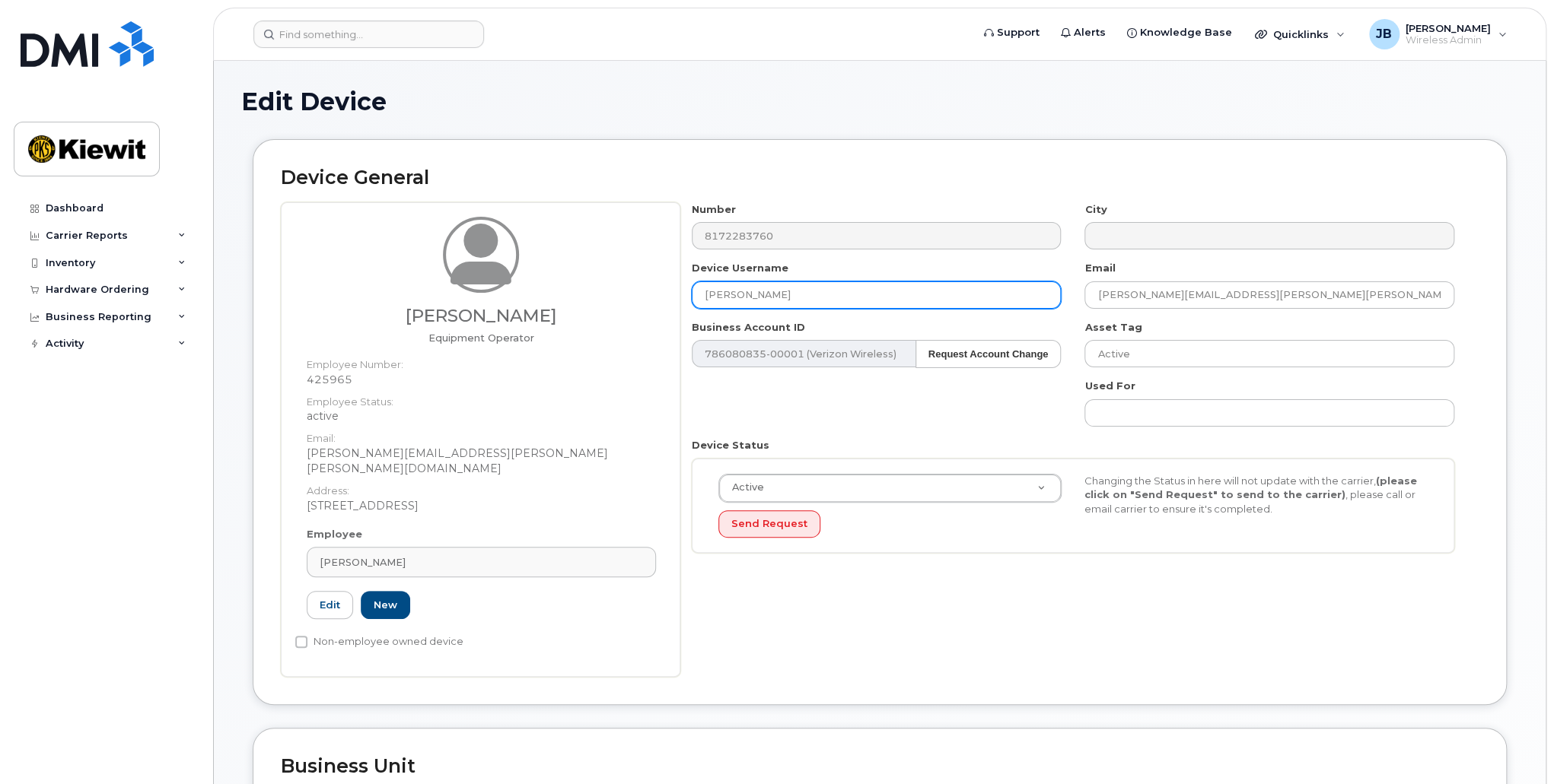
drag, startPoint x: 566, startPoint y: 296, endPoint x: 506, endPoint y: 296, distance: 60.0
click at [506, 296] on div "Gunnar Havard Equipment Operator Employee Number: 425965 Employee Status: activ…" at bounding box center [880, 440] width 1198 height 475
type input "[PERSON_NAME]"
click at [798, 420] on div "Number 8172283760 City Device Username Gunnar Havard Email GUNNAR.HAVARD@KIEWIT…" at bounding box center [1073, 384] width 786 height 363
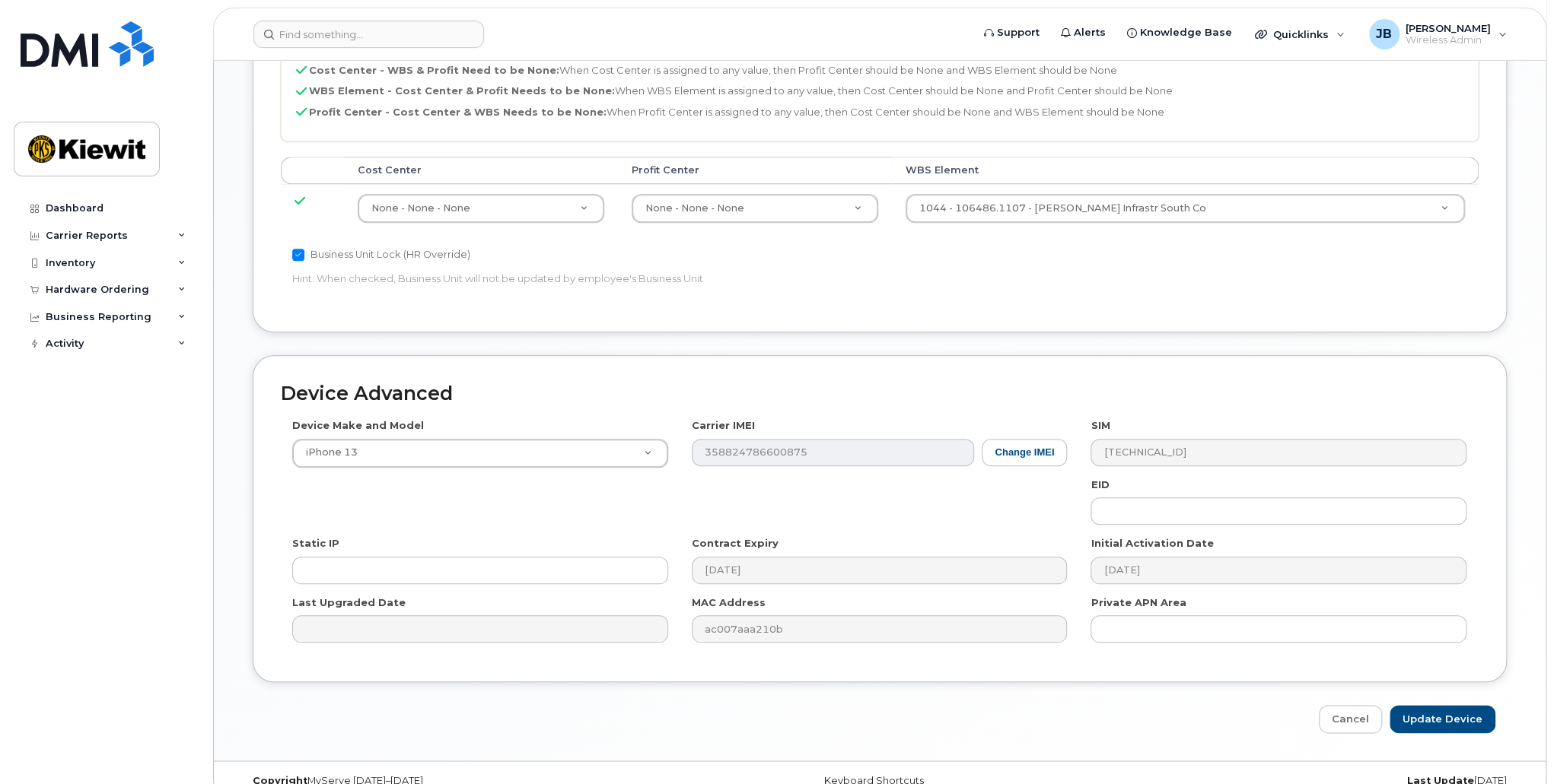
scroll to position [776, 0]
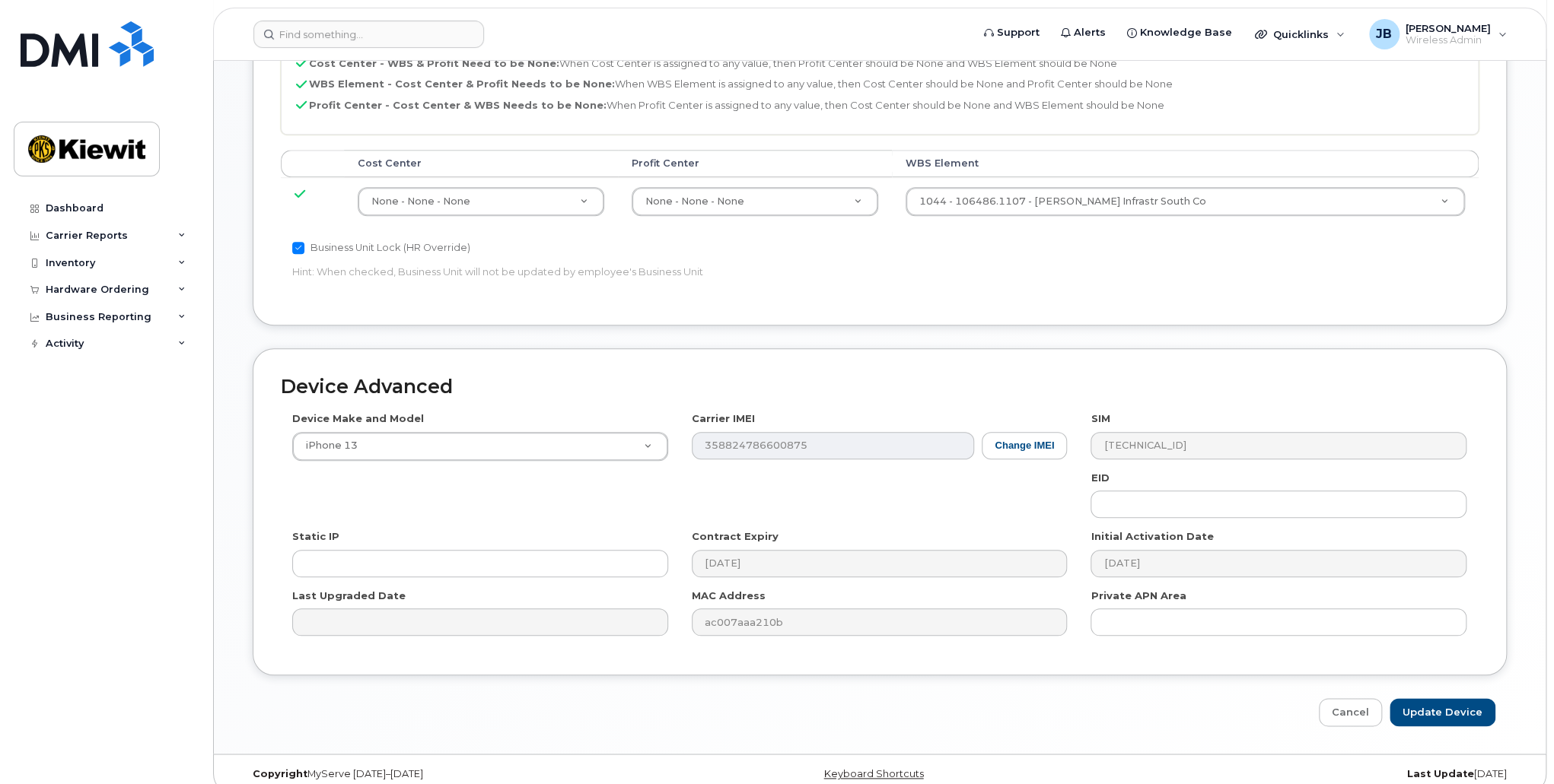
click at [1452, 677] on div "Device Advanced Device Make and Model iPhone 13 Android TCL 502 Watch Apple Wat…" at bounding box center [880, 537] width 1277 height 378
click at [1450, 699] on input "Update Device" at bounding box center [1442, 712] width 106 height 28
type input "Saving..."
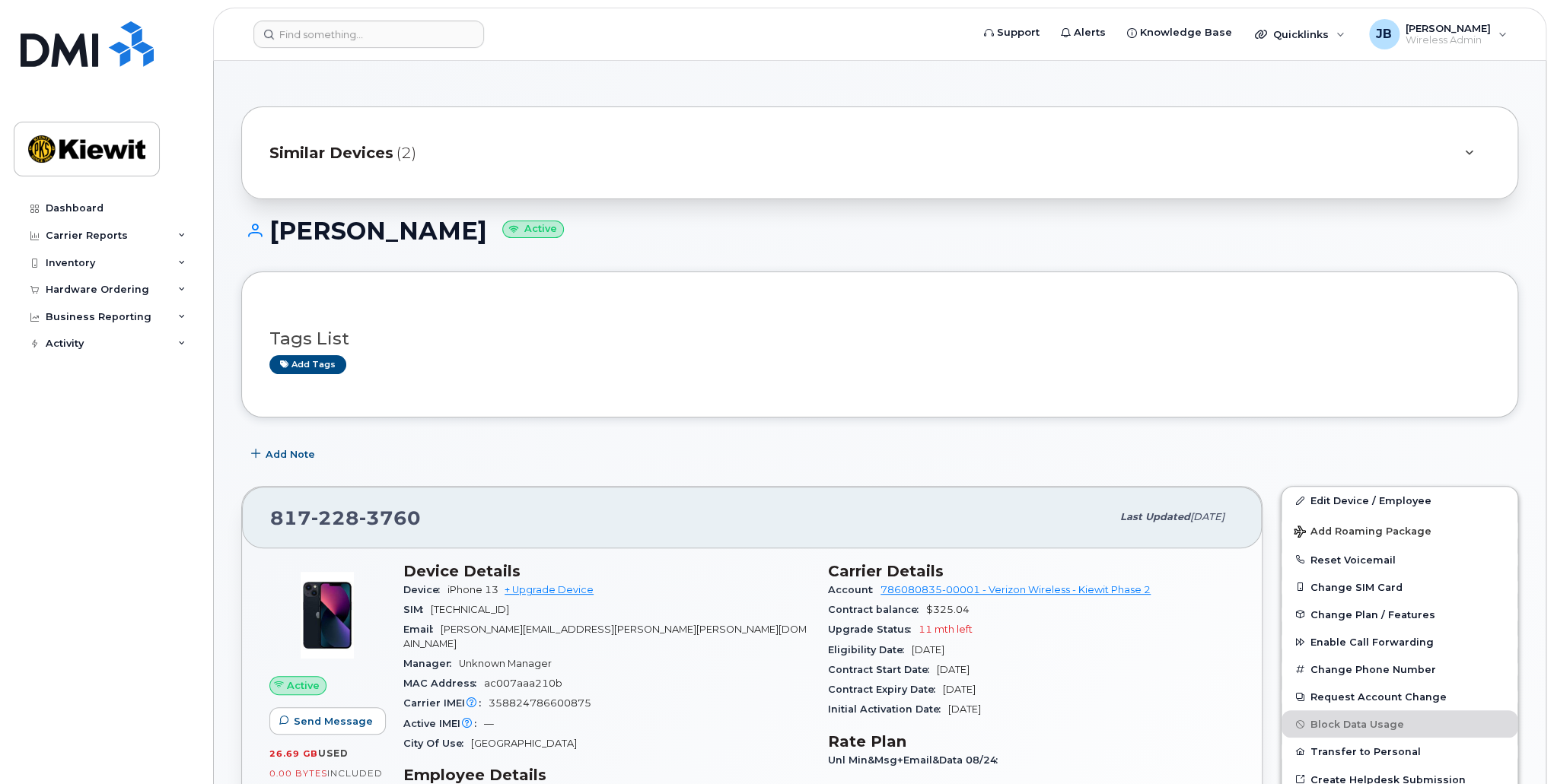
click at [741, 458] on div "Add Note" at bounding box center [880, 454] width 1277 height 27
click at [338, 139] on div "Similar Devices (2)" at bounding box center [858, 153] width 1178 height 37
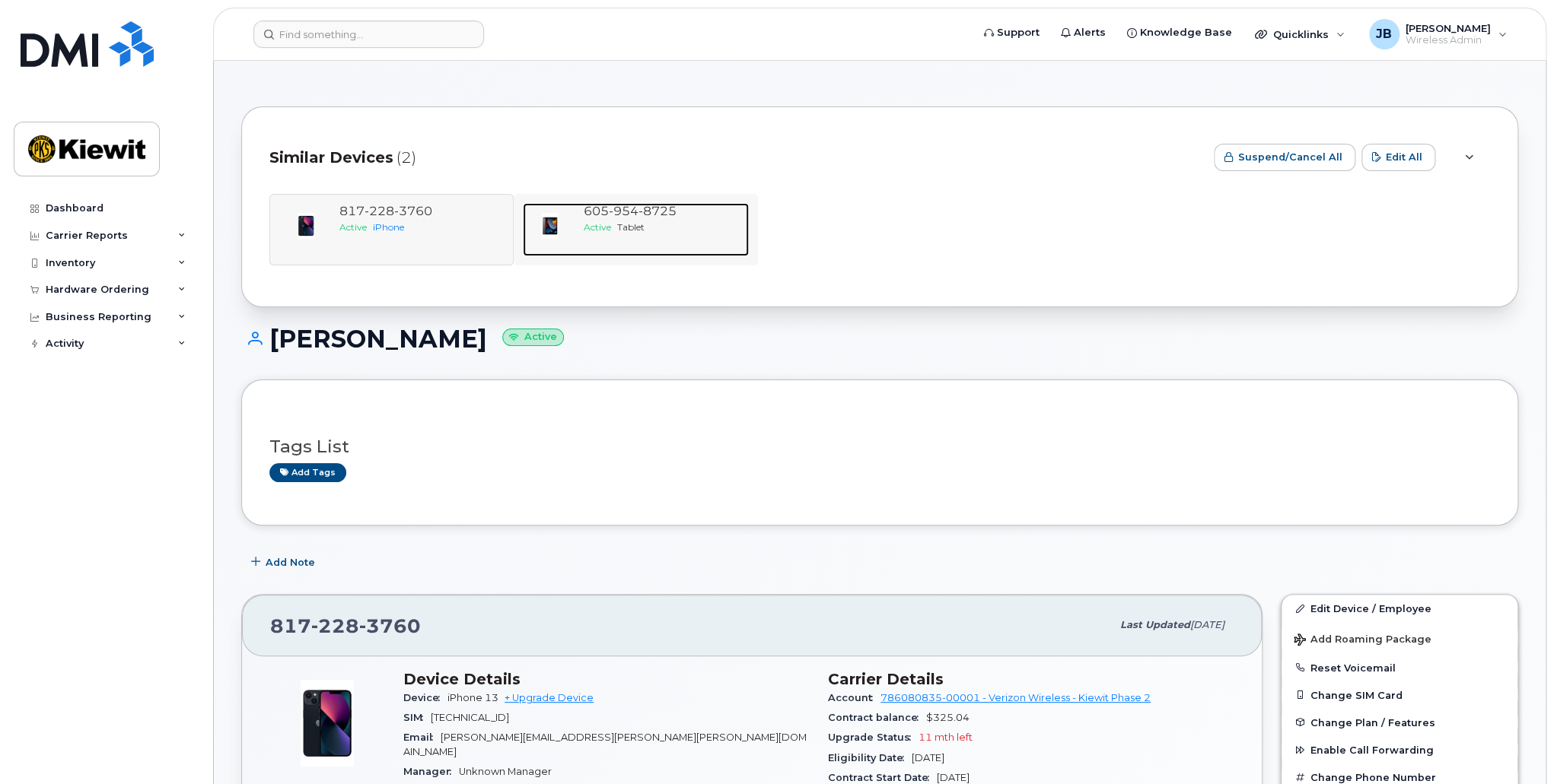
click at [623, 210] on span "954" at bounding box center [623, 211] width 30 height 14
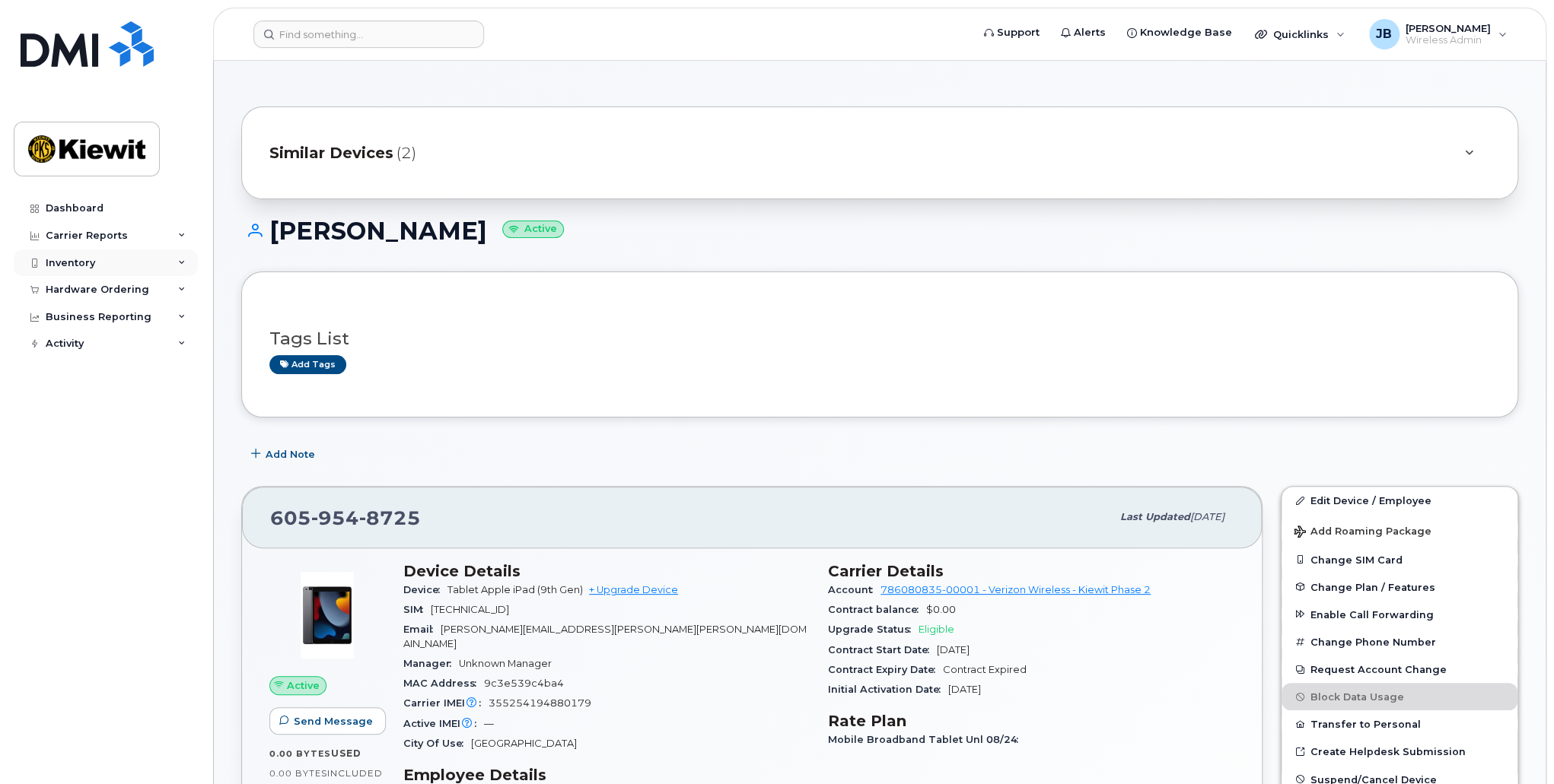
click at [76, 257] on div "Inventory" at bounding box center [70, 263] width 50 height 12
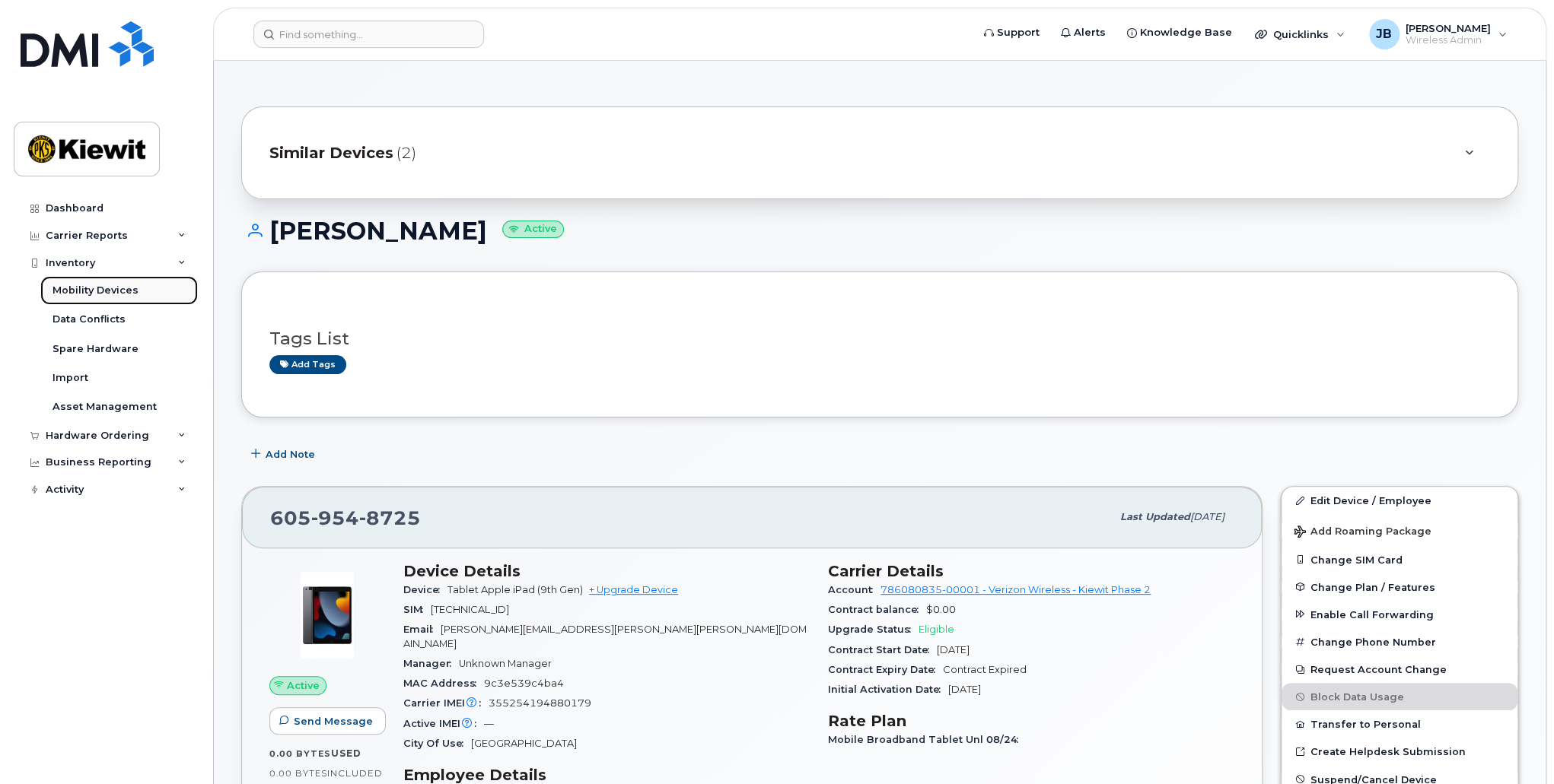
click at [79, 292] on div "Mobility Devices" at bounding box center [95, 290] width 86 height 14
